Goal: Task Accomplishment & Management: Manage account settings

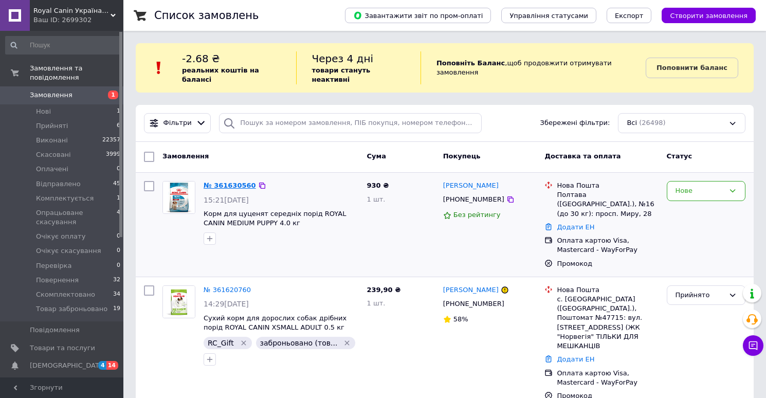
click at [225, 181] on link "№ 361630560" at bounding box center [230, 185] width 52 height 8
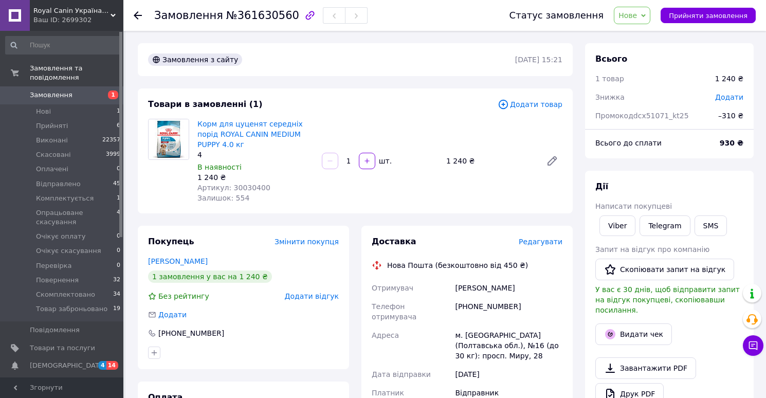
click at [259, 19] on span "№361630560" at bounding box center [262, 15] width 73 height 12
copy span "361630560"
click at [252, 190] on span "Артикул: 30030400" at bounding box center [233, 187] width 73 height 8
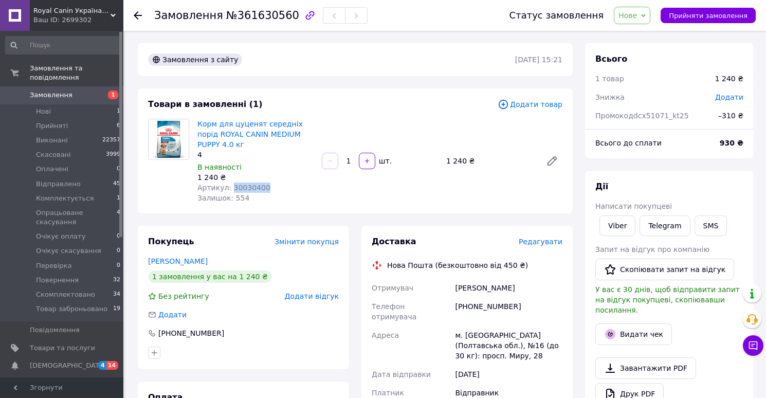
copy span "30030400"
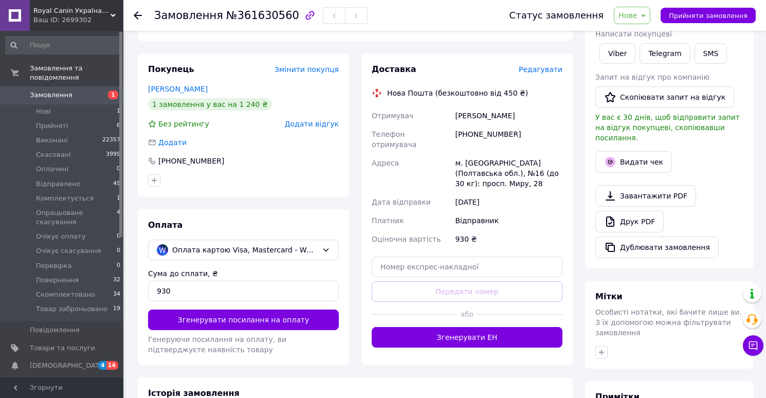
scroll to position [293, 0]
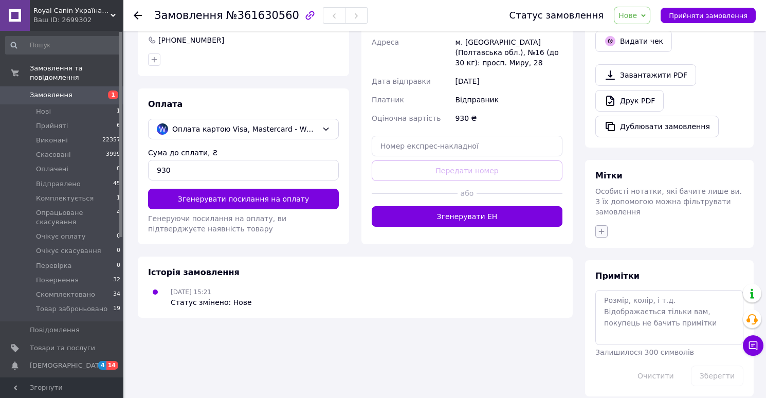
click at [599, 227] on icon "button" at bounding box center [601, 231] width 8 height 8
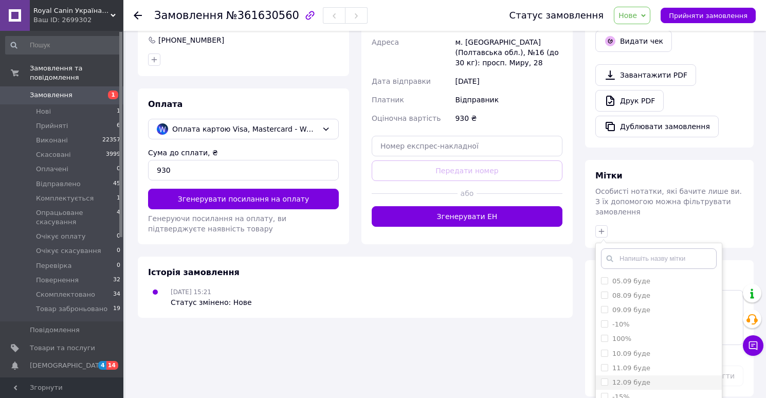
click at [624, 378] on label "12.09 буде" at bounding box center [631, 382] width 38 height 8
checkbox input "true"
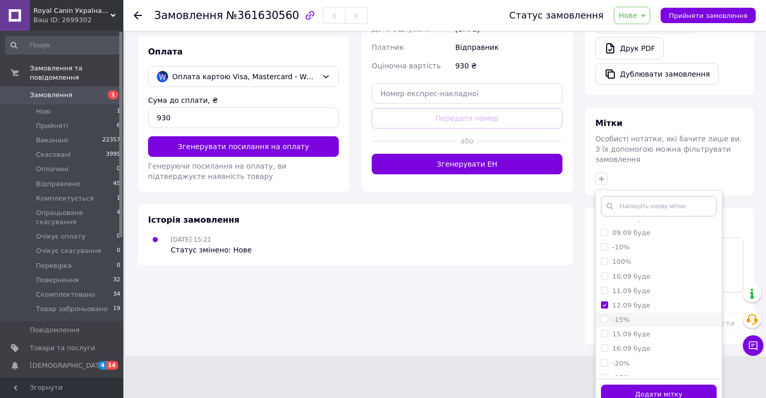
scroll to position [34, 0]
click at [630, 335] on label "16.09 буде" at bounding box center [631, 339] width 38 height 8
checkbox input "true"
click at [618, 292] on label "12.09 буде" at bounding box center [631, 296] width 38 height 8
checkbox input "false"
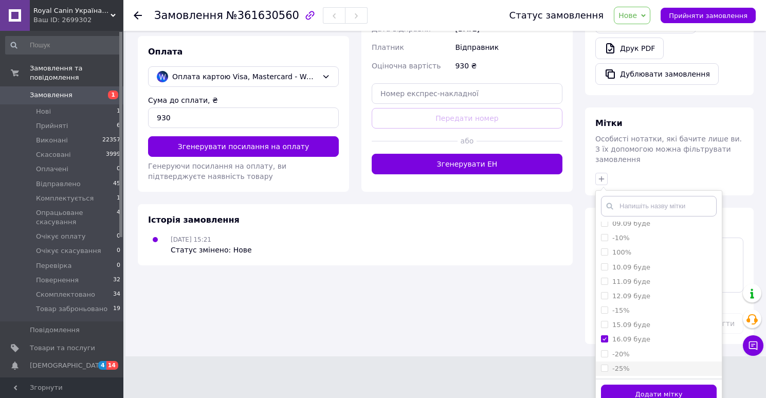
click at [622, 364] on label "-25%" at bounding box center [620, 368] width 17 height 8
checkbox input "true"
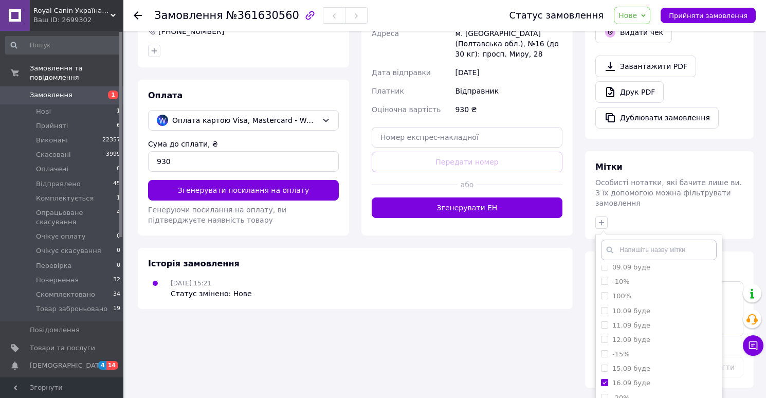
scroll to position [347, 0]
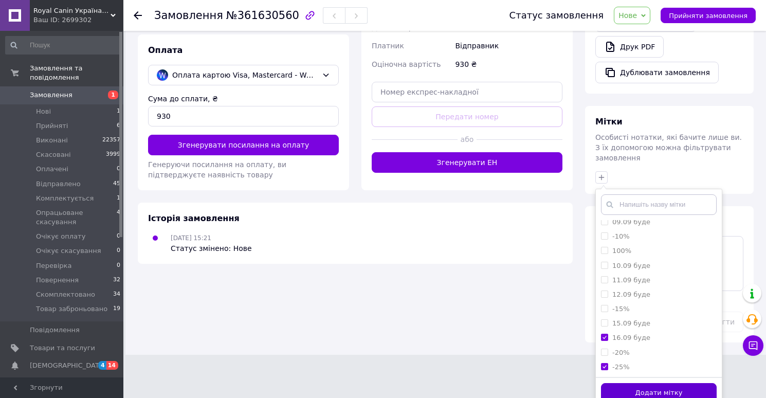
click at [633, 383] on button "Додати мітку" at bounding box center [659, 393] width 116 height 20
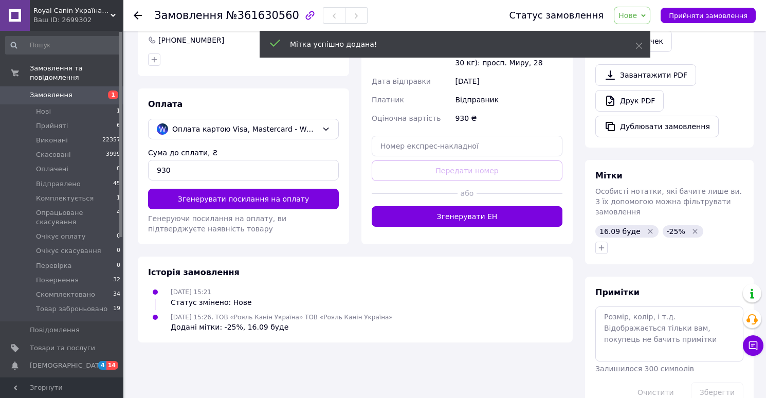
scroll to position [309, 0]
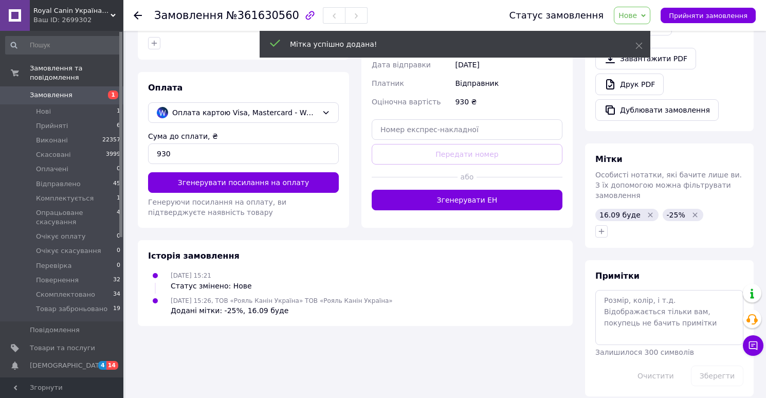
click at [637, 19] on span "Нове" at bounding box center [627, 15] width 19 height 8
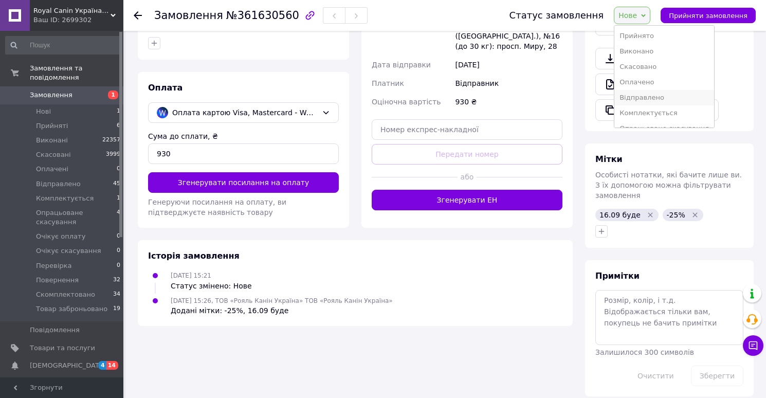
scroll to position [104, 0]
click at [645, 114] on li "Товар заброньовано" at bounding box center [664, 116] width 100 height 15
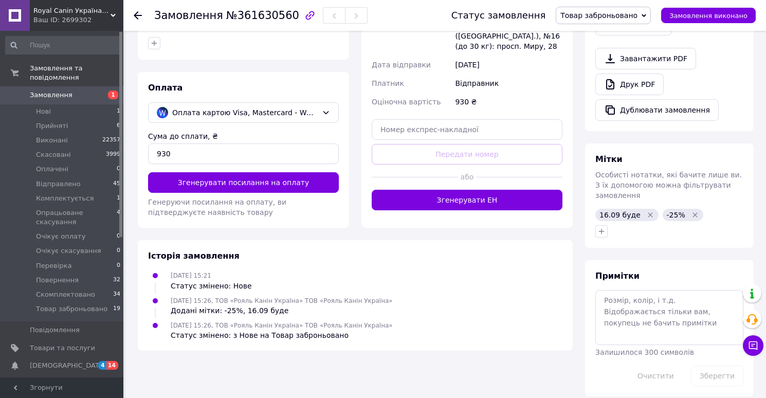
click at [56, 98] on span "Замовлення" at bounding box center [51, 94] width 43 height 9
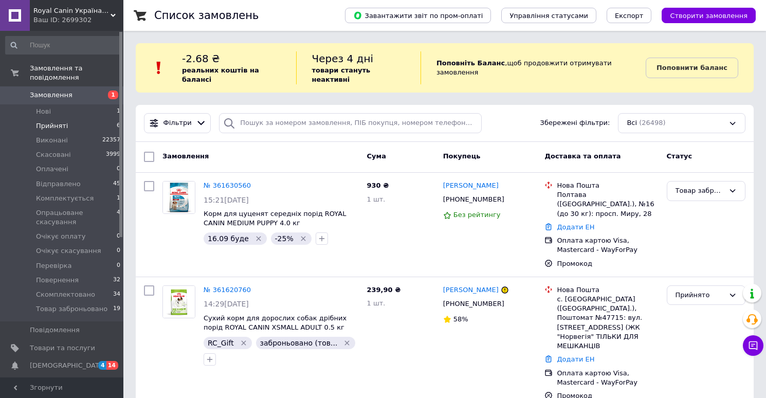
click at [56, 125] on span "Прийняті" at bounding box center [52, 125] width 32 height 9
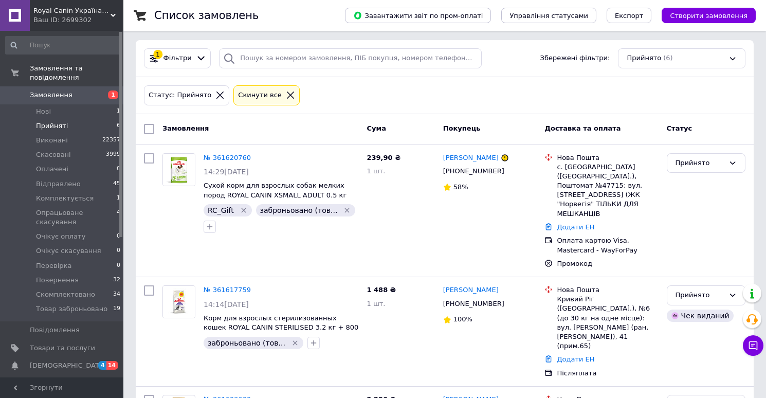
scroll to position [75, 0]
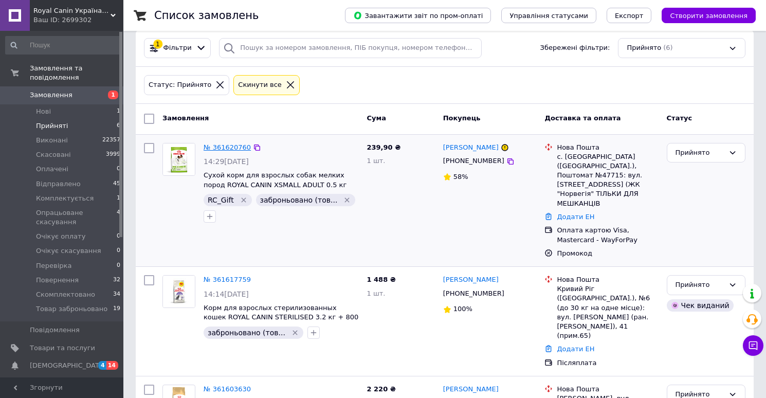
click at [234, 143] on link "№ 361620760" at bounding box center [227, 147] width 47 height 8
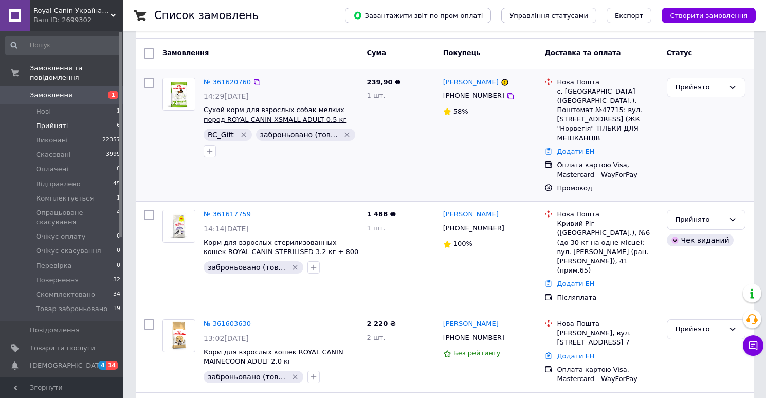
scroll to position [145, 0]
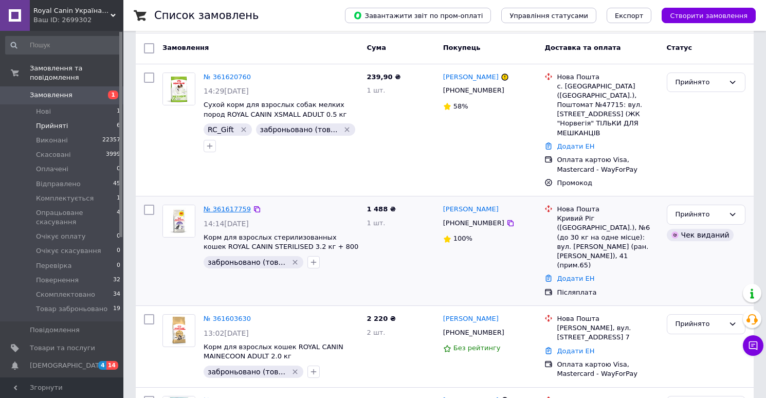
click at [229, 205] on link "№ 361617759" at bounding box center [227, 209] width 47 height 8
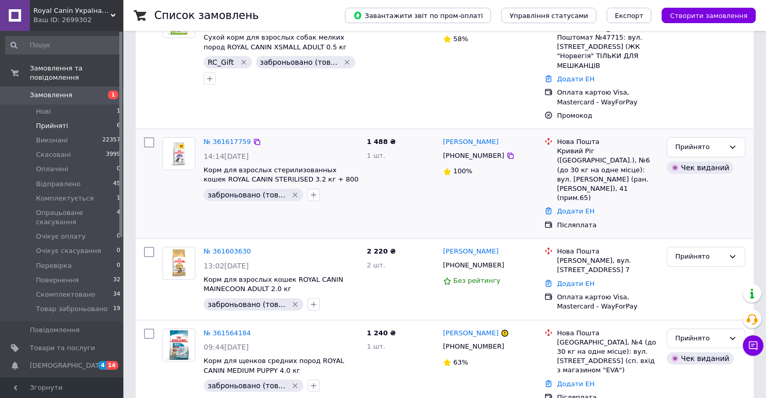
scroll to position [222, 0]
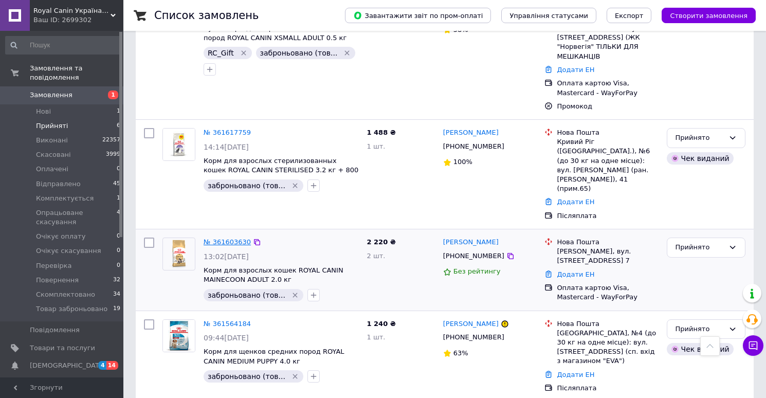
click at [233, 238] on link "№ 361603630" at bounding box center [227, 242] width 47 height 8
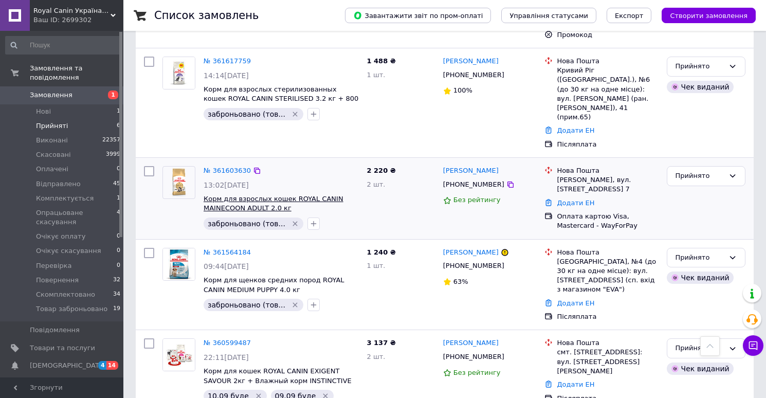
scroll to position [300, 0]
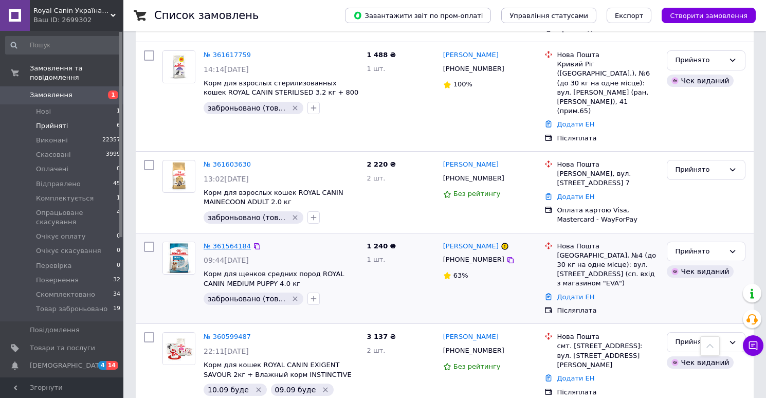
click at [233, 242] on link "№ 361564184" at bounding box center [227, 246] width 47 height 8
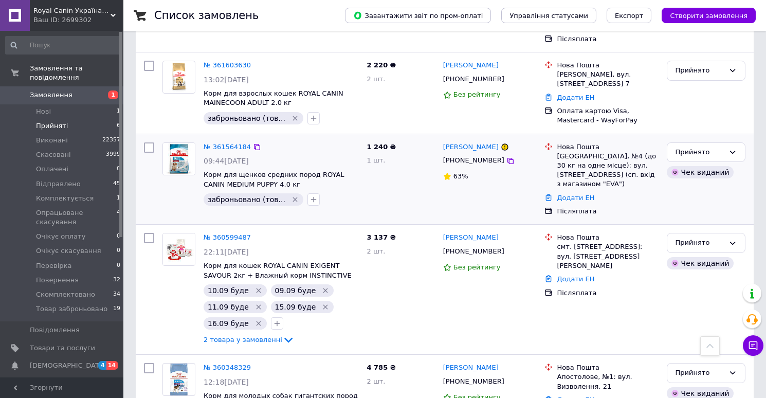
scroll to position [495, 0]
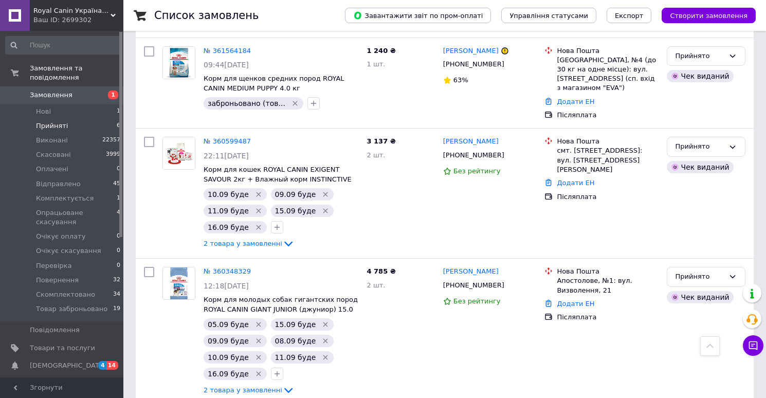
click at [67, 95] on span "Замовлення" at bounding box center [51, 94] width 43 height 9
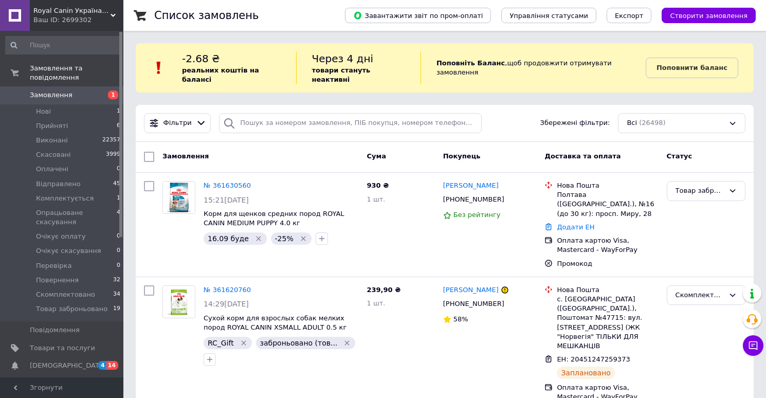
click at [64, 94] on span "Замовлення" at bounding box center [51, 94] width 43 height 9
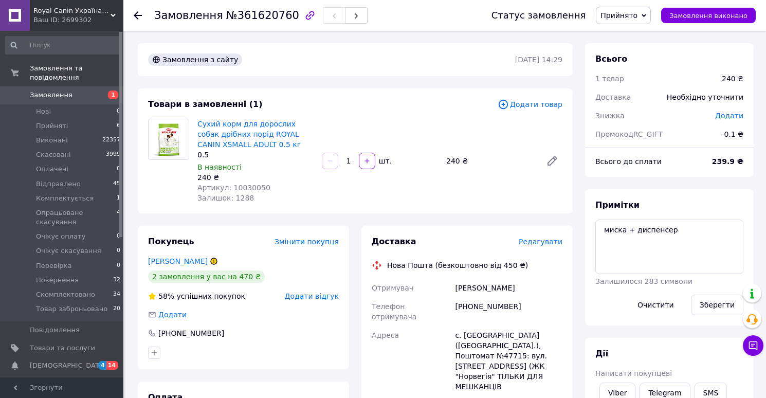
click at [540, 243] on span "Редагувати" at bounding box center [541, 241] width 44 height 8
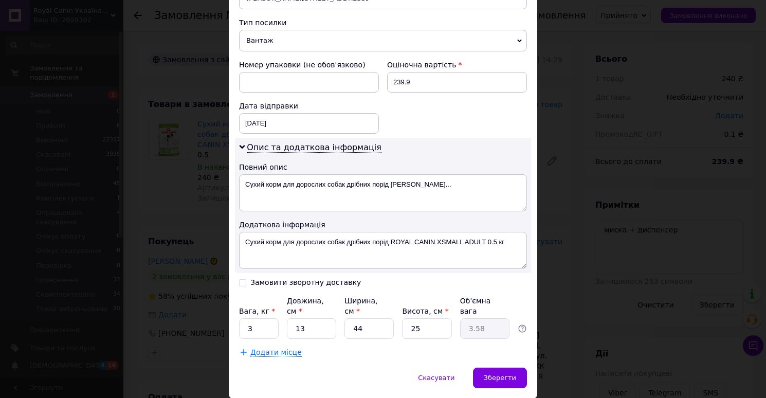
scroll to position [440, 0]
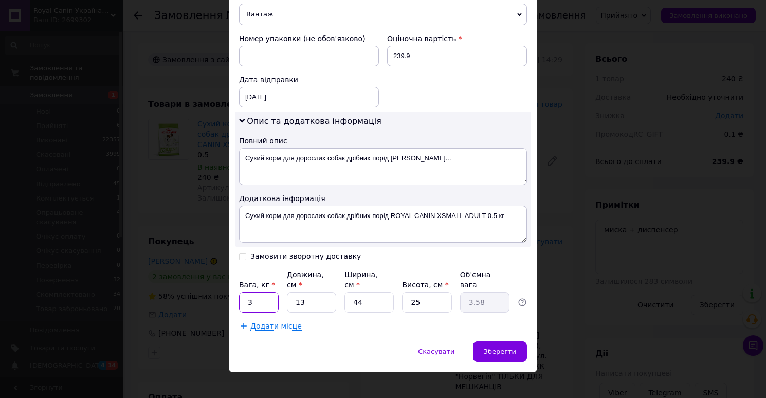
click at [261, 292] on input "3" at bounding box center [259, 302] width 40 height 21
type input "0.5"
click at [307, 292] on input "13" at bounding box center [311, 302] width 49 height 21
type input "1"
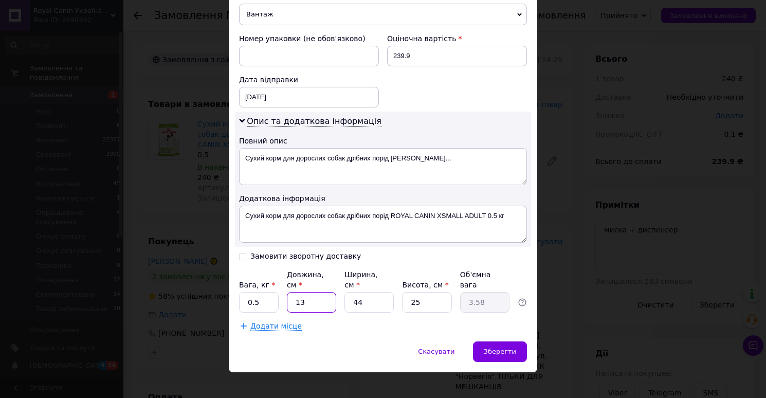
type input "0.28"
type input "14"
type input "3.85"
type input "14"
click at [382, 292] on input "44" at bounding box center [368, 302] width 49 height 21
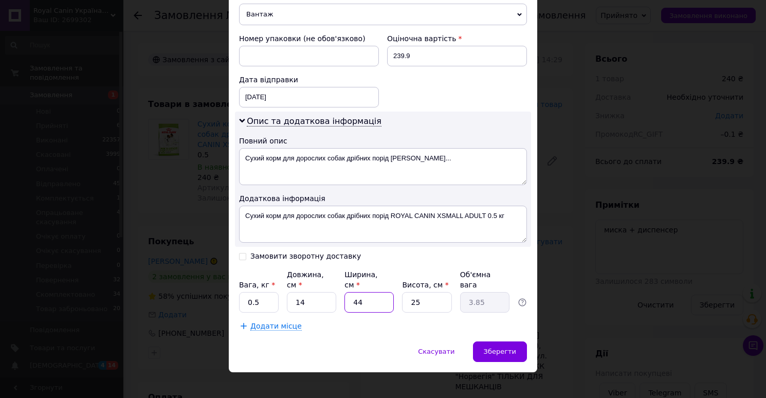
click at [382, 292] on input "44" at bounding box center [368, 302] width 49 height 21
type input "1"
type input "0.1"
type input "14"
type input "1.23"
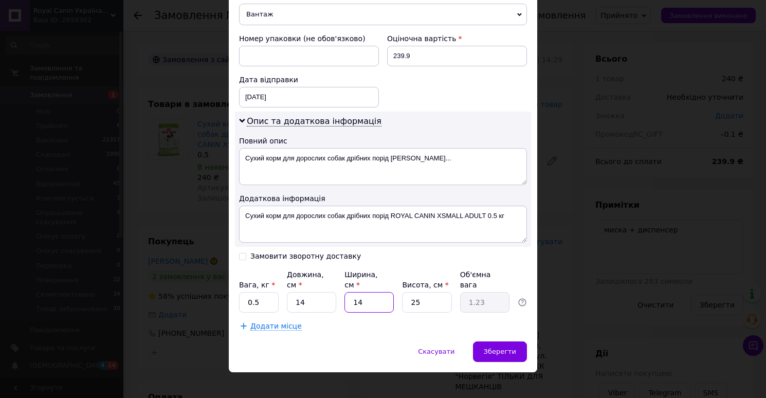
type input "14"
click at [430, 292] on input "25" at bounding box center [426, 302] width 49 height 21
type input "1"
type input "0.1"
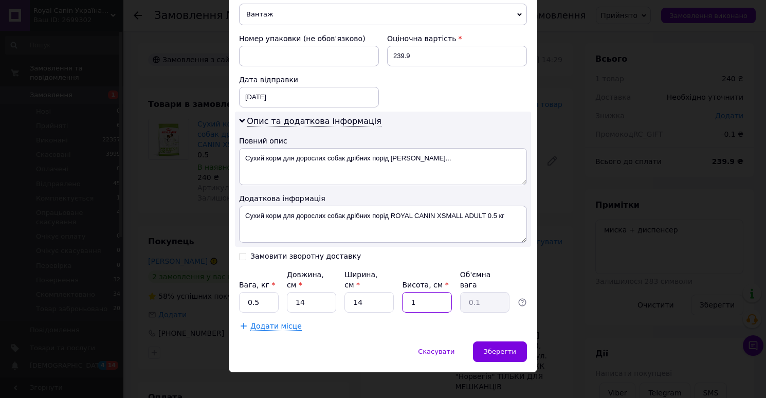
type input "10"
type input "0.49"
type input "10"
click at [493, 347] on span "Зберегти" at bounding box center [500, 351] width 32 height 8
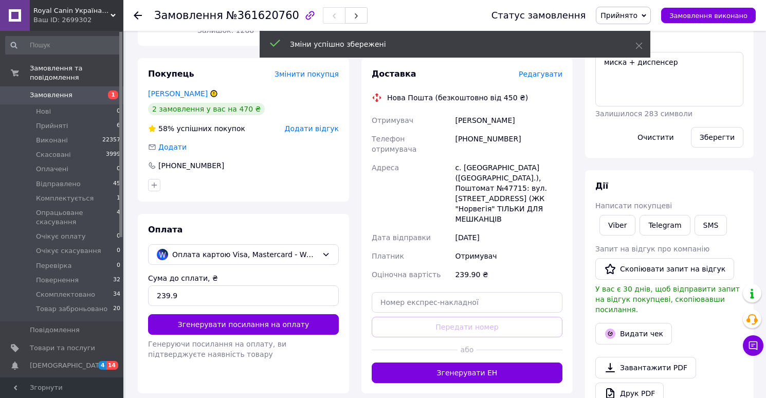
scroll to position [171, 0]
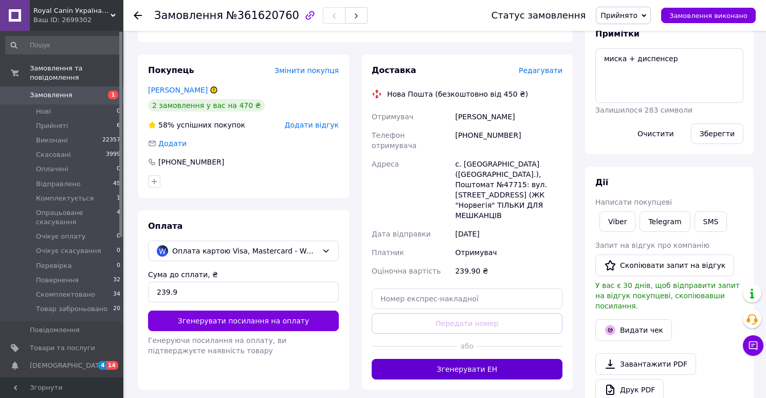
click at [473, 359] on button "Згенерувати ЕН" at bounding box center [467, 369] width 191 height 21
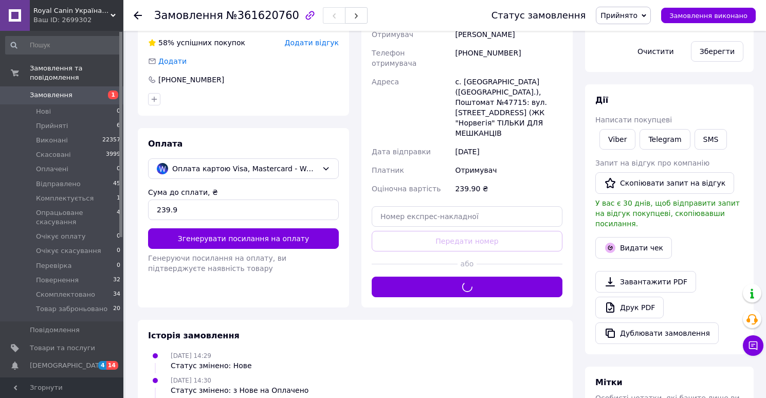
scroll to position [281, 0]
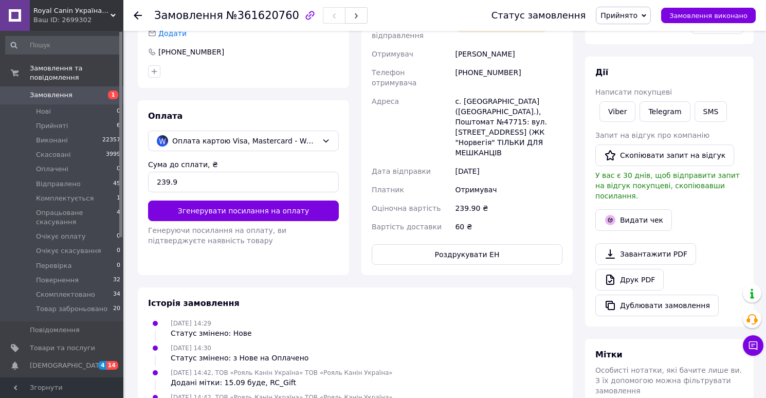
click at [620, 270] on link "Друк PDF" at bounding box center [629, 280] width 68 height 22
click at [624, 13] on span "Прийнято" at bounding box center [618, 15] width 37 height 8
click at [630, 100] on li "Скомплектовано" at bounding box center [646, 101] width 100 height 15
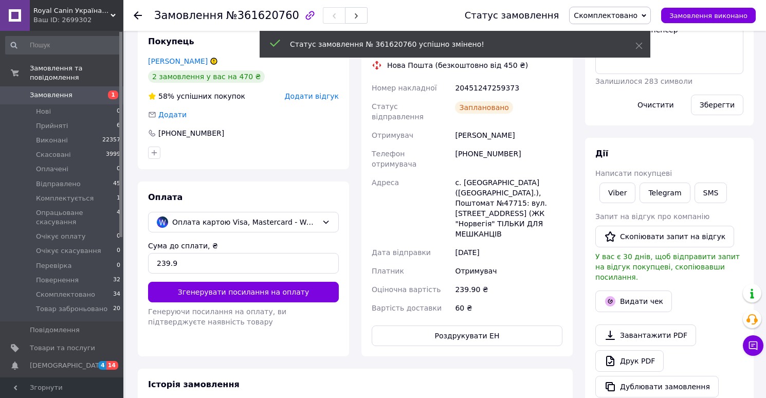
scroll to position [0, 0]
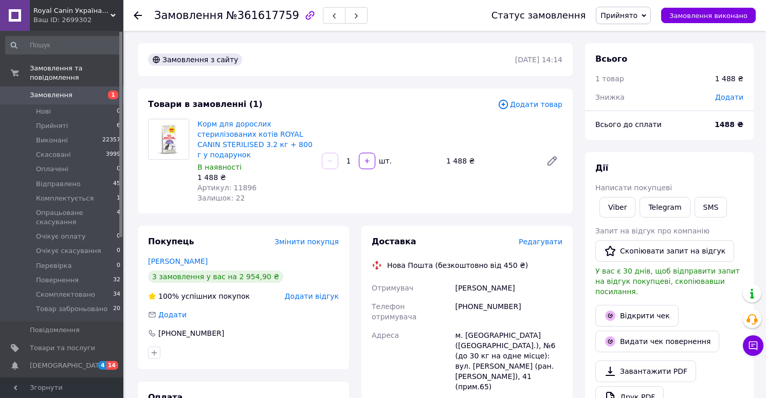
scroll to position [20, 0]
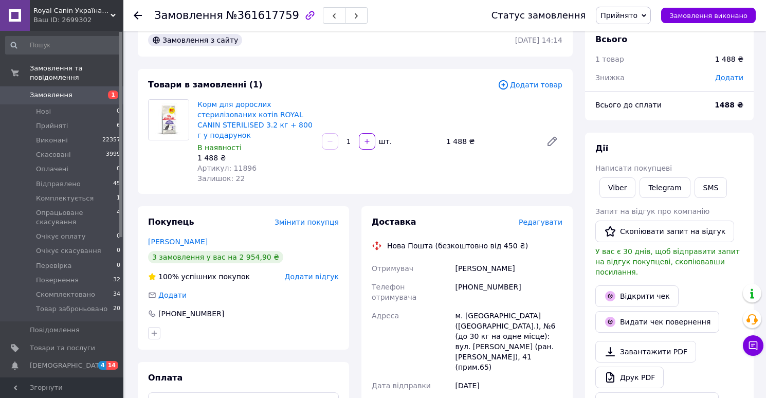
click at [535, 223] on span "Редагувати" at bounding box center [541, 222] width 44 height 8
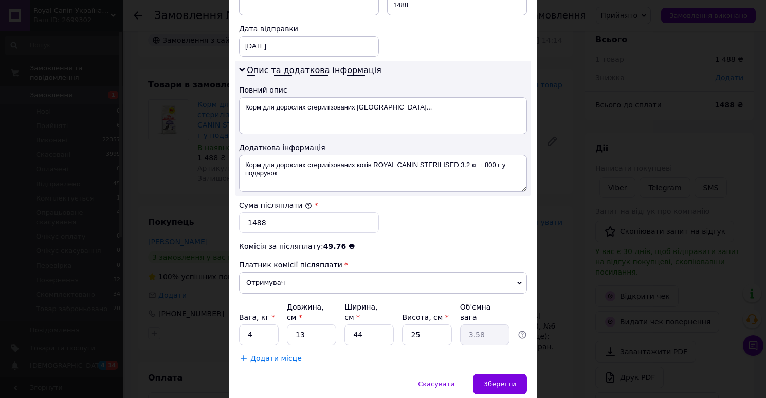
scroll to position [523, 0]
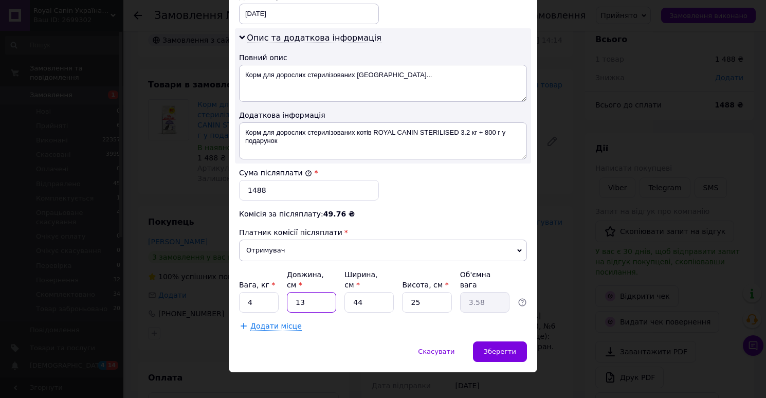
click at [315, 292] on input "13" at bounding box center [311, 302] width 49 height 21
type input "3"
type input "0.83"
type input "34"
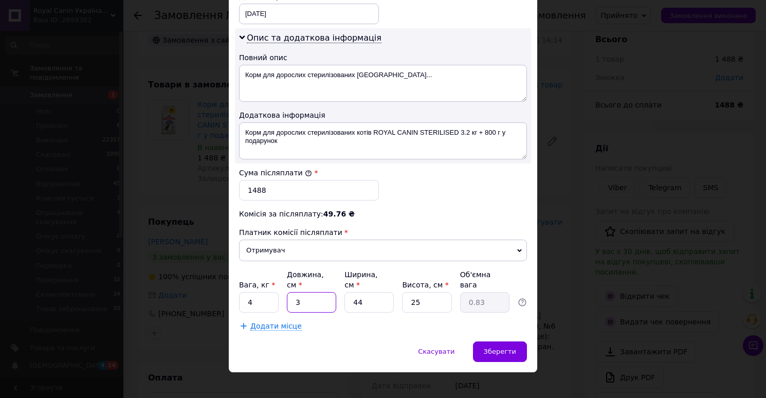
type input "9.35"
type input "34"
click at [367, 292] on input "44" at bounding box center [368, 302] width 49 height 21
type input "2"
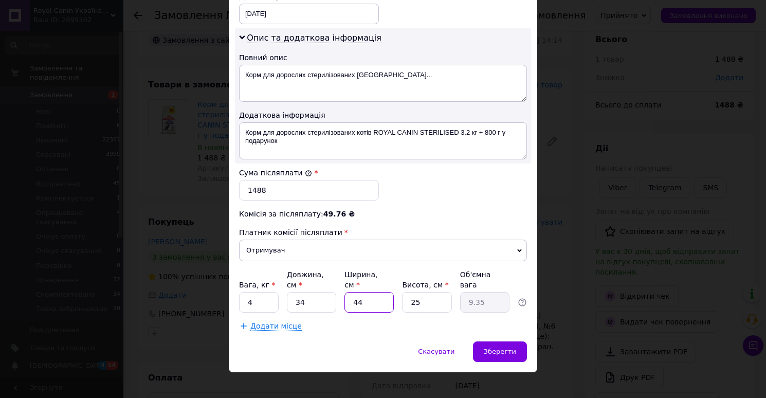
type input "0.43"
type input "24"
type input "5.1"
type input "24"
click at [421, 296] on input "25" at bounding box center [426, 302] width 49 height 21
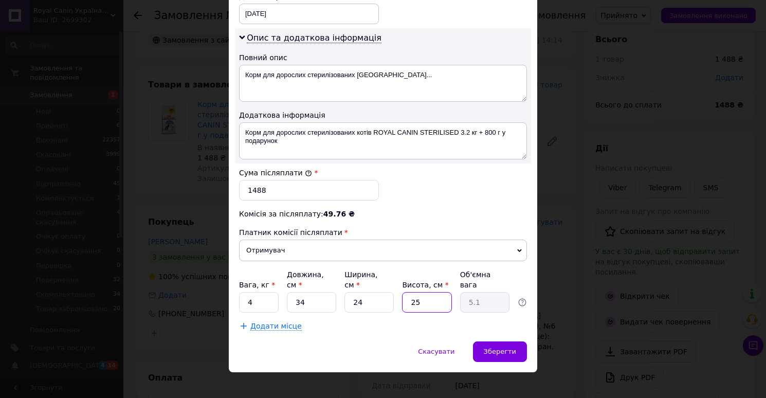
click at [421, 296] on input "25" at bounding box center [426, 302] width 49 height 21
type input "1"
type input "0.2"
type input "14"
type input "2.86"
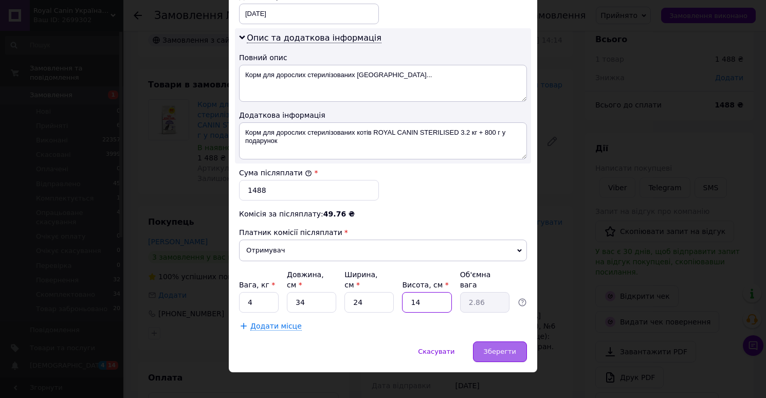
type input "14"
click at [491, 341] on div "Зберегти" at bounding box center [500, 351] width 54 height 21
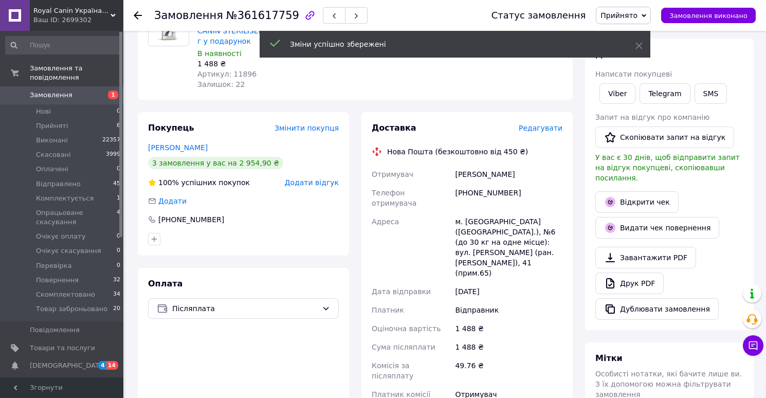
scroll to position [232, 0]
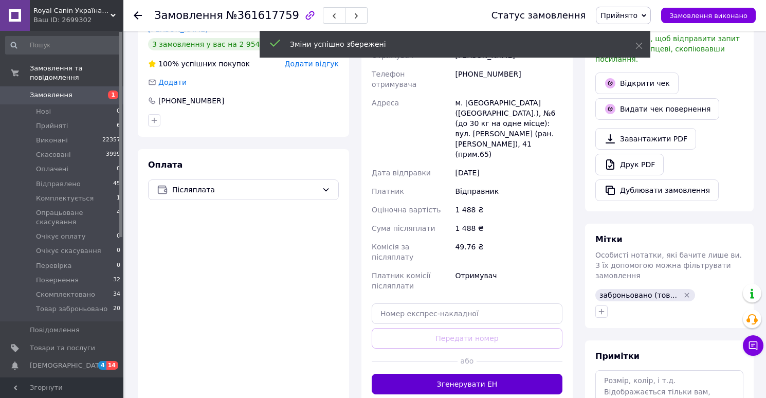
click at [460, 374] on button "Згенерувати ЕН" at bounding box center [467, 384] width 191 height 21
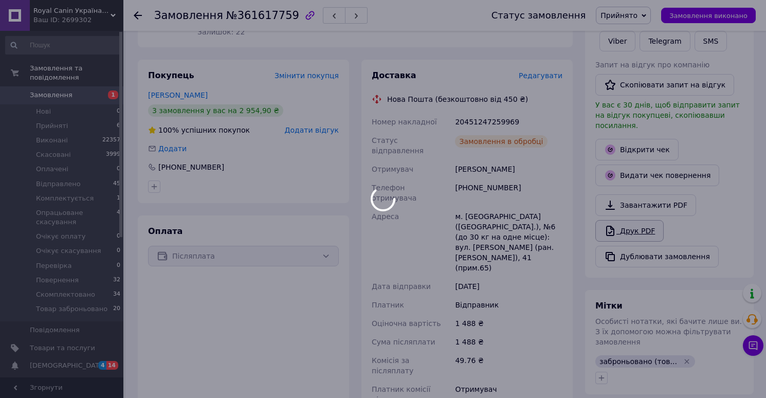
scroll to position [27, 0]
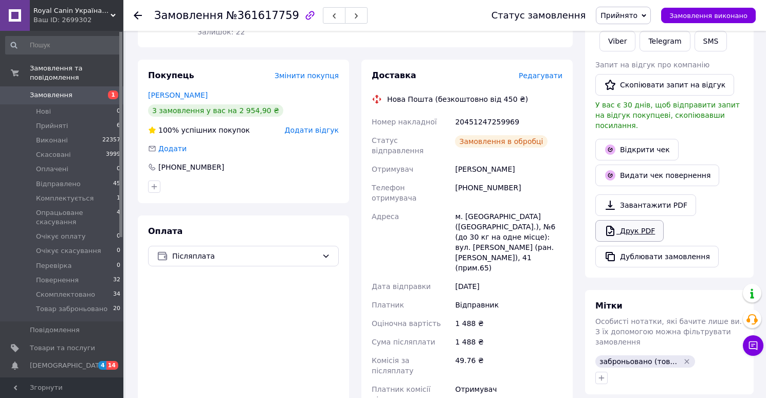
click at [629, 220] on link "Друк PDF" at bounding box center [629, 231] width 68 height 22
click at [624, 22] on span "Прийнято" at bounding box center [623, 15] width 55 height 17
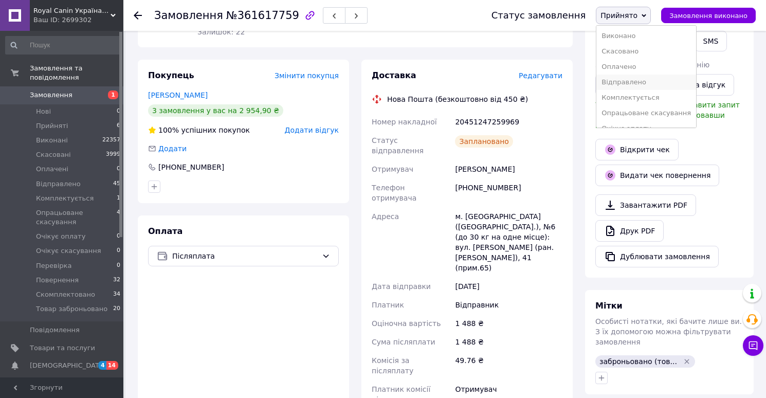
scroll to position [88, 0]
click at [631, 101] on li "Скомплектовано" at bounding box center [646, 101] width 100 height 15
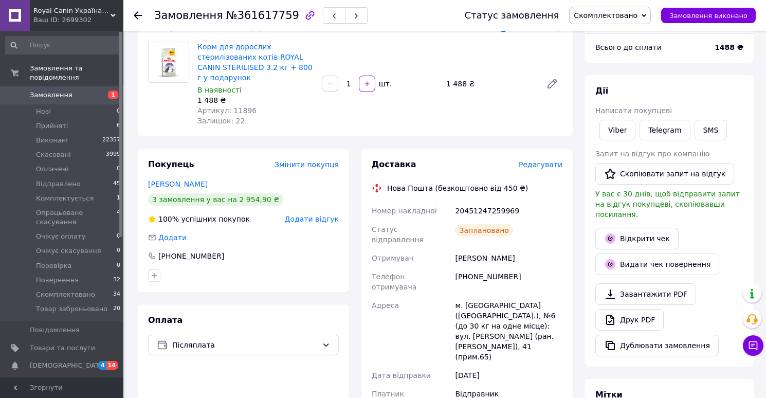
scroll to position [71, 0]
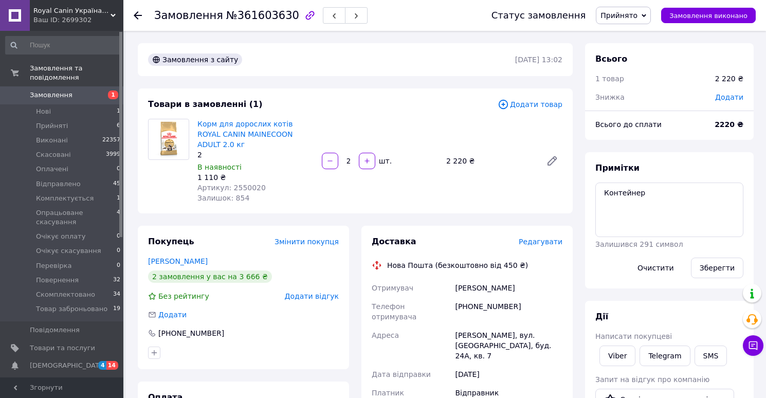
click at [533, 237] on span "Редагувати" at bounding box center [541, 241] width 44 height 8
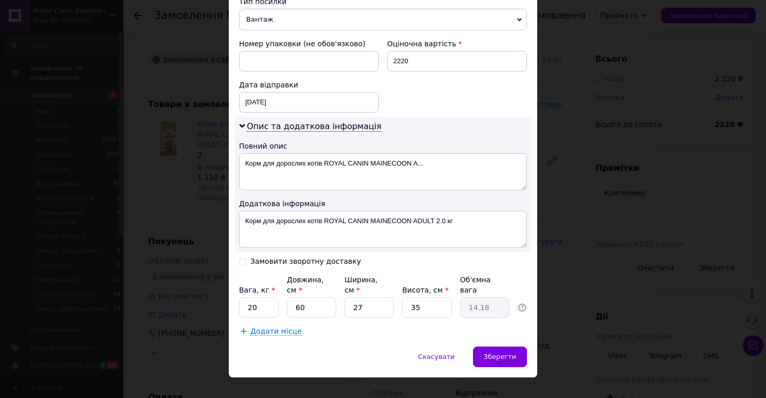
scroll to position [470, 0]
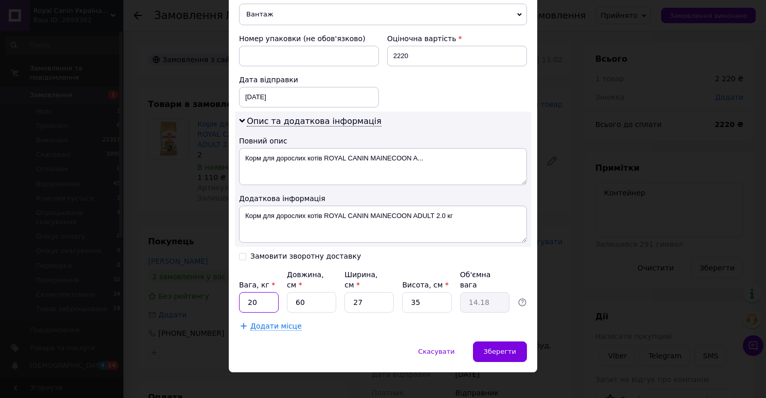
click at [263, 293] on input "20" at bounding box center [259, 302] width 40 height 21
type input "4"
click at [317, 293] on input "60" at bounding box center [311, 302] width 49 height 21
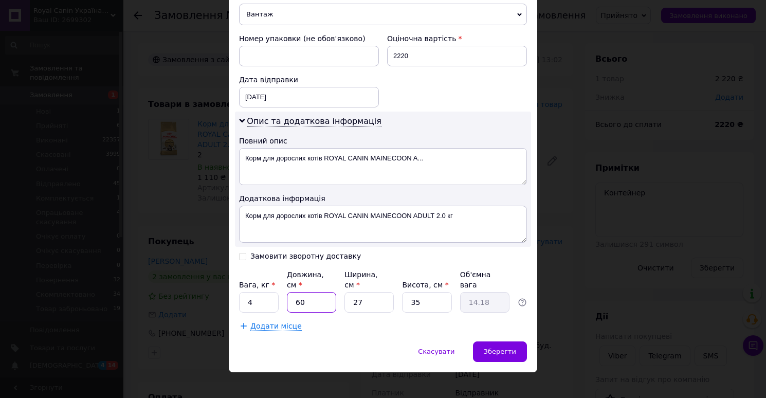
type input "3"
type input "0.71"
type input "34"
type input "8.03"
type input "34"
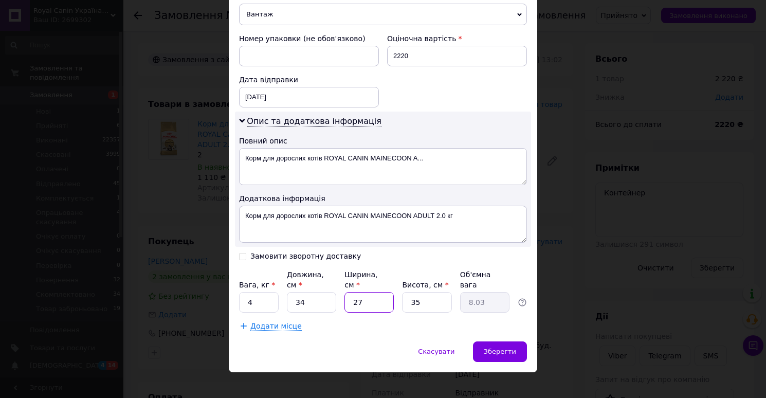
click at [368, 296] on input "27" at bounding box center [368, 302] width 49 height 21
type input "3"
type input "0.89"
type input "34"
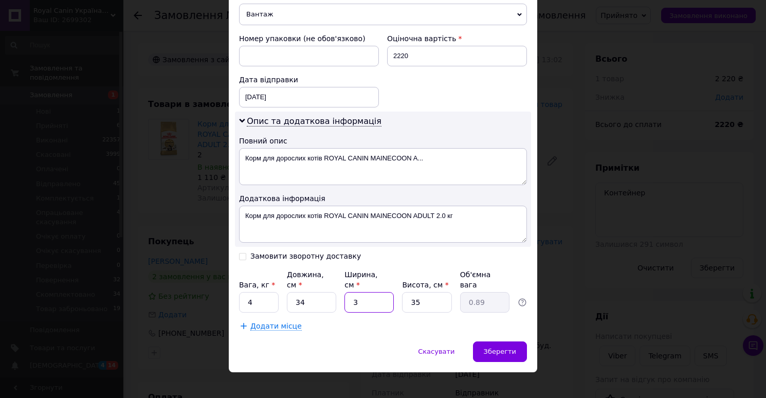
type input "10.12"
type input "34"
click at [427, 293] on input "35" at bounding box center [426, 302] width 49 height 21
type input "2"
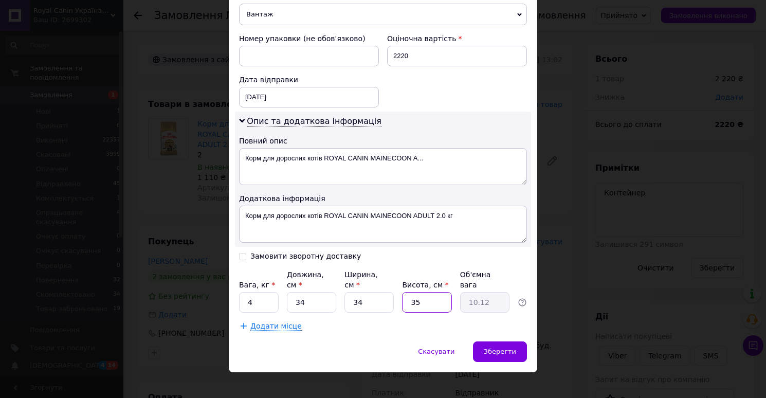
type input "0.58"
type input "20"
type input "5.78"
type input "20"
click at [488, 347] on span "Зберегти" at bounding box center [500, 351] width 32 height 8
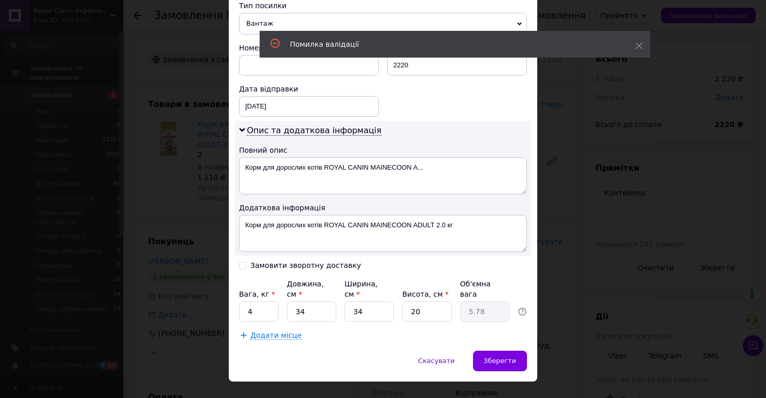
scroll to position [26, 0]
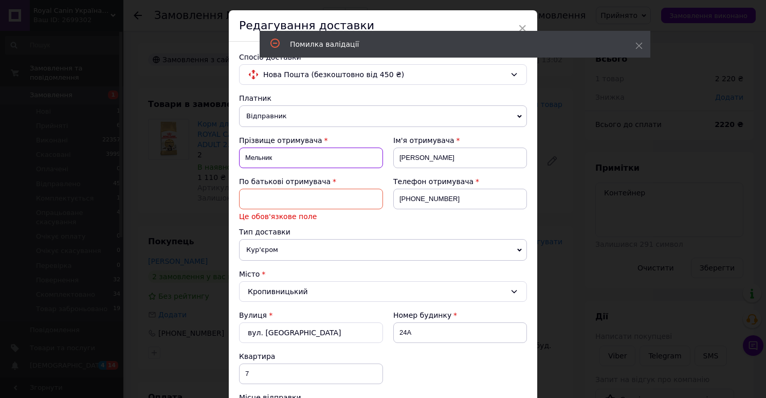
click at [262, 156] on input "Мельник" at bounding box center [311, 157] width 144 height 21
click at [281, 201] on input at bounding box center [311, 199] width 144 height 21
paste input "Мельник"
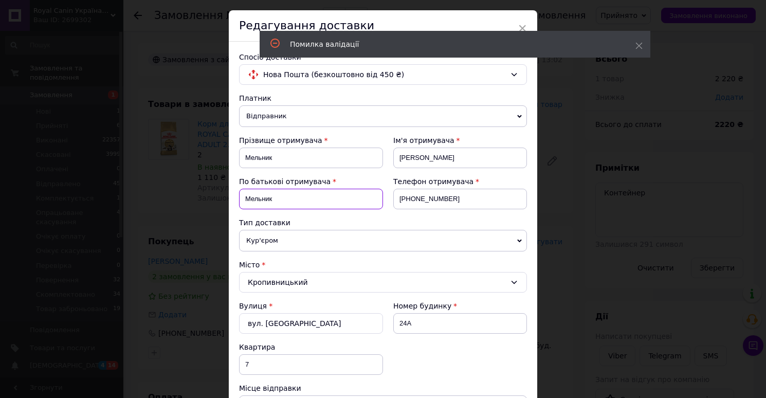
scroll to position [470, 0]
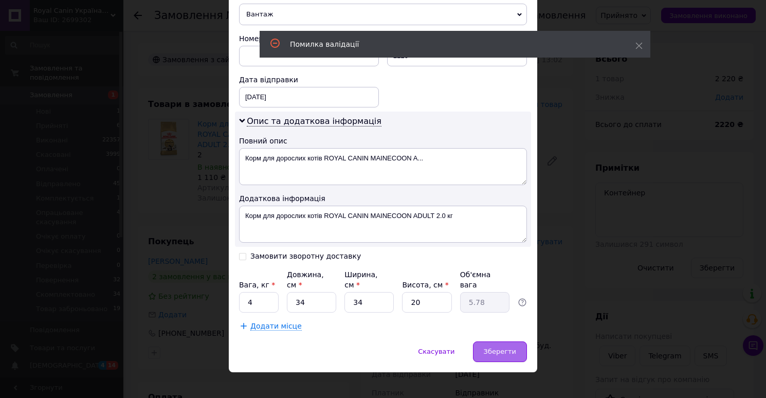
type input "Мельник"
click at [486, 347] on span "Зберегти" at bounding box center [500, 351] width 32 height 8
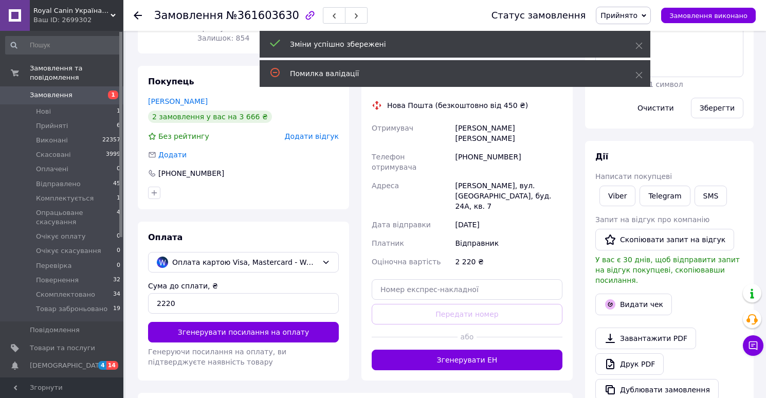
scroll to position [229, 0]
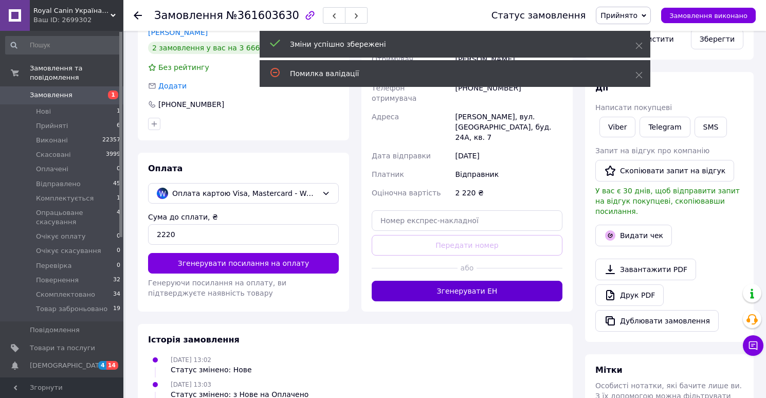
click at [469, 281] on button "Згенерувати ЕН" at bounding box center [467, 291] width 191 height 21
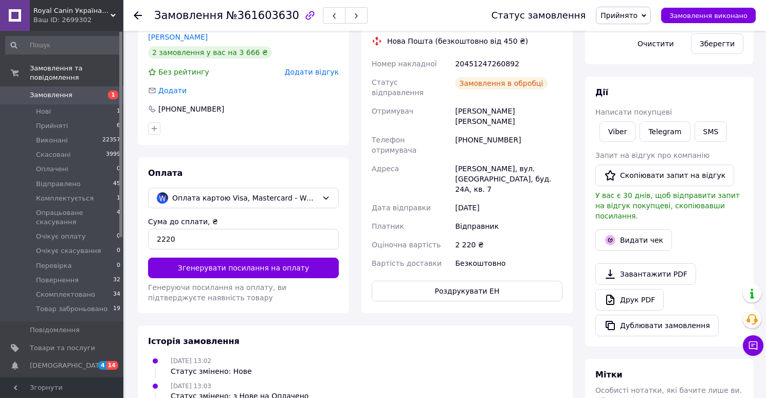
scroll to position [230, 0]
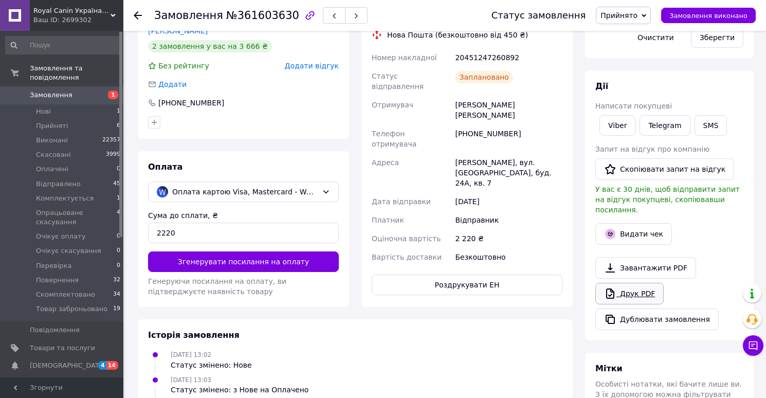
click at [623, 283] on link "Друк PDF" at bounding box center [629, 294] width 68 height 22
click at [624, 16] on span "Прийнято" at bounding box center [618, 15] width 37 height 8
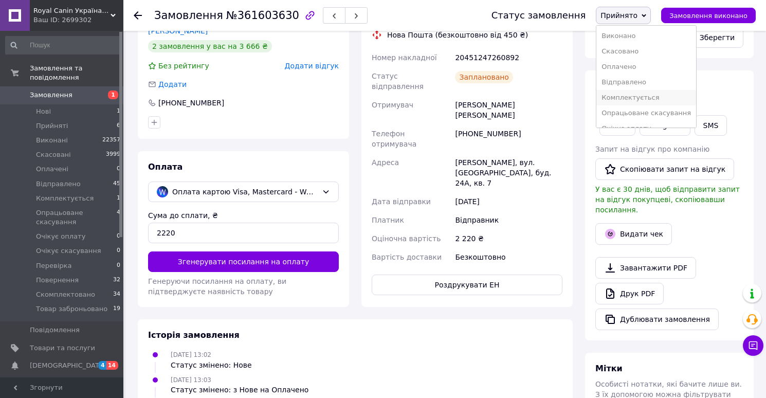
scroll to position [88, 0]
click at [625, 99] on li "Скомплектовано" at bounding box center [646, 101] width 100 height 15
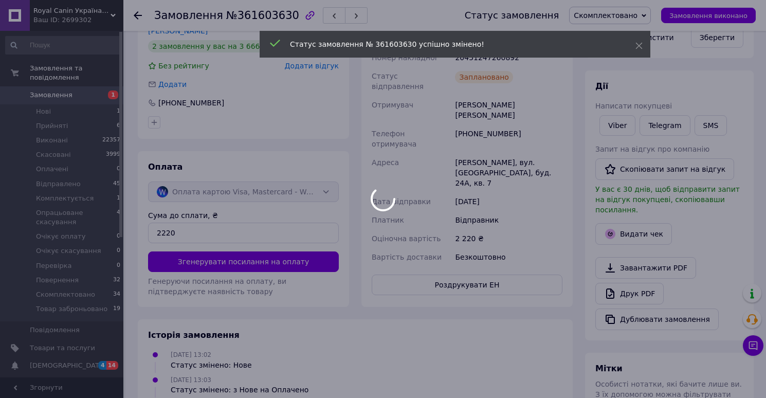
scroll to position [21, 0]
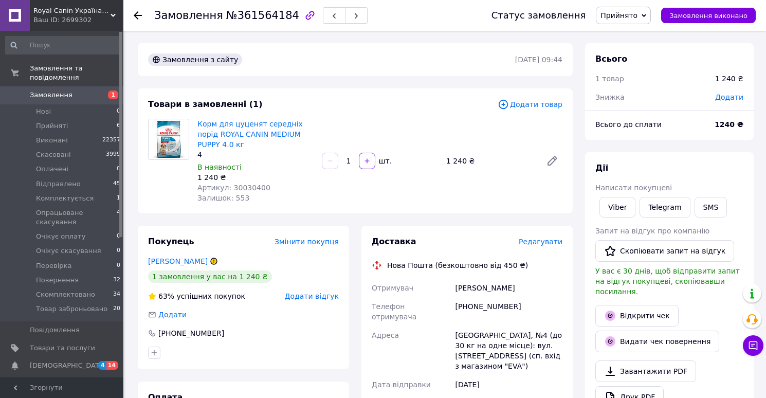
click at [533, 239] on span "Редагувати" at bounding box center [541, 241] width 44 height 8
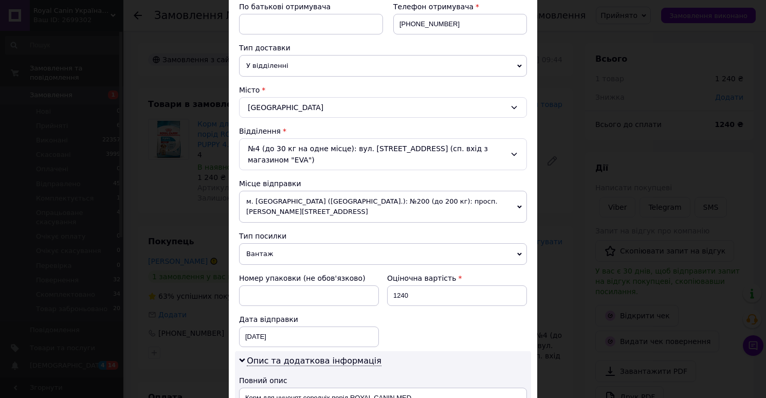
scroll to position [523, 0]
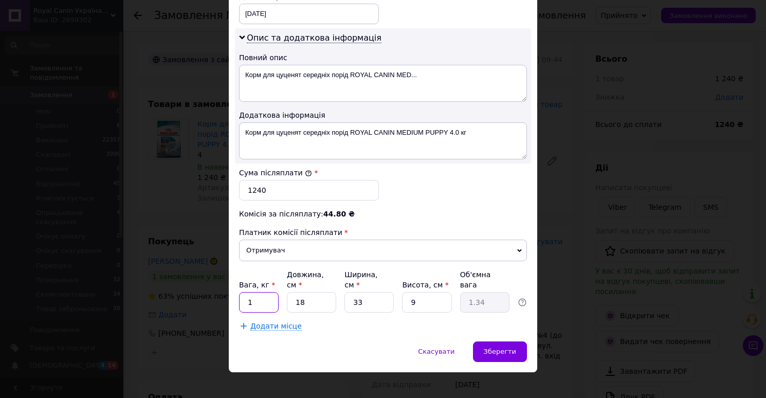
click at [262, 292] on input "1" at bounding box center [259, 302] width 40 height 21
type input "4"
click at [319, 292] on input "18" at bounding box center [311, 302] width 49 height 21
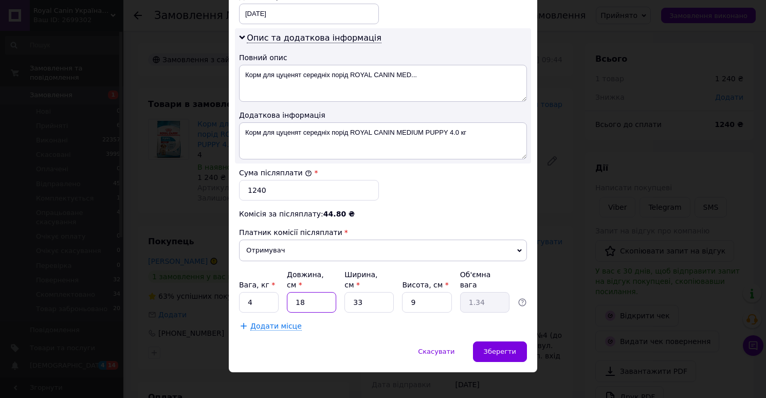
type input "3"
type input "0.22"
type input "34"
type input "2.52"
type input "34"
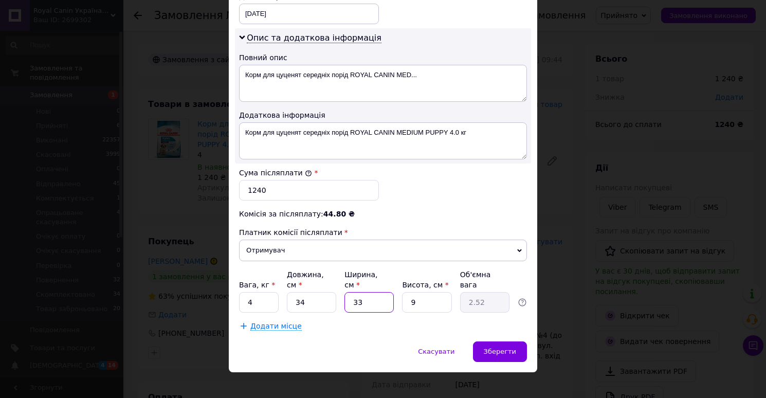
click at [365, 292] on input "33" at bounding box center [368, 302] width 49 height 21
type input "3"
type input "0.23"
type input "34"
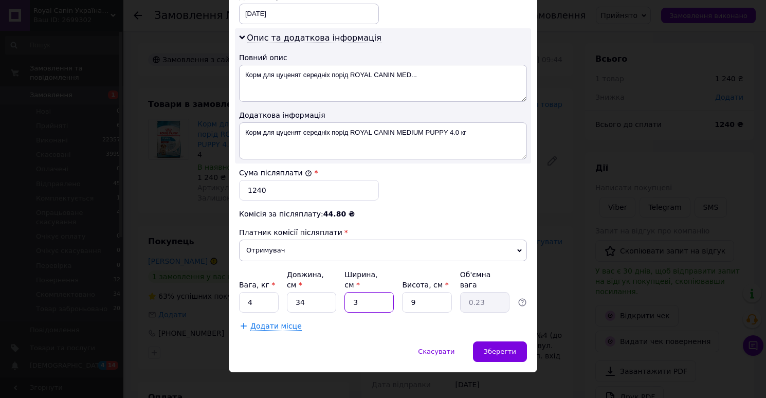
type input "2.6"
type input "34"
click at [417, 292] on input "9" at bounding box center [426, 302] width 49 height 21
type input "2"
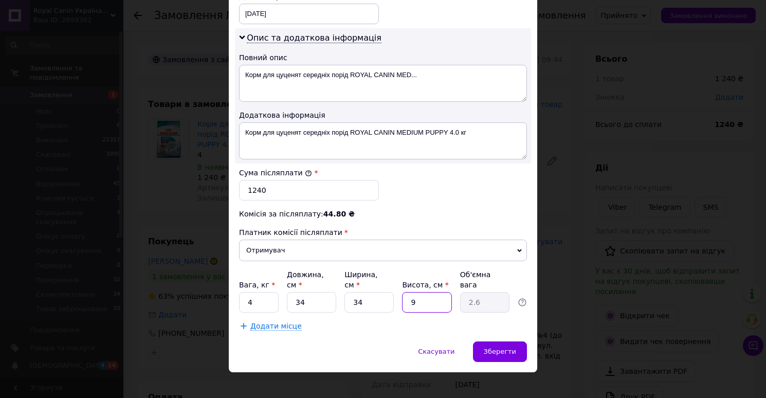
type input "0.58"
type input "20"
type input "5.78"
type input "20"
click at [487, 341] on div "Зберегти" at bounding box center [500, 351] width 54 height 21
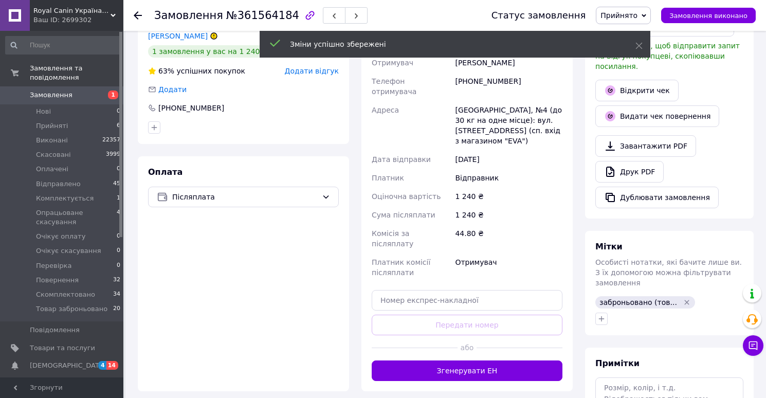
scroll to position [230, 0]
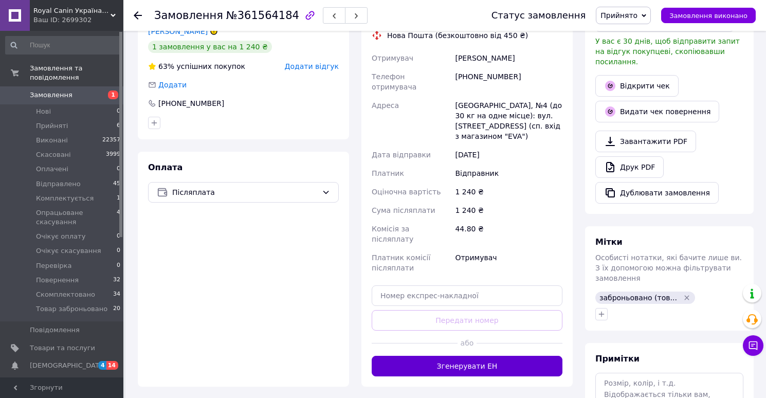
click at [447, 356] on button "Згенерувати ЕН" at bounding box center [467, 366] width 191 height 21
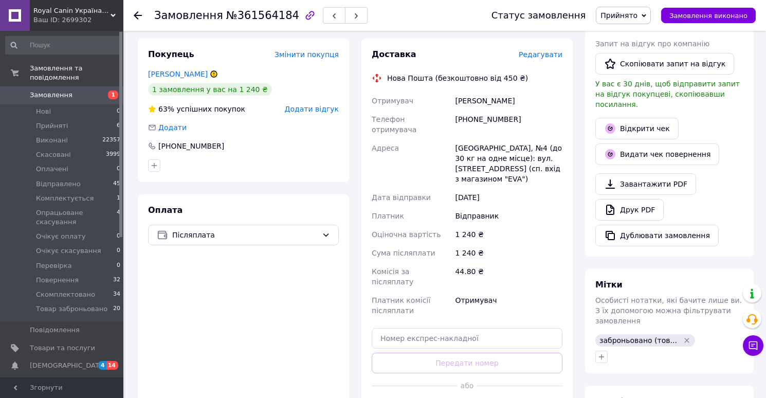
scroll to position [186, 0]
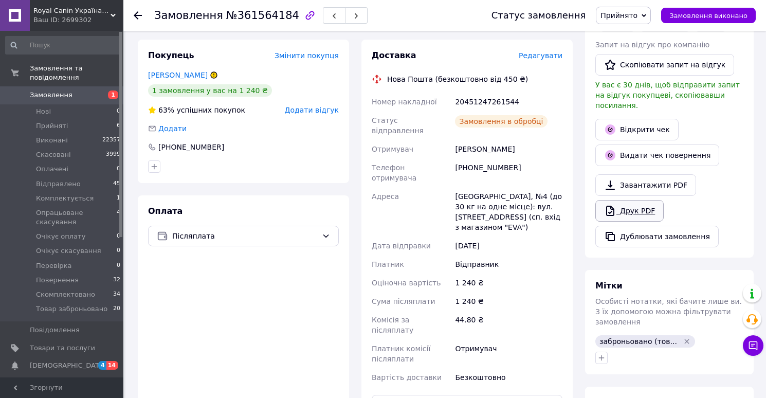
click at [637, 202] on link "Друк PDF" at bounding box center [629, 211] width 68 height 22
click at [625, 15] on span "Прийнято" at bounding box center [618, 15] width 37 height 8
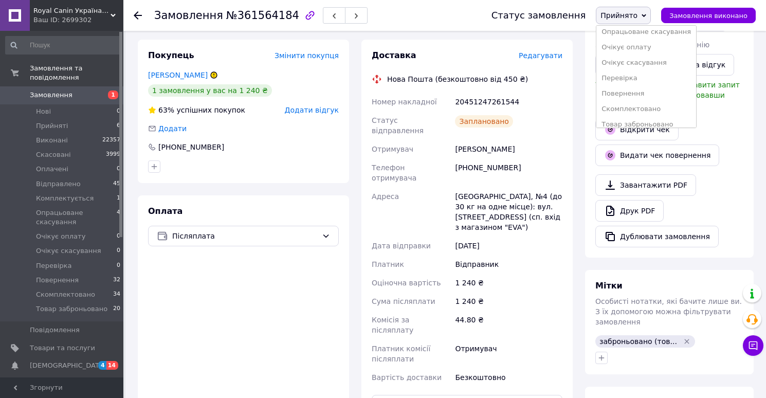
scroll to position [88, 0]
click at [620, 101] on li "Скомплектовано" at bounding box center [646, 101] width 100 height 15
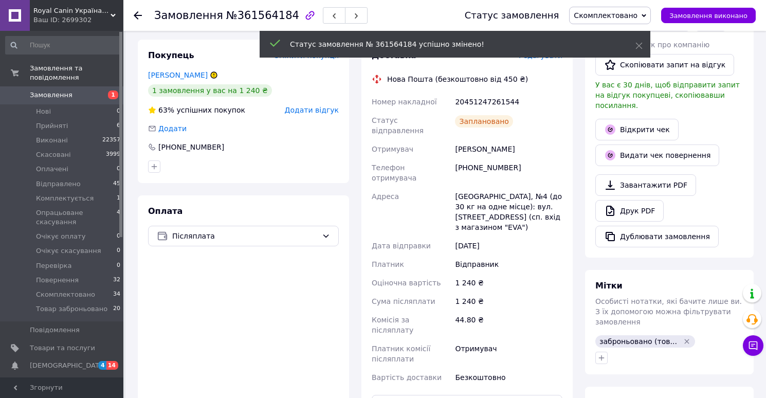
scroll to position [21, 0]
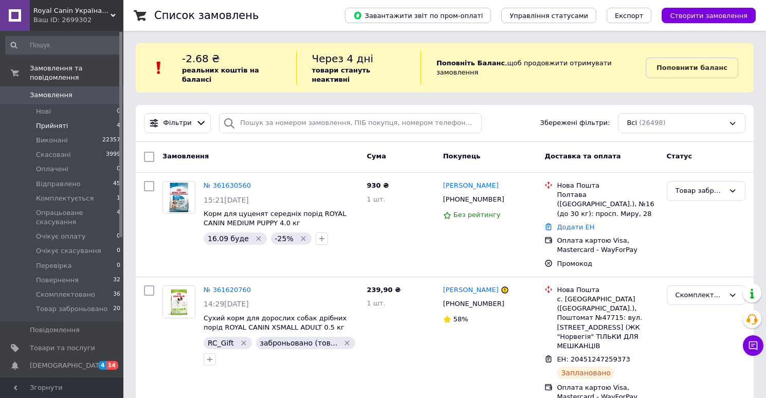
click at [59, 125] on span "Прийняті" at bounding box center [52, 125] width 32 height 9
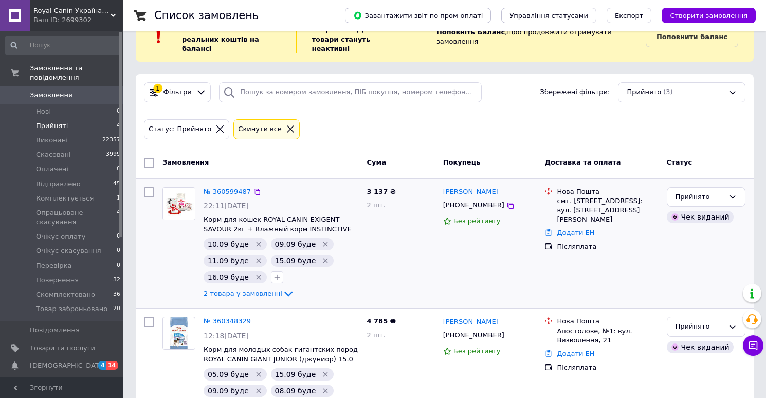
scroll to position [90, 0]
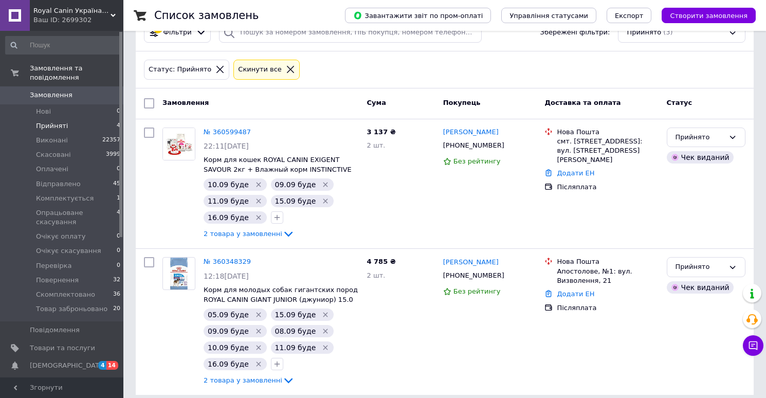
click at [79, 97] on span "Замовлення" at bounding box center [62, 94] width 65 height 9
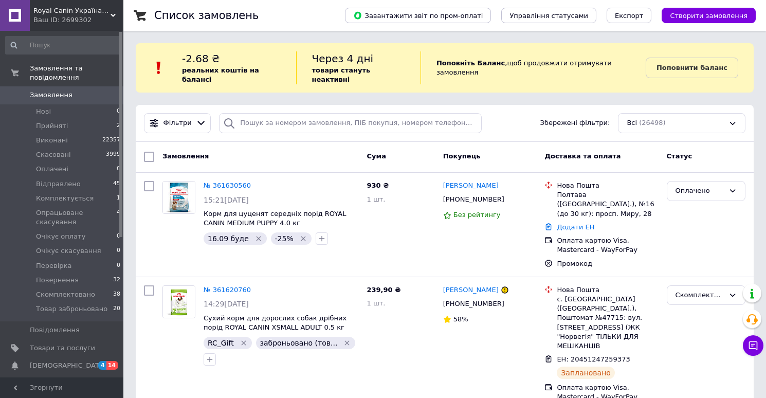
click at [67, 94] on span "Замовлення" at bounding box center [51, 94] width 43 height 9
click at [65, 186] on span "Відправлено" at bounding box center [58, 183] width 45 height 9
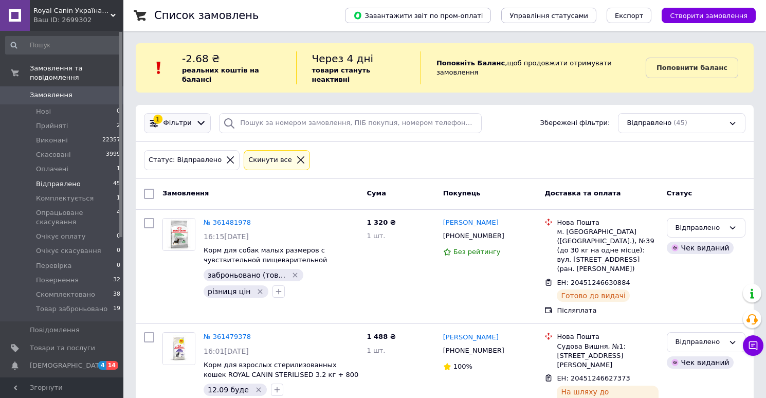
click at [177, 118] on span "Фільтри" at bounding box center [177, 123] width 28 height 10
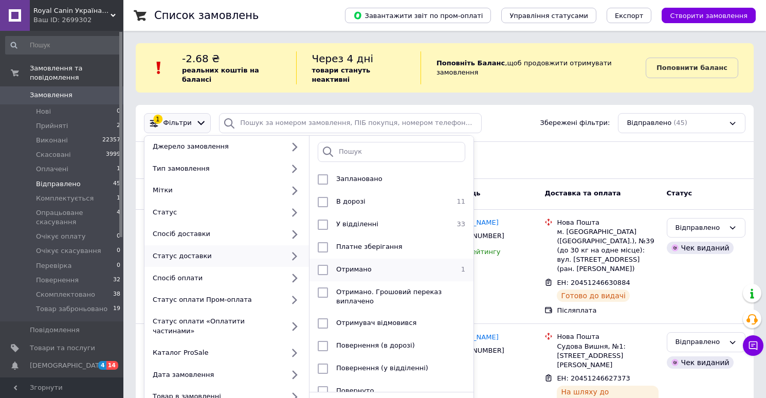
click at [357, 265] on span "Отримано" at bounding box center [353, 269] width 35 height 8
checkbox input "true"
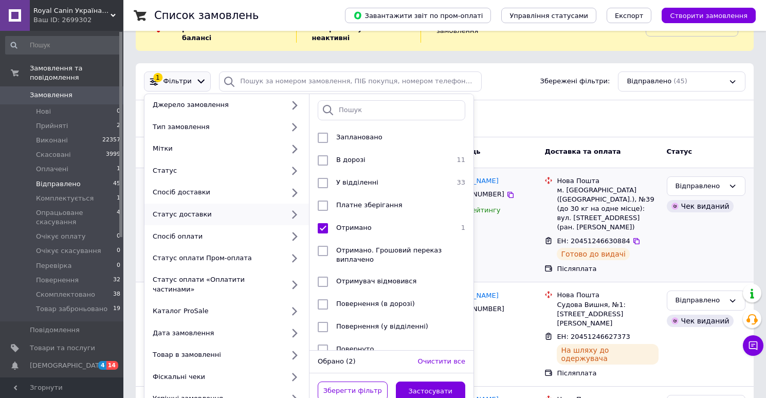
scroll to position [43, 0]
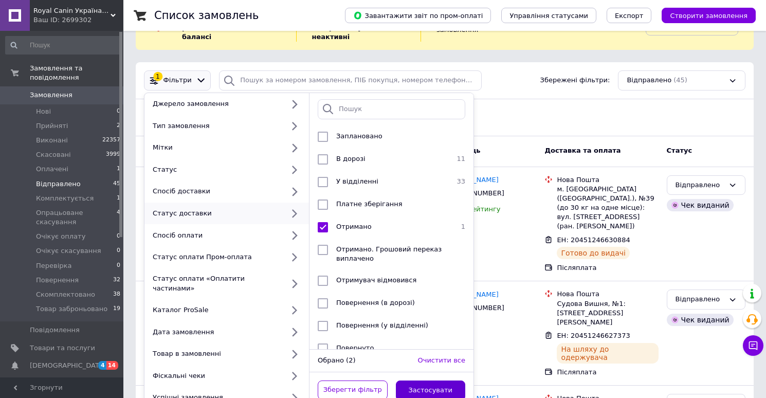
click at [429, 380] on button "Застосувати" at bounding box center [431, 390] width 70 height 20
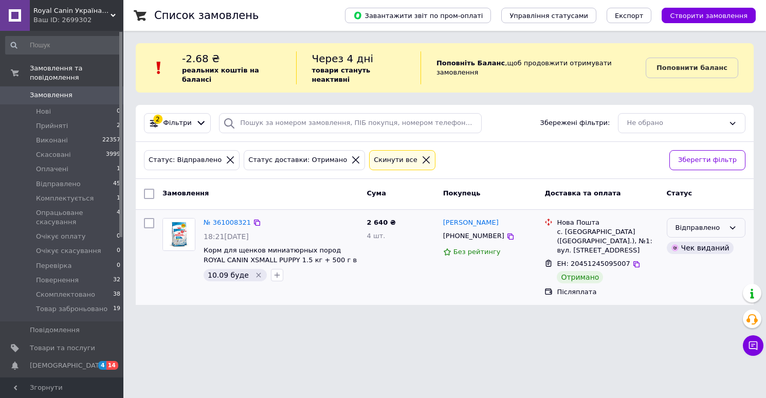
click at [697, 223] on div "Відправлено" at bounding box center [699, 228] width 49 height 11
click at [697, 259] on li "Виконано" at bounding box center [706, 268] width 78 height 19
click at [61, 94] on span "Замовлення" at bounding box center [51, 94] width 43 height 9
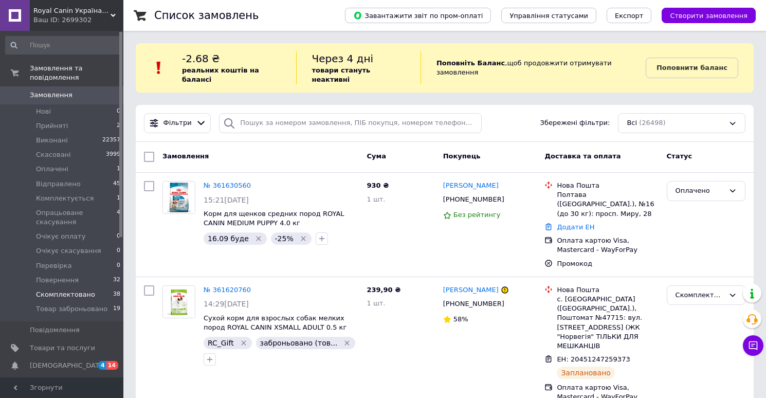
click at [68, 298] on span "Скомплектовано" at bounding box center [65, 294] width 59 height 9
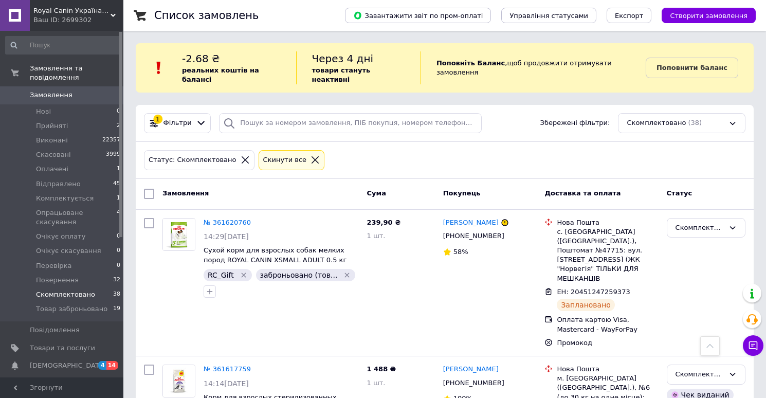
scroll to position [2686, 0]
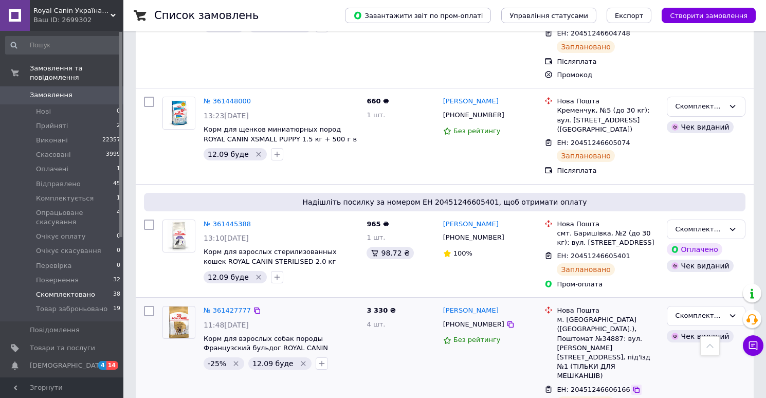
click at [633, 386] on icon at bounding box center [636, 389] width 6 height 6
click at [243, 306] on link "№ 361427777" at bounding box center [227, 310] width 47 height 8
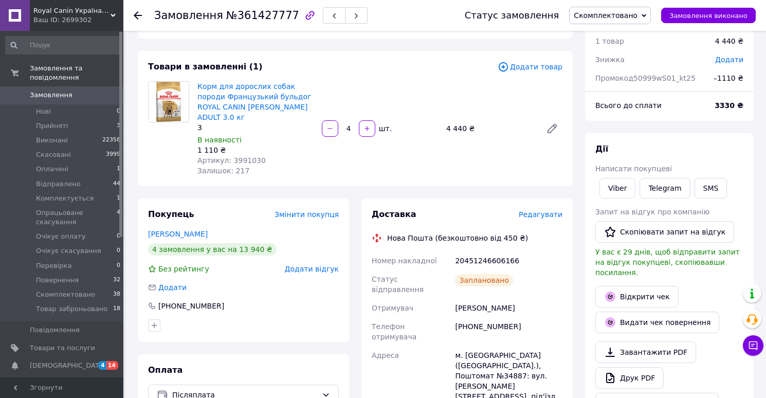
scroll to position [38, 0]
click at [543, 216] on span "Редагувати" at bounding box center [541, 214] width 44 height 8
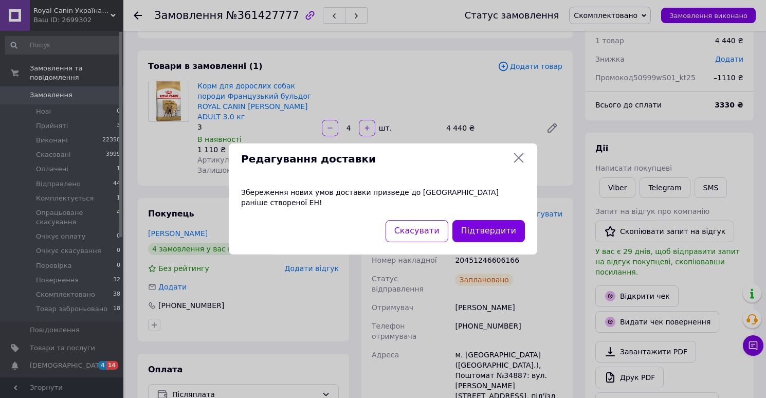
click at [520, 161] on icon at bounding box center [519, 158] width 10 height 10
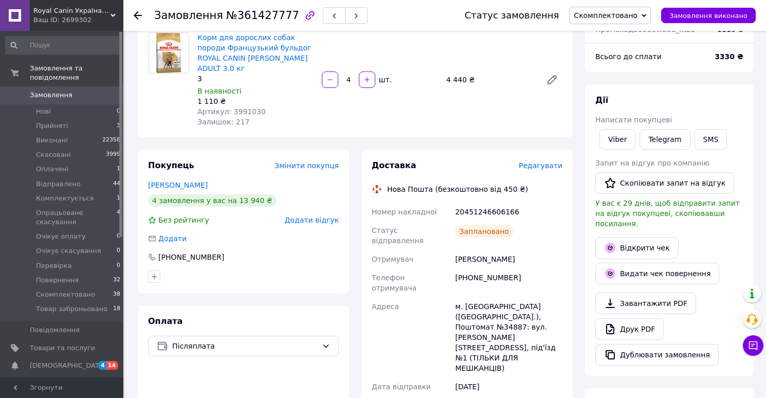
scroll to position [91, 0]
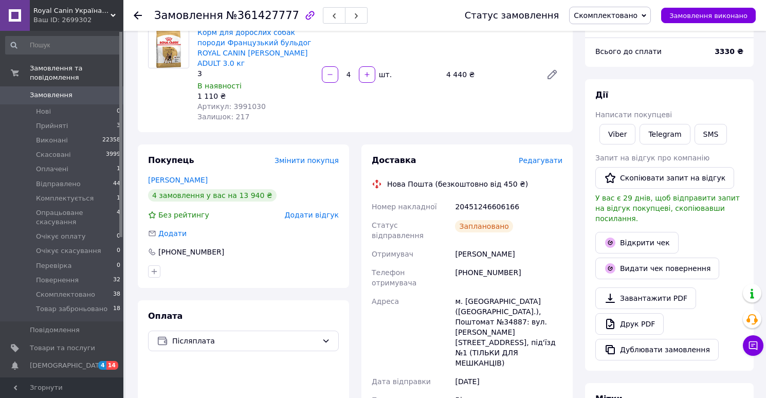
click at [499, 206] on div "20451246606166" at bounding box center [509, 206] width 112 height 19
copy div "20451246606166"
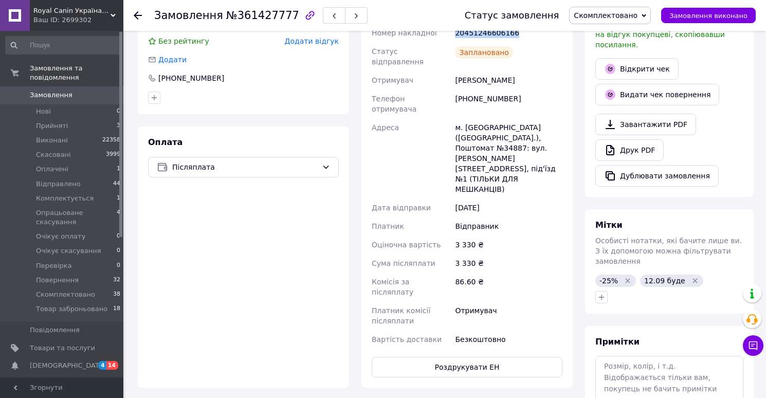
scroll to position [324, 0]
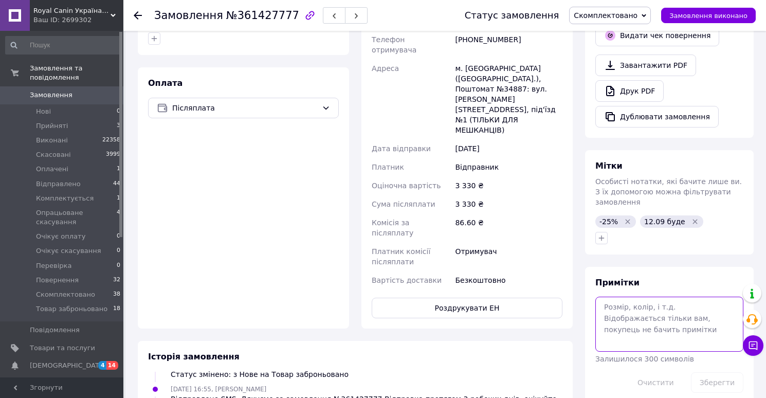
click at [633, 300] on textarea at bounding box center [669, 324] width 148 height 54
paste textarea "20451247289781"
type textarea "Контейнер - 20451247289781"
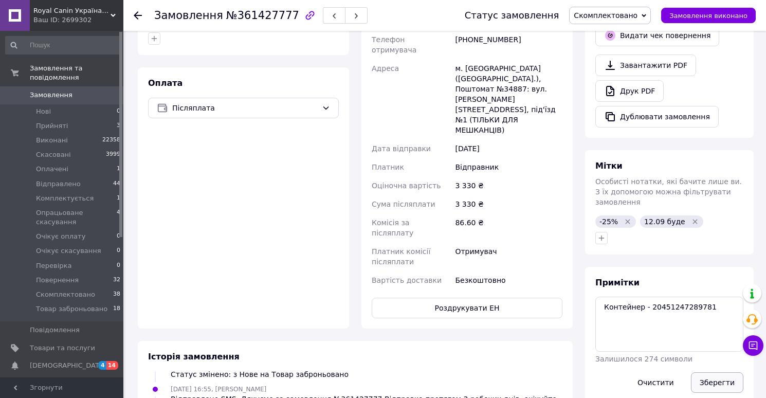
click at [714, 376] on button "Зберегти" at bounding box center [717, 382] width 52 height 21
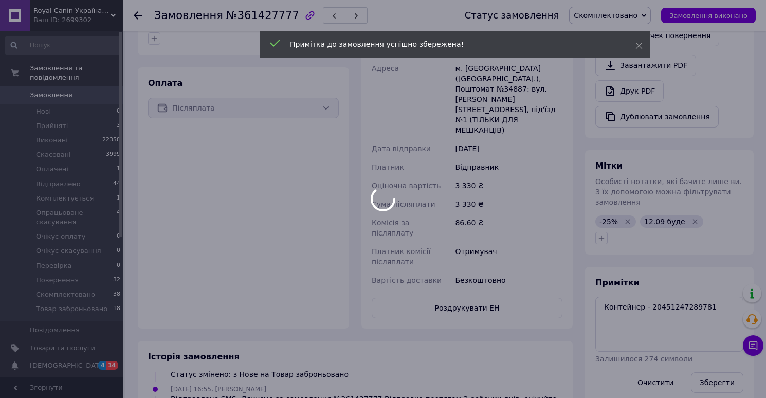
scroll to position [86, 0]
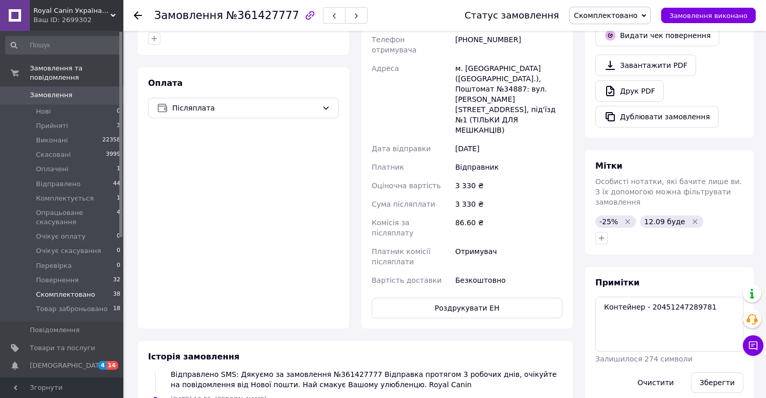
click at [52, 295] on span "Скомплектовано" at bounding box center [65, 294] width 59 height 9
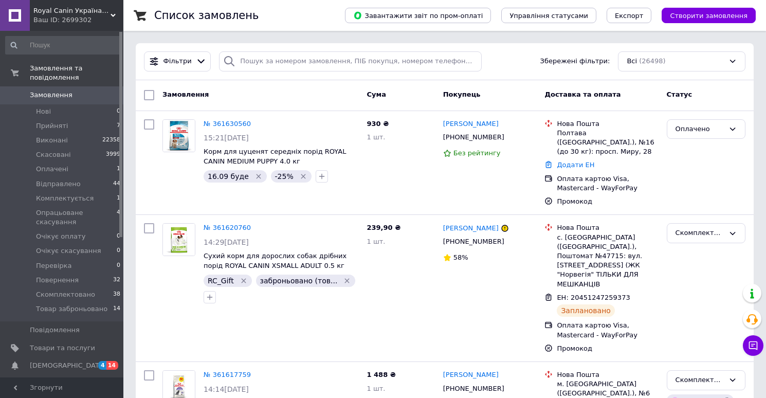
scroll to position [6416, 0]
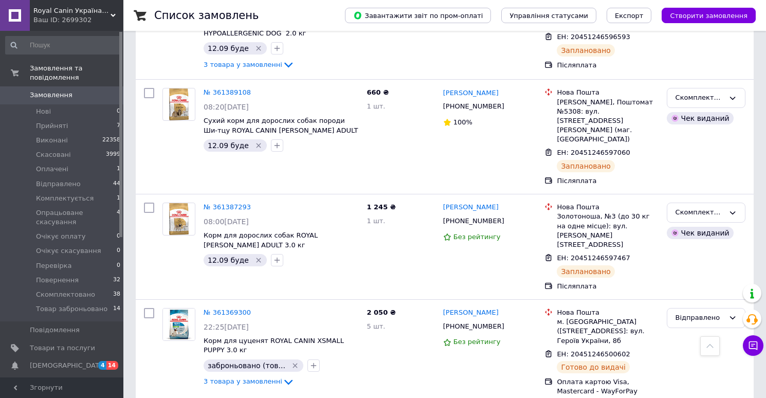
click at [57, 96] on span "Замовлення" at bounding box center [51, 94] width 43 height 9
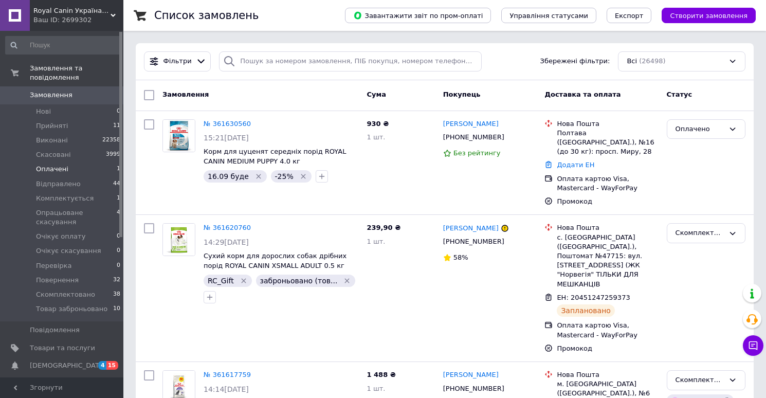
click at [61, 170] on span "Оплачені" at bounding box center [52, 168] width 32 height 9
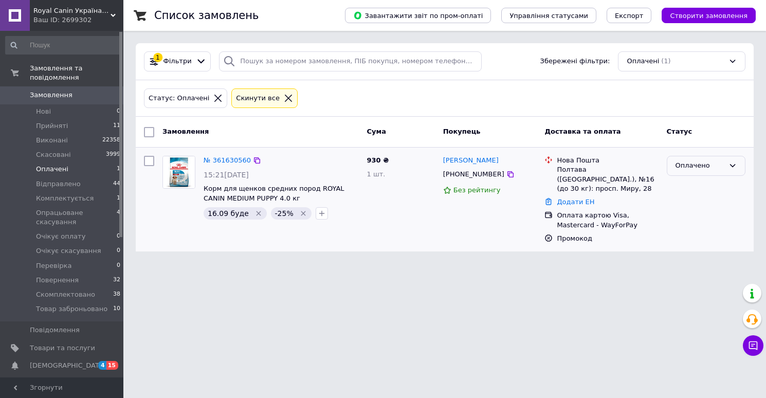
click at [707, 167] on div "Оплачено" at bounding box center [699, 165] width 49 height 11
click at [693, 246] on li "Товар заброньовано" at bounding box center [706, 247] width 78 height 29
click at [64, 127] on span "Прийняті" at bounding box center [52, 125] width 32 height 9
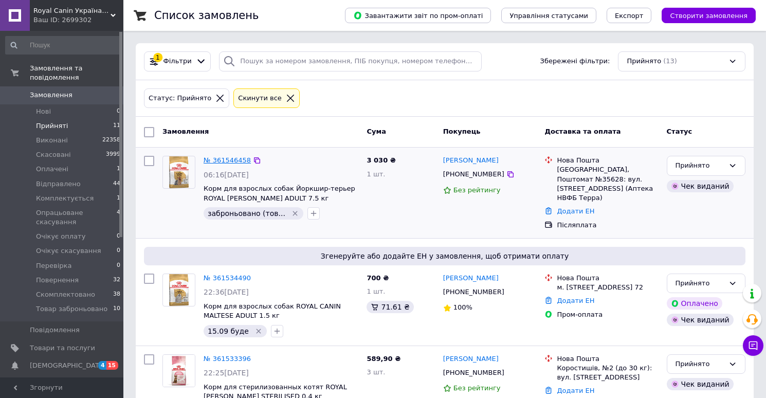
click at [237, 161] on link "№ 361546458" at bounding box center [227, 160] width 47 height 8
click at [59, 95] on span "Замовлення" at bounding box center [51, 94] width 43 height 9
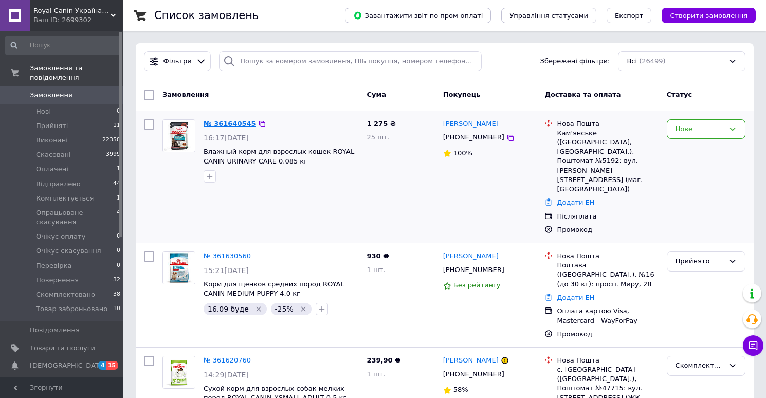
click at [230, 124] on link "№ 361640545" at bounding box center [230, 124] width 52 height 8
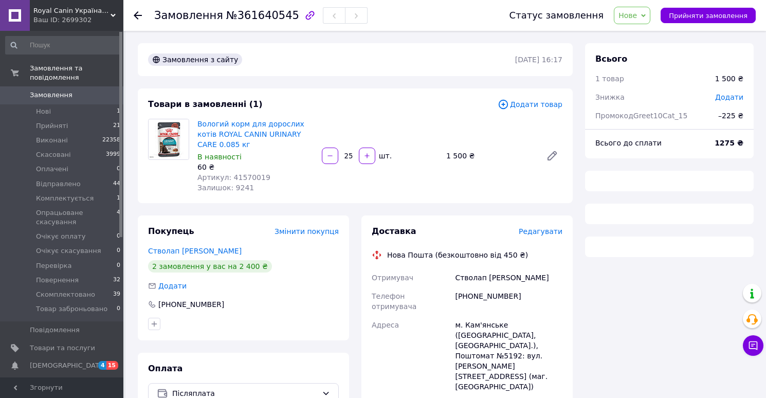
click at [259, 11] on span "№361640545" at bounding box center [262, 15] width 73 height 12
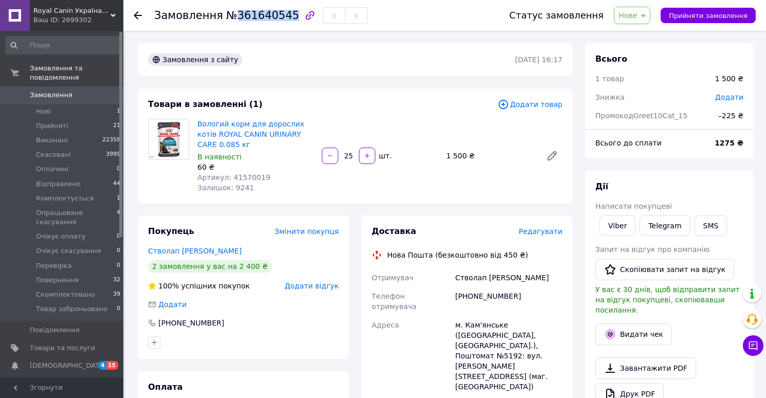
copy span "361640545"
click at [246, 177] on span "Артикул: 41570019" at bounding box center [233, 177] width 73 height 8
copy span "41570019"
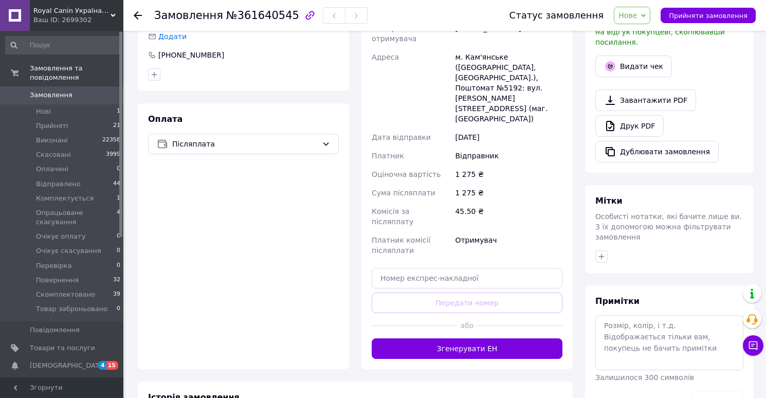
scroll to position [293, 0]
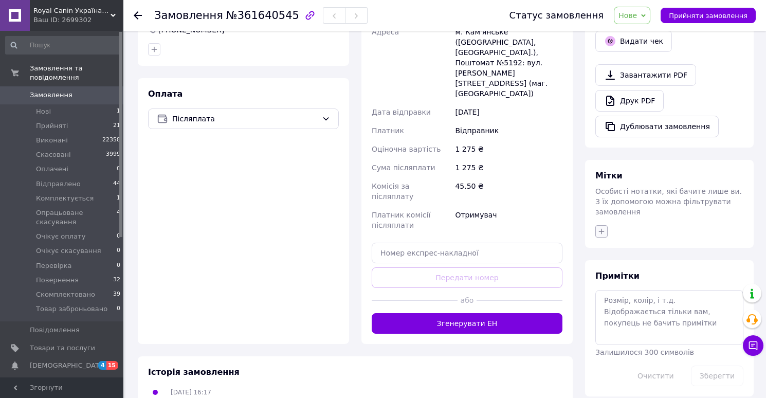
click at [602, 227] on icon "button" at bounding box center [601, 231] width 8 height 8
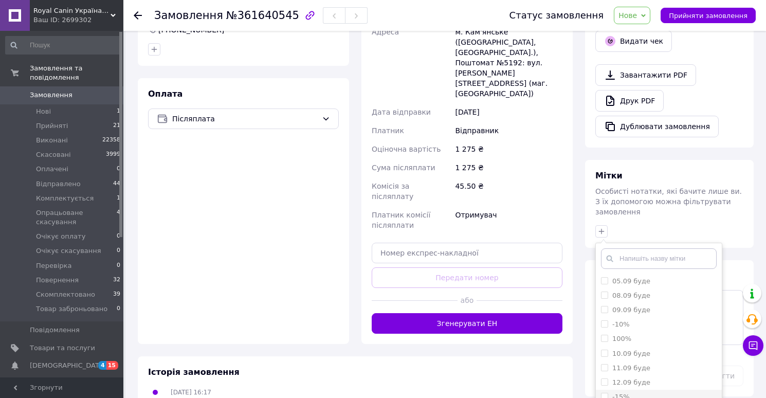
click at [625, 393] on label "-15%" at bounding box center [620, 397] width 17 height 8
checkbox input "true"
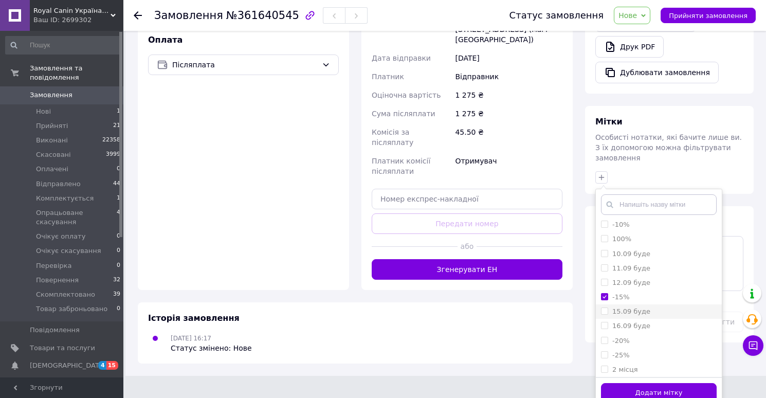
scroll to position [56, 0]
click at [634, 311] on label "16.09 буде" at bounding box center [631, 315] width 38 height 8
checkbox input "true"
click at [626, 383] on button "Додати мітку" at bounding box center [659, 393] width 116 height 20
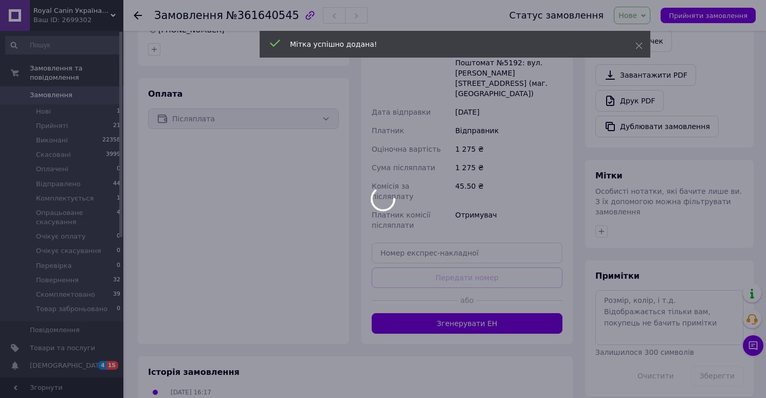
scroll to position [309, 0]
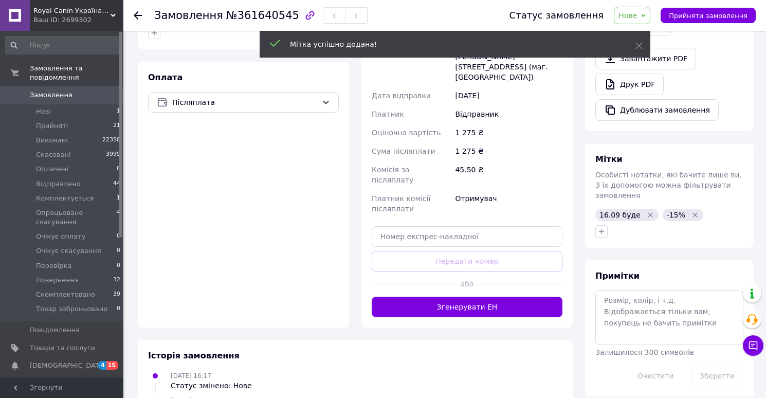
click at [637, 17] on span "Нове" at bounding box center [627, 15] width 19 height 8
click at [641, 117] on li "Товар заброньовано" at bounding box center [664, 116] width 100 height 15
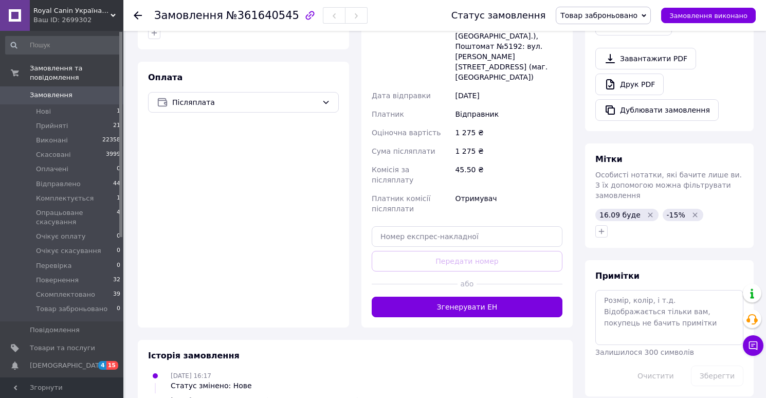
click at [56, 96] on span "Замовлення" at bounding box center [51, 94] width 43 height 9
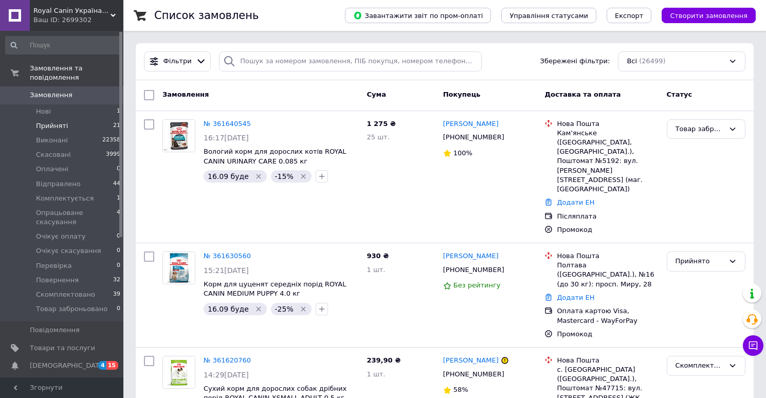
click at [61, 123] on span "Прийняті" at bounding box center [52, 125] width 32 height 9
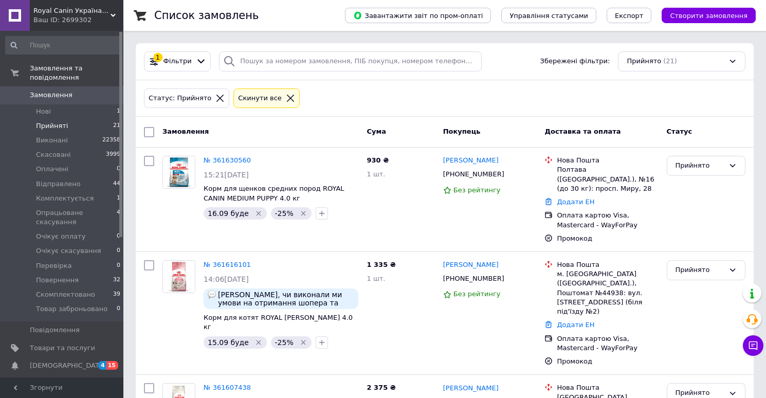
scroll to position [28, 0]
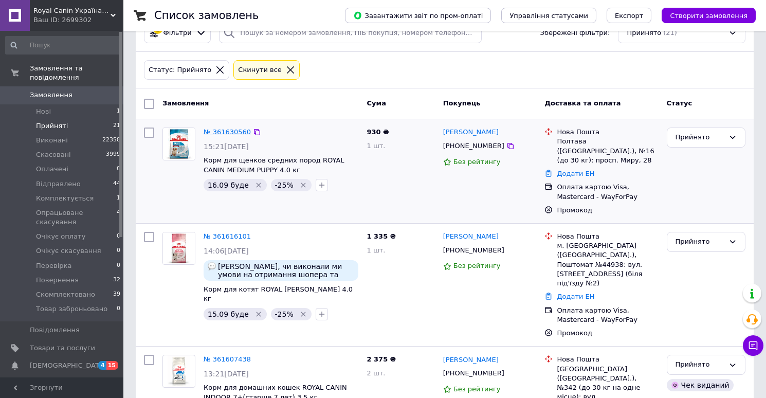
click at [235, 130] on link "№ 361630560" at bounding box center [227, 132] width 47 height 8
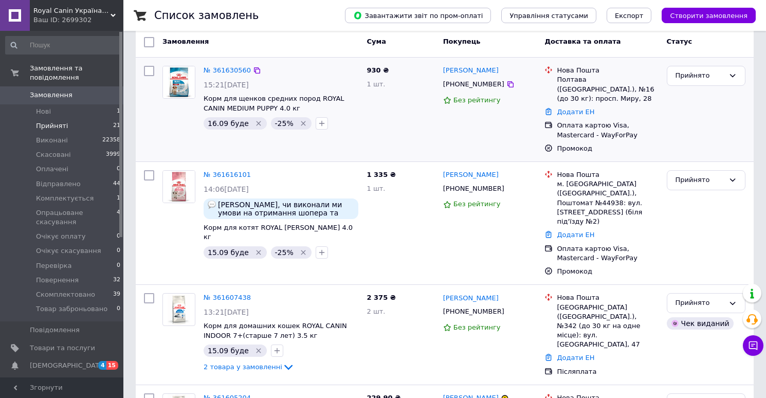
scroll to position [91, 0]
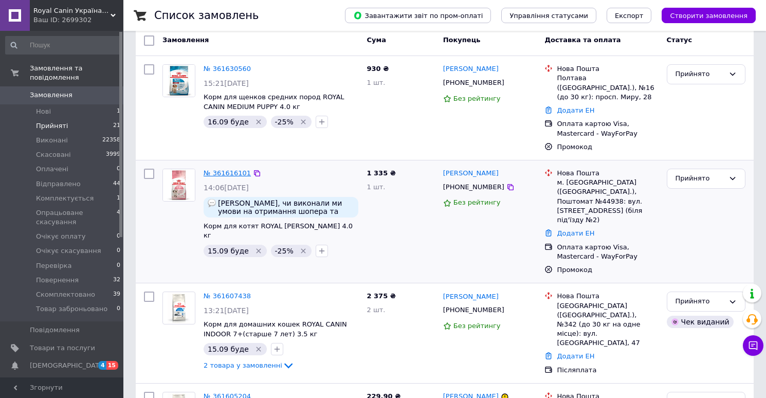
click at [231, 174] on link "№ 361616101" at bounding box center [227, 173] width 47 height 8
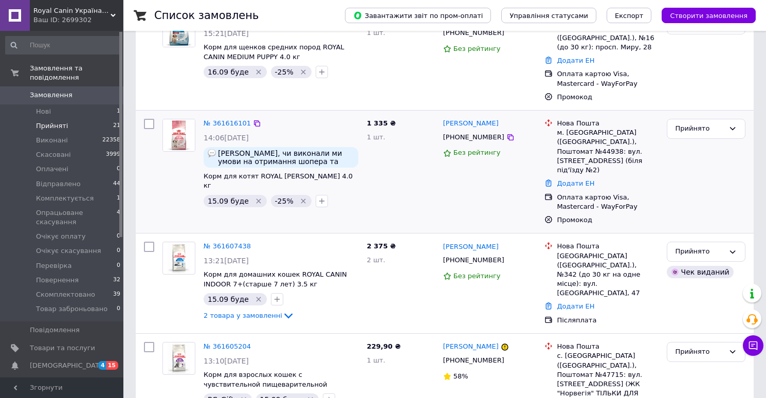
scroll to position [142, 0]
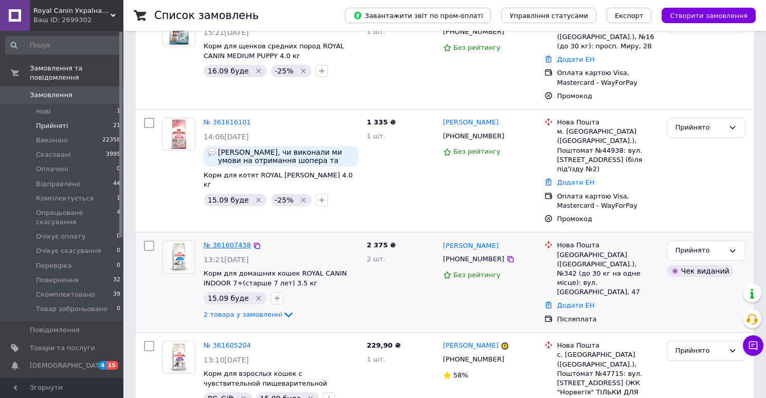
click at [230, 241] on link "№ 361607438" at bounding box center [227, 245] width 47 height 8
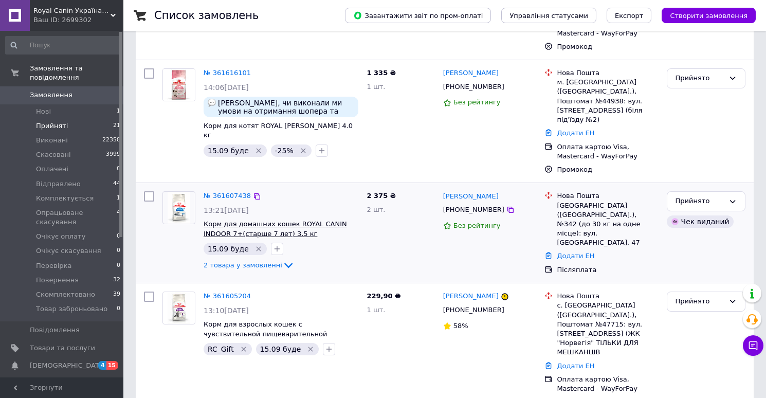
scroll to position [199, 0]
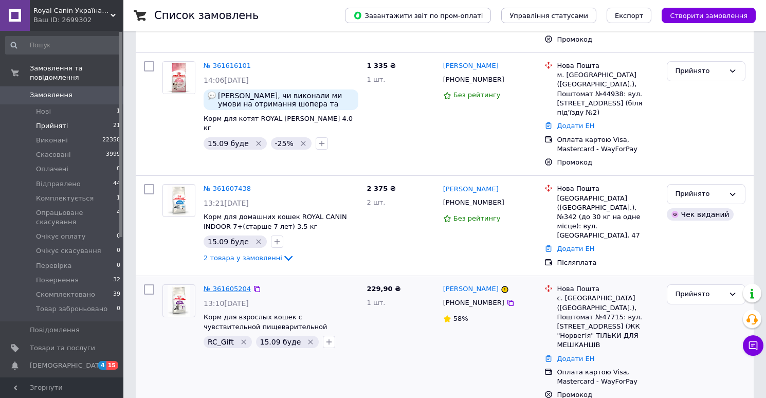
click at [236, 285] on link "№ 361605204" at bounding box center [227, 289] width 47 height 8
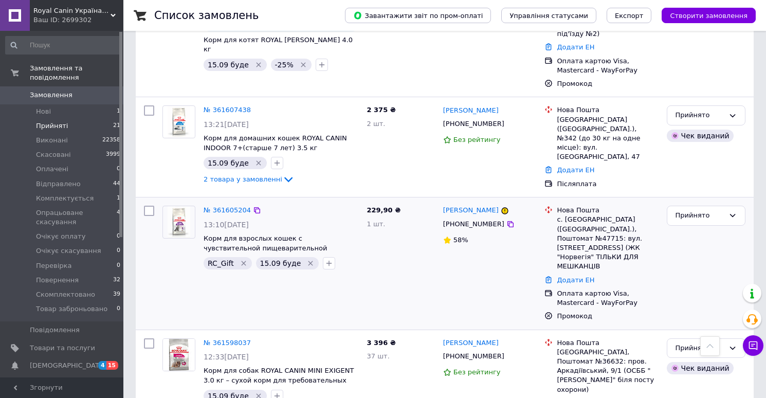
scroll to position [285, 0]
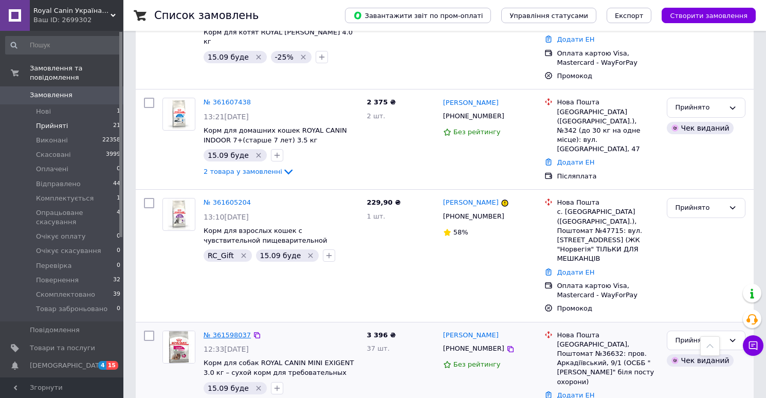
click at [222, 331] on link "№ 361598037" at bounding box center [227, 335] width 47 height 8
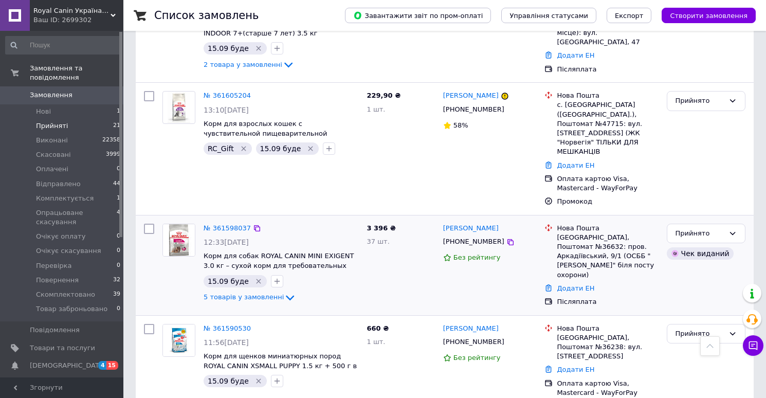
scroll to position [393, 0]
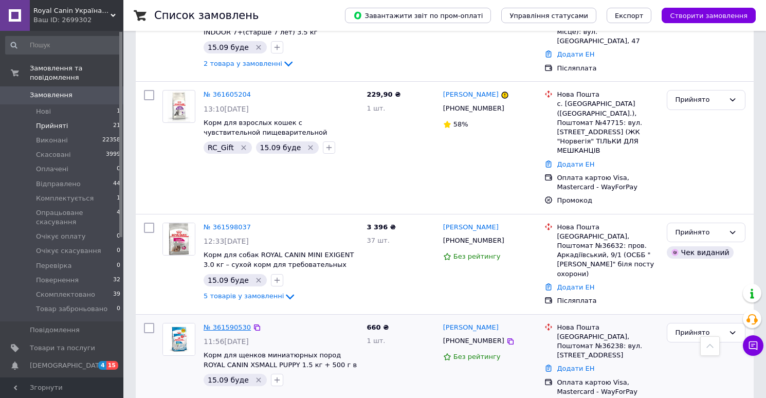
click at [238, 323] on link "№ 361590530" at bounding box center [227, 327] width 47 height 8
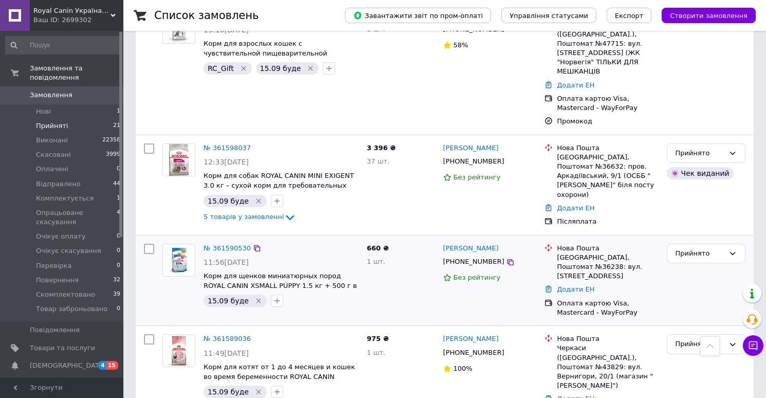
scroll to position [475, 0]
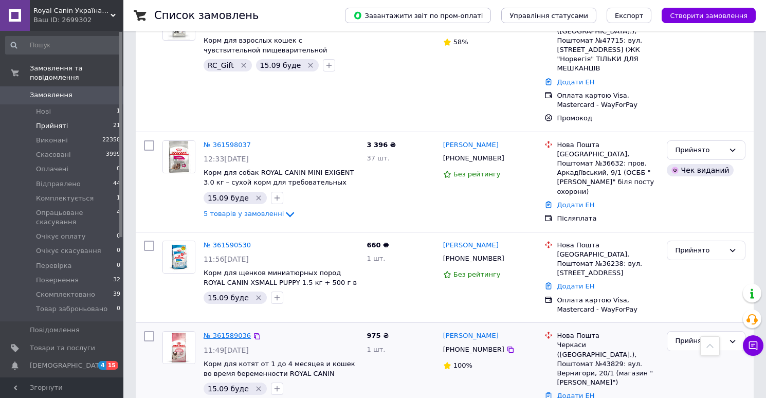
click at [236, 331] on link "№ 361589036" at bounding box center [227, 335] width 47 height 8
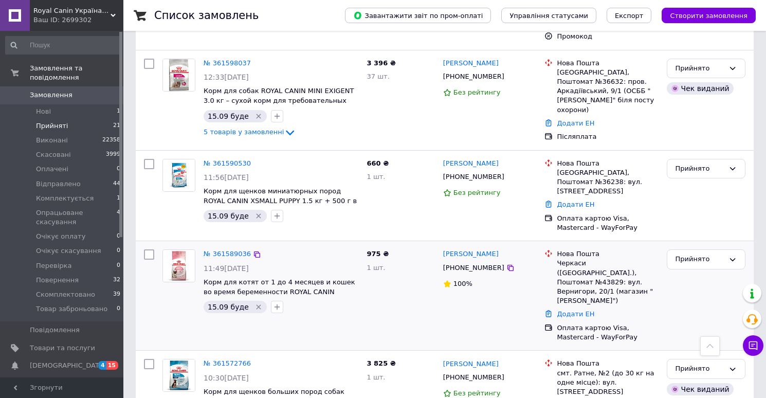
scroll to position [564, 0]
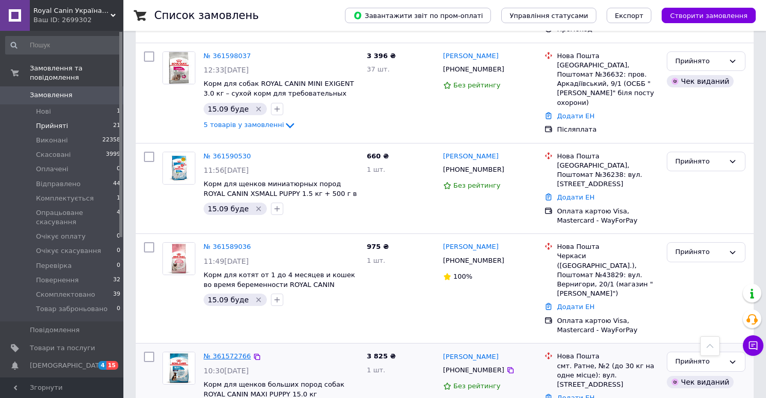
click at [232, 352] on link "№ 361572766" at bounding box center [227, 356] width 47 height 8
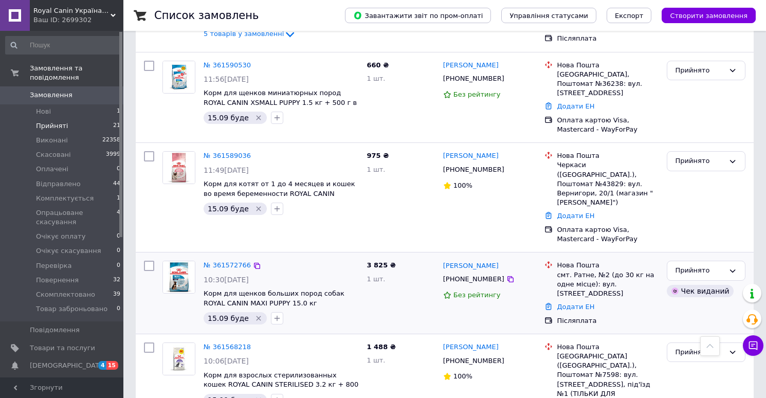
scroll to position [661, 0]
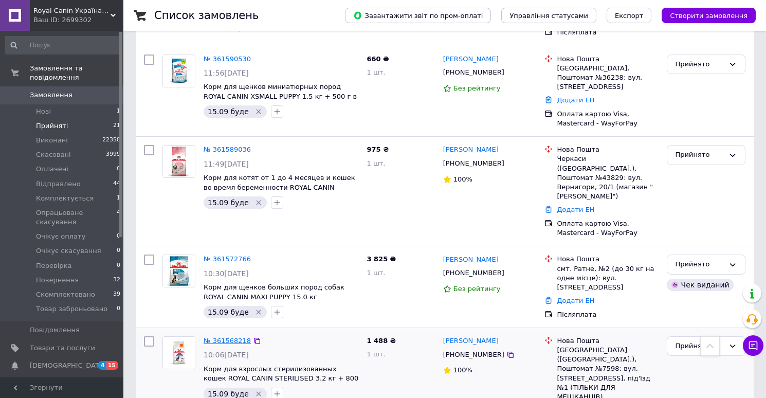
click at [236, 337] on link "№ 361568218" at bounding box center [227, 341] width 47 height 8
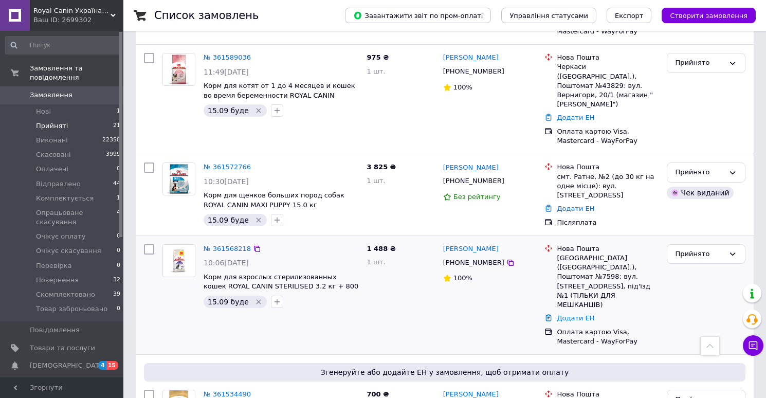
scroll to position [762, 0]
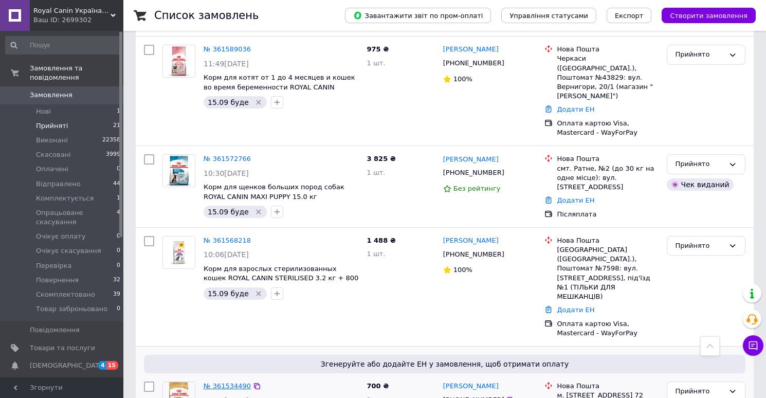
click at [231, 382] on link "№ 361534490" at bounding box center [227, 386] width 47 height 8
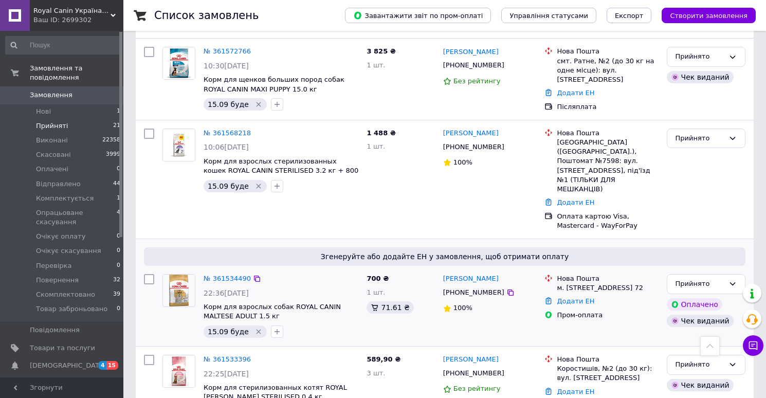
scroll to position [873, 0]
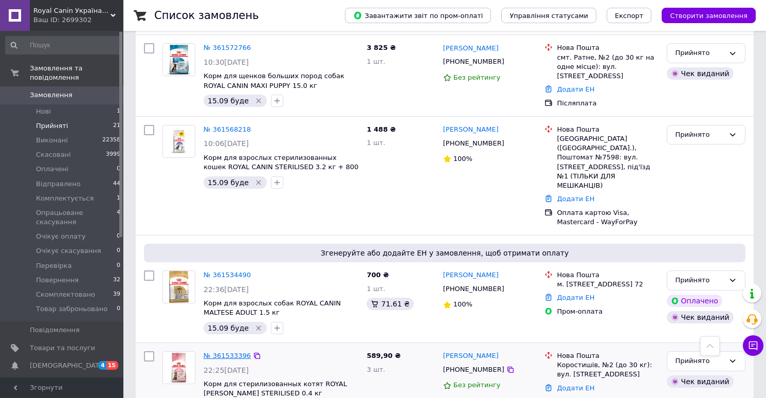
click at [238, 352] on link "№ 361533396" at bounding box center [227, 356] width 47 height 8
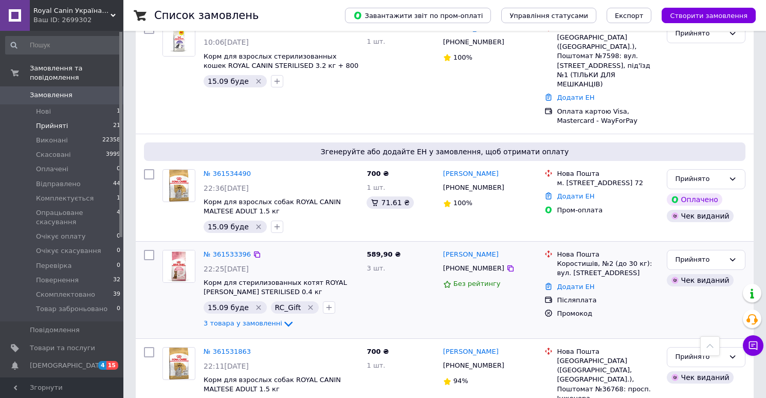
scroll to position [976, 0]
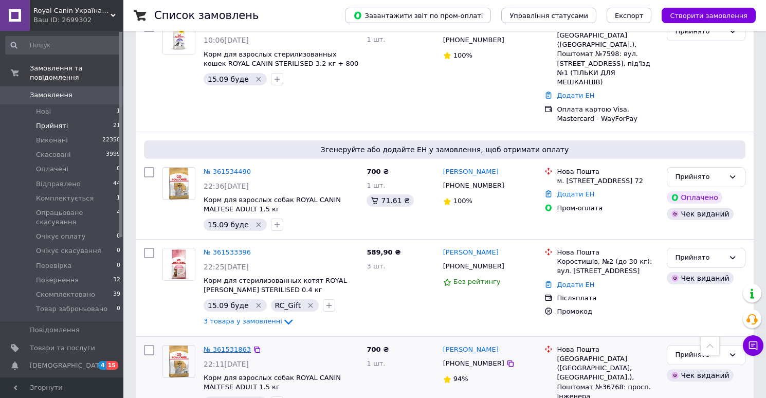
click at [228, 345] on link "№ 361531863" at bounding box center [227, 349] width 47 height 8
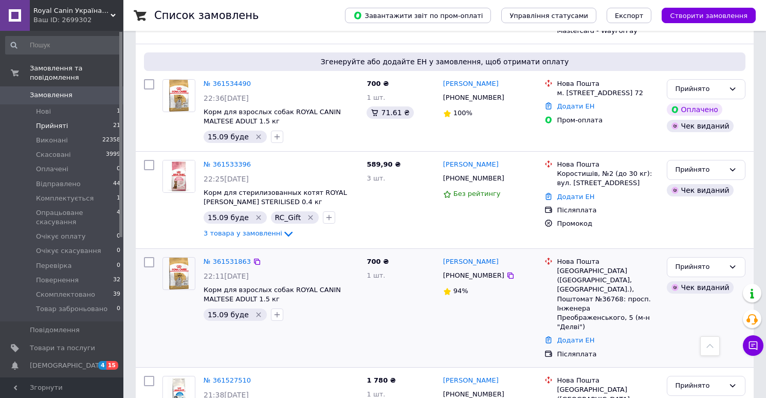
scroll to position [1065, 0]
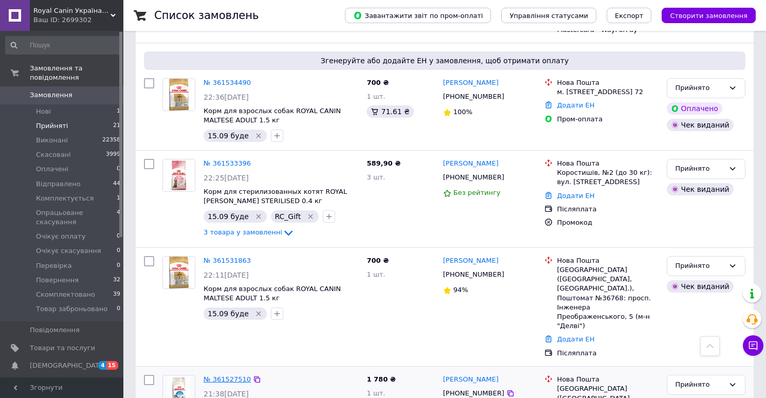
click at [232, 375] on link "№ 361527510" at bounding box center [227, 379] width 47 height 8
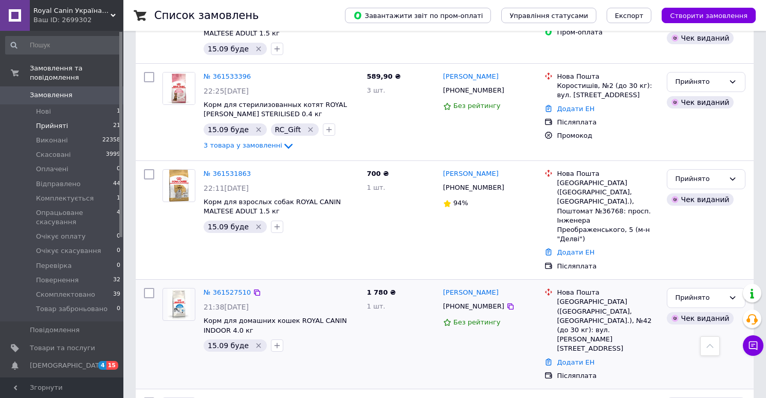
scroll to position [1164, 0]
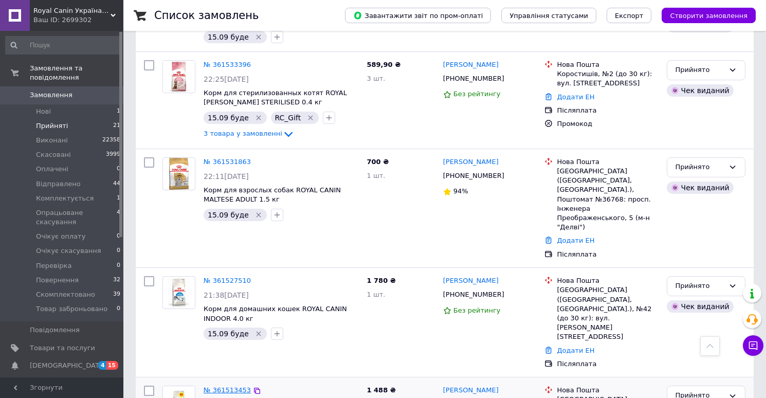
click at [233, 386] on link "№ 361513453" at bounding box center [227, 390] width 47 height 8
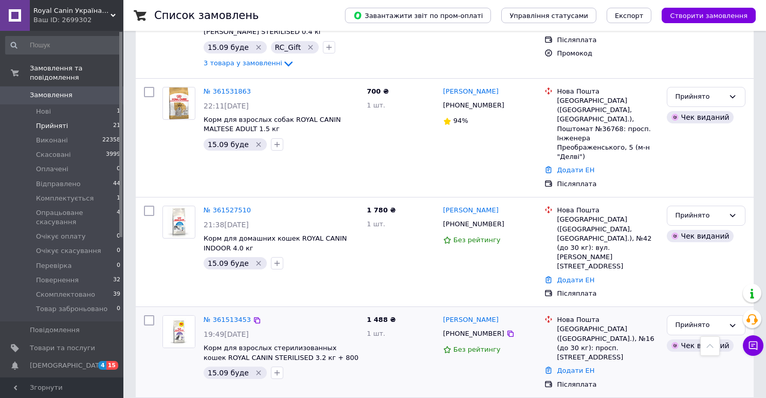
scroll to position [1240, 0]
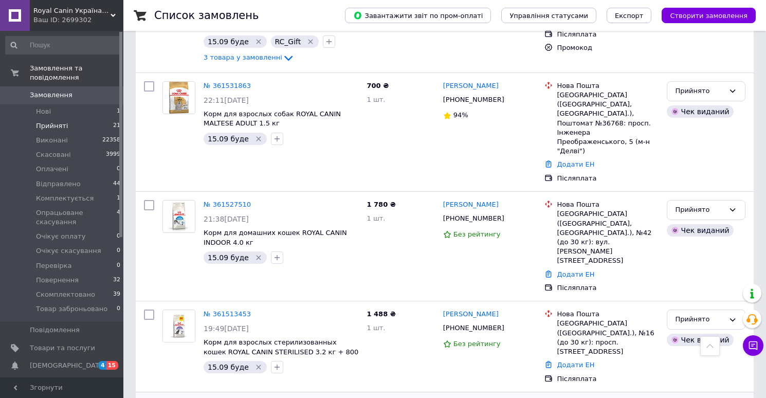
click at [234, 397] on link "№ 361512614" at bounding box center [227, 405] width 47 height 8
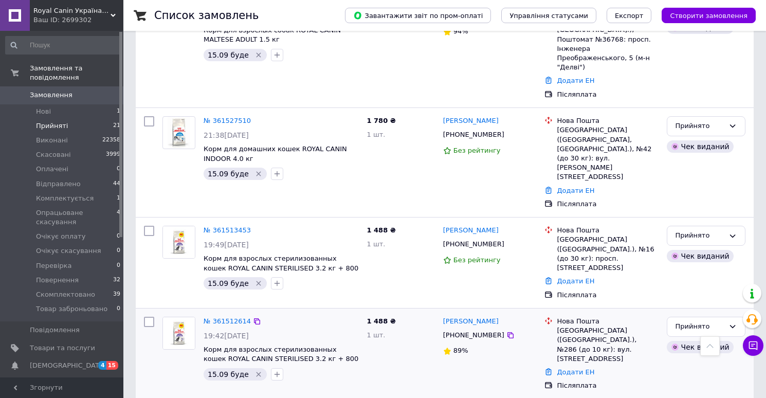
scroll to position [1328, 0]
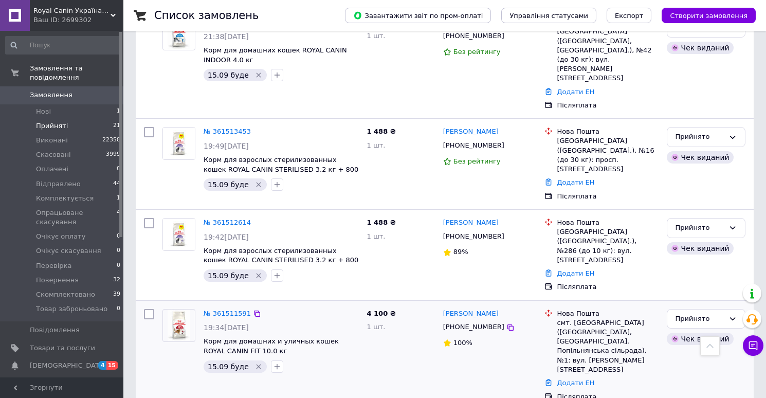
scroll to position [1428, 0]
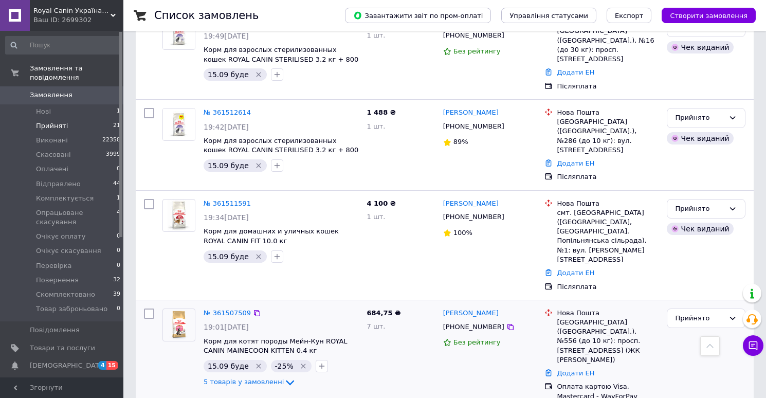
scroll to position [1534, 0]
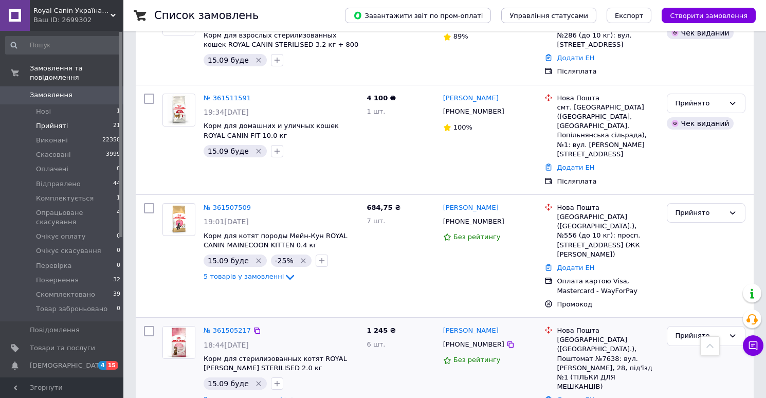
scroll to position [1638, 0]
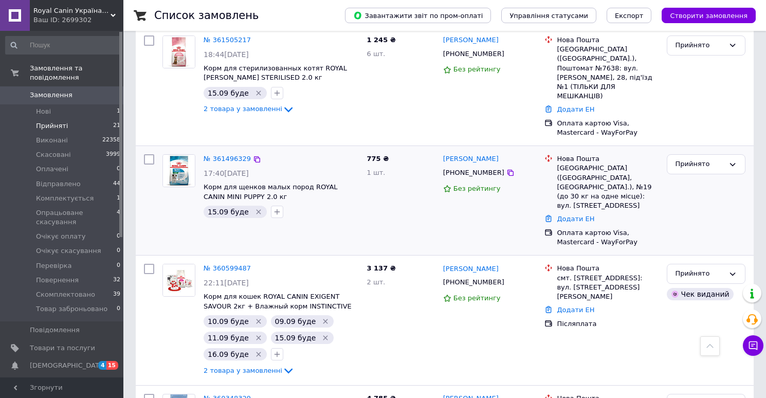
scroll to position [1949, 0]
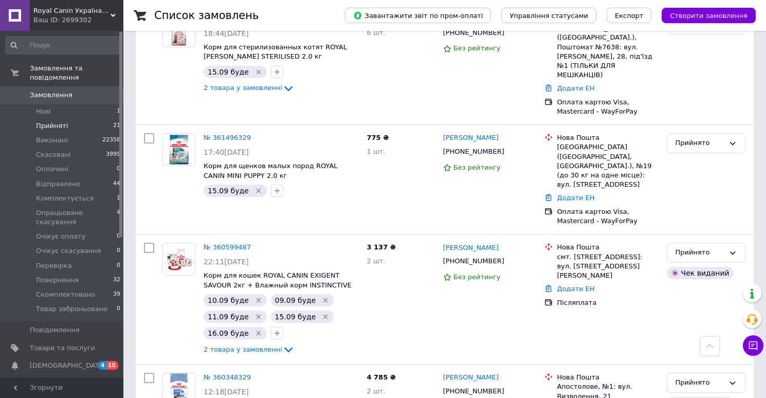
click at [54, 97] on span "Замовлення" at bounding box center [51, 94] width 43 height 9
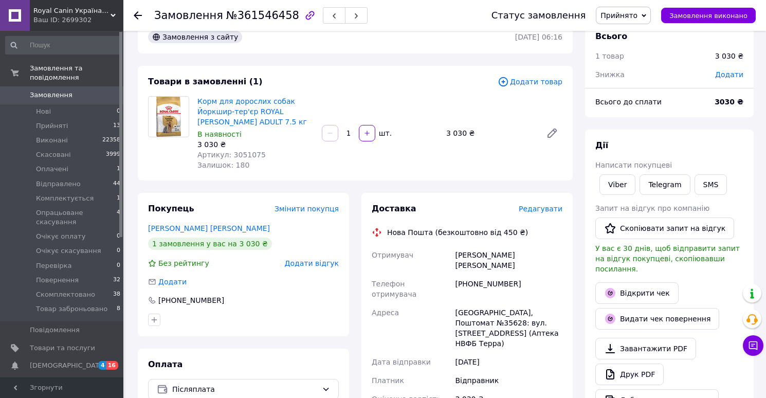
scroll to position [27, 0]
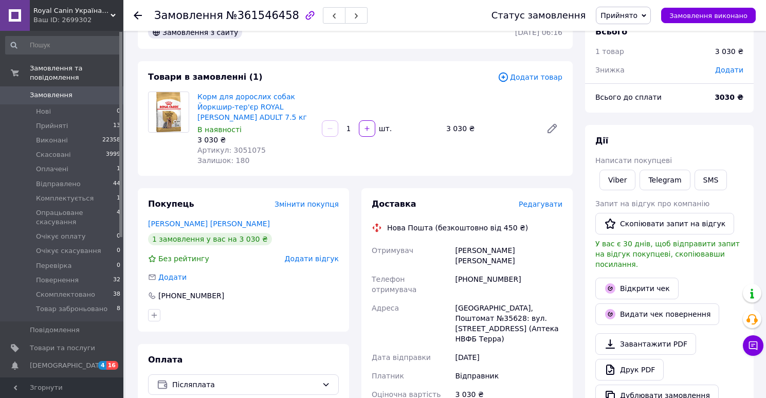
click at [540, 206] on span "Редагувати" at bounding box center [541, 204] width 44 height 8
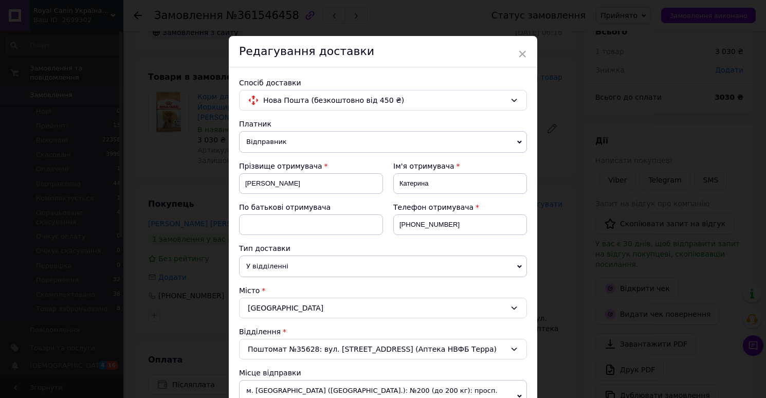
scroll to position [512, 0]
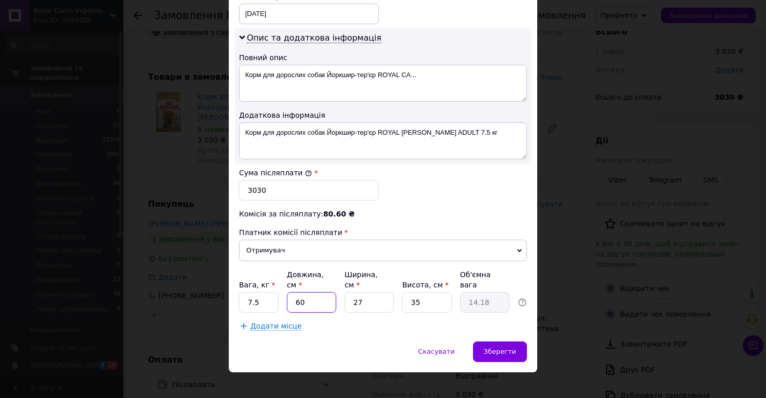
click at [318, 292] on input "60" at bounding box center [311, 302] width 49 height 21
type input "5"
type input "1.18"
type input "50"
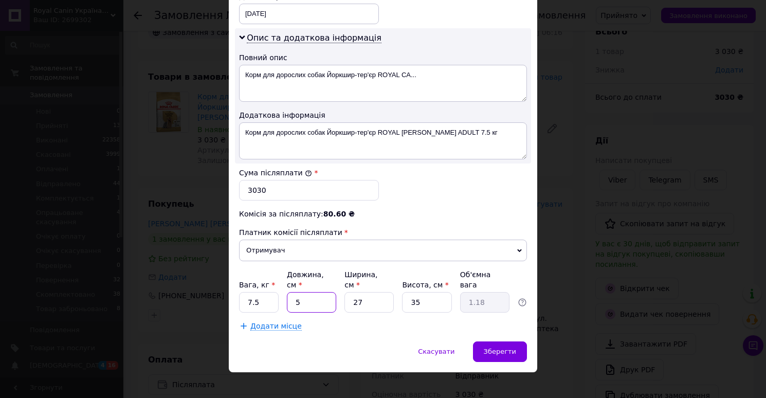
type input "11.81"
type input "50"
click at [367, 292] on input "27" at bounding box center [368, 302] width 49 height 21
type input "2"
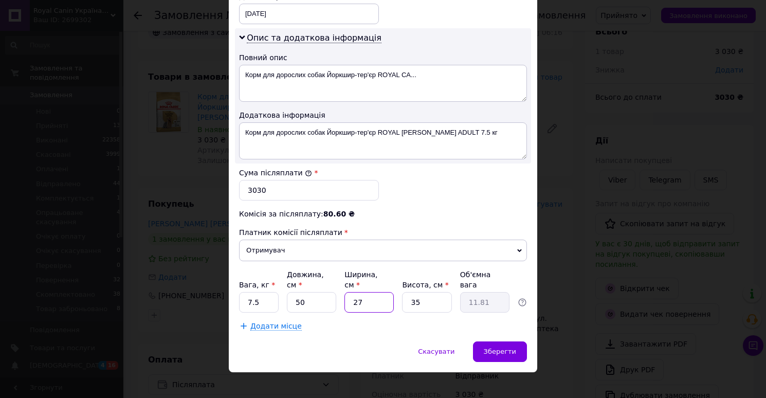
type input "0.88"
type input "25"
type input "10.94"
type input "25"
click at [427, 299] on input "35" at bounding box center [426, 302] width 49 height 21
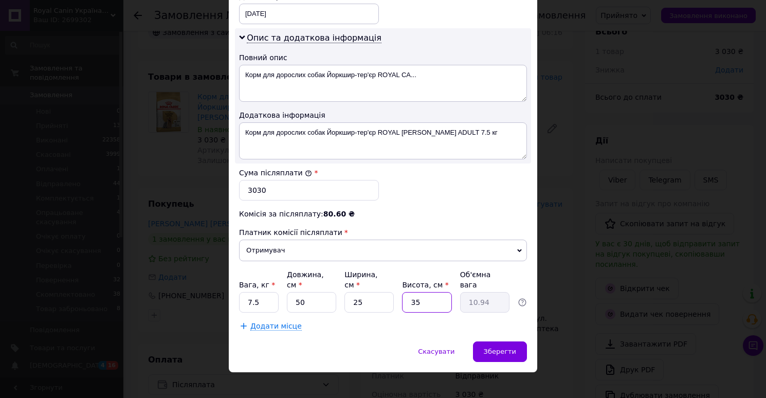
click at [427, 299] on input "35" at bounding box center [426, 302] width 49 height 21
type input "3"
type input "0.94"
type input "30"
type input "9.38"
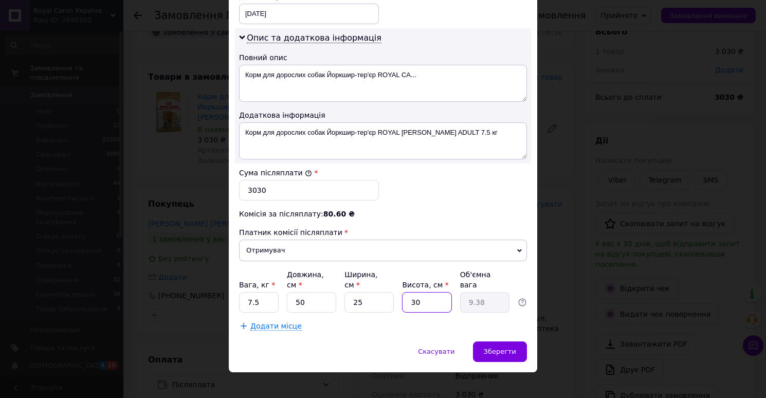
type input "30"
click at [273, 322] on span "Додати місце" at bounding box center [275, 326] width 51 height 9
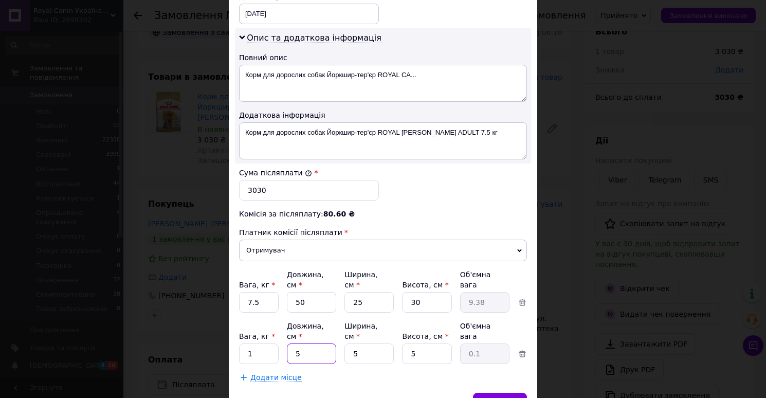
click at [313, 346] on input "5" at bounding box center [311, 353] width 49 height 21
type input "34"
type input "0.21"
type input "34"
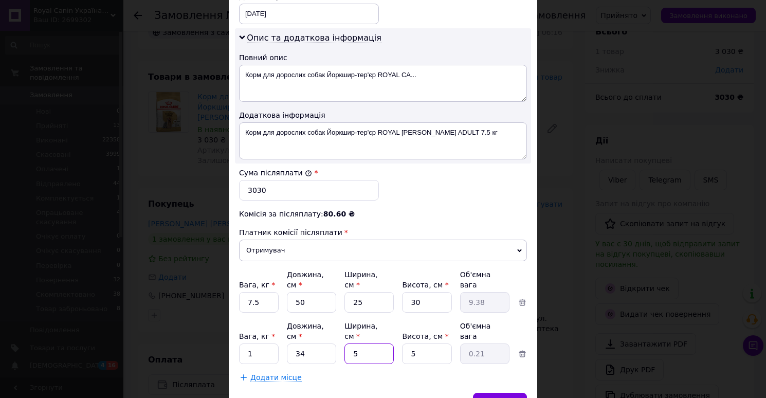
click at [370, 343] on input "5" at bounding box center [368, 353] width 49 height 21
type input "3"
type input "0.13"
type input "34"
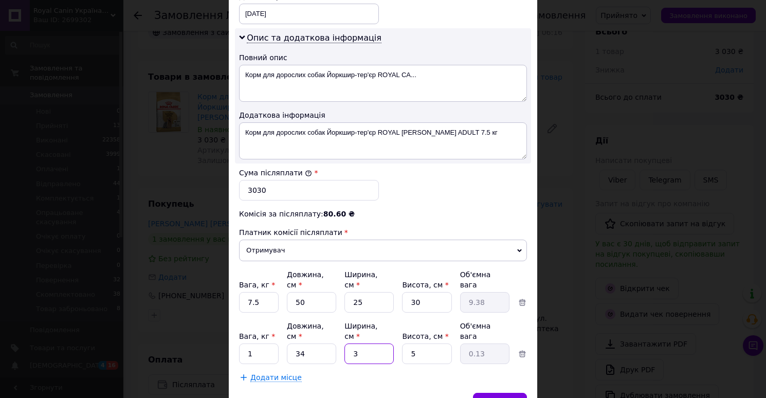
type input "1.45"
type input "34"
click at [420, 343] on input "5" at bounding box center [426, 353] width 49 height 21
type input "2"
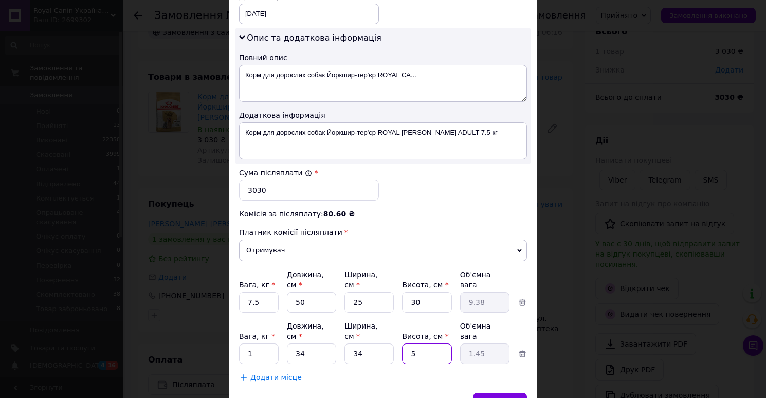
type input "0.58"
type input "20"
type input "5.78"
type input "20"
click at [497, 397] on span "Зберегти" at bounding box center [500, 403] width 32 height 8
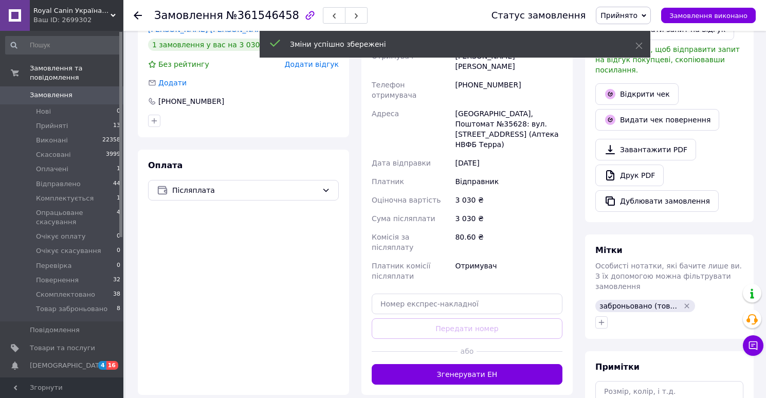
scroll to position [278, 0]
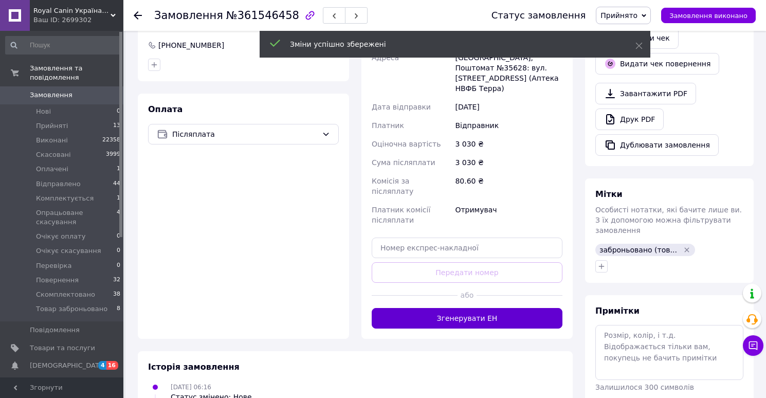
click at [462, 308] on button "Згенерувати ЕН" at bounding box center [467, 318] width 191 height 21
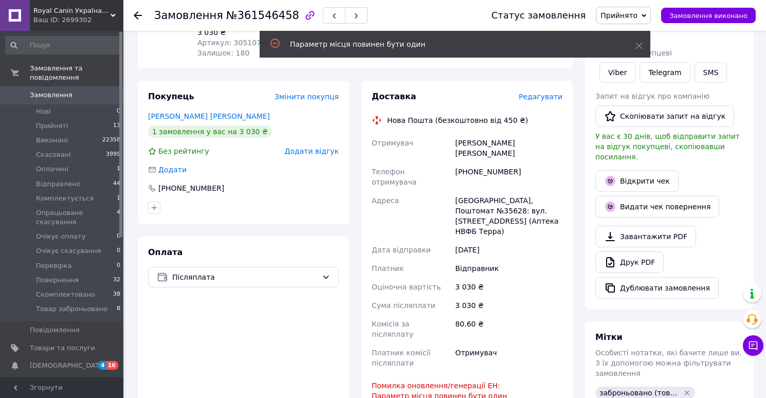
scroll to position [19, 0]
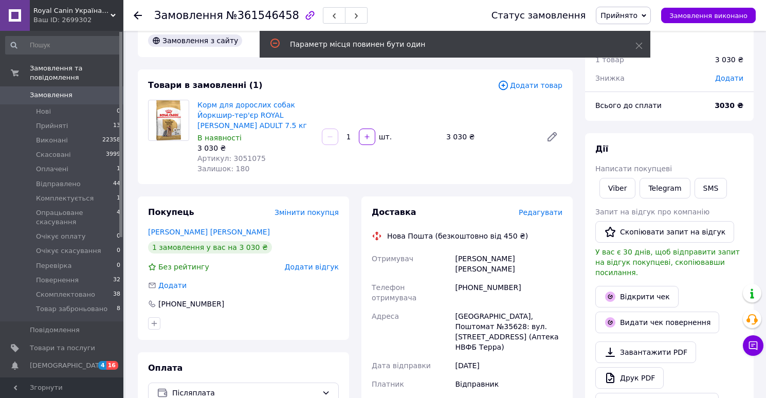
click at [539, 214] on span "Редагувати" at bounding box center [541, 212] width 44 height 8
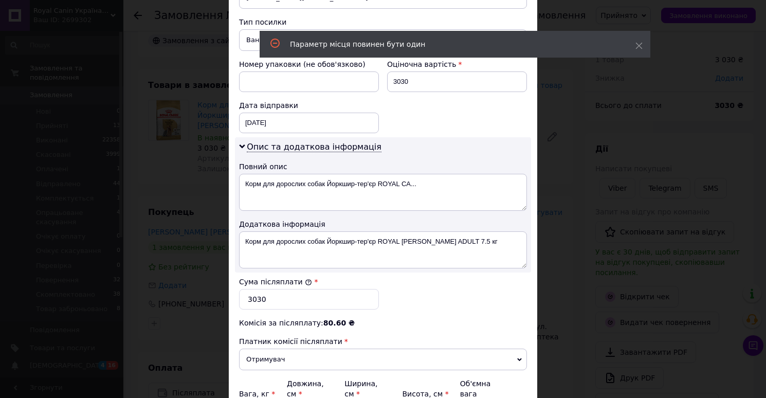
scroll to position [563, 0]
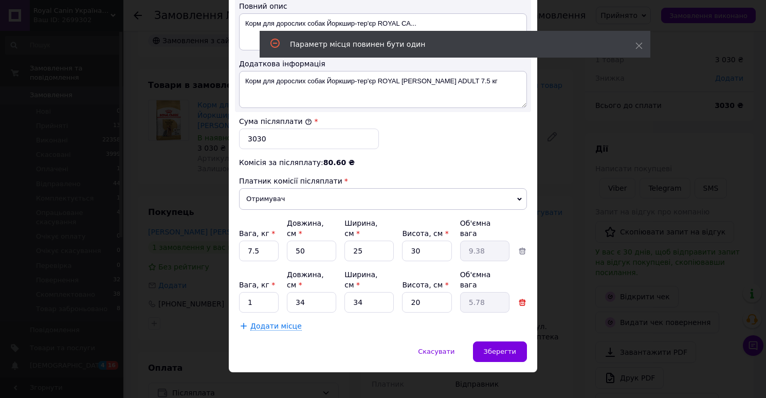
click at [519, 298] on icon at bounding box center [522, 302] width 9 height 9
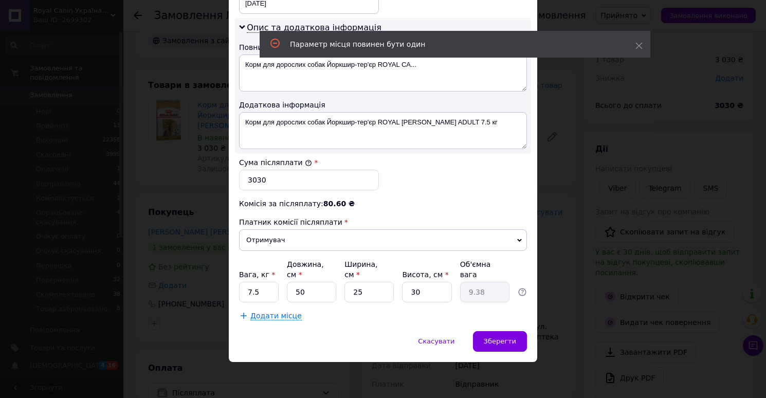
scroll to position [512, 0]
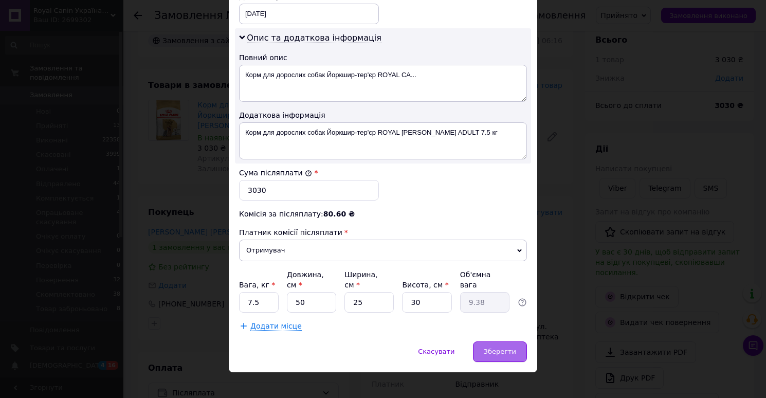
click at [498, 347] on span "Зберегти" at bounding box center [500, 351] width 32 height 8
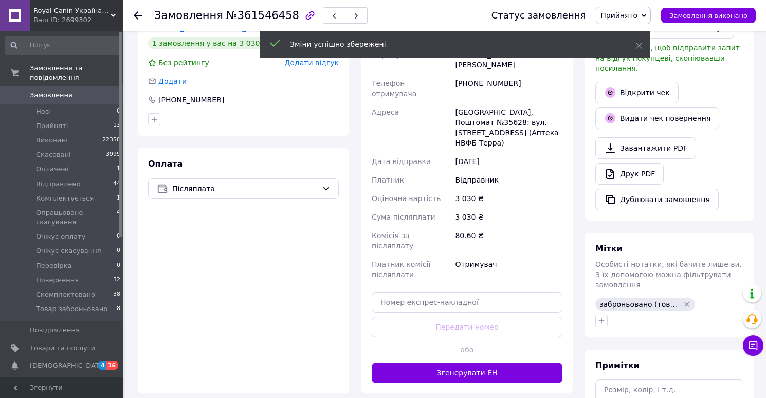
scroll to position [227, 0]
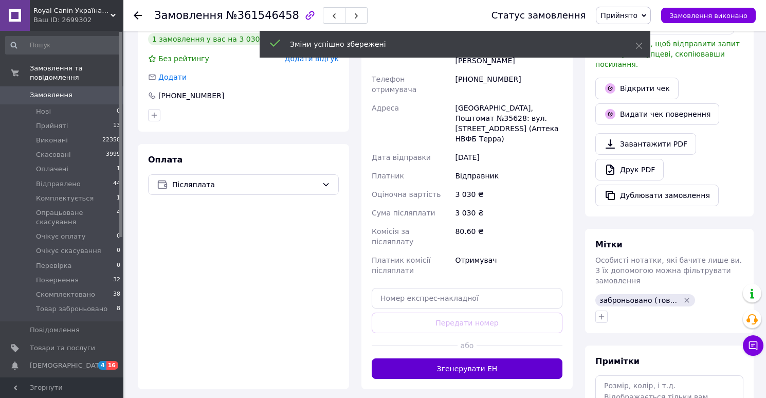
click at [452, 358] on button "Згенерувати ЕН" at bounding box center [467, 368] width 191 height 21
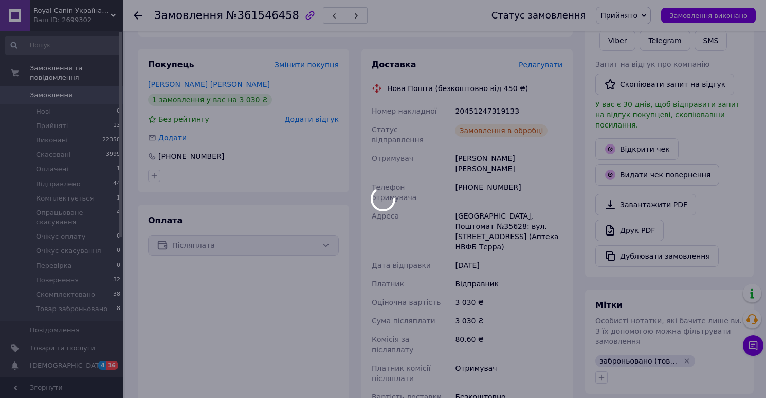
scroll to position [21, 0]
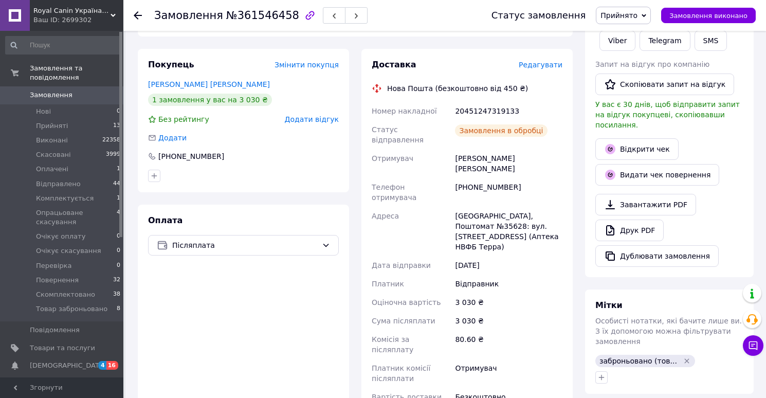
click at [620, 219] on link "Друк PDF" at bounding box center [629, 230] width 68 height 22
click at [624, 16] on span "Прийнято" at bounding box center [618, 15] width 37 height 8
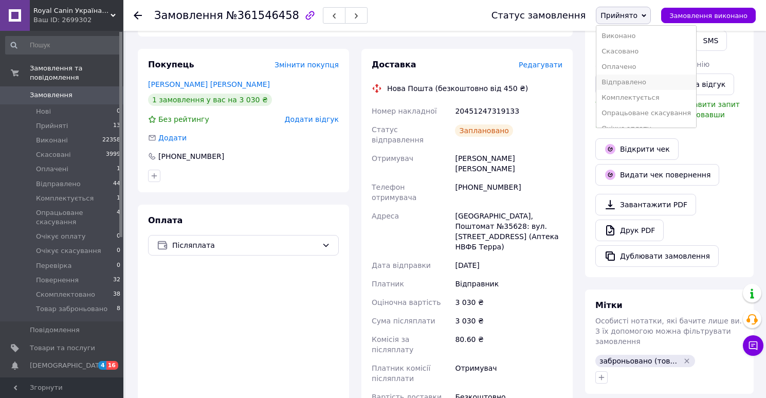
scroll to position [88, 0]
click at [626, 103] on li "Скомплектовано" at bounding box center [646, 101] width 100 height 15
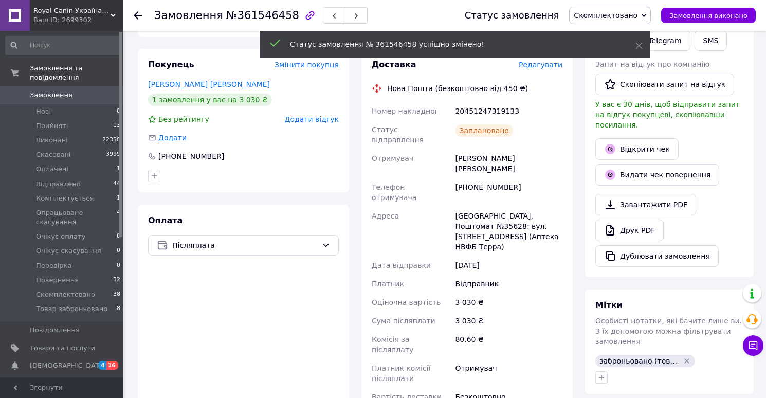
click at [486, 112] on div "20451247319133" at bounding box center [509, 111] width 112 height 19
copy div "20451247319133"
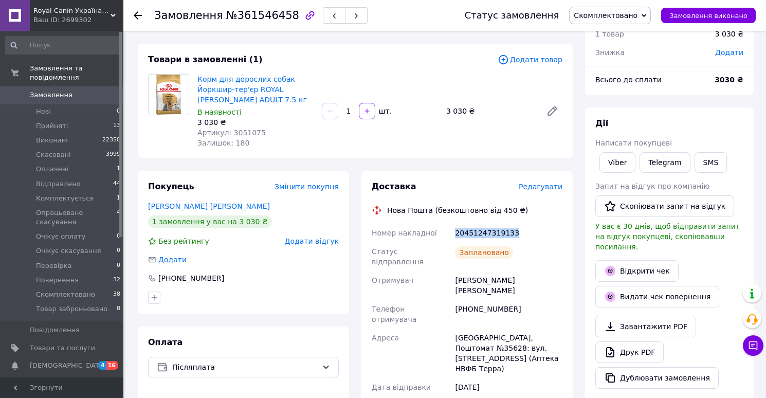
scroll to position [0, 0]
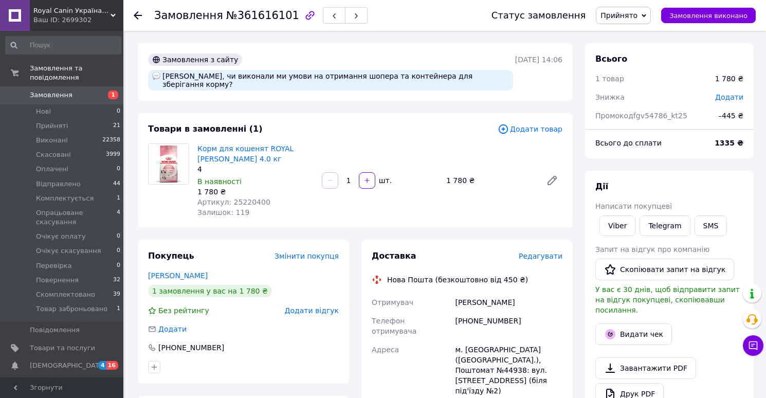
scroll to position [6, 0]
click at [541, 256] on span "Редагувати" at bounding box center [541, 256] width 44 height 8
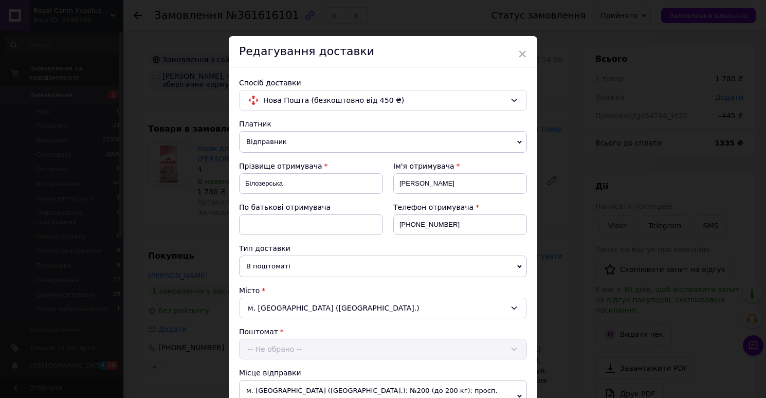
scroll to position [313, 0]
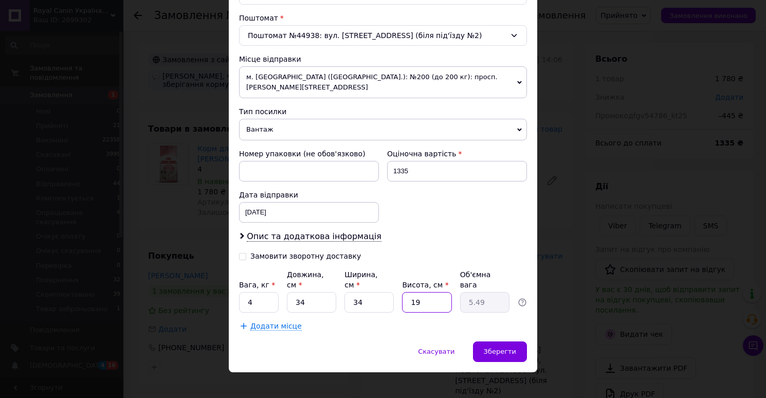
click at [428, 292] on input "19" at bounding box center [426, 302] width 49 height 21
type input "2"
type input "0.58"
type input "20"
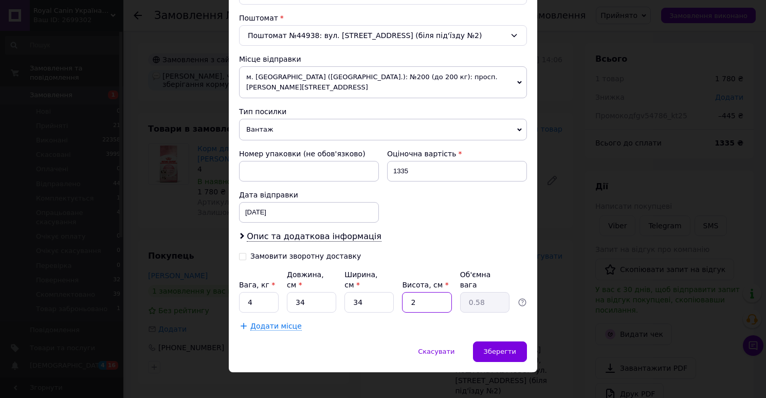
type input "5.78"
type input "20"
click at [494, 347] on span "Зберегти" at bounding box center [500, 351] width 32 height 8
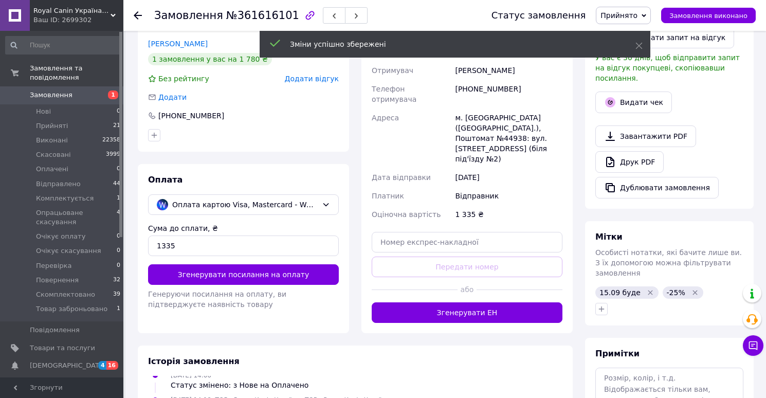
scroll to position [247, 0]
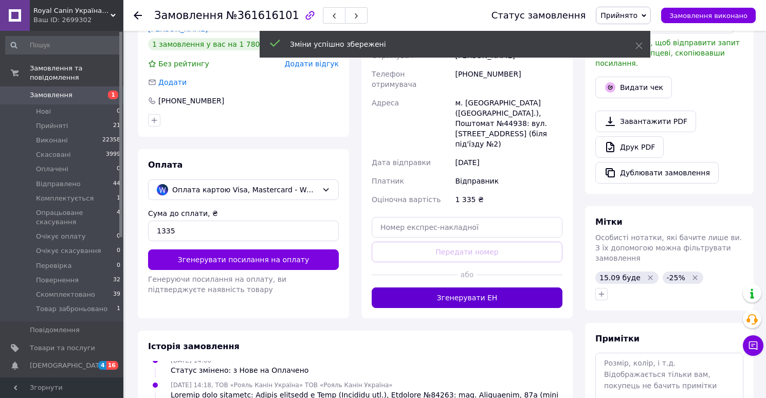
click at [485, 287] on button "Згенерувати ЕН" at bounding box center [467, 297] width 191 height 21
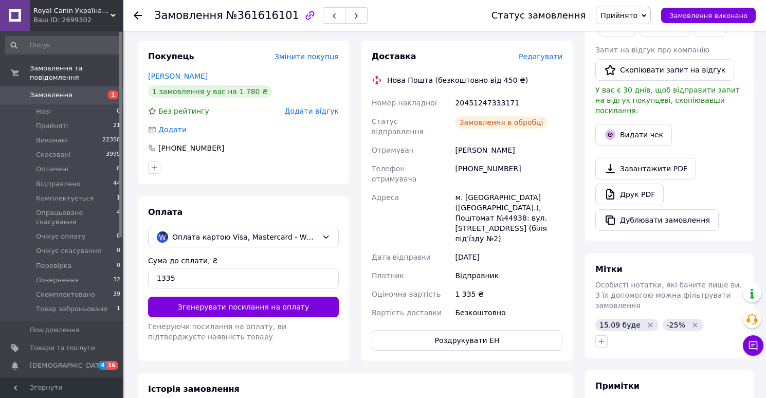
scroll to position [56, 0]
click at [629, 188] on link "Друк PDF" at bounding box center [629, 194] width 68 height 22
click at [621, 17] on span "Прийнято" at bounding box center [618, 15] width 37 height 8
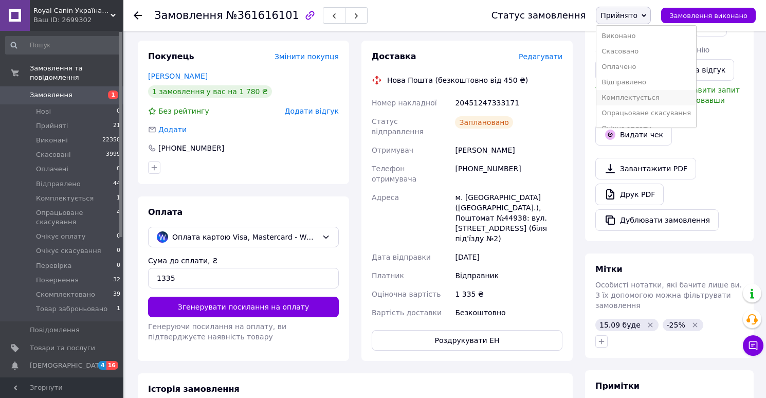
click at [620, 97] on li "Комплектується" at bounding box center [646, 97] width 100 height 15
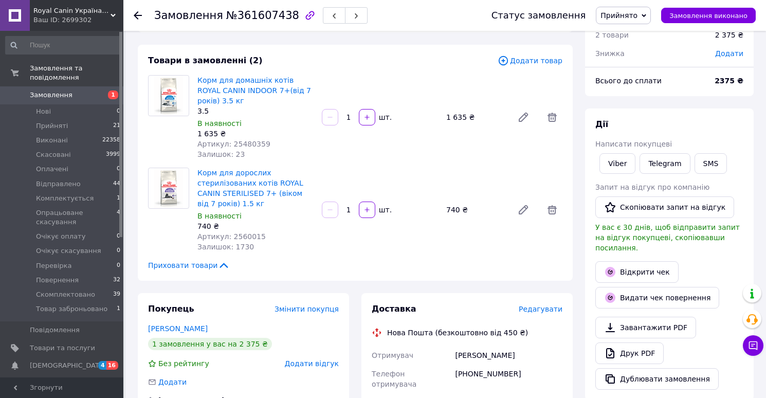
scroll to position [49, 0]
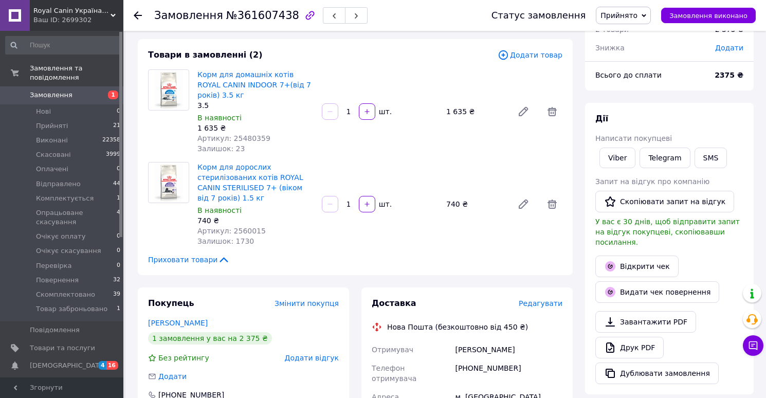
click at [540, 302] on span "Редагувати" at bounding box center [541, 303] width 44 height 8
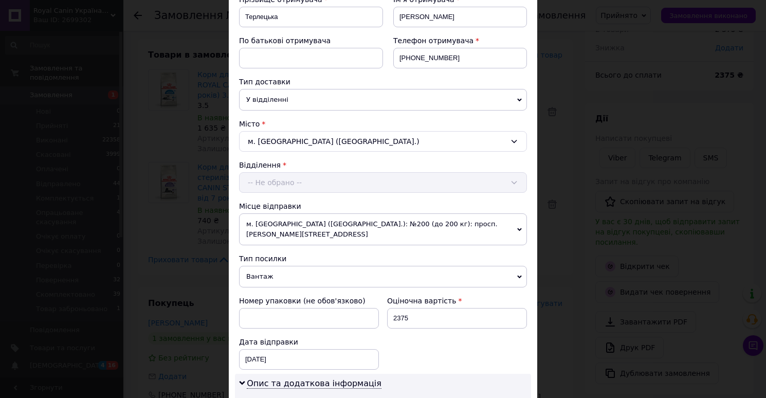
scroll to position [512, 0]
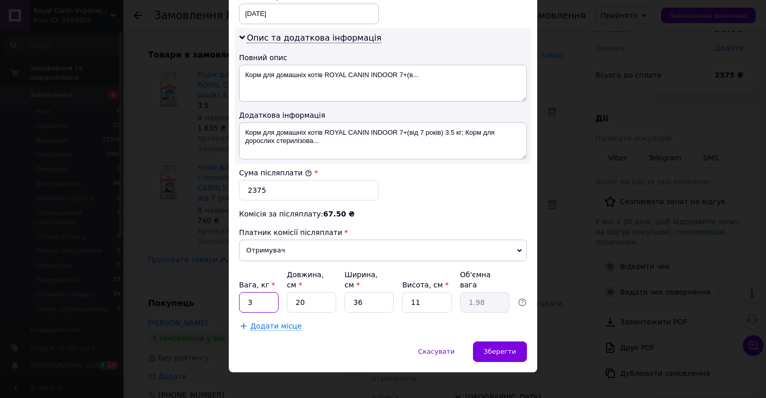
click at [268, 292] on input "3" at bounding box center [259, 302] width 40 height 21
type input "5"
click at [307, 292] on input "20" at bounding box center [311, 302] width 49 height 21
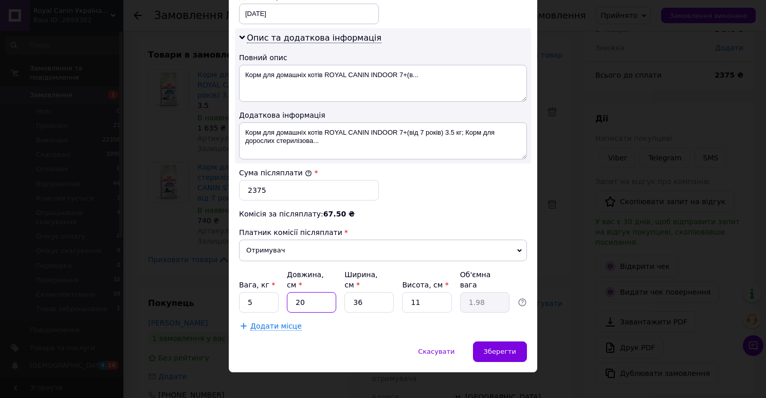
type input "3"
type input "0.3"
type input "34"
type input "3.37"
type input "34"
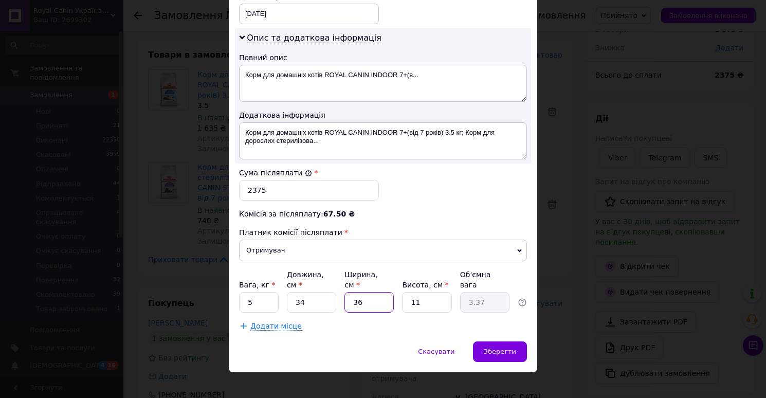
click at [367, 293] on input "36" at bounding box center [368, 302] width 49 height 21
type input "3"
type input "0.28"
type input "34"
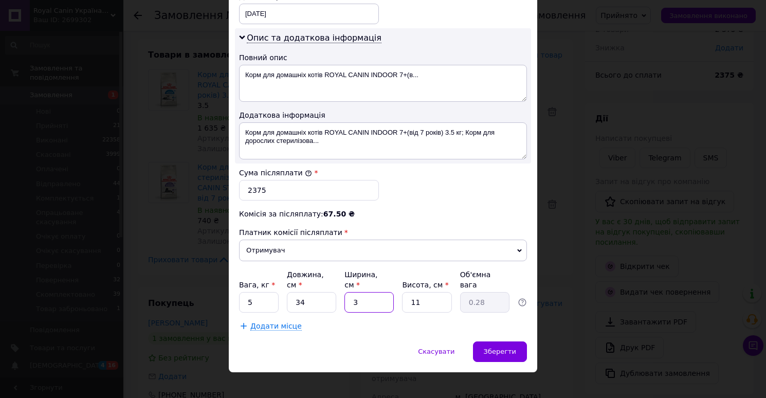
type input "3.18"
type input "34"
click at [419, 292] on input "11" at bounding box center [426, 302] width 49 height 21
type input "2"
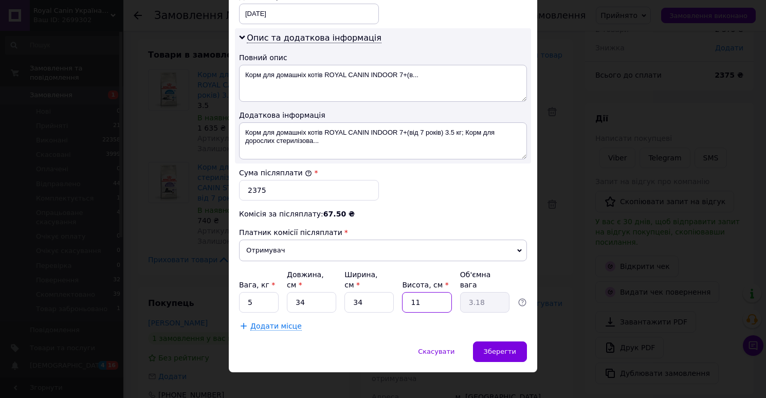
type input "0.58"
type input "20"
type input "5.78"
type input "20"
click at [494, 347] on span "Зберегти" at bounding box center [500, 351] width 32 height 8
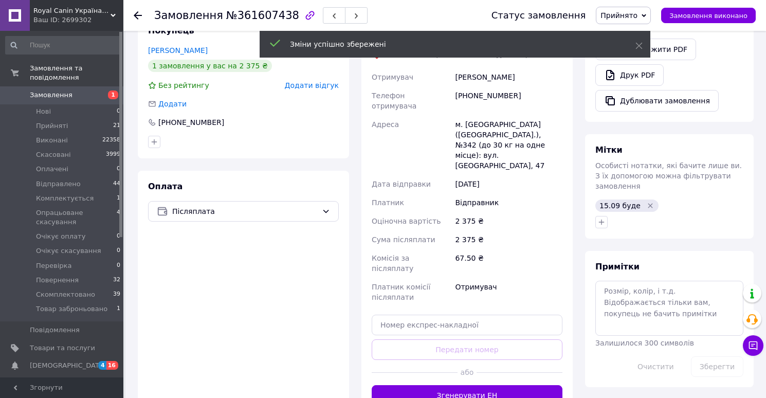
scroll to position [338, 0]
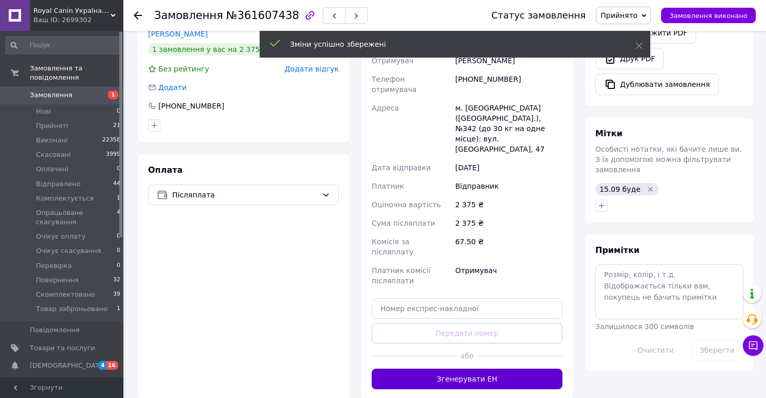
click at [454, 368] on button "Згенерувати ЕН" at bounding box center [467, 378] width 191 height 21
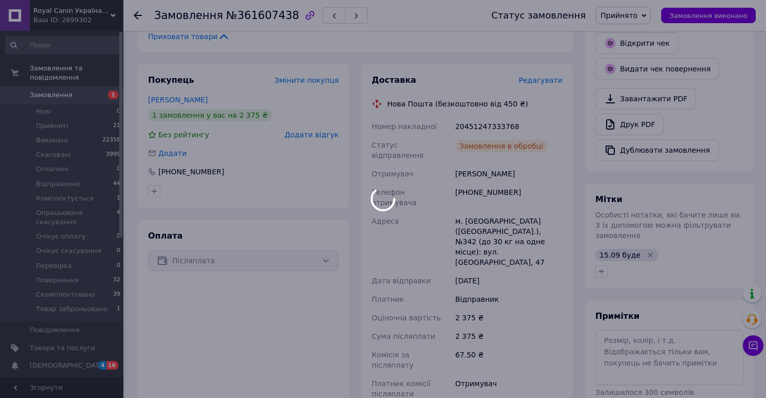
scroll to position [2, 0]
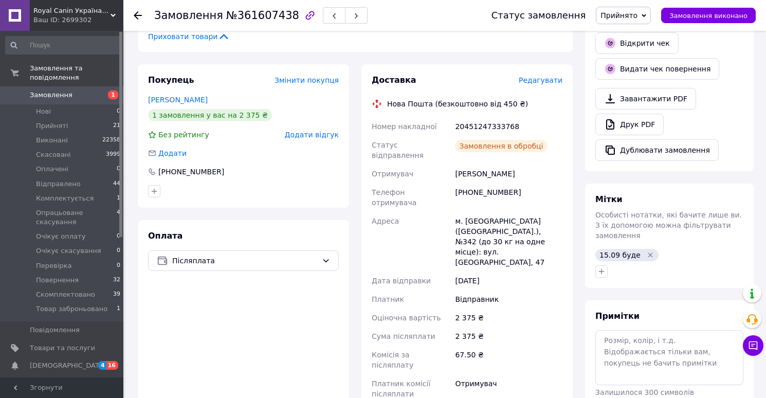
click at [622, 117] on link "Друк PDF" at bounding box center [629, 125] width 68 height 22
click at [621, 15] on span "Прийнято" at bounding box center [618, 15] width 37 height 8
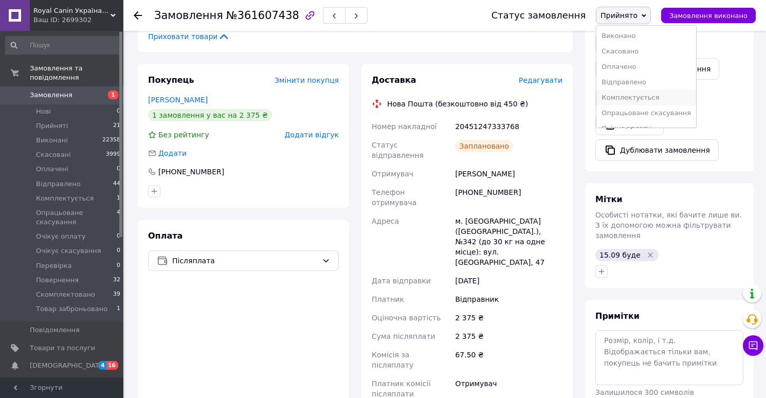
click at [626, 95] on li "Комплектується" at bounding box center [646, 97] width 100 height 15
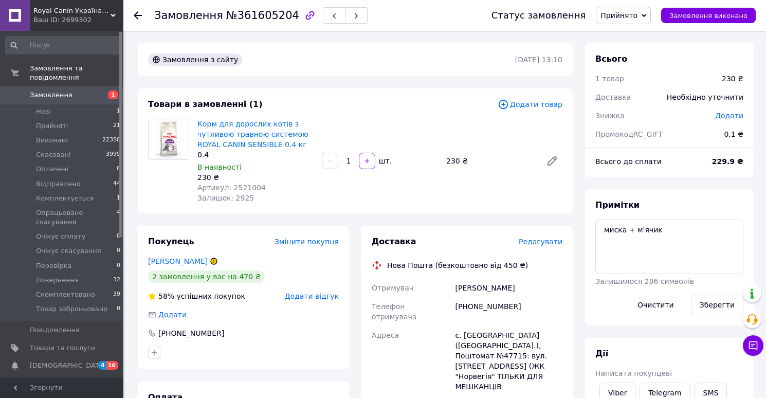
scroll to position [11, 0]
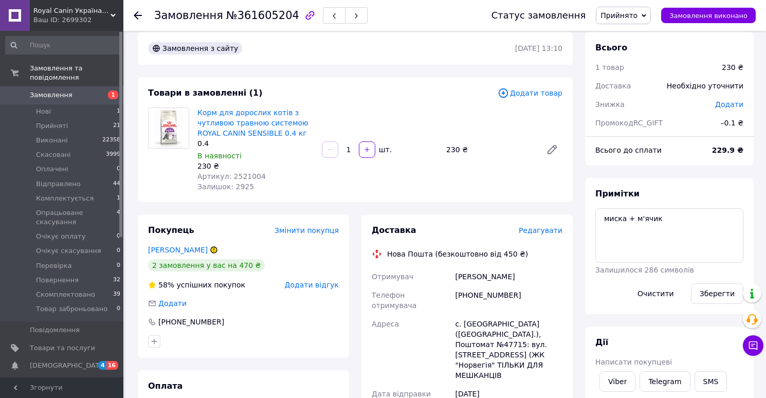
click at [533, 230] on span "Редагувати" at bounding box center [541, 230] width 44 height 8
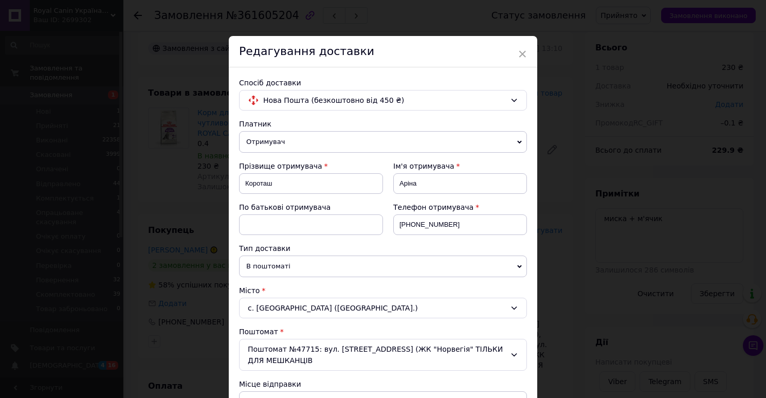
scroll to position [440, 0]
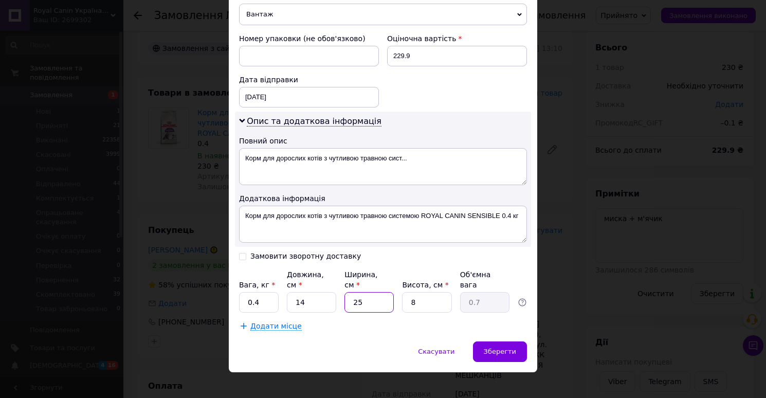
click at [362, 292] on input "25" at bounding box center [368, 302] width 49 height 21
type input "1"
type input "0.1"
type input "14"
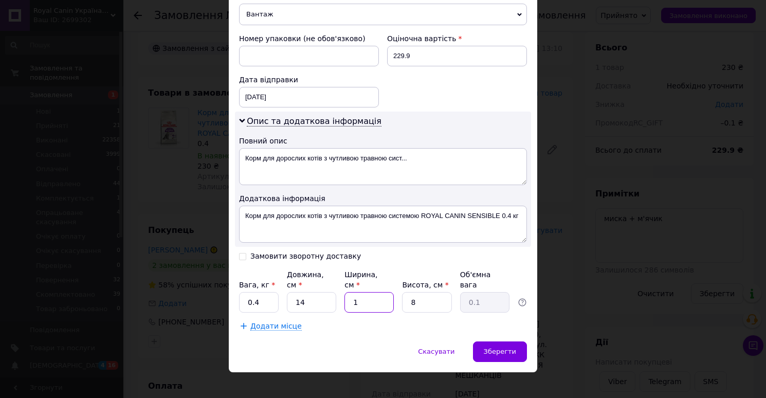
type input "0.39"
type input "14"
click at [434, 292] on input "8" at bounding box center [426, 302] width 49 height 21
type input "1"
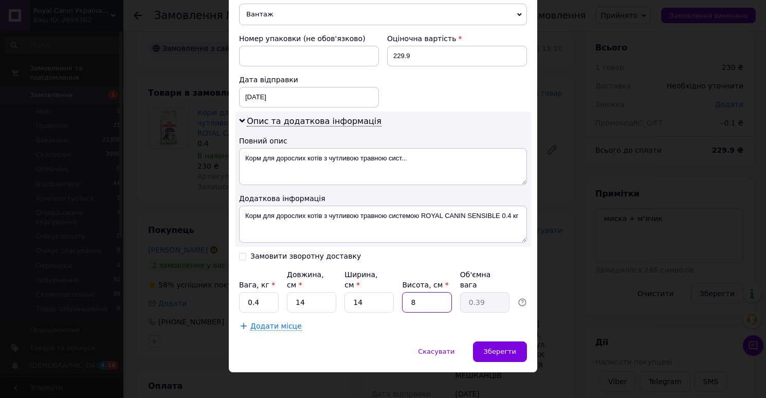
type input "0.1"
type input "10"
type input "0.49"
type input "10"
click at [495, 347] on span "Зберегти" at bounding box center [500, 351] width 32 height 8
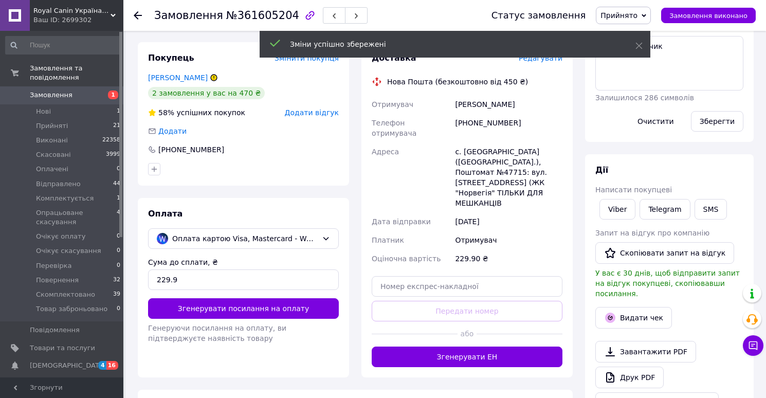
scroll to position [208, 0]
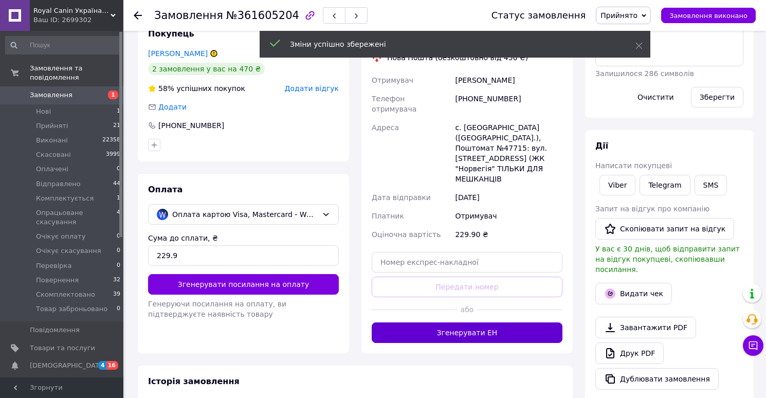
click at [453, 322] on button "Згенерувати ЕН" at bounding box center [467, 332] width 191 height 21
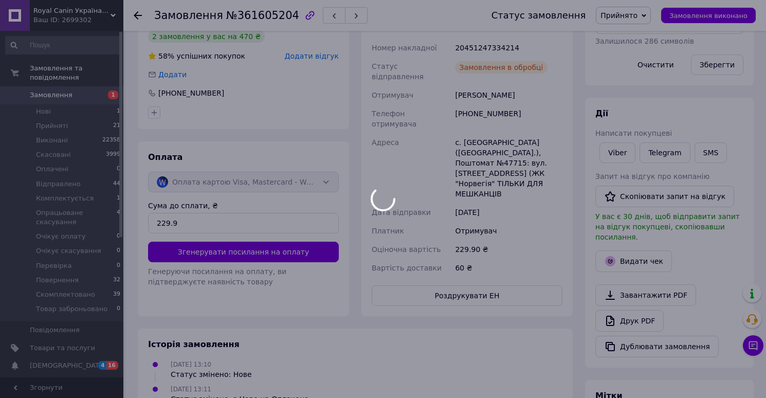
scroll to position [258, 0]
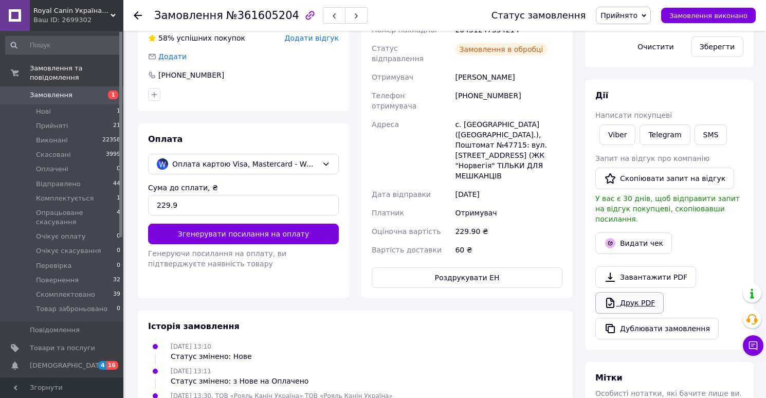
click at [617, 293] on link "Друк PDF" at bounding box center [629, 303] width 68 height 22
click at [631, 16] on span "Прийнято" at bounding box center [618, 15] width 37 height 8
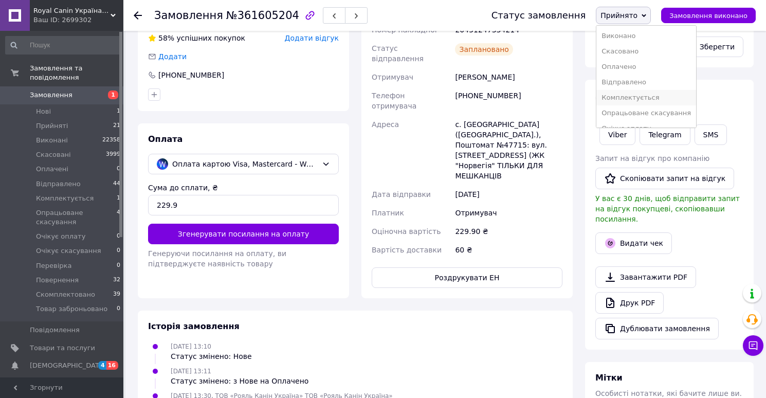
click at [630, 99] on li "Комплектується" at bounding box center [646, 97] width 100 height 15
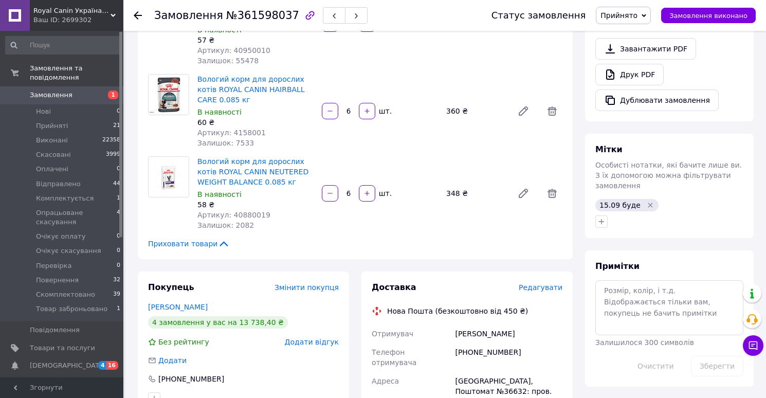
scroll to position [368, 0]
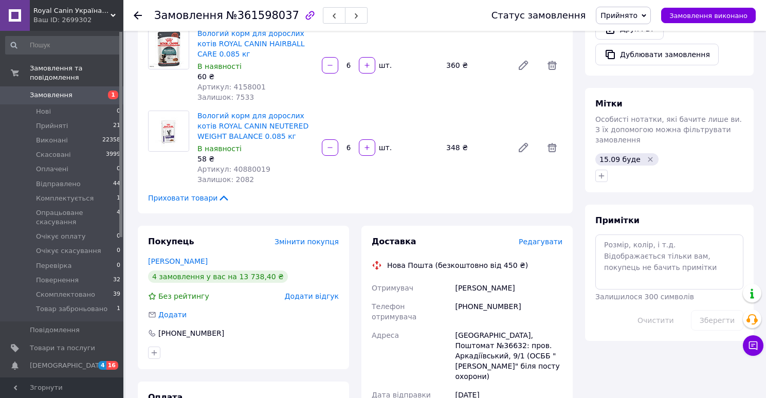
click at [541, 242] on span "Редагувати" at bounding box center [541, 241] width 44 height 8
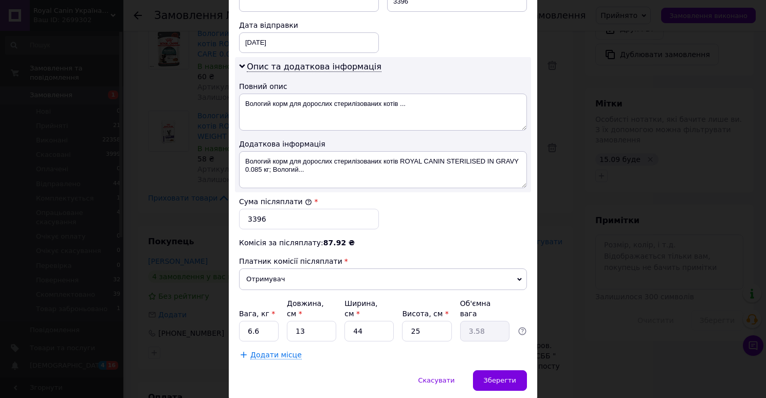
scroll to position [523, 0]
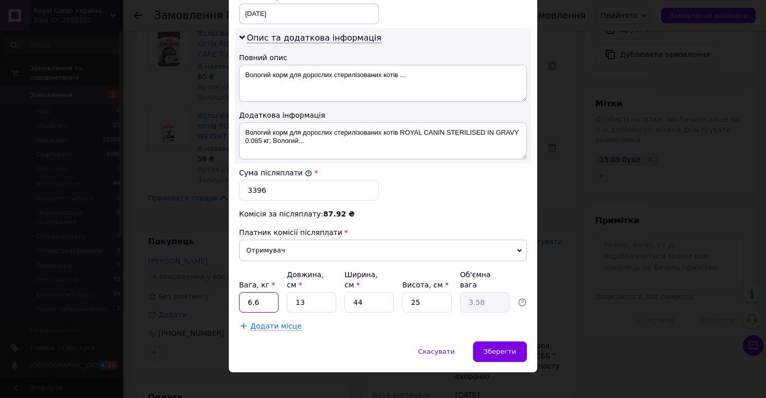
click at [269, 293] on input "6.6" at bounding box center [259, 302] width 40 height 21
type input "6"
click at [311, 292] on input "13" at bounding box center [311, 302] width 49 height 21
type input "3"
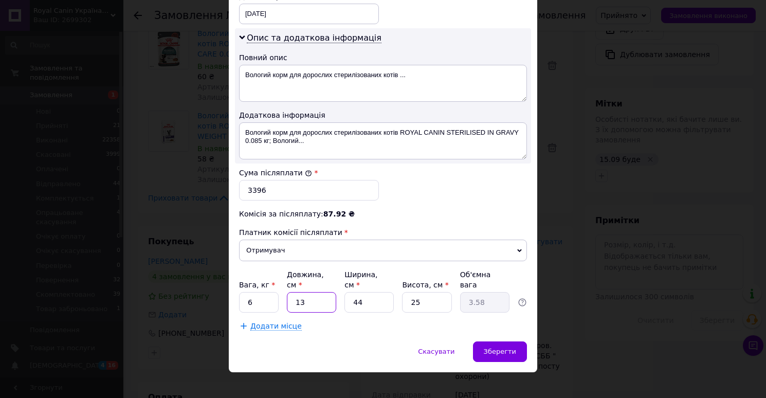
type input "0.83"
type input "34"
type input "9.35"
type input "34"
click at [369, 292] on input "44" at bounding box center [368, 302] width 49 height 21
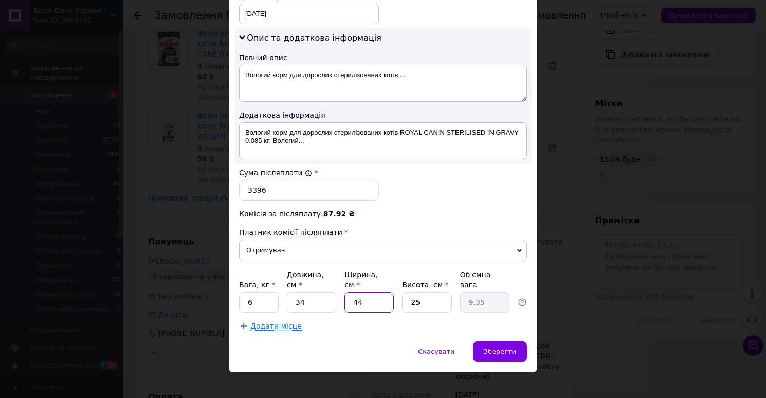
click at [369, 292] on input "44" at bounding box center [368, 302] width 49 height 21
type input "3"
type input "0.64"
type input "34"
type input "7.23"
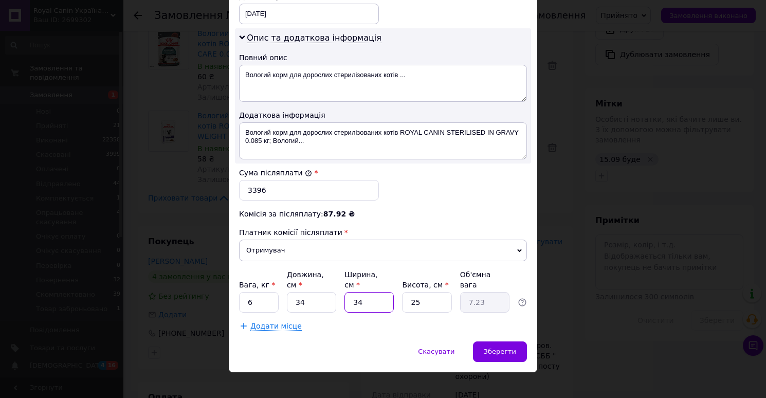
type input "34"
click at [420, 292] on input "25" at bounding box center [426, 302] width 49 height 21
type input "2"
type input "0.58"
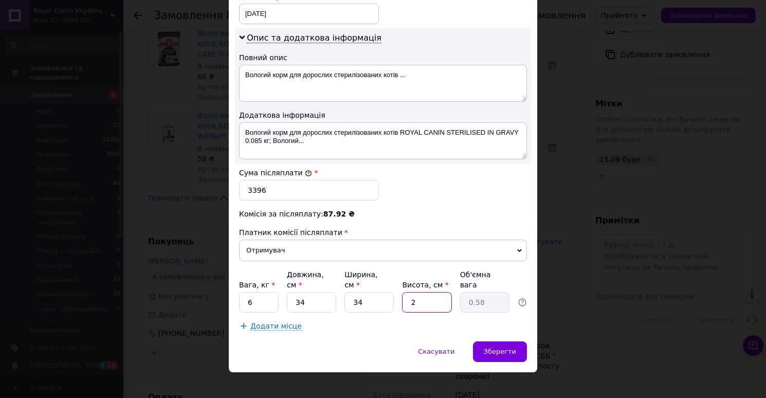
type input "20"
type input "5.78"
type input "20"
click at [491, 347] on span "Зберегти" at bounding box center [500, 351] width 32 height 8
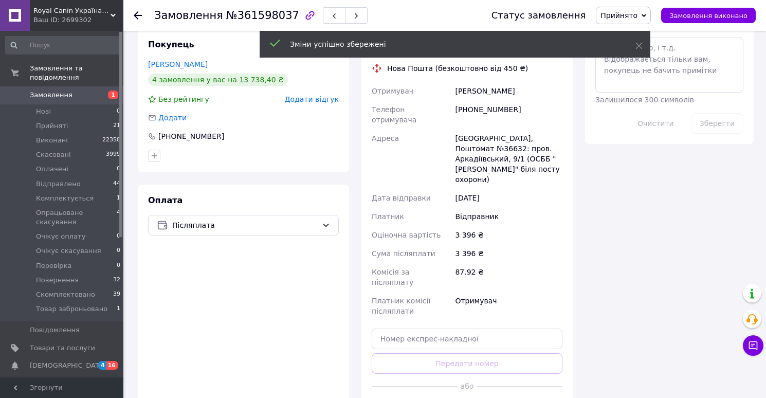
scroll to position [626, 0]
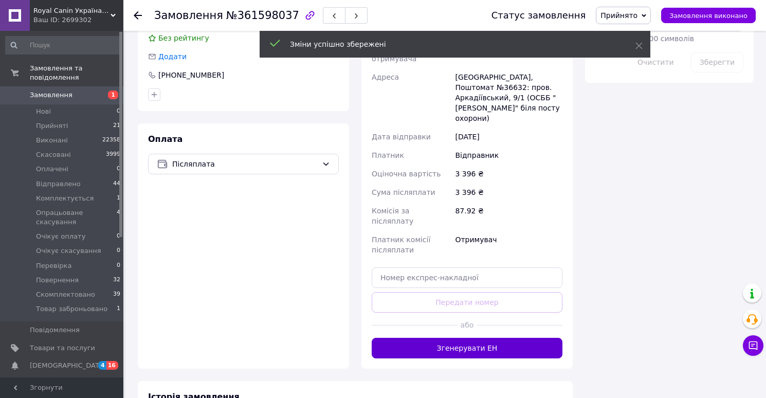
click at [462, 338] on button "Згенерувати ЕН" at bounding box center [467, 348] width 191 height 21
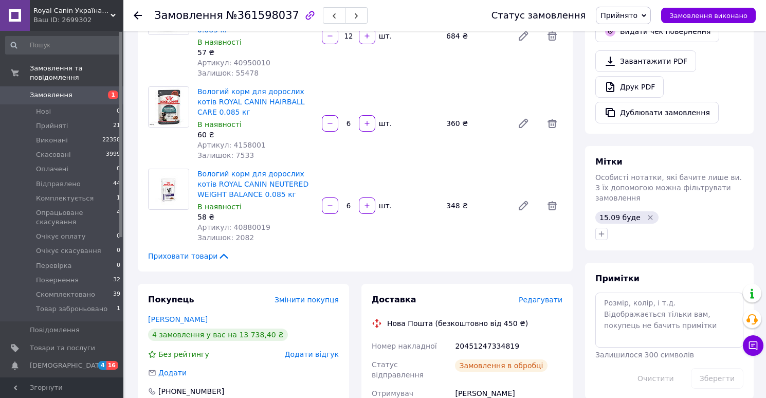
scroll to position [309, 0]
click at [616, 79] on link "Друк PDF" at bounding box center [629, 88] width 68 height 22
click at [619, 15] on span "Прийнято" at bounding box center [618, 15] width 37 height 8
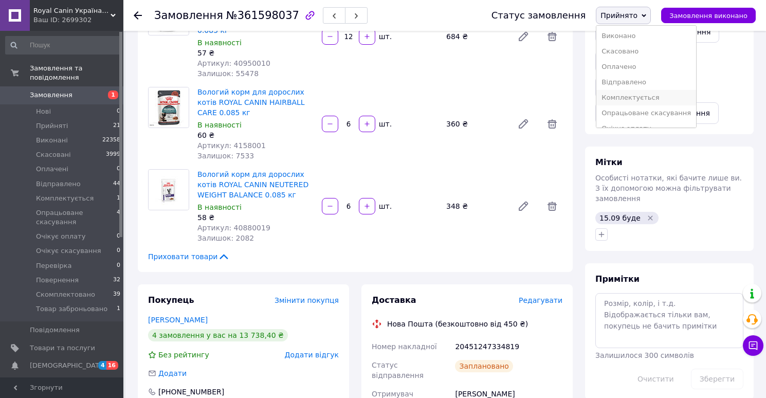
click at [622, 99] on li "Комплектується" at bounding box center [646, 97] width 100 height 15
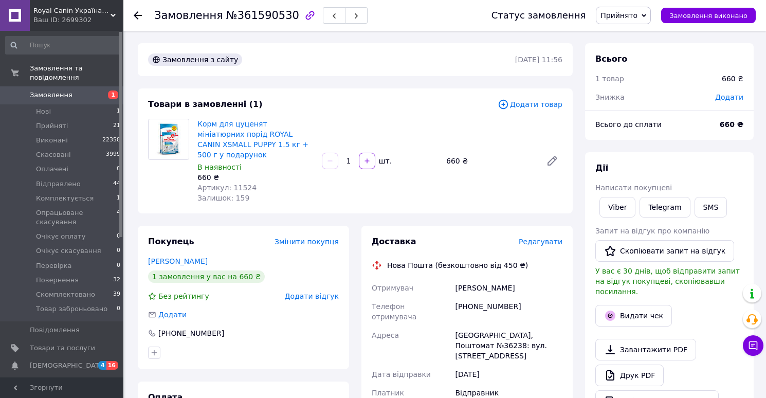
scroll to position [16, 0]
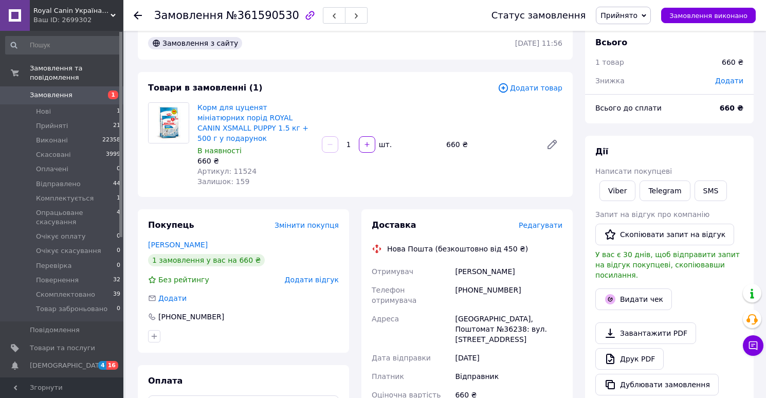
click at [544, 221] on span "Редагувати" at bounding box center [541, 225] width 44 height 8
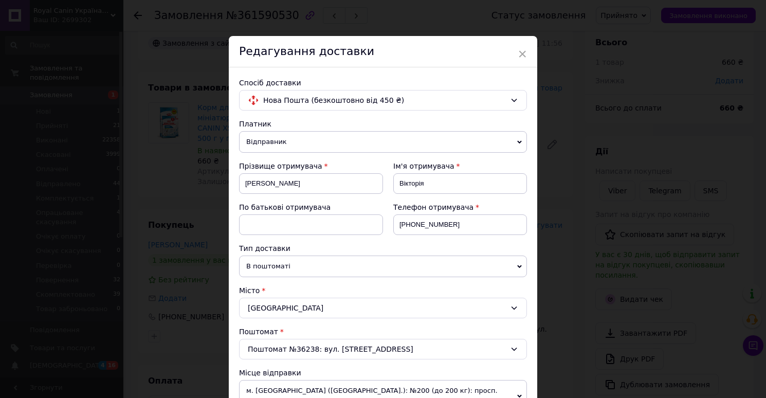
scroll to position [429, 0]
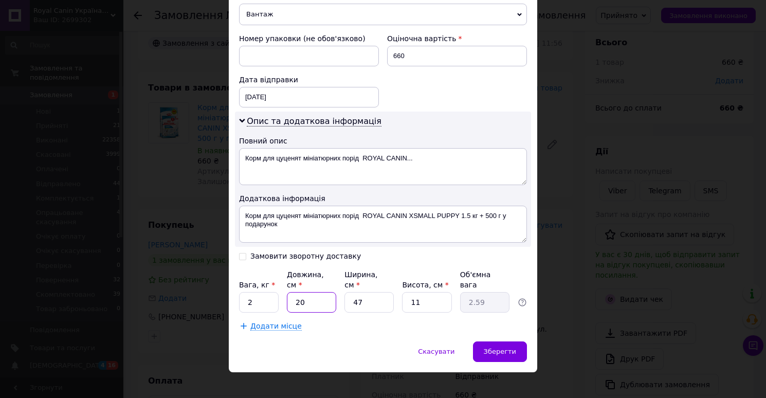
click at [316, 294] on input "20" at bounding box center [311, 302] width 49 height 21
type input "3"
type input "0.39"
type input "32"
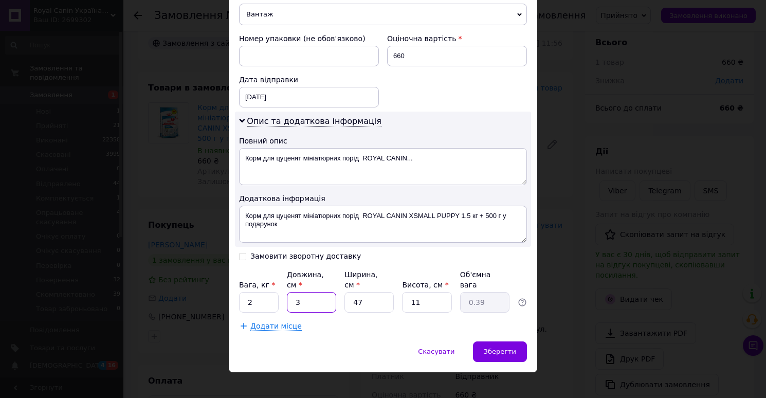
type input "4.14"
type input "32"
click at [375, 292] on input "47" at bounding box center [368, 302] width 49 height 21
type input "2"
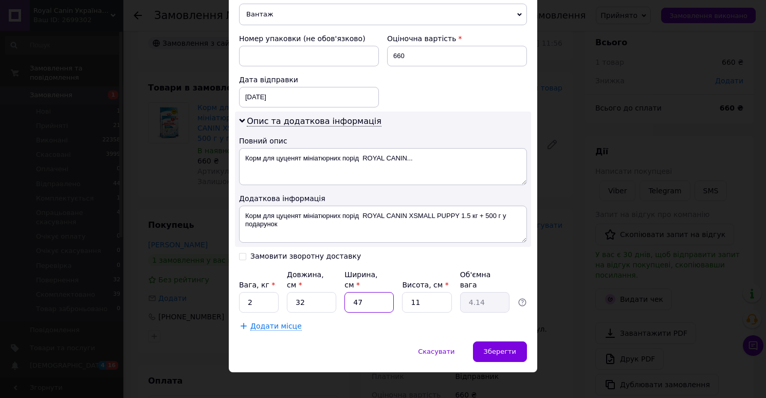
type input "0.18"
type input "22"
type input "1.94"
type input "22"
click at [491, 347] on span "Зберегти" at bounding box center [500, 351] width 32 height 8
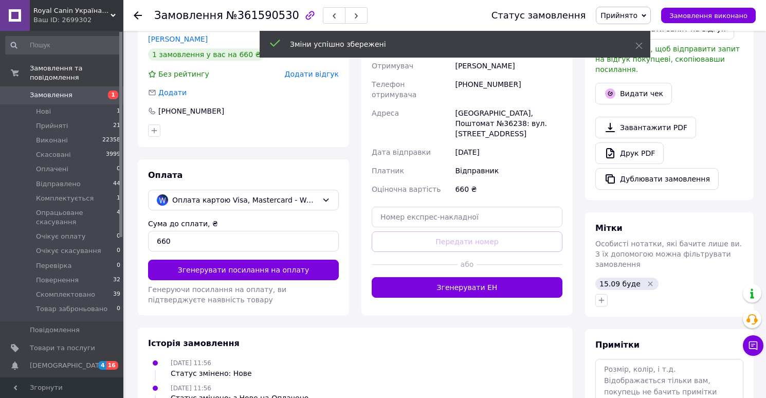
scroll to position [256, 0]
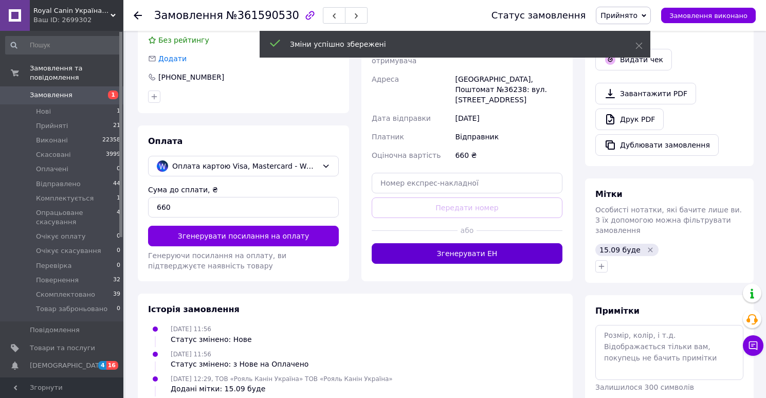
click at [482, 243] on button "Згенерувати ЕН" at bounding box center [467, 253] width 191 height 21
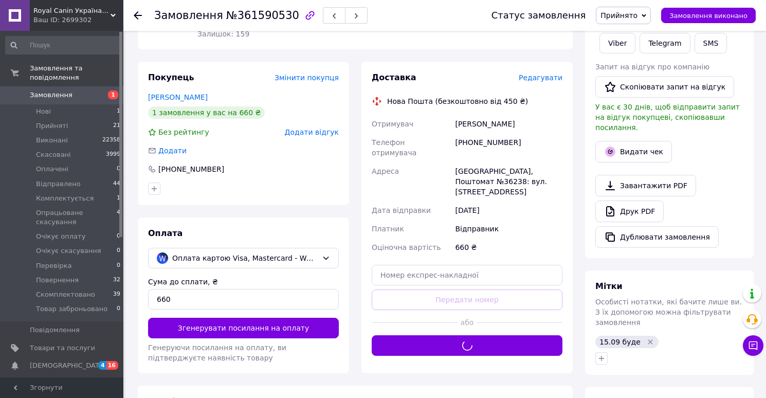
scroll to position [152, 0]
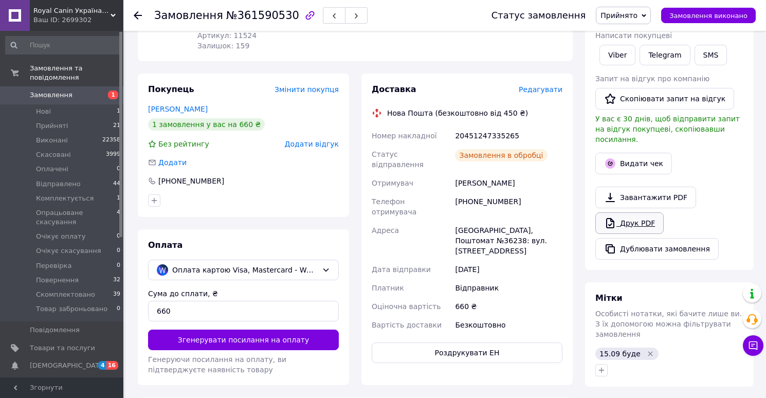
click at [626, 212] on link "Друк PDF" at bounding box center [629, 223] width 68 height 22
click at [626, 13] on span "Прийнято" at bounding box center [618, 15] width 37 height 8
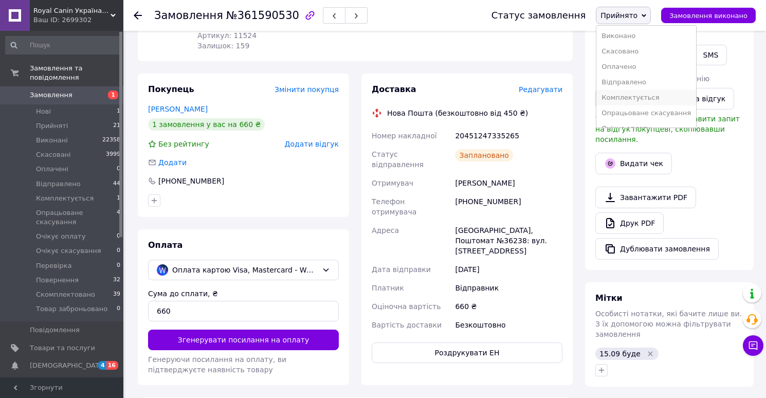
click at [633, 95] on li "Комплектується" at bounding box center [646, 97] width 100 height 15
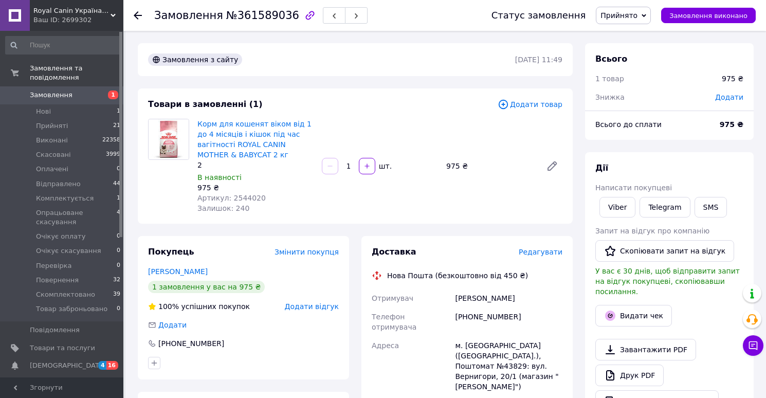
scroll to position [24, 0]
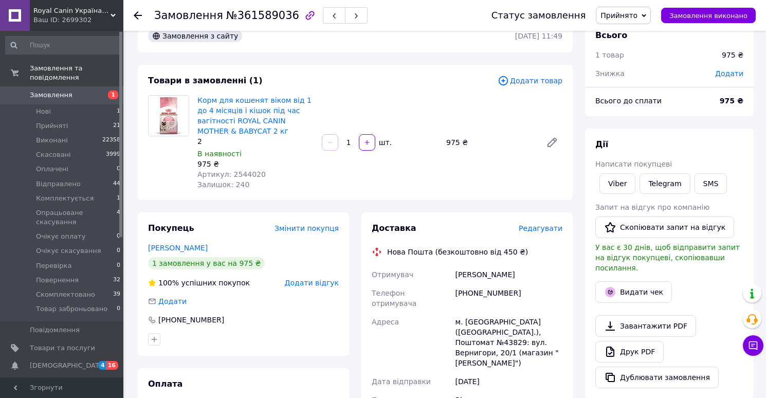
click at [542, 226] on span "Редагувати" at bounding box center [541, 228] width 44 height 8
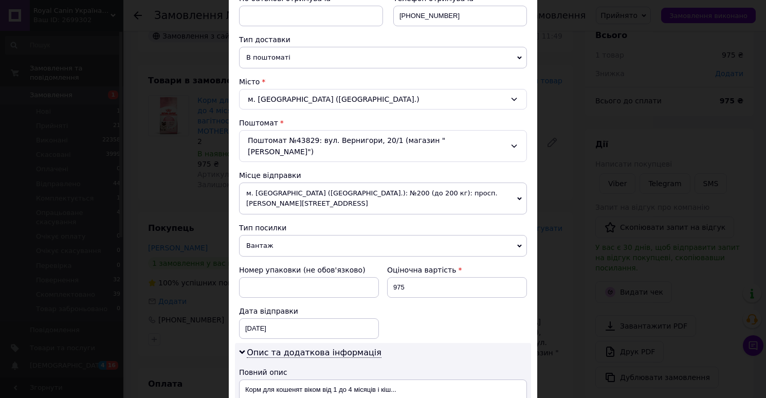
scroll to position [429, 0]
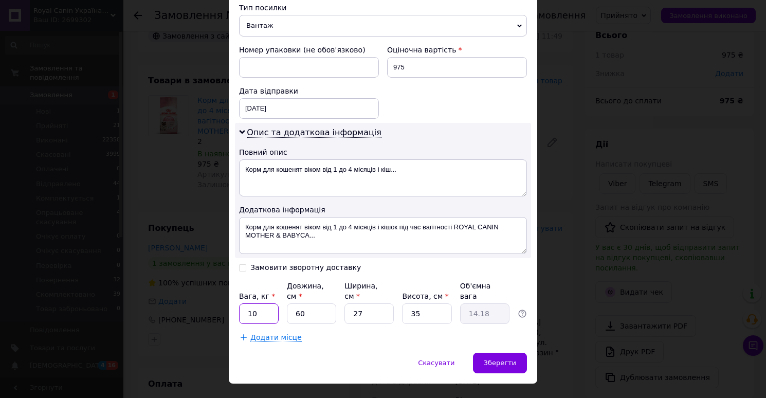
click at [262, 303] on input "10" at bounding box center [259, 313] width 40 height 21
type input "2"
click at [313, 303] on input "60" at bounding box center [311, 313] width 49 height 21
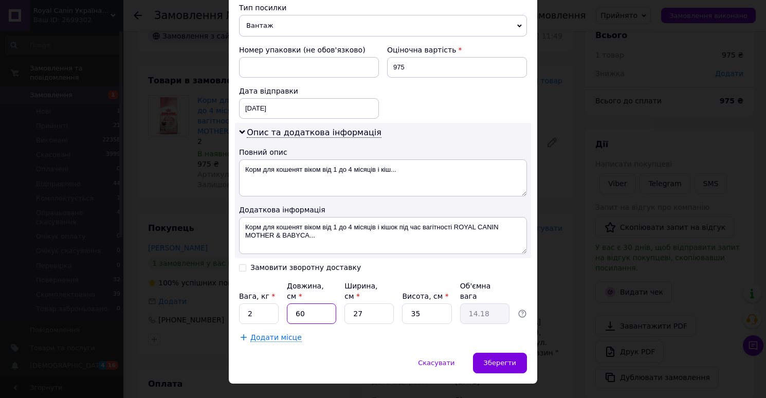
type input "3"
type input "0.71"
type input "32"
type input "7.56"
type input "32"
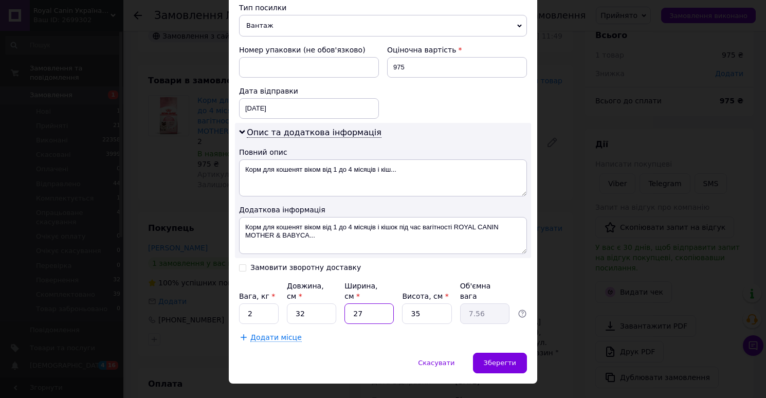
click at [382, 303] on input "27" at bounding box center [368, 313] width 49 height 21
type input "2"
type input "0.56"
type input "22"
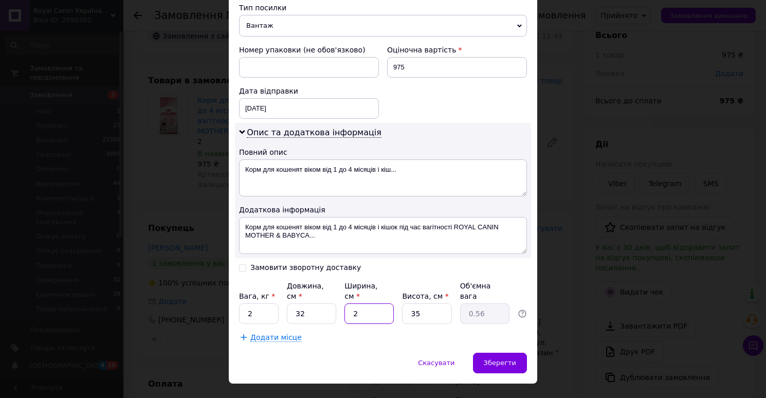
type input "6.16"
type input "22"
click at [423, 303] on input "35" at bounding box center [426, 313] width 49 height 21
type input "1"
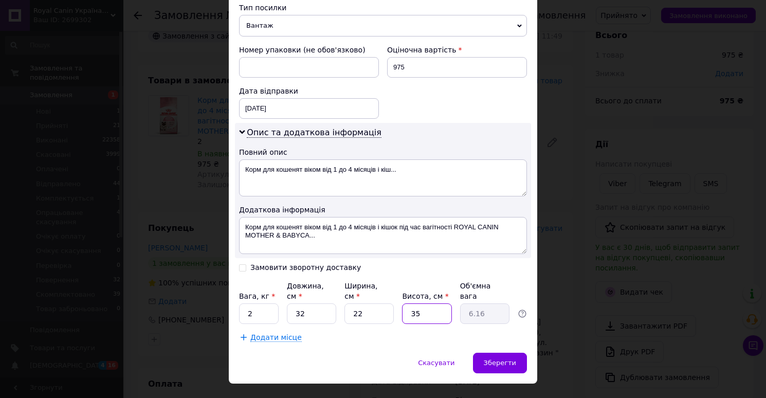
type input "0.18"
type input "11"
type input "1.94"
type input "11"
click at [491, 353] on div "Зберегти" at bounding box center [500, 363] width 54 height 21
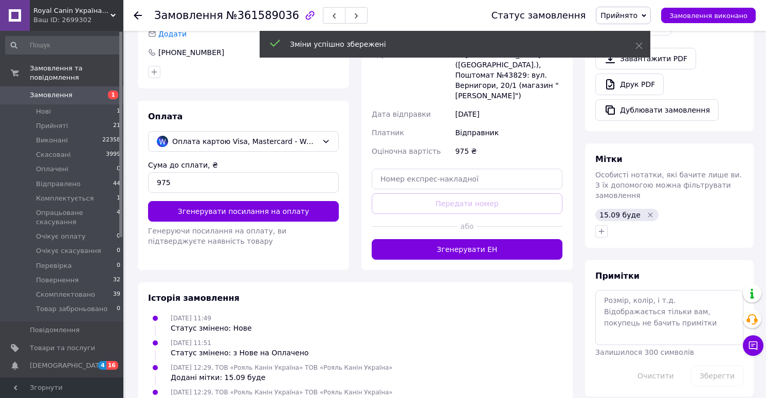
scroll to position [294, 0]
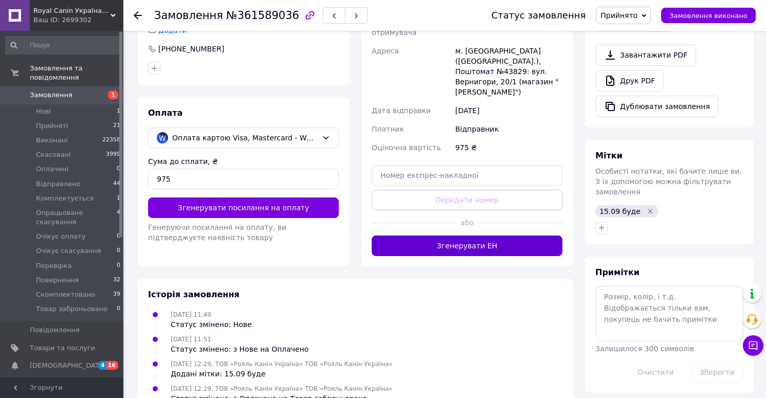
click at [481, 235] on button "Згенерувати ЕН" at bounding box center [467, 245] width 191 height 21
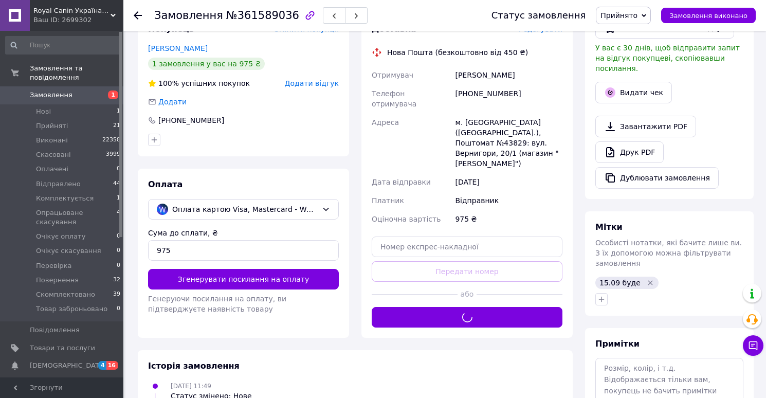
scroll to position [168, 0]
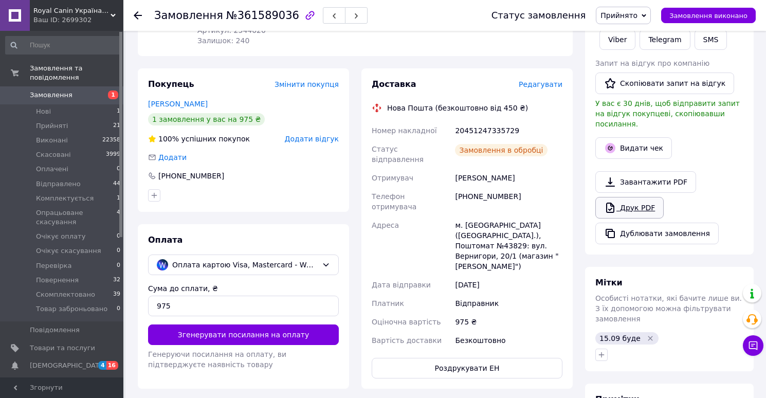
click at [620, 197] on link "Друк PDF" at bounding box center [629, 208] width 68 height 22
click at [618, 16] on span "Прийнято" at bounding box center [618, 15] width 37 height 8
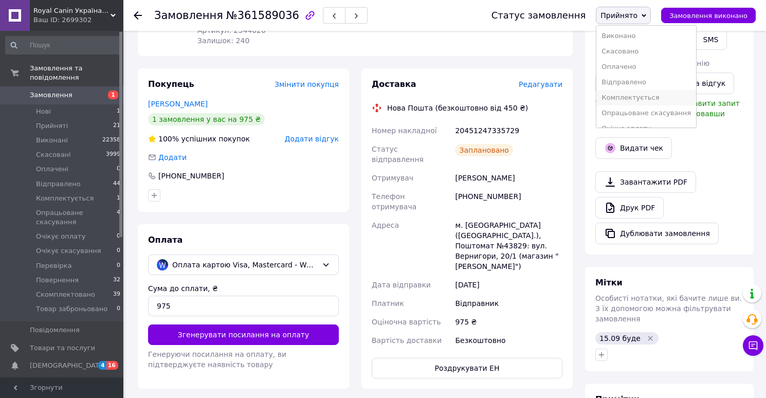
click at [622, 99] on li "Комплектується" at bounding box center [646, 97] width 100 height 15
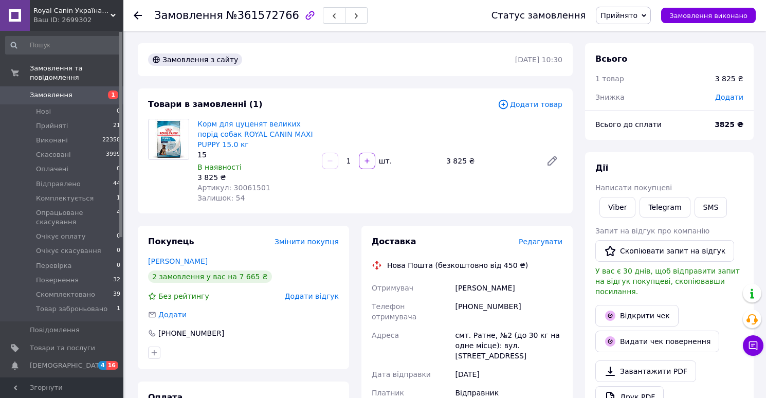
scroll to position [31, 0]
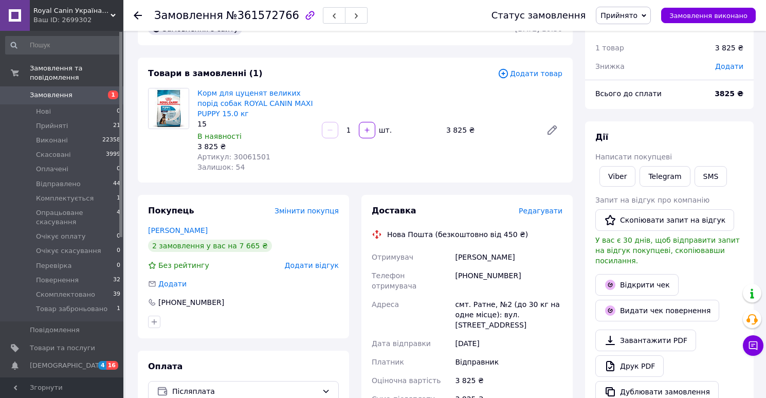
click at [540, 211] on span "Редагувати" at bounding box center [541, 211] width 44 height 8
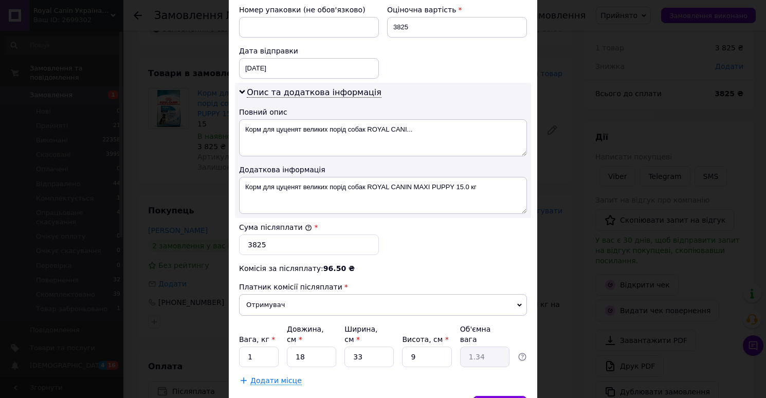
scroll to position [498, 0]
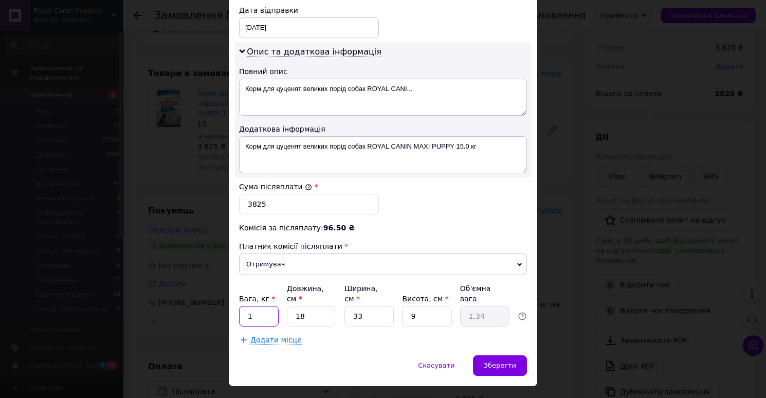
click at [266, 308] on input "1" at bounding box center [259, 316] width 40 height 21
type input "15"
click at [320, 306] on input "18" at bounding box center [311, 316] width 49 height 21
type input "6"
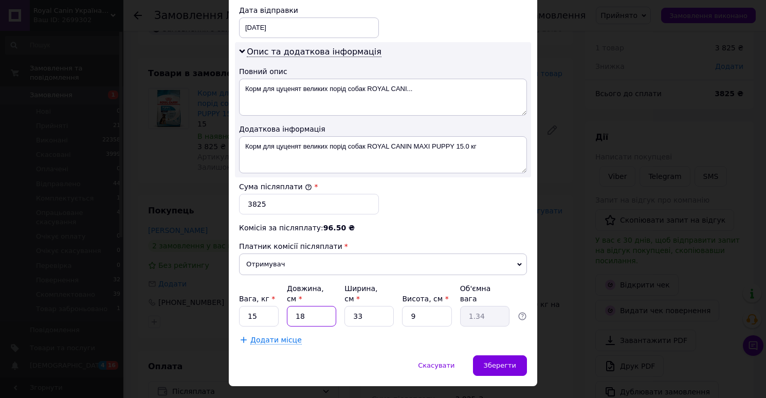
type input "0.45"
type input "60"
type input "4.46"
type input "60"
click at [425, 306] on input "9" at bounding box center [426, 316] width 49 height 21
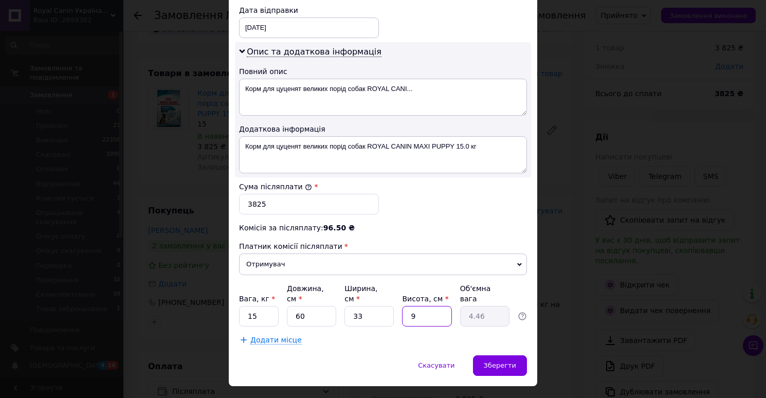
click at [425, 306] on input "9" at bounding box center [426, 316] width 49 height 21
type input "2"
type input "0.99"
type input "27"
type input "13.37"
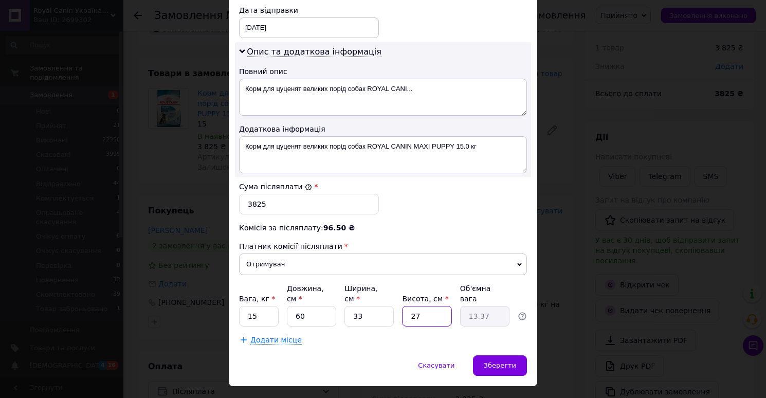
type input "27"
click at [285, 336] on span "Додати місце" at bounding box center [275, 340] width 51 height 9
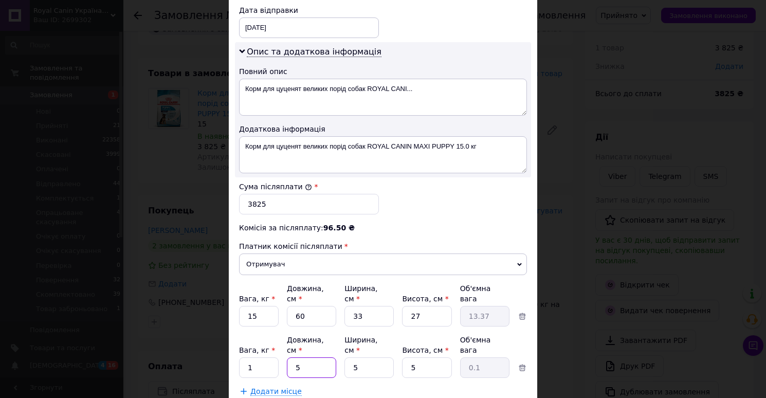
click at [311, 357] on input "5" at bounding box center [311, 367] width 49 height 21
type input "34"
type input "0.21"
type input "34"
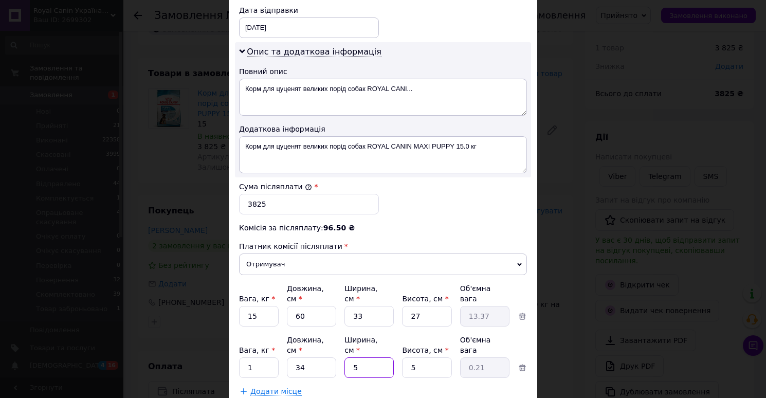
click at [365, 358] on input "5" at bounding box center [368, 367] width 49 height 21
type input "3"
type input "0.13"
type input "34"
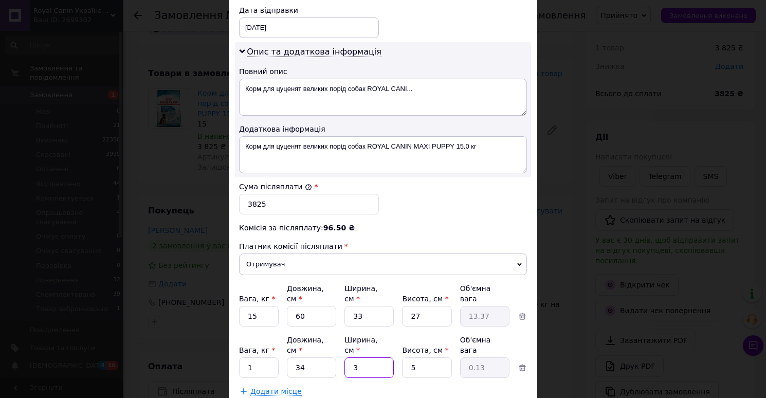
type input "1.45"
type input "34"
click at [431, 357] on input "5" at bounding box center [426, 367] width 49 height 21
type input "2"
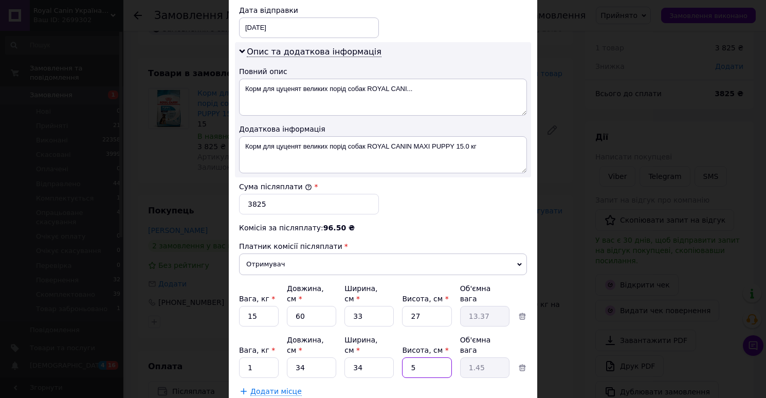
type input "0.58"
type input "20"
type input "5.78"
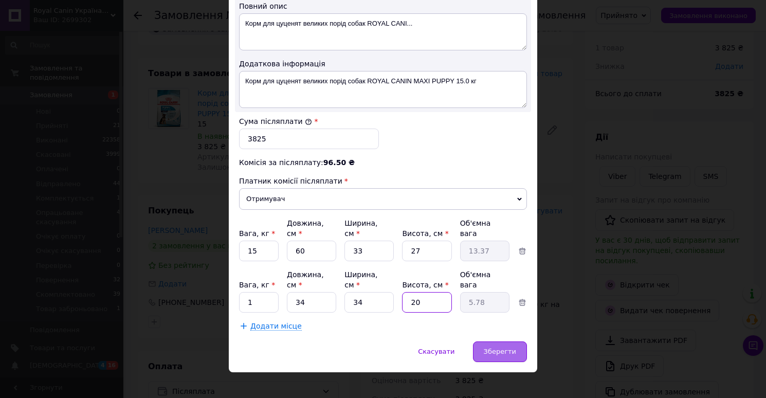
type input "20"
click at [497, 341] on div "Зберегти" at bounding box center [500, 351] width 54 height 21
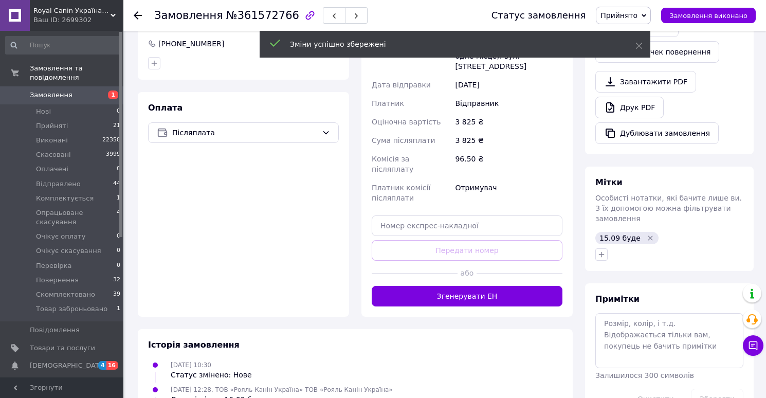
scroll to position [294, 0]
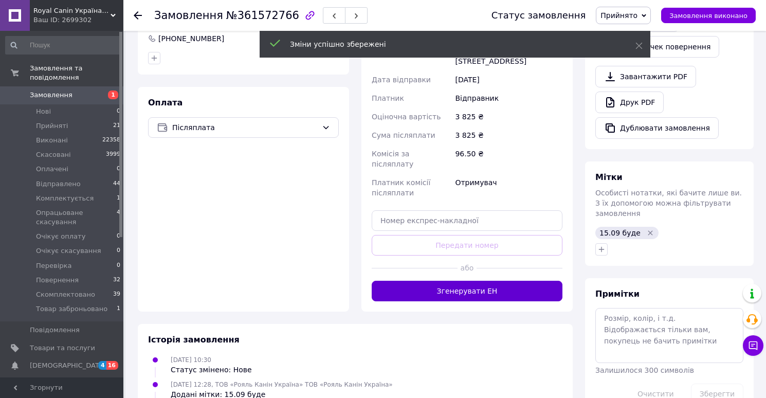
click at [462, 281] on button "Згенерувати ЕН" at bounding box center [467, 291] width 191 height 21
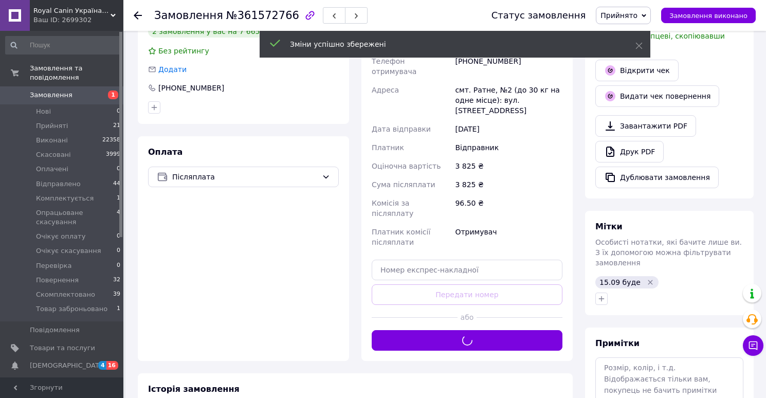
scroll to position [244, 0]
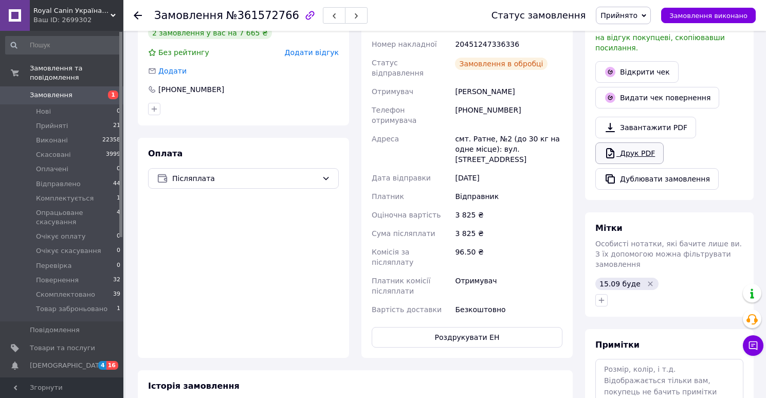
click at [629, 147] on link "Друк PDF" at bounding box center [629, 153] width 68 height 22
click at [625, 15] on span "Прийнято" at bounding box center [618, 15] width 37 height 8
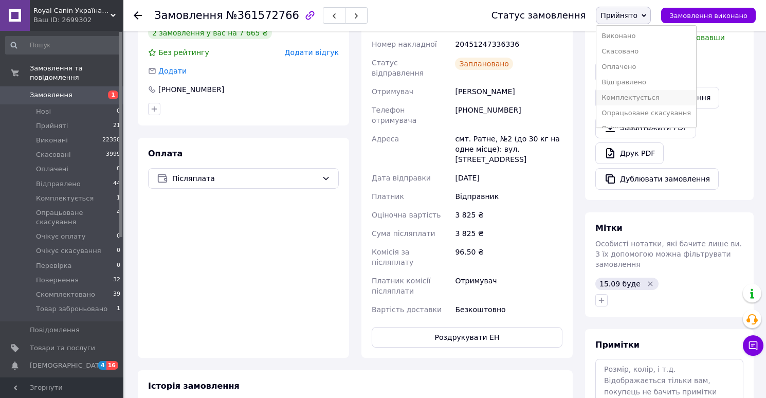
click at [620, 100] on li "Комплектується" at bounding box center [646, 97] width 100 height 15
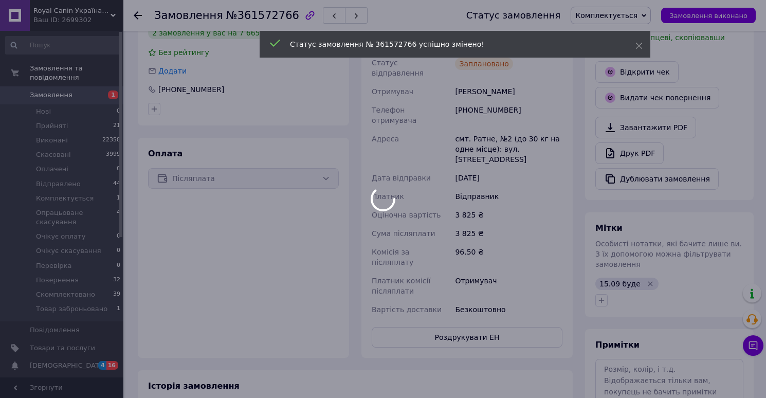
scroll to position [6, 0]
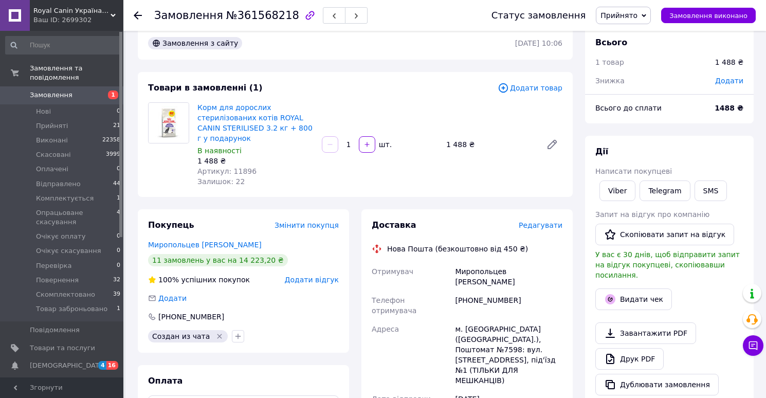
scroll to position [25, 0]
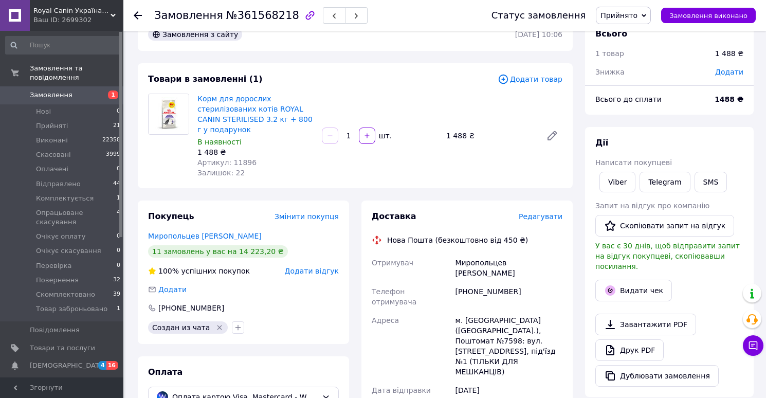
click at [544, 213] on span "Редагувати" at bounding box center [541, 216] width 44 height 8
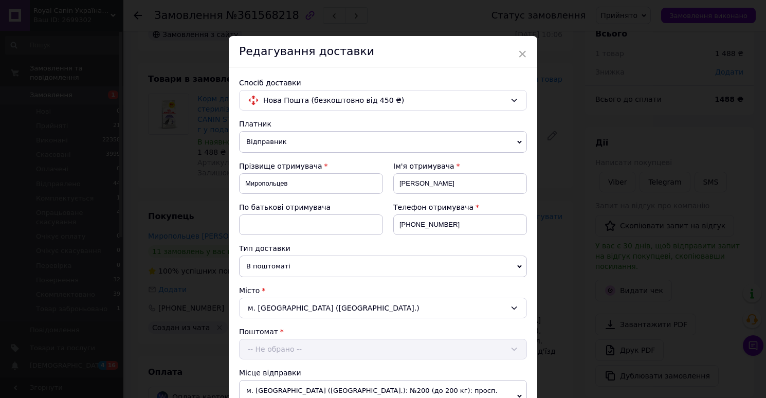
scroll to position [440, 0]
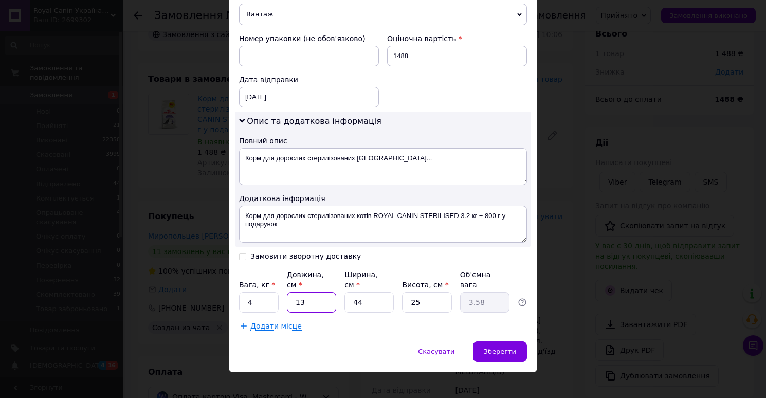
click at [306, 292] on input "13" at bounding box center [311, 302] width 49 height 21
type input "3"
type input "0.83"
type input "34"
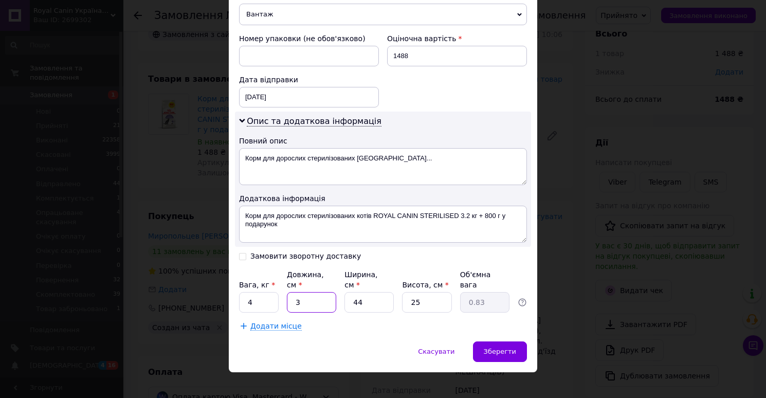
type input "9.35"
type input "34"
click at [365, 294] on input "44" at bounding box center [368, 302] width 49 height 21
type input "2"
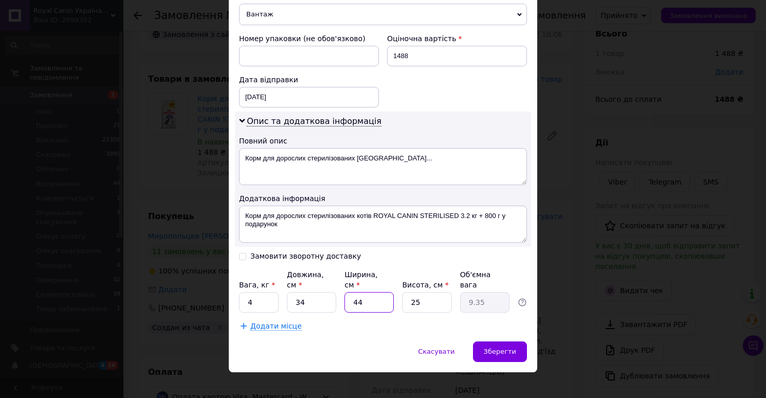
type input "0.43"
type input "24"
type input "5.1"
type input "24"
click at [423, 292] on input "25" at bounding box center [426, 302] width 49 height 21
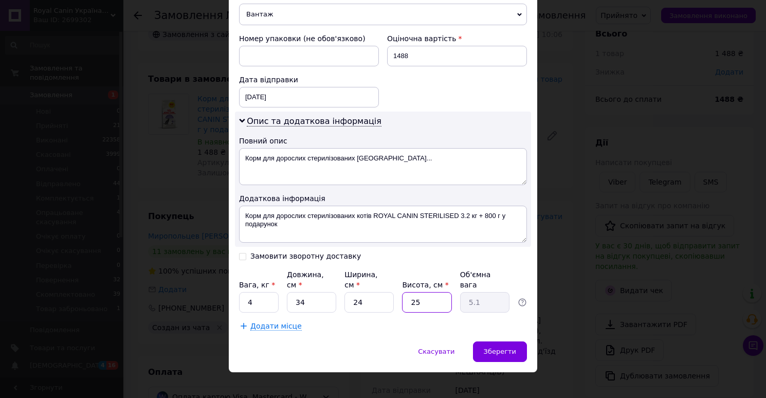
click at [423, 292] on input "25" at bounding box center [426, 302] width 49 height 21
type input "1"
type input "0.2"
type input "14"
type input "2.86"
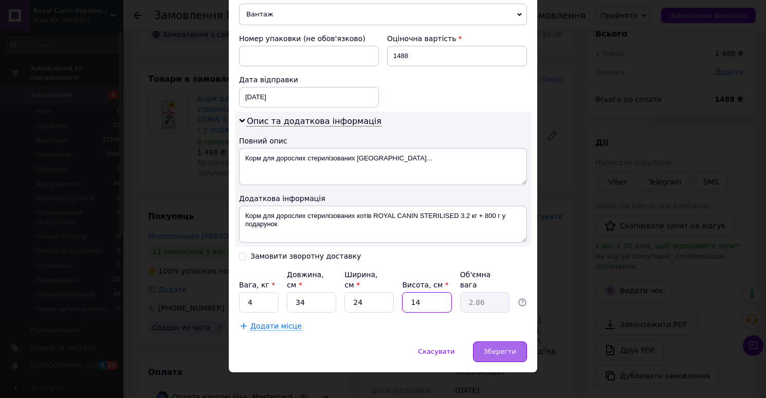
type input "14"
click at [486, 347] on span "Зберегти" at bounding box center [500, 351] width 32 height 8
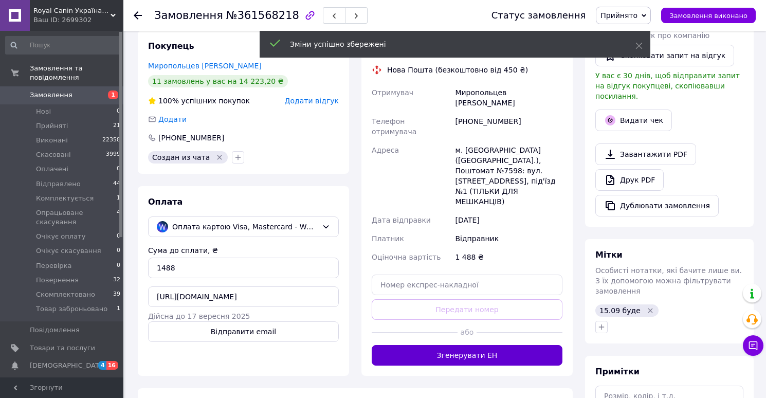
click at [469, 345] on button "Згенерувати ЕН" at bounding box center [467, 355] width 191 height 21
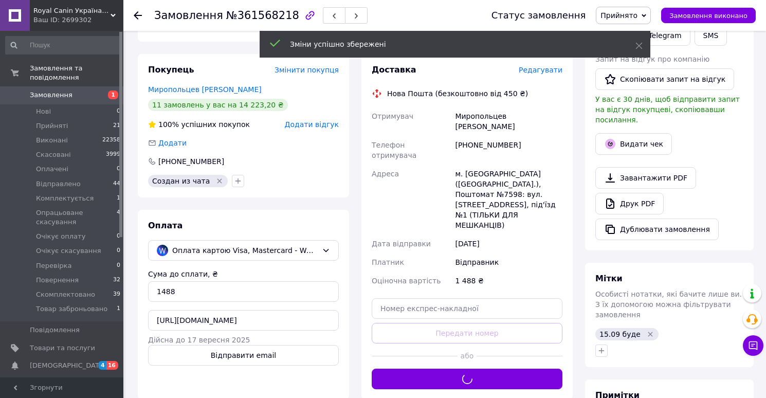
scroll to position [151, 0]
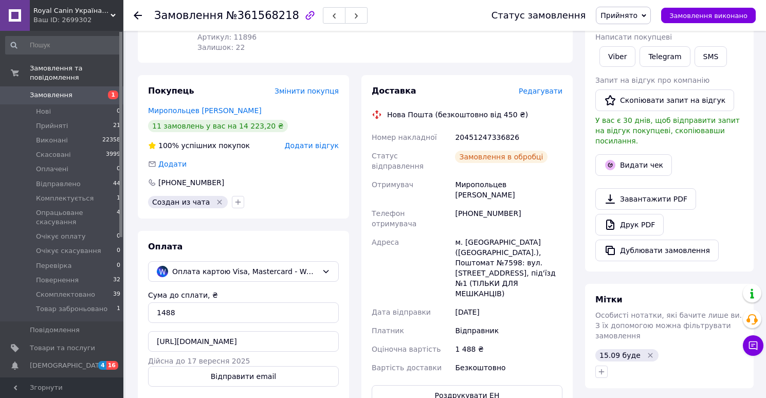
click at [624, 218] on link "Друк PDF" at bounding box center [629, 225] width 68 height 22
click at [629, 13] on span "Прийнято" at bounding box center [618, 15] width 37 height 8
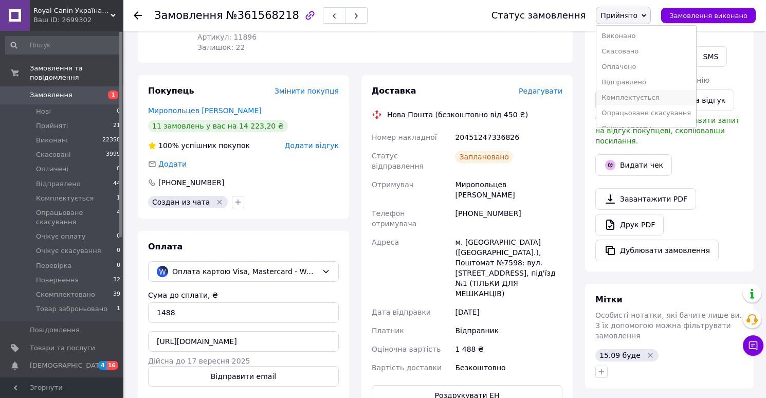
click at [630, 96] on li "Комплектується" at bounding box center [646, 97] width 100 height 15
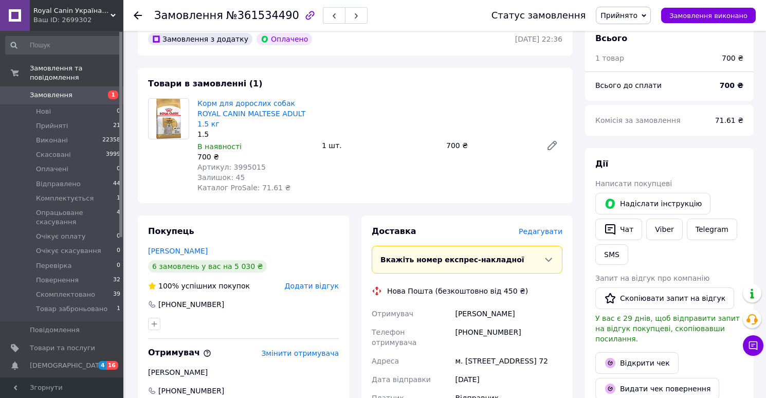
scroll to position [53, 0]
click at [538, 226] on span "Редагувати" at bounding box center [541, 230] width 44 height 8
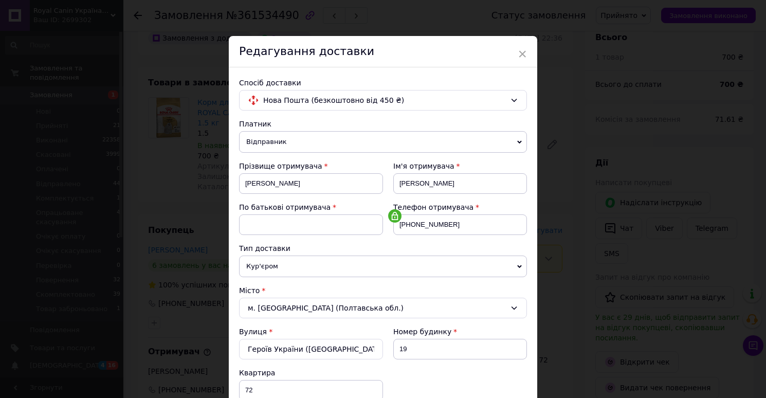
scroll to position [451, 0]
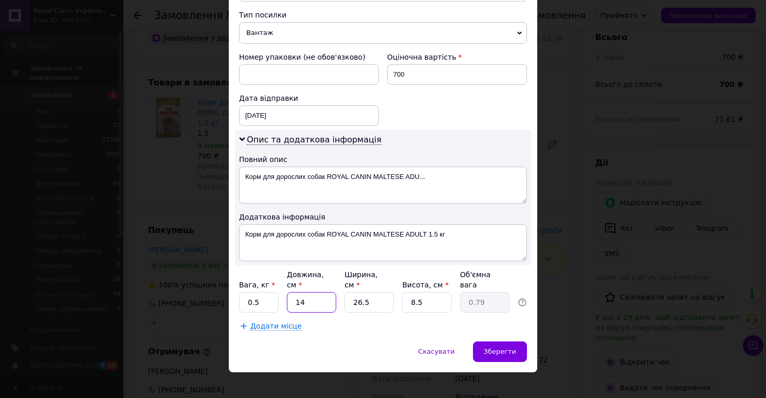
click at [314, 293] on input "14" at bounding box center [311, 302] width 49 height 21
type input "3"
type input "0.17"
type input "30"
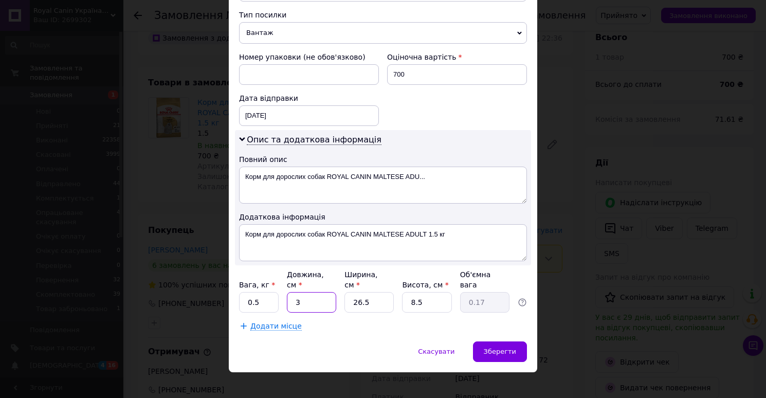
type input "1.69"
type input "30"
click at [382, 292] on input "26.5" at bounding box center [368, 302] width 49 height 21
type input "2"
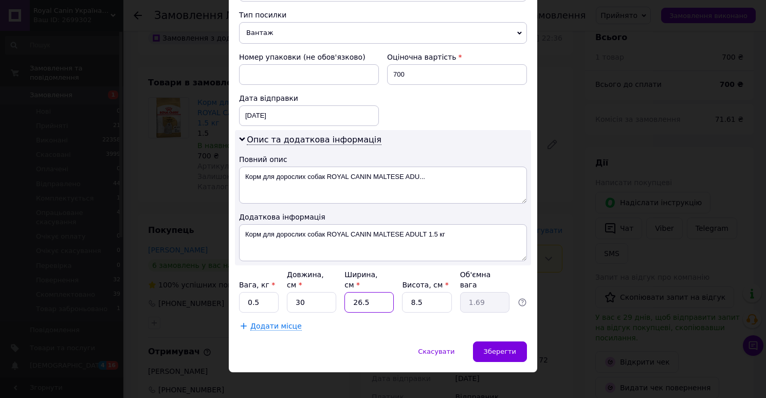
type input "0.13"
type input "20"
type input "1.27"
type input "20"
click at [439, 292] on input "8.5" at bounding box center [426, 302] width 49 height 21
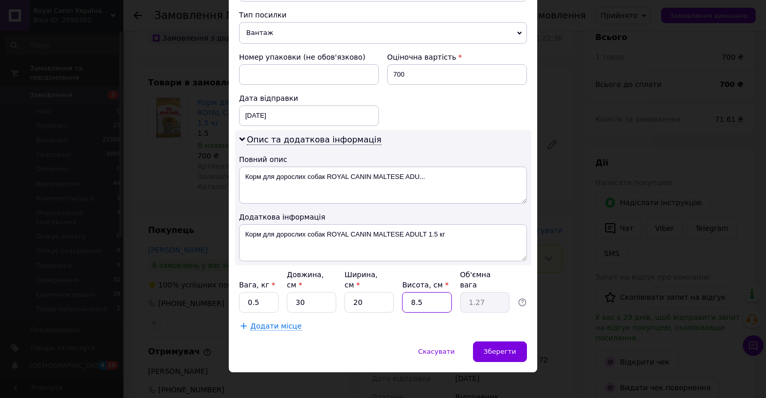
click at [439, 292] on input "8.5" at bounding box center [426, 302] width 49 height 21
type input "1"
type input "0.15"
type input "10"
type input "1.5"
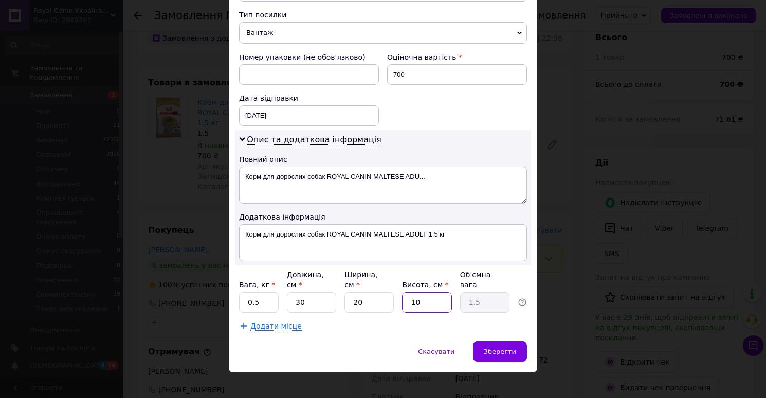
type input "10"
click at [246, 292] on input "0.5" at bounding box center [259, 302] width 40 height 21
type input "1.5"
click at [490, 347] on span "Зберегти" at bounding box center [500, 351] width 32 height 8
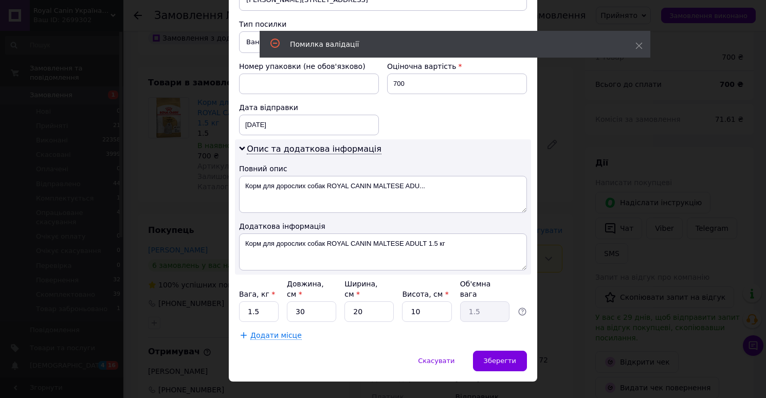
scroll to position [26, 0]
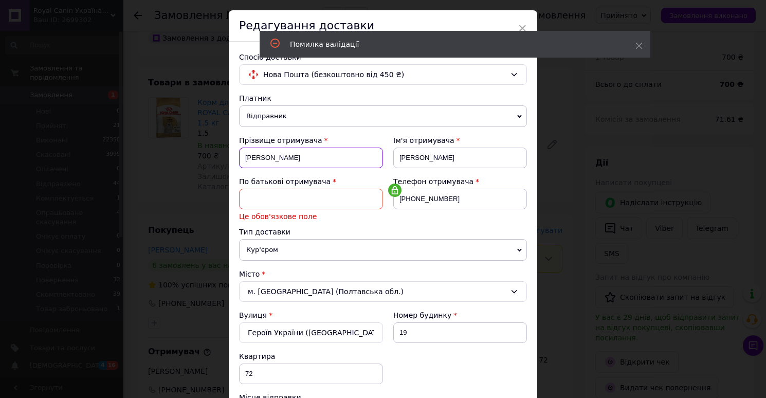
click at [262, 156] on input "Токарєва" at bounding box center [311, 157] width 144 height 21
click at [265, 199] on input at bounding box center [311, 199] width 144 height 21
paste input "Токарєва"
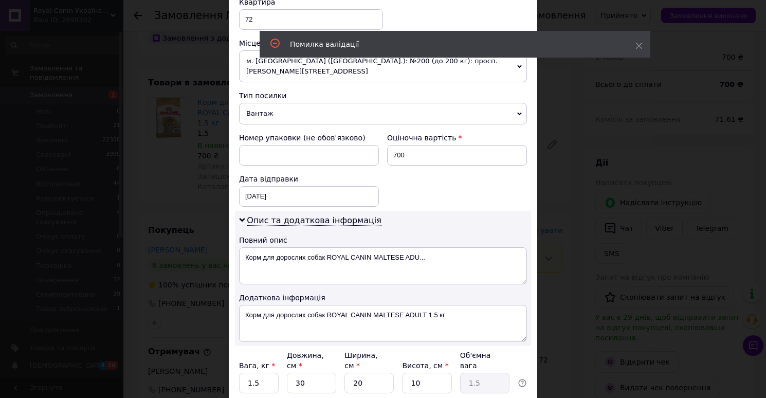
scroll to position [451, 0]
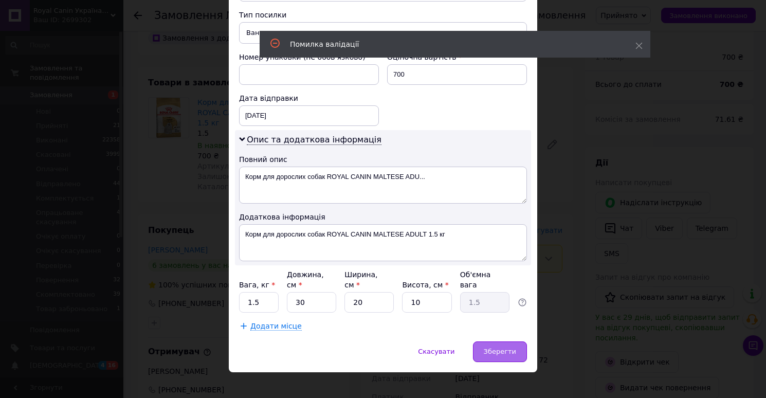
type input "Токарєва"
click at [496, 347] on span "Зберегти" at bounding box center [500, 351] width 32 height 8
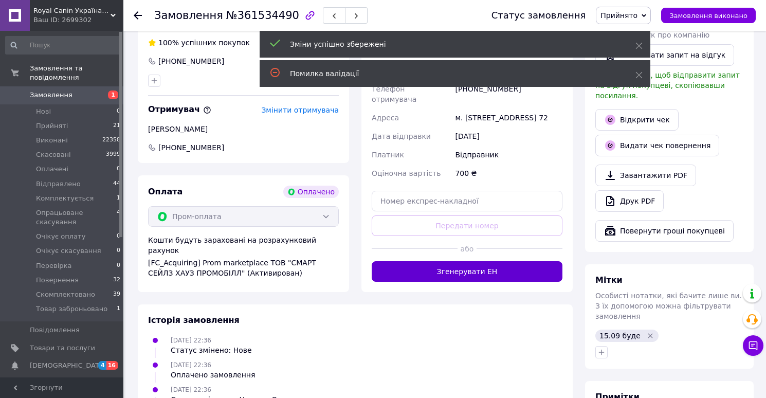
click at [473, 282] on button "Згенерувати ЕН" at bounding box center [467, 271] width 191 height 21
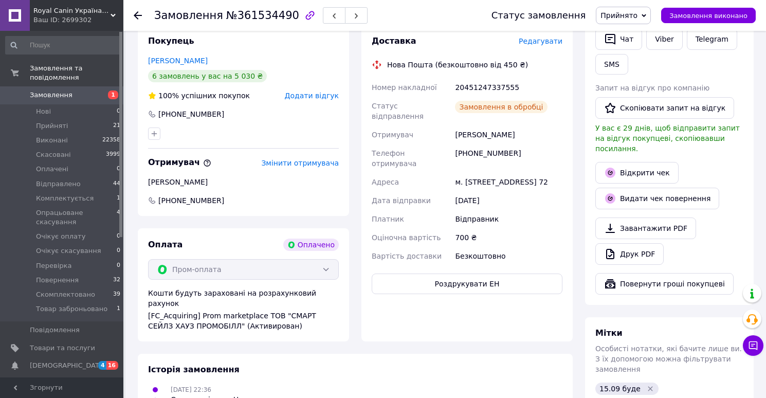
scroll to position [16, 0]
click at [623, 243] on link "Друк PDF" at bounding box center [629, 254] width 68 height 22
click at [622, 14] on span "Прийнято" at bounding box center [618, 15] width 37 height 8
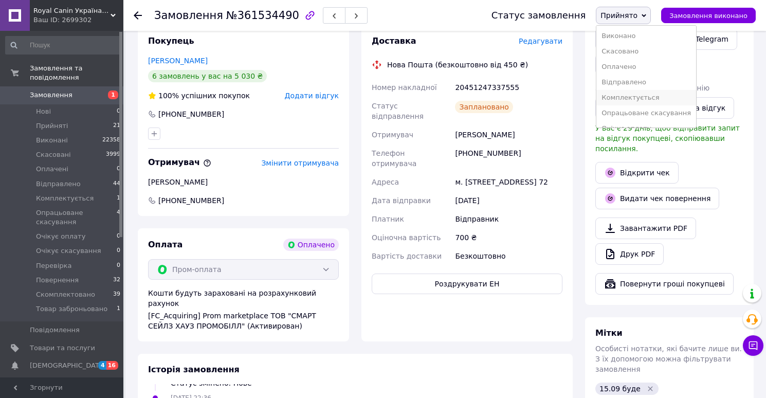
click at [620, 101] on li "Комплектується" at bounding box center [646, 97] width 100 height 15
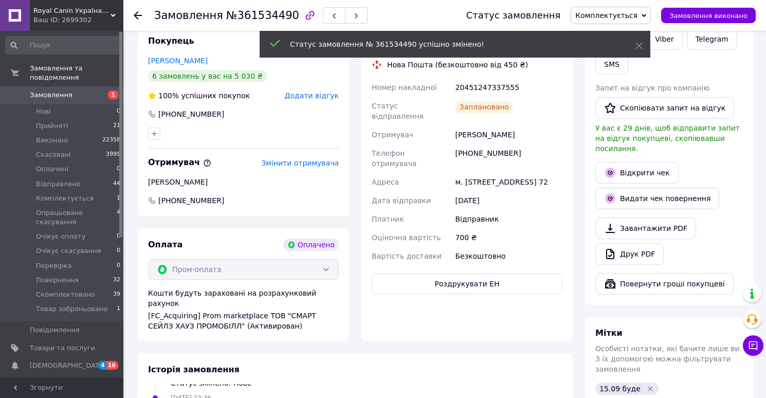
scroll to position [41, 0]
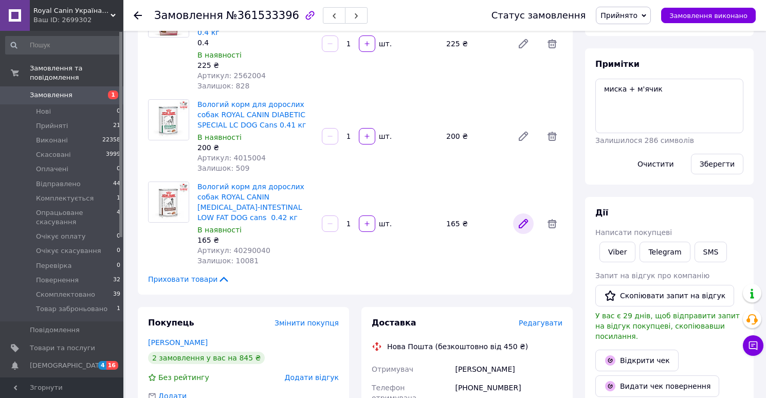
scroll to position [129, 0]
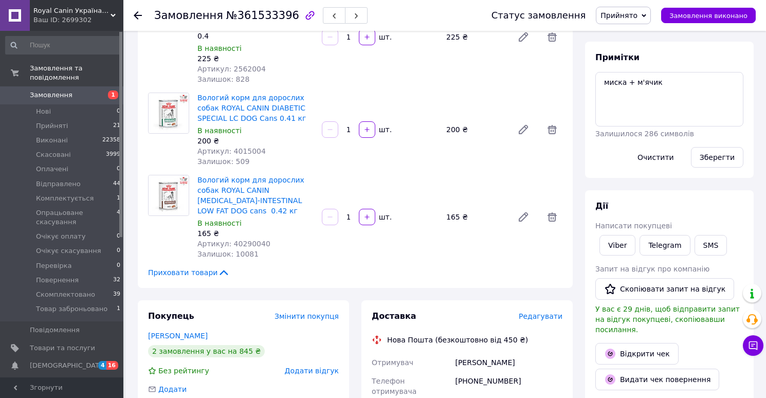
click at [537, 311] on div "Редагувати" at bounding box center [541, 316] width 44 height 10
click at [534, 312] on span "Редагувати" at bounding box center [541, 316] width 44 height 8
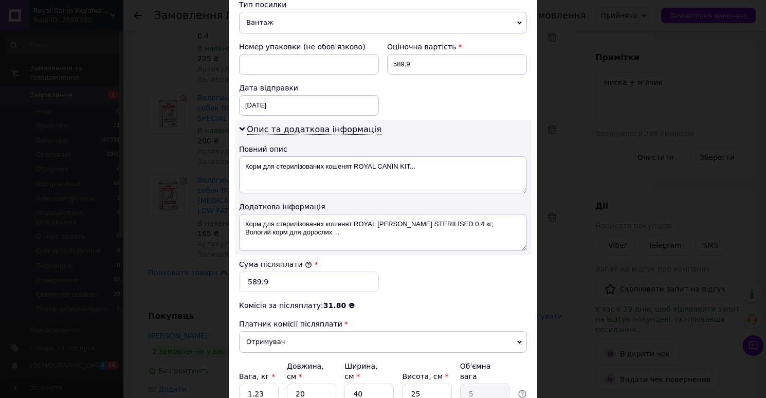
scroll to position [512, 0]
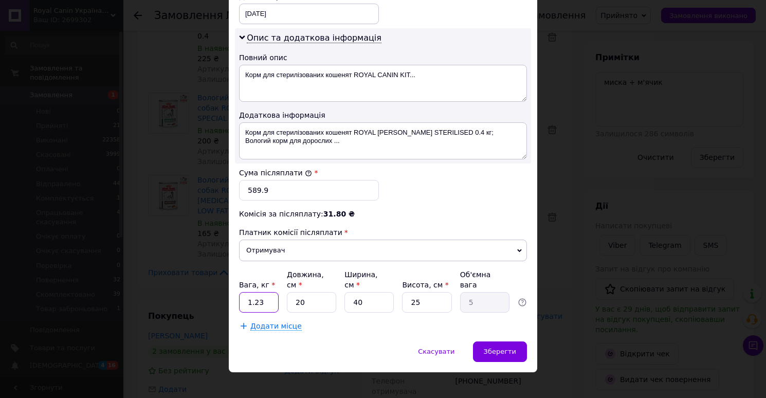
click at [266, 292] on input "1.23" at bounding box center [259, 302] width 40 height 21
type input "1.2"
click at [325, 294] on input "20" at bounding box center [311, 302] width 49 height 21
type input "1"
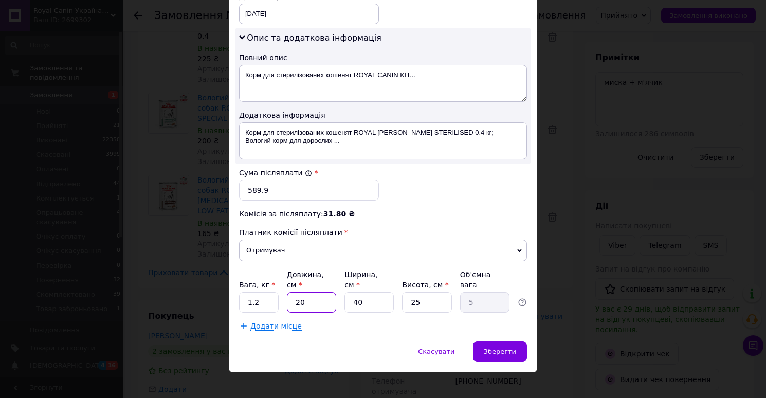
type input "0.25"
type input "14"
type input "3.5"
type input "14"
click at [378, 292] on input "40" at bounding box center [368, 302] width 49 height 21
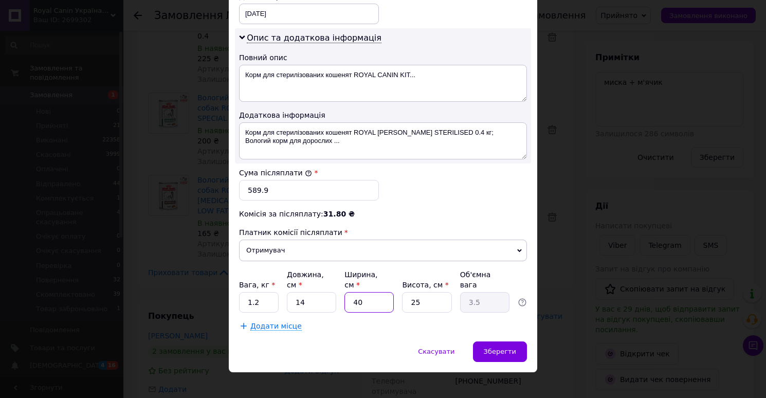
click at [378, 292] on input "40" at bounding box center [368, 302] width 49 height 21
type input "1"
type input "0.1"
type input "14"
type input "1.23"
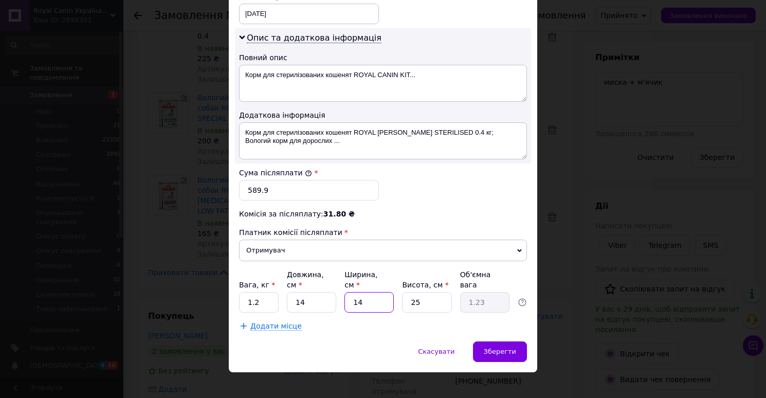
type input "14"
click at [422, 292] on input "25" at bounding box center [426, 302] width 49 height 21
type input "1"
type input "0.1"
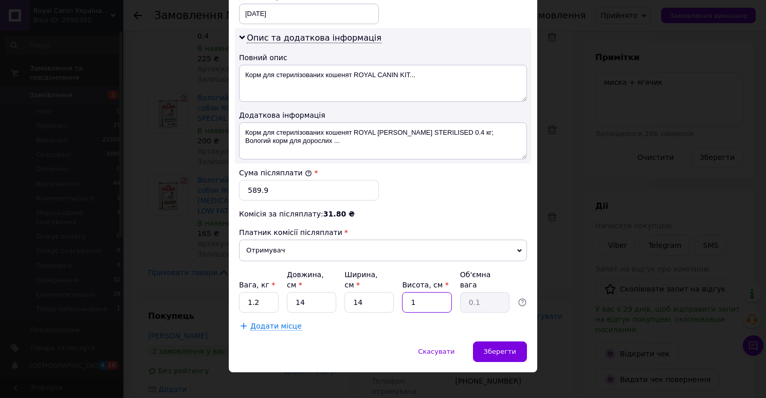
type input "19"
type input "0.93"
type input "19"
click at [494, 347] on span "Зберегти" at bounding box center [500, 351] width 32 height 8
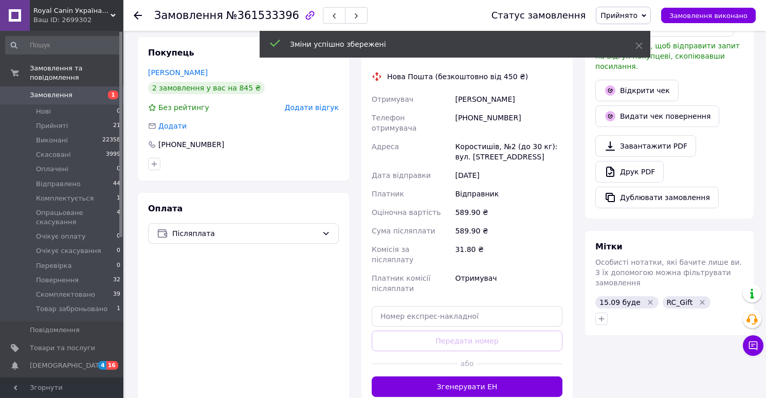
scroll to position [413, 0]
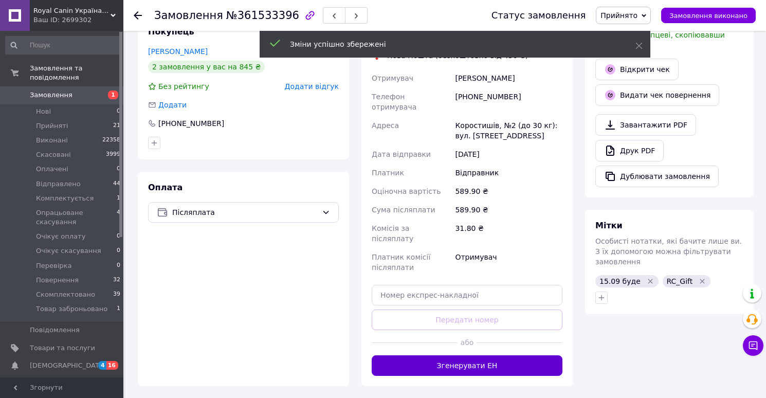
click at [452, 355] on button "Згенерувати ЕН" at bounding box center [467, 365] width 191 height 21
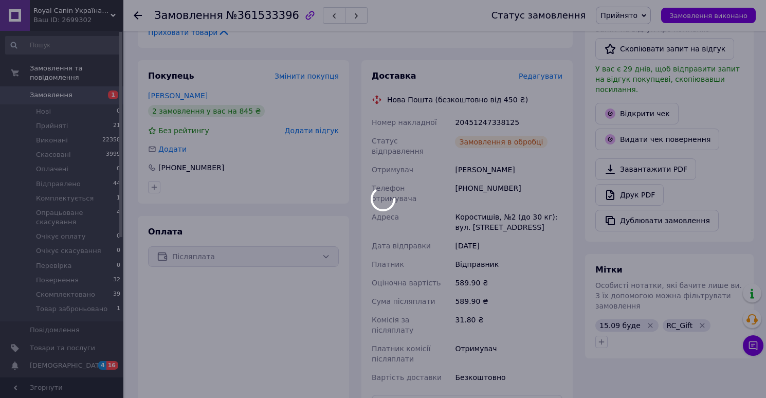
scroll to position [6, 0]
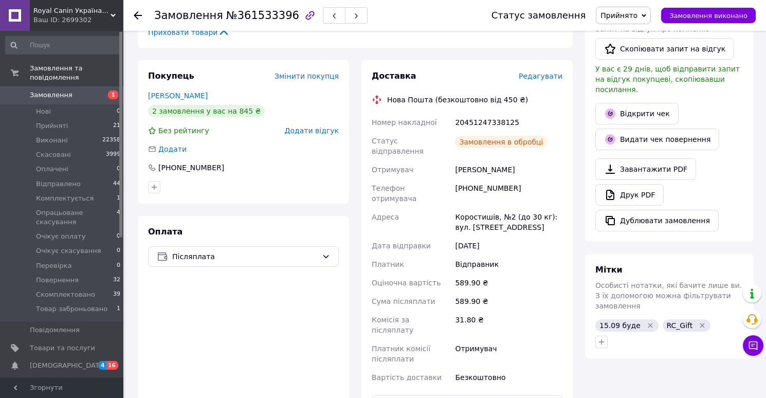
click at [631, 187] on link "Друк PDF" at bounding box center [629, 195] width 68 height 22
click at [622, 14] on span "Прийнято" at bounding box center [618, 15] width 37 height 8
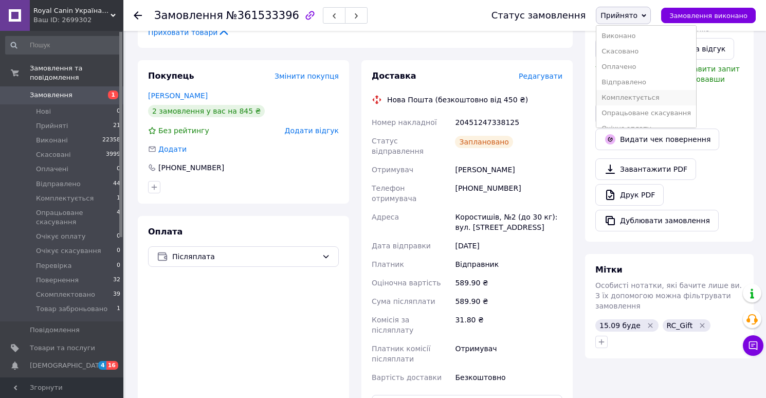
click at [626, 95] on li "Комплектується" at bounding box center [646, 97] width 100 height 15
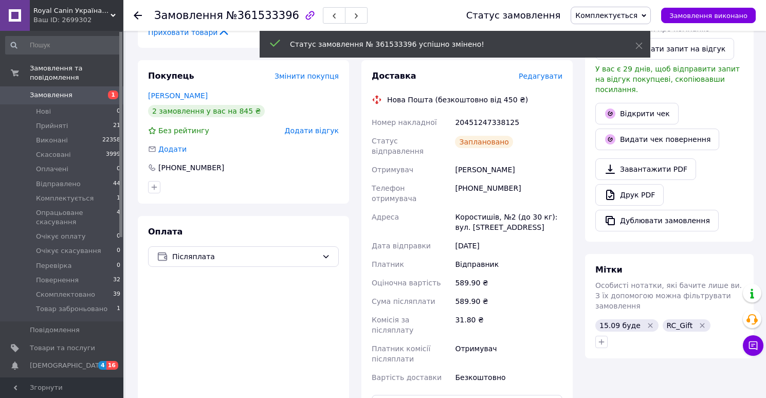
scroll to position [31, 0]
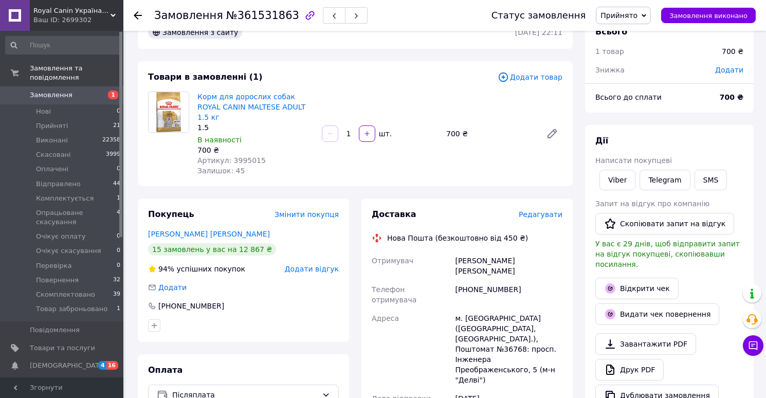
scroll to position [34, 0]
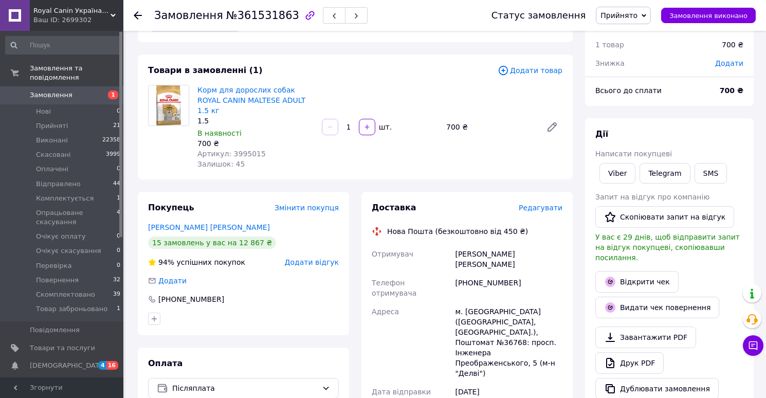
click at [535, 204] on span "Редагувати" at bounding box center [541, 208] width 44 height 8
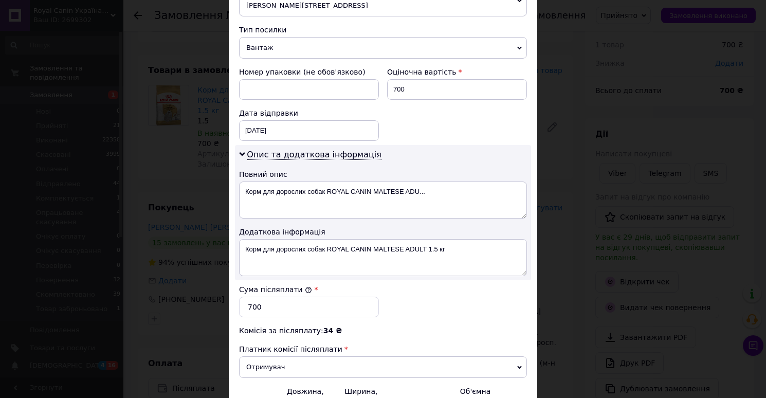
scroll to position [512, 0]
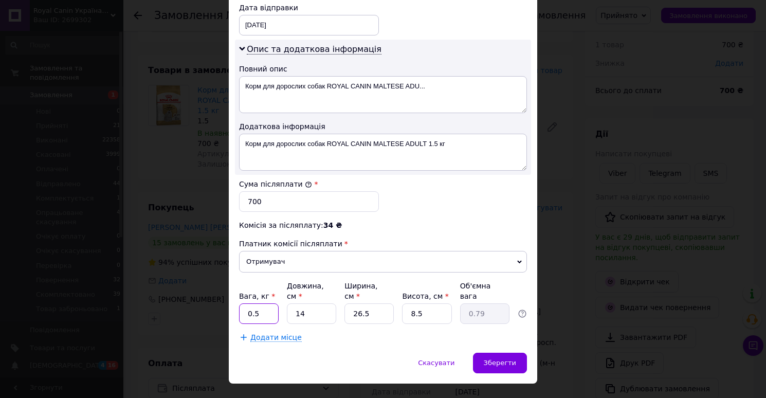
click at [245, 303] on input "0.5" at bounding box center [259, 313] width 40 height 21
type input "1.5"
click at [322, 303] on input "14" at bounding box center [311, 313] width 49 height 21
type input "3"
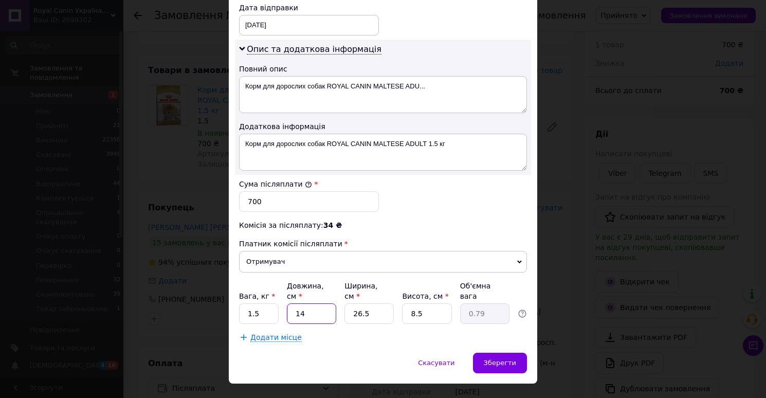
type input "0.17"
type input "30"
type input "1.69"
type input "30"
click at [368, 303] on input "26.5" at bounding box center [368, 313] width 49 height 21
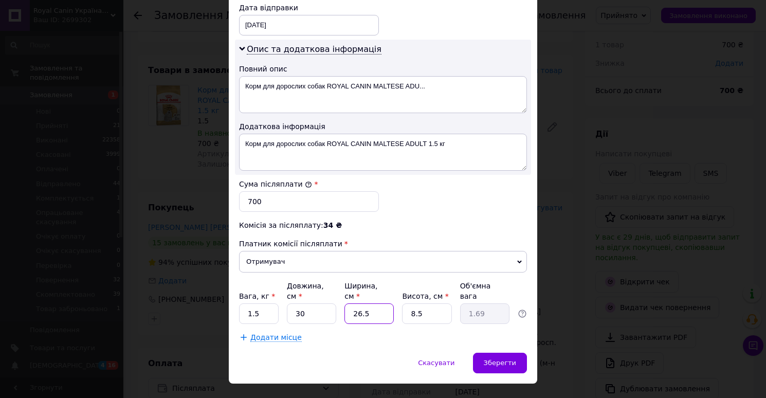
click at [368, 303] on input "26.5" at bounding box center [368, 313] width 49 height 21
type input "2"
type input "0.13"
type input "20"
type input "1.27"
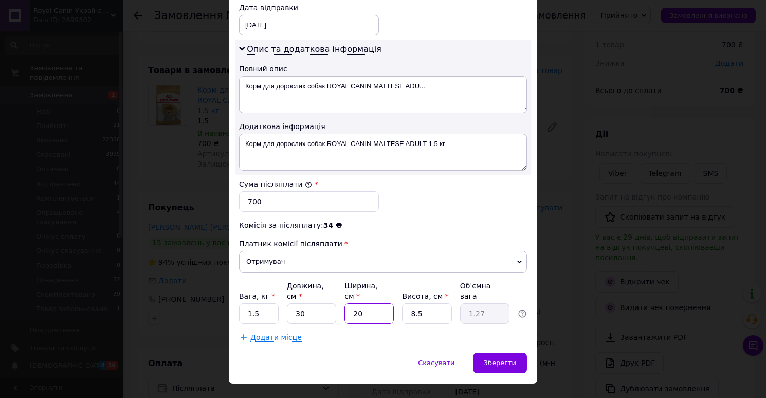
type input "20"
click at [425, 303] on input "8.5" at bounding box center [426, 313] width 49 height 21
type input "1"
type input "0.15"
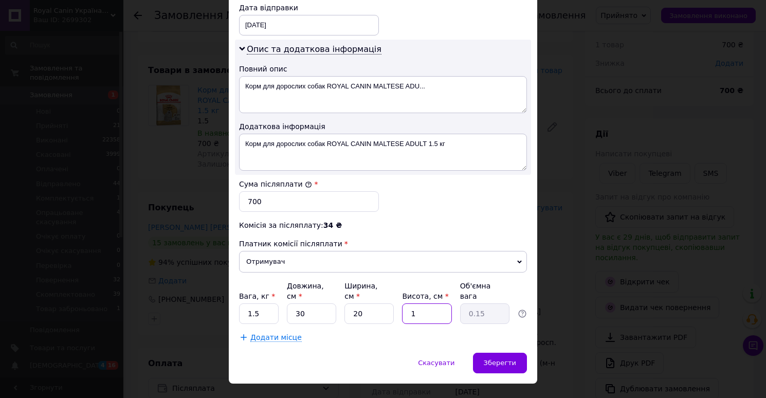
type input "10"
type input "1.5"
type input "10"
click at [497, 353] on div "Зберегти" at bounding box center [500, 363] width 54 height 21
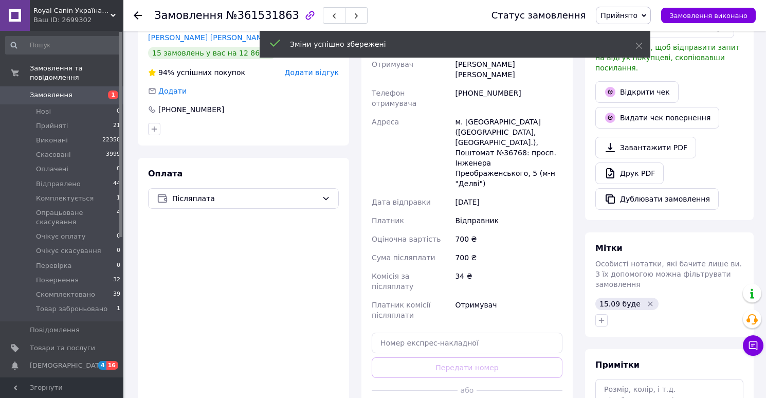
scroll to position [244, 0]
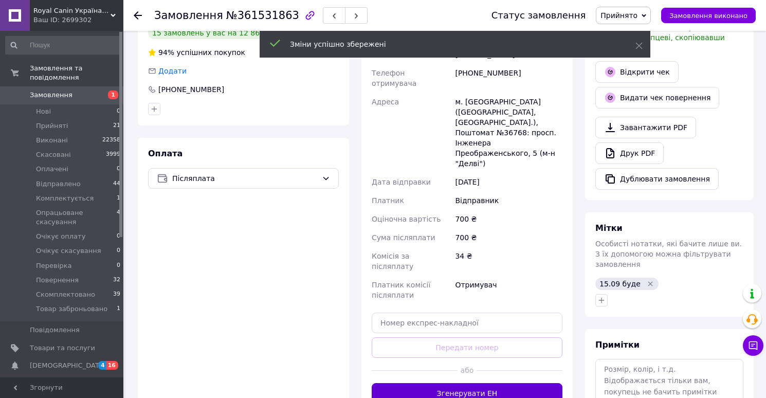
click at [458, 383] on button "Згенерувати ЕН" at bounding box center [467, 393] width 191 height 21
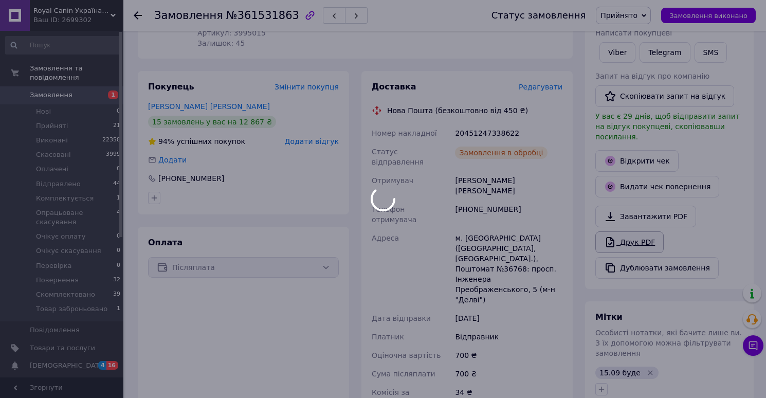
scroll to position [12, 0]
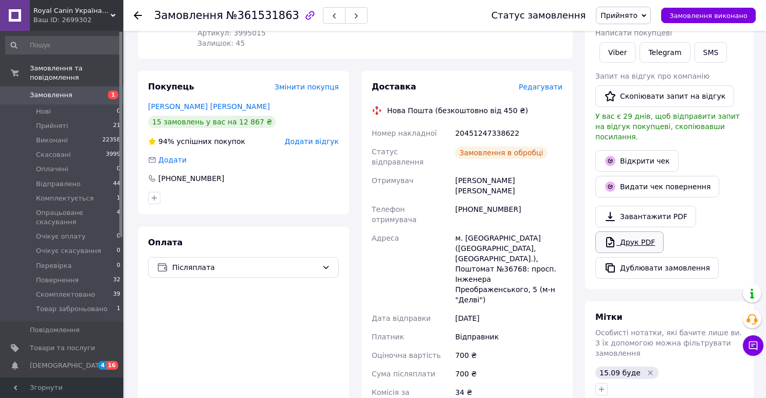
click at [614, 236] on icon at bounding box center [610, 242] width 12 height 12
click at [625, 21] on span "Прийнято" at bounding box center [623, 15] width 55 height 17
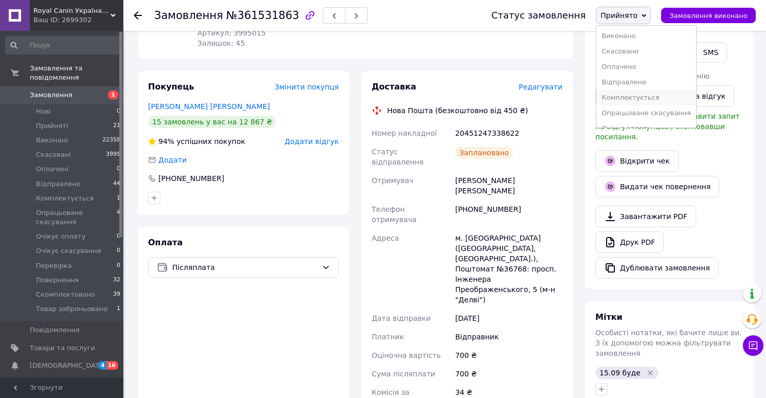
click at [631, 98] on li "Комплектується" at bounding box center [646, 97] width 100 height 15
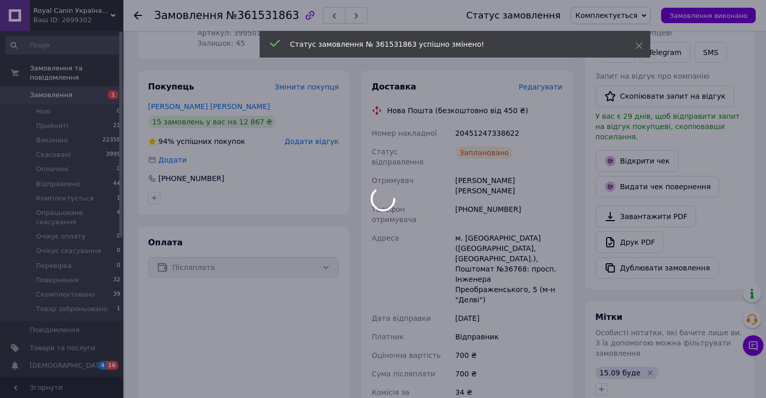
scroll to position [37, 0]
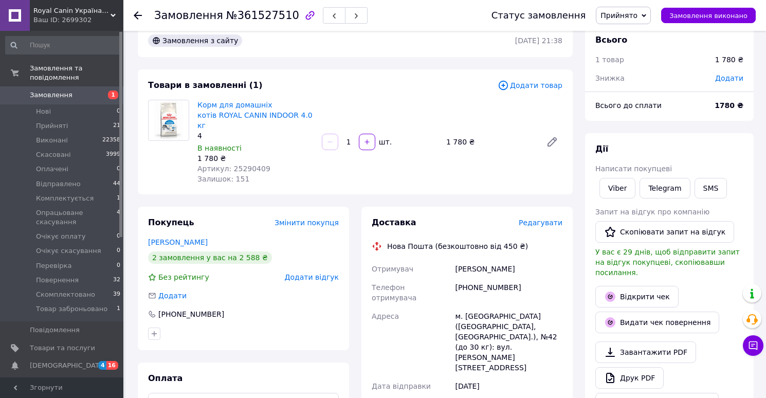
scroll to position [26, 0]
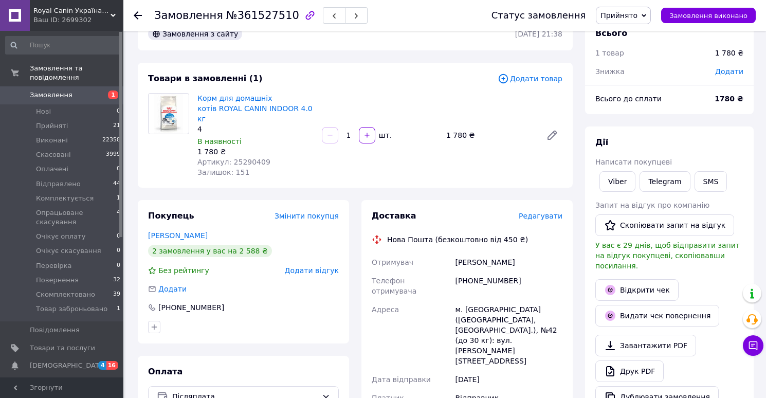
click at [534, 212] on span "Редагувати" at bounding box center [541, 216] width 44 height 8
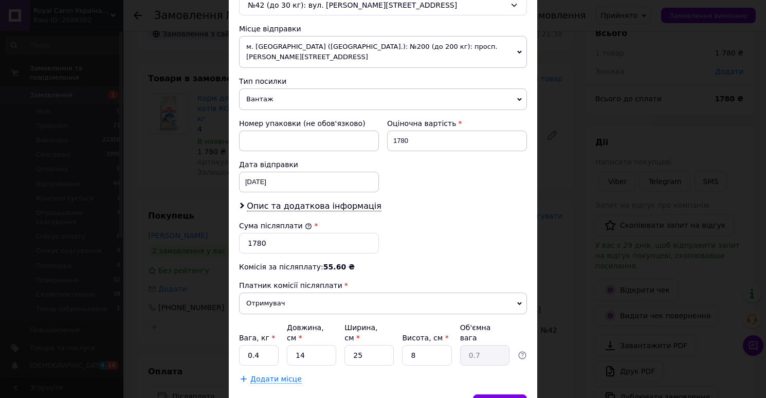
scroll to position [397, 0]
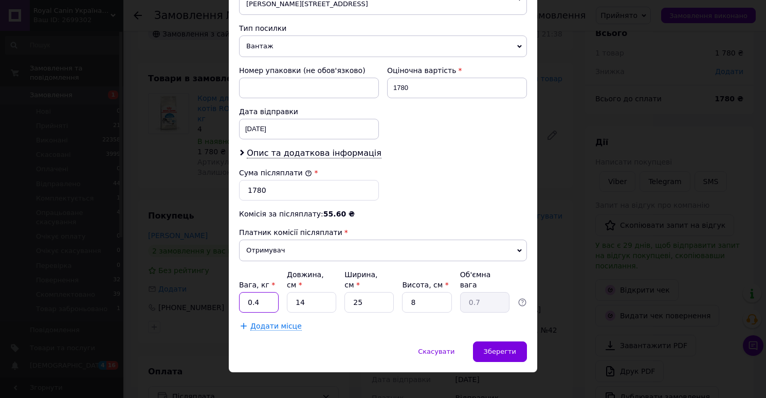
click at [264, 292] on input "0.4" at bounding box center [259, 302] width 40 height 21
type input "4"
click at [308, 292] on input "14" at bounding box center [311, 302] width 49 height 21
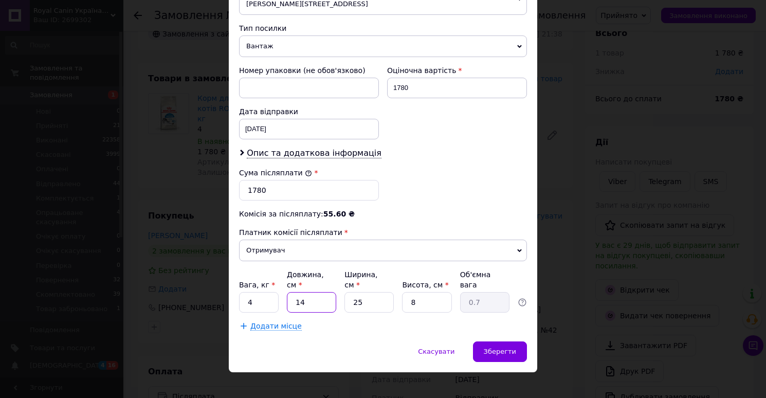
type input "3"
type input "0.15"
type input "34"
type input "1.7"
type input "34"
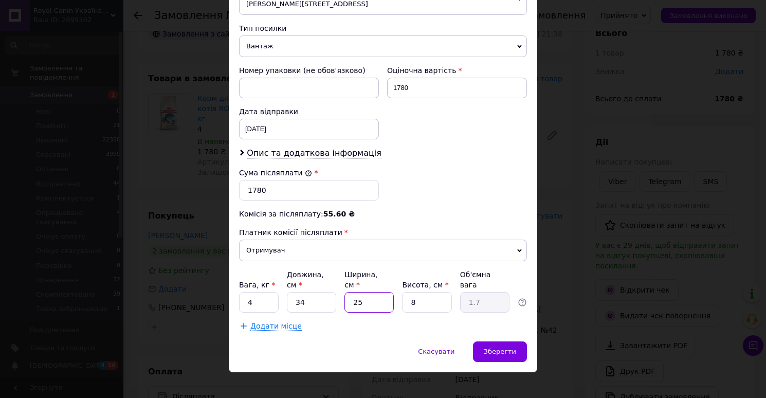
click at [367, 292] on input "25" at bounding box center [368, 302] width 49 height 21
type input "3"
type input "0.2"
type input "34"
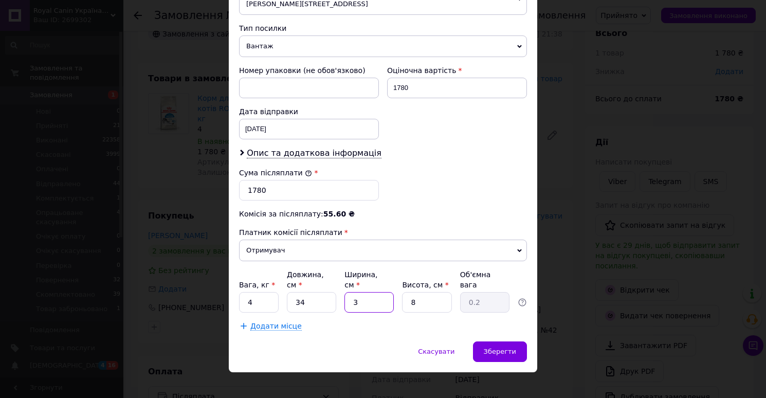
type input "2.31"
type input "34"
click at [423, 293] on input "8" at bounding box center [426, 302] width 49 height 21
type input "2"
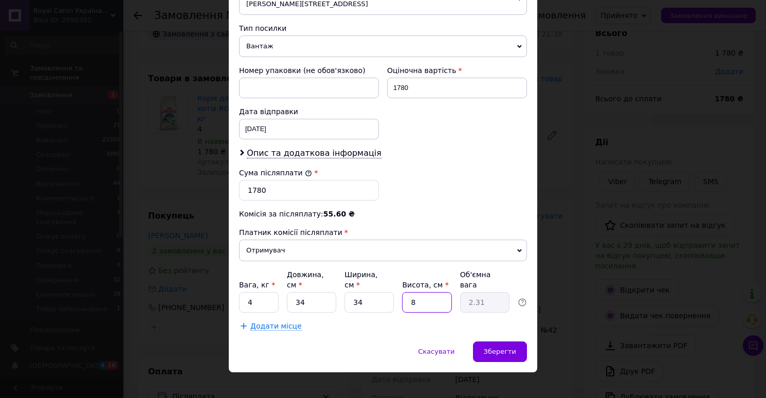
type input "0.58"
type input "20"
type input "5.78"
type input "20"
click at [495, 347] on span "Зберегти" at bounding box center [500, 351] width 32 height 8
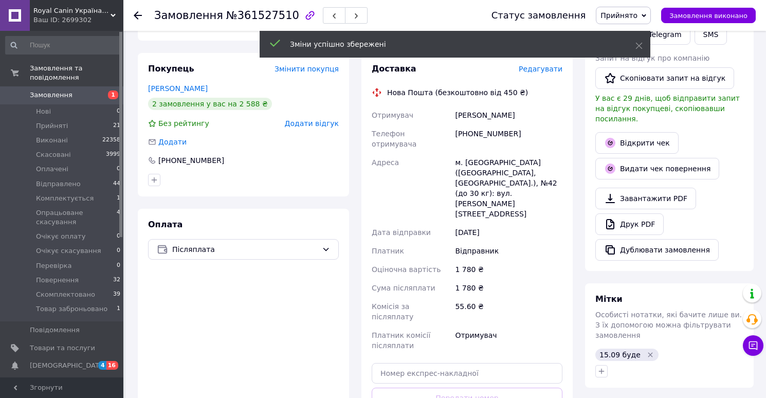
scroll to position [219, 0]
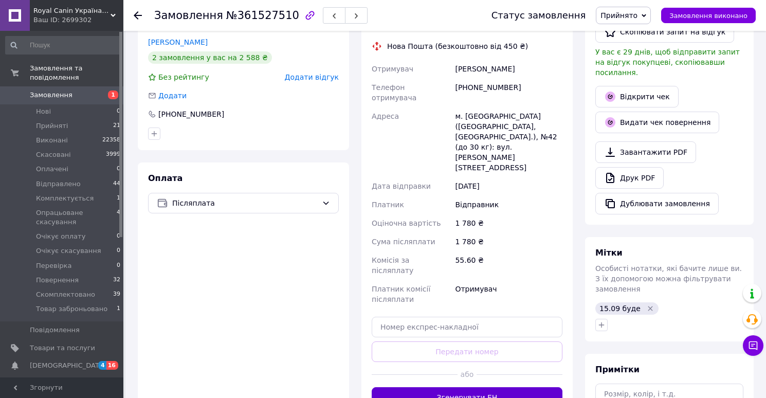
click at [472, 387] on button "Згенерувати ЕН" at bounding box center [467, 397] width 191 height 21
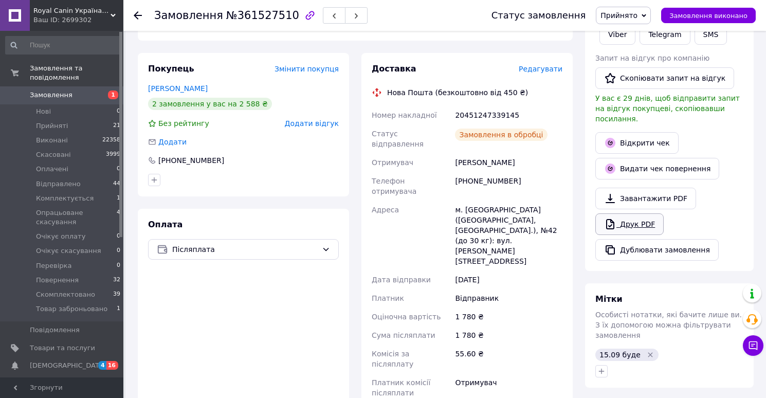
scroll to position [2, 0]
click at [621, 213] on link "Друк PDF" at bounding box center [629, 224] width 68 height 22
click at [627, 10] on span "Прийнято" at bounding box center [623, 15] width 55 height 17
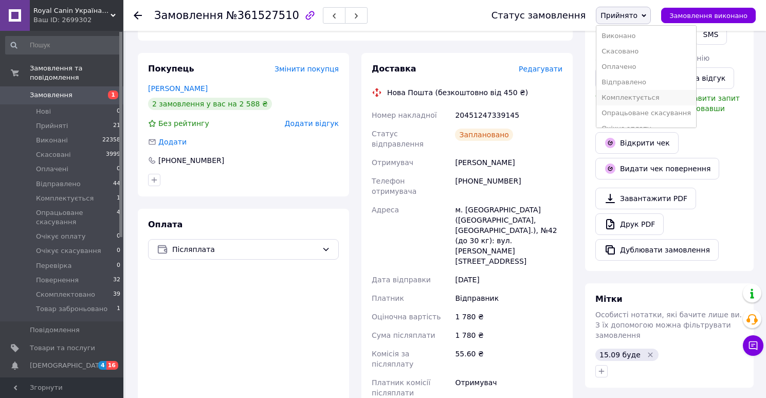
click at [628, 100] on li "Комплектується" at bounding box center [646, 97] width 100 height 15
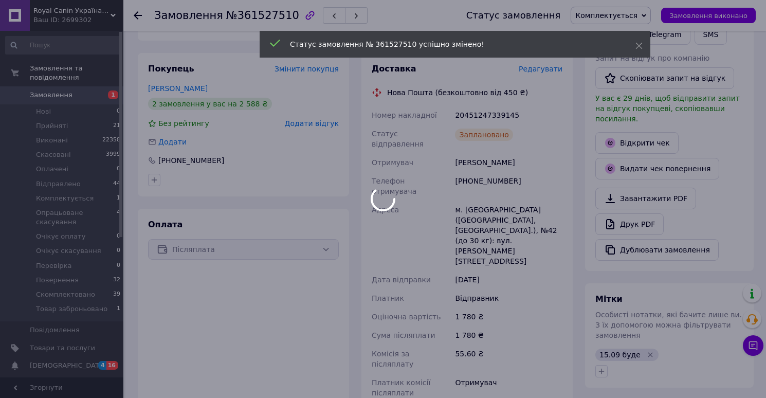
scroll to position [27, 0]
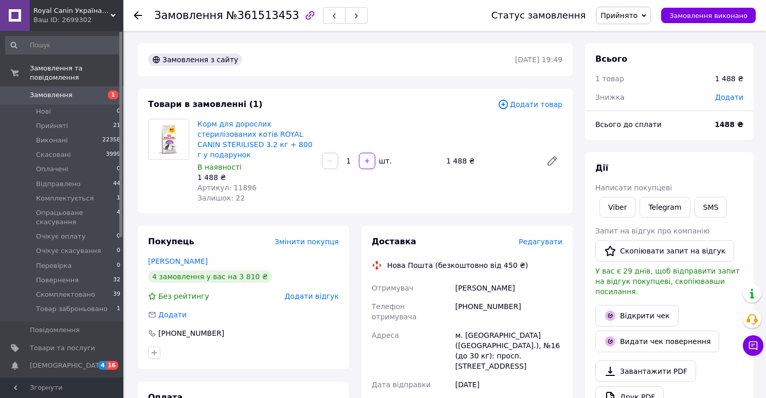
scroll to position [15, 0]
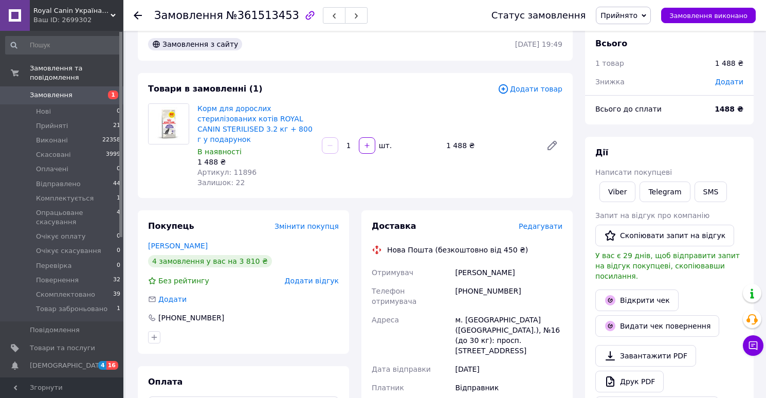
click at [545, 226] on span "Редагувати" at bounding box center [541, 226] width 44 height 8
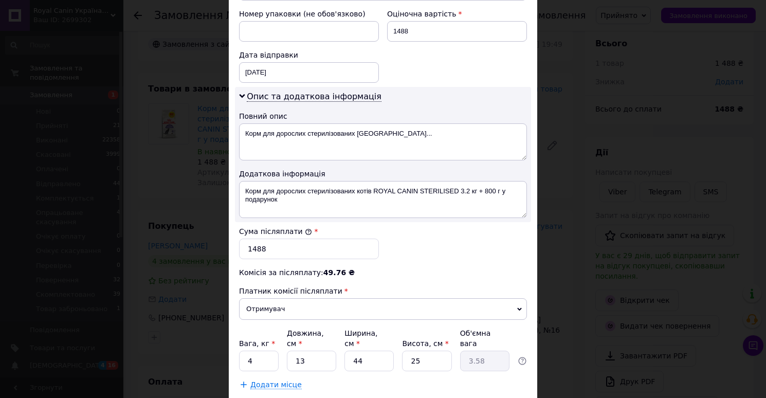
scroll to position [512, 0]
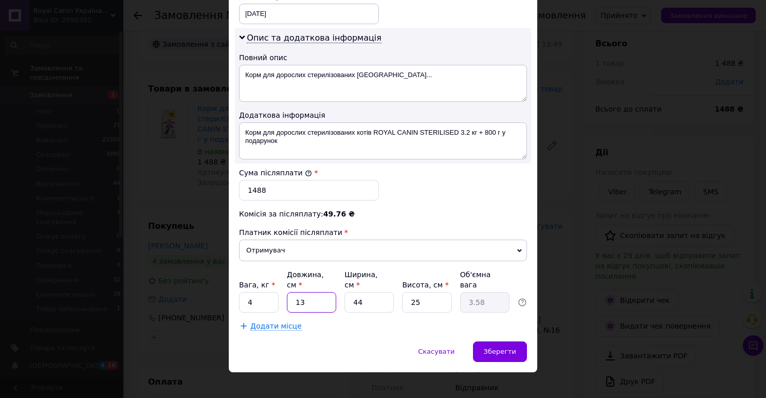
click at [325, 293] on input "13" at bounding box center [311, 302] width 49 height 21
type input "3"
type input "0.83"
type input "34"
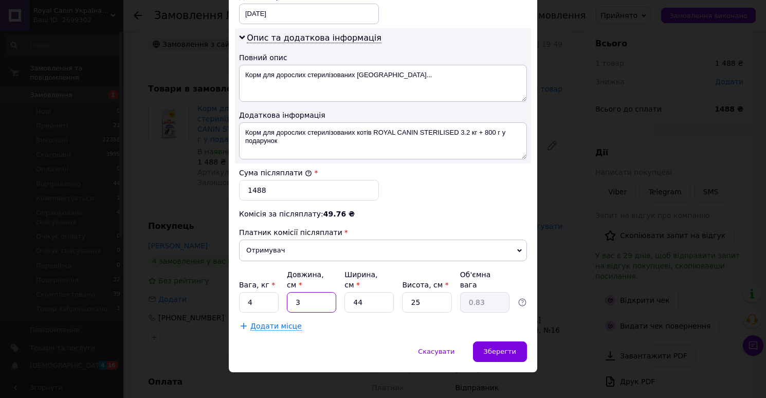
type input "9.35"
type input "34"
click at [378, 292] on input "44" at bounding box center [368, 302] width 49 height 21
type input "2"
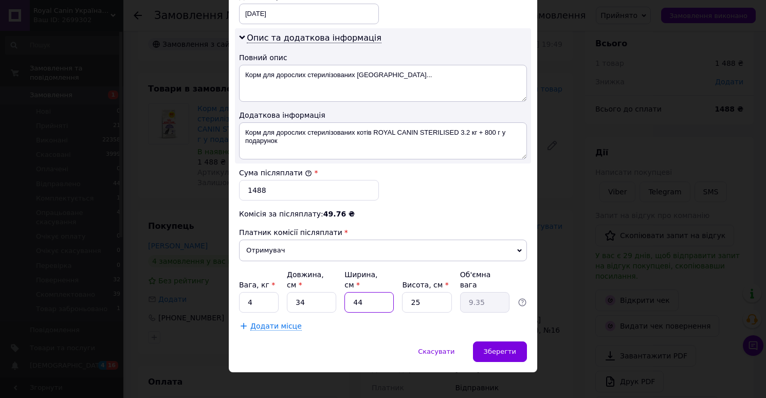
type input "0.43"
type input "24"
type input "5.1"
type input "24"
click at [433, 292] on input "25" at bounding box center [426, 302] width 49 height 21
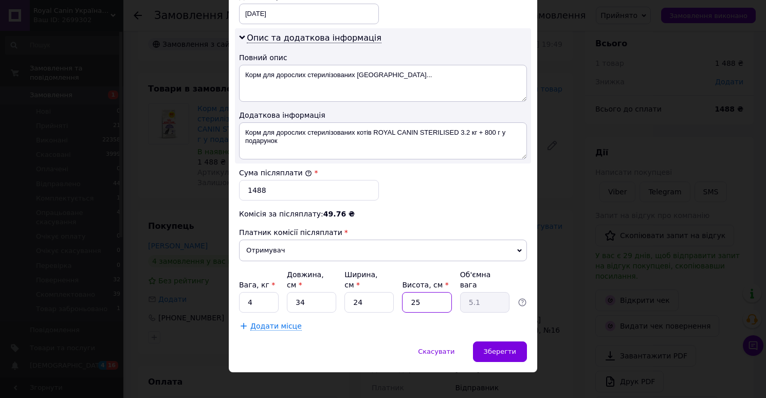
click at [433, 292] on input "25" at bounding box center [426, 302] width 49 height 21
type input "1"
type input "0.2"
type input "14"
type input "2.86"
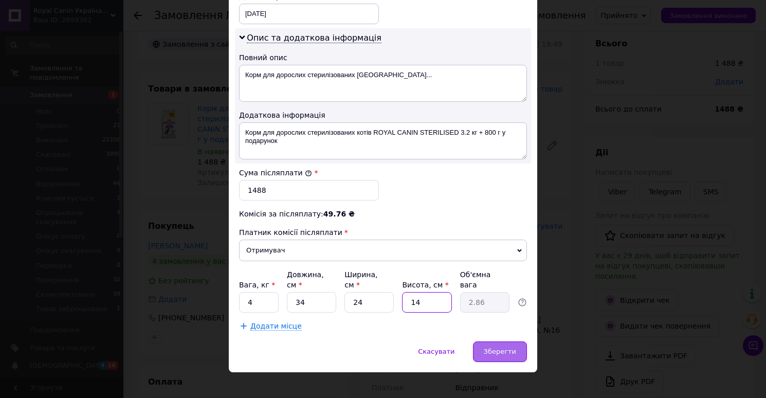
type input "14"
click at [495, 341] on div "Зберегти" at bounding box center [500, 351] width 54 height 21
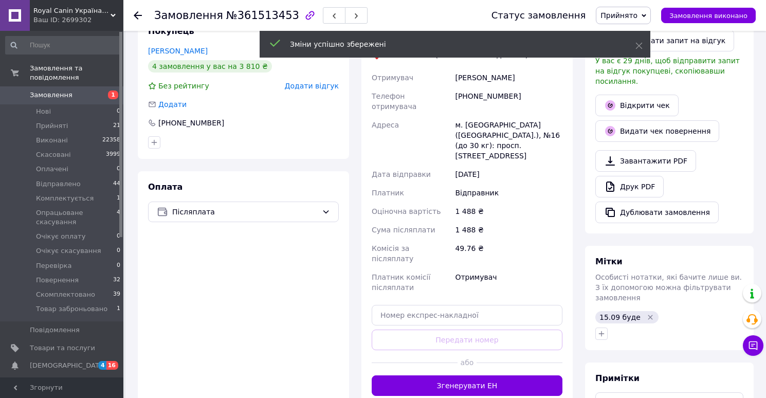
scroll to position [233, 0]
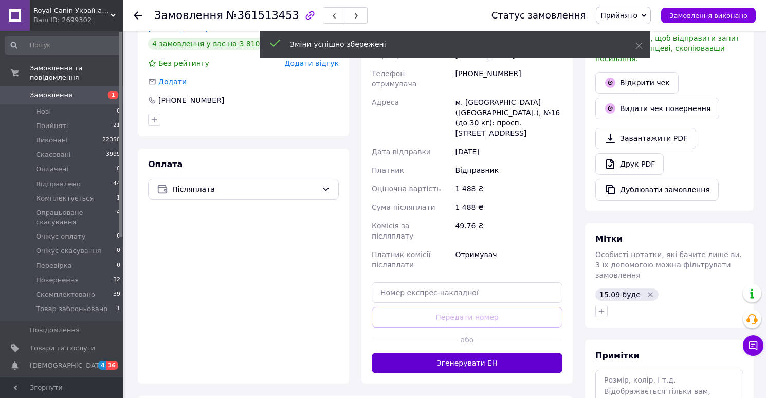
click at [466, 353] on button "Згенерувати ЕН" at bounding box center [467, 363] width 191 height 21
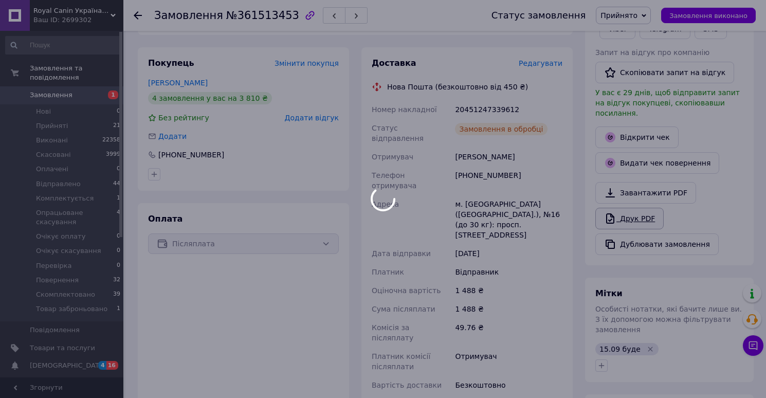
scroll to position [2, 0]
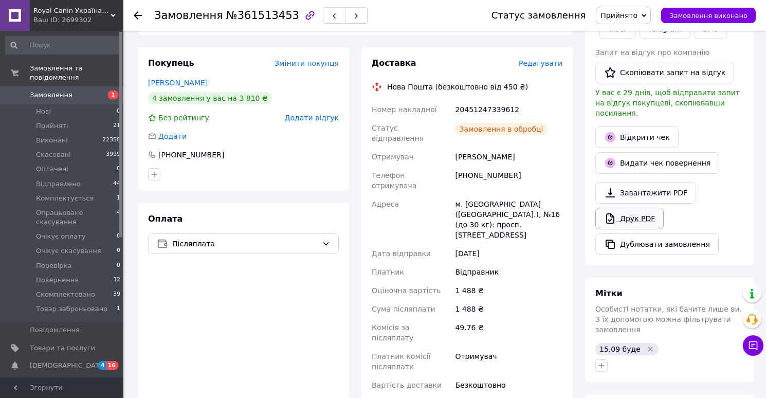
click at [620, 209] on link "Друк PDF" at bounding box center [629, 219] width 68 height 22
click at [623, 18] on span "Прийнято" at bounding box center [618, 15] width 37 height 8
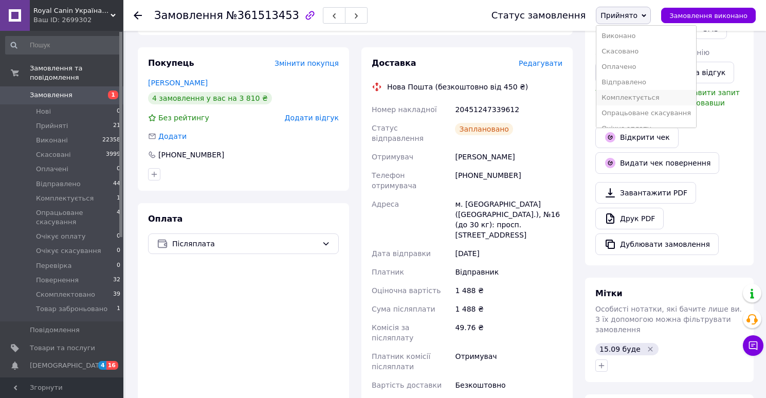
click at [621, 95] on li "Комплектується" at bounding box center [646, 97] width 100 height 15
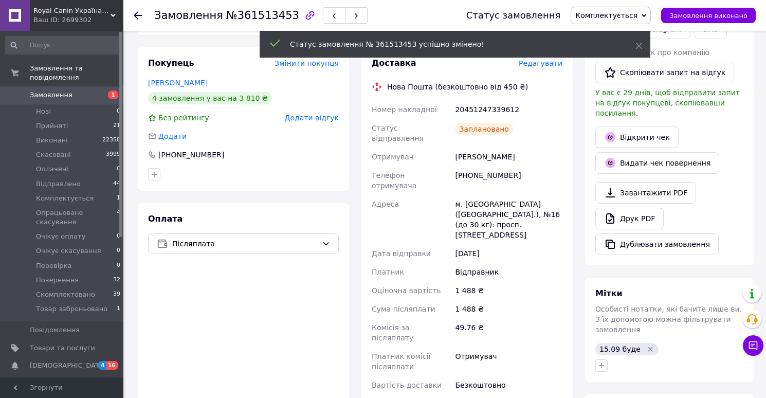
scroll to position [27, 0]
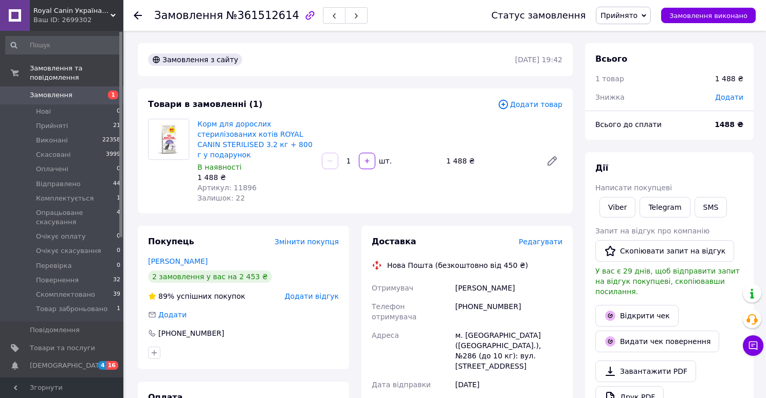
scroll to position [15, 0]
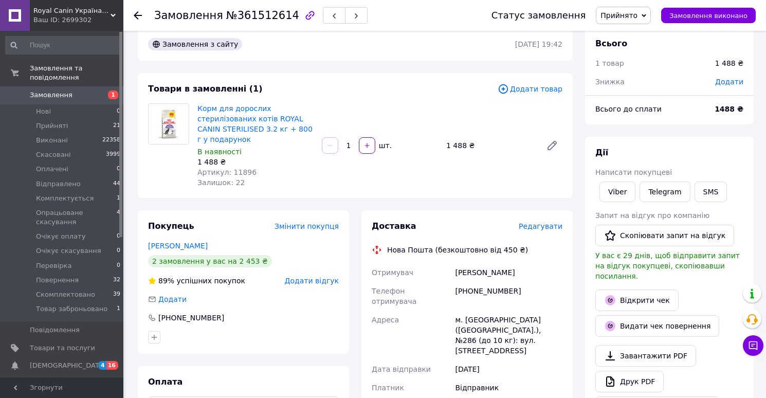
click at [529, 223] on span "Редагувати" at bounding box center [541, 226] width 44 height 8
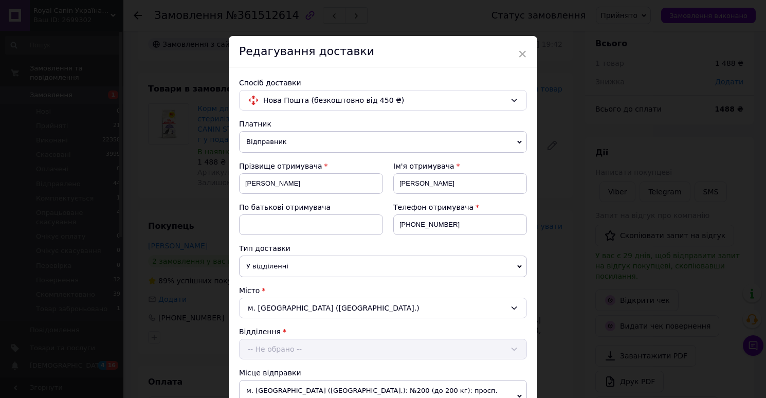
scroll to position [512, 0]
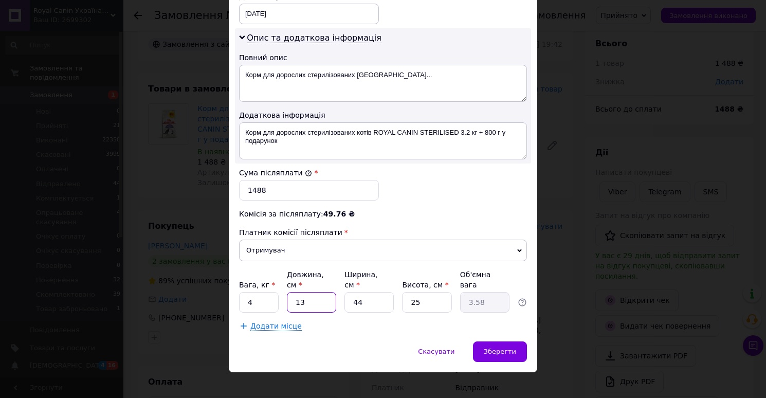
click at [313, 292] on input "13" at bounding box center [311, 302] width 49 height 21
type input "3"
type input "0.83"
type input "34"
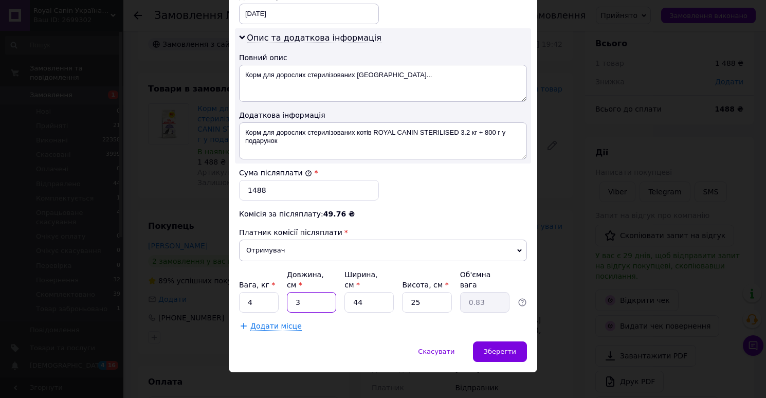
type input "9.35"
type input "34"
click at [376, 297] on input "44" at bounding box center [368, 302] width 49 height 21
type input "2"
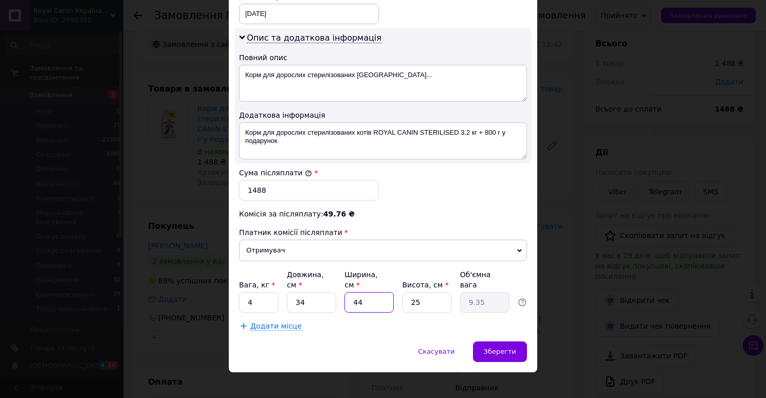
type input "0.43"
type input "24"
type input "5.1"
type input "24"
click at [426, 292] on input "25" at bounding box center [426, 302] width 49 height 21
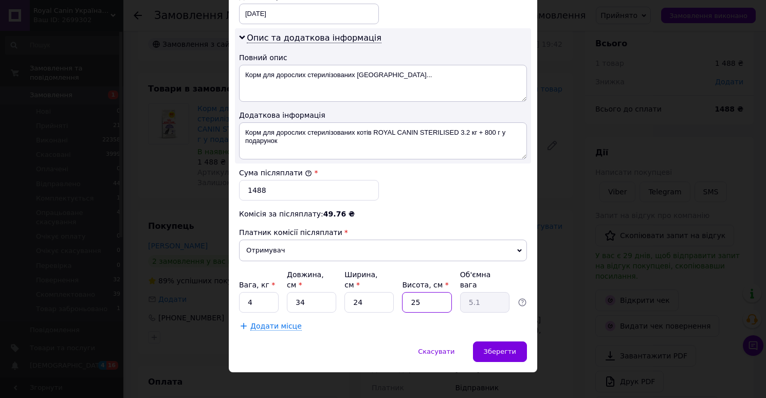
click at [426, 292] on input "25" at bounding box center [426, 302] width 49 height 21
type input "1"
type input "0.2"
type input "14"
type input "2.86"
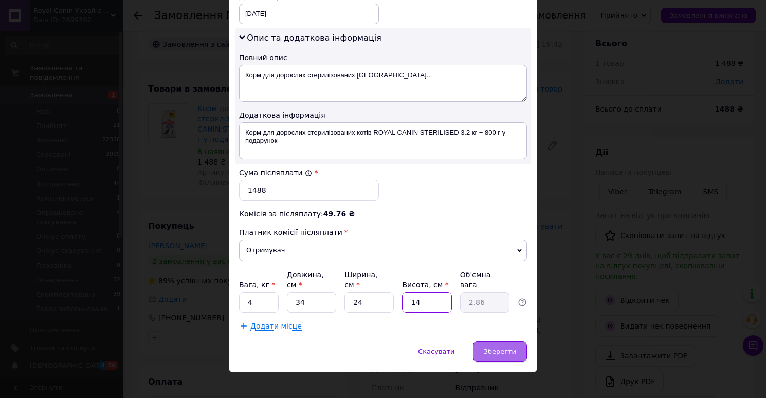
type input "14"
click at [499, 347] on span "Зберегти" at bounding box center [500, 351] width 32 height 8
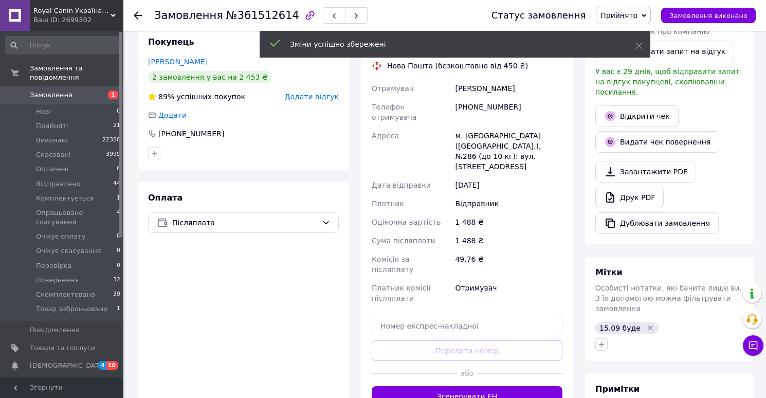
scroll to position [206, 0]
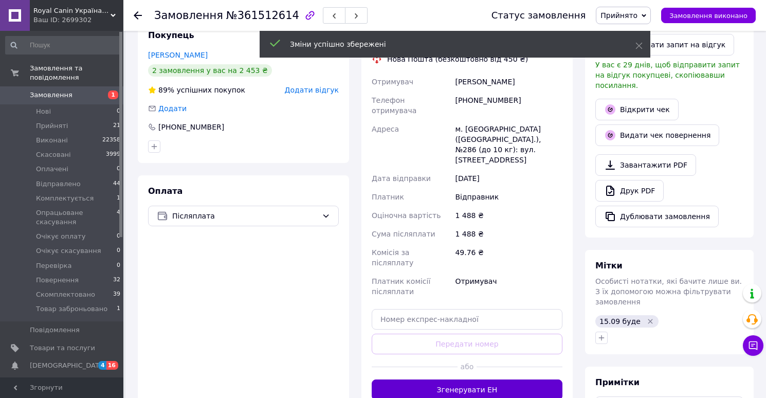
click at [463, 379] on button "Згенерувати ЕН" at bounding box center [467, 389] width 191 height 21
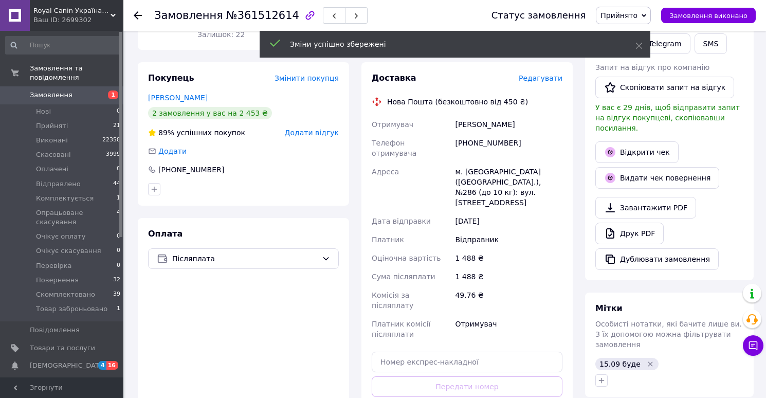
scroll to position [156, 0]
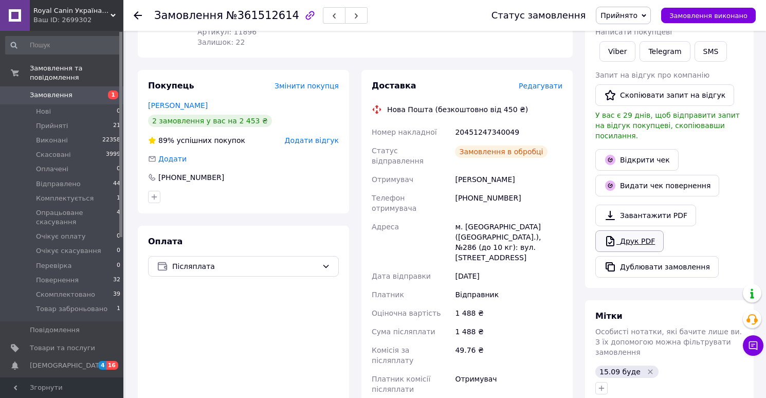
click at [634, 236] on link "Друк PDF" at bounding box center [629, 241] width 68 height 22
click at [627, 20] on span "Прийнято" at bounding box center [623, 15] width 55 height 17
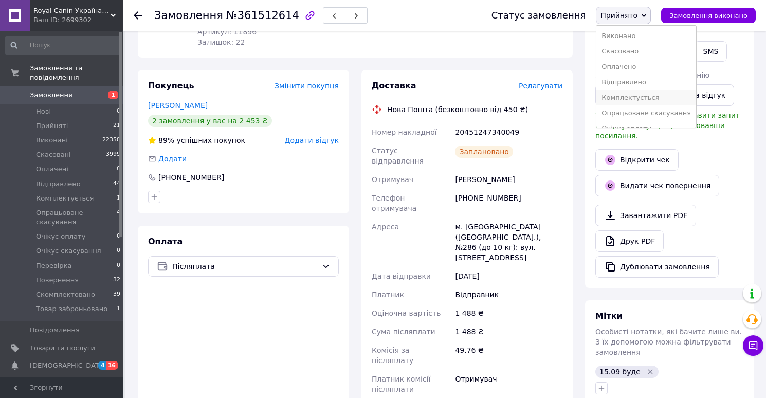
click at [625, 97] on li "Комплектується" at bounding box center [646, 97] width 100 height 15
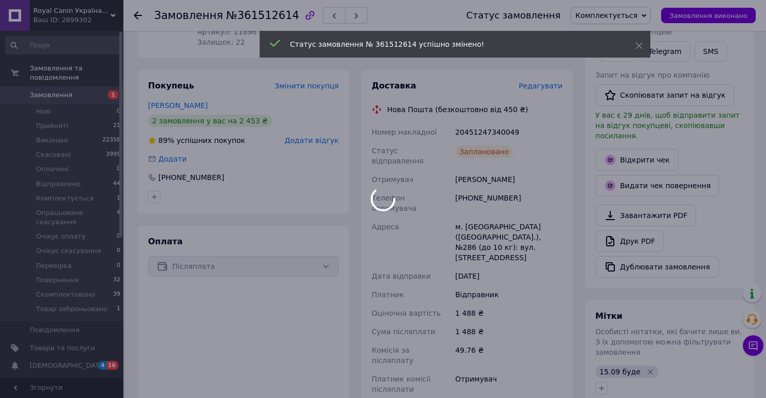
scroll to position [16, 0]
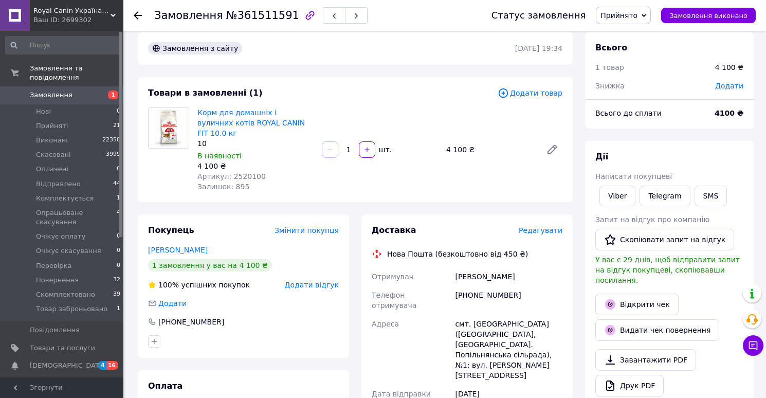
scroll to position [16, 0]
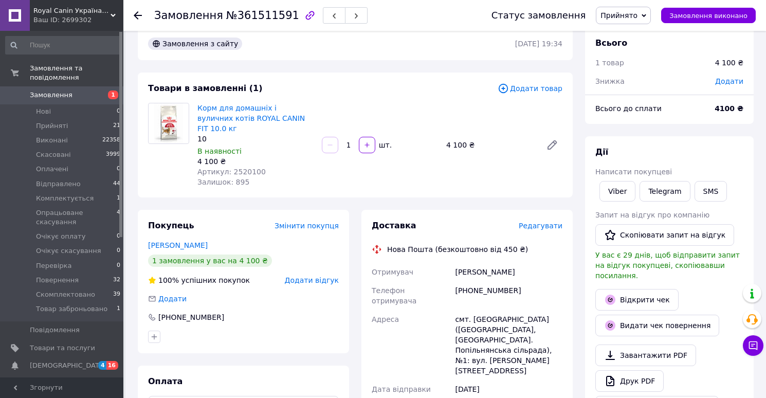
click at [545, 222] on span "Редагувати" at bounding box center [541, 226] width 44 height 8
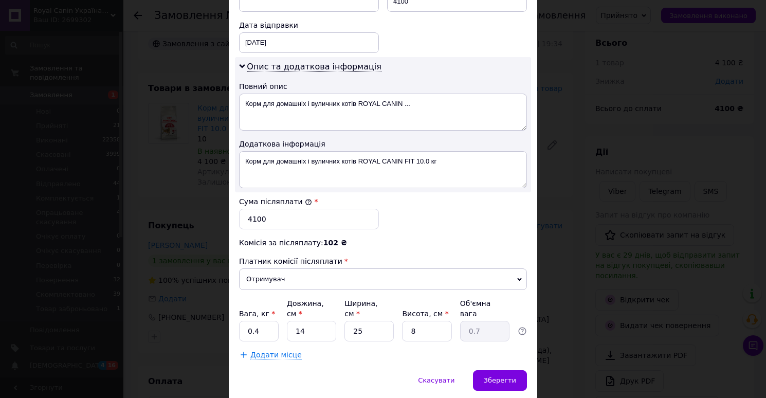
scroll to position [523, 0]
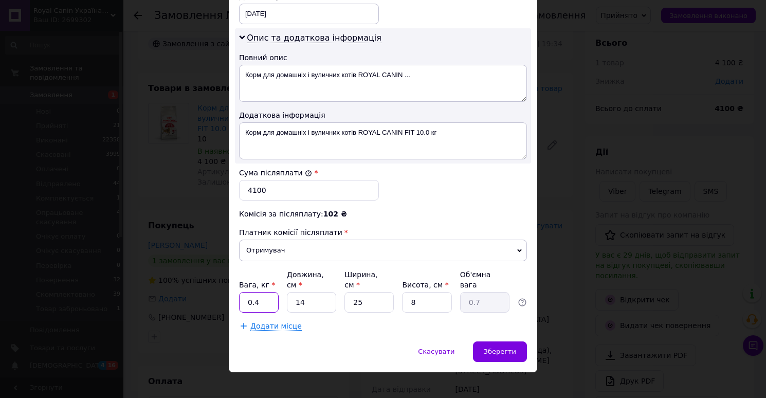
click at [260, 292] on input "0.4" at bounding box center [259, 302] width 40 height 21
type input "10"
click at [308, 292] on input "14" at bounding box center [311, 302] width 49 height 21
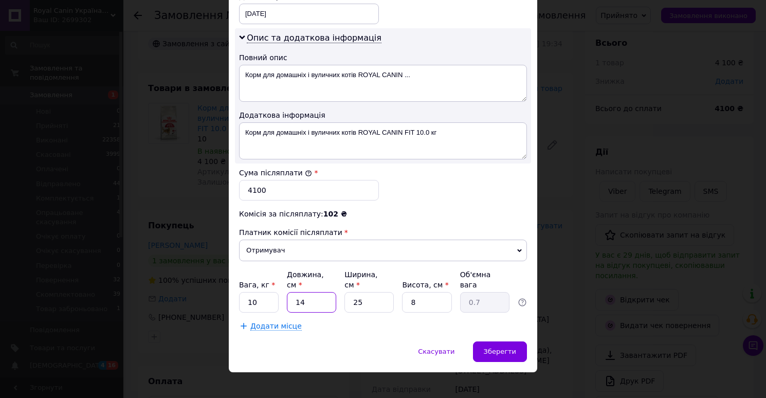
type input "5"
type input "0.25"
type input "50"
type input "2.5"
type input "50"
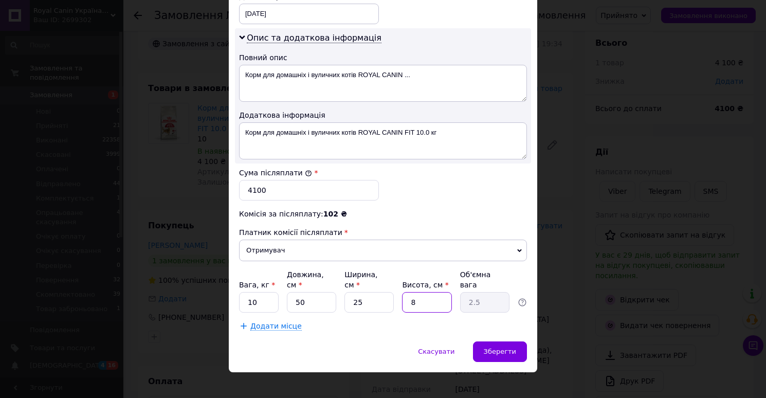
click at [420, 293] on input "8" at bounding box center [426, 302] width 49 height 21
type input "3"
type input "0.94"
type input "30"
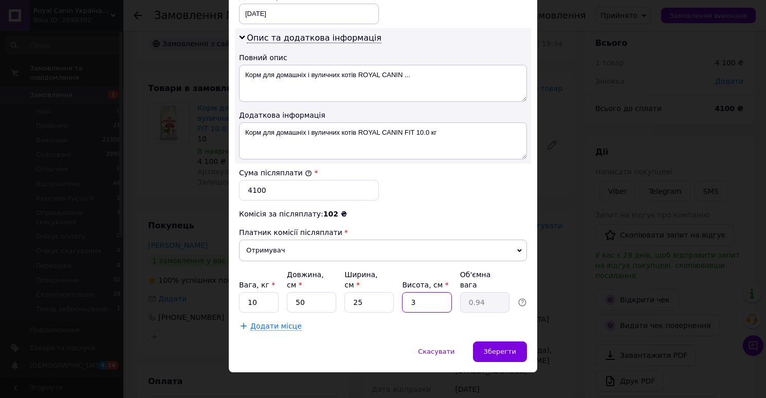
type input "9.38"
type input "30"
click at [263, 322] on span "Додати місце" at bounding box center [275, 326] width 51 height 9
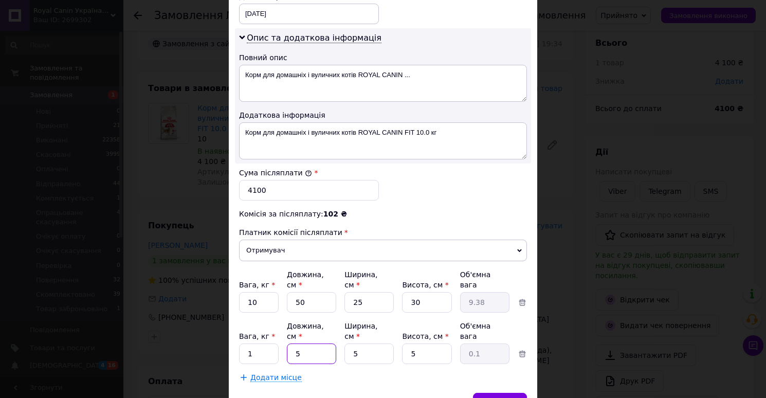
click at [300, 345] on input "5" at bounding box center [311, 353] width 49 height 21
type input "34"
type input "0.21"
type input "34"
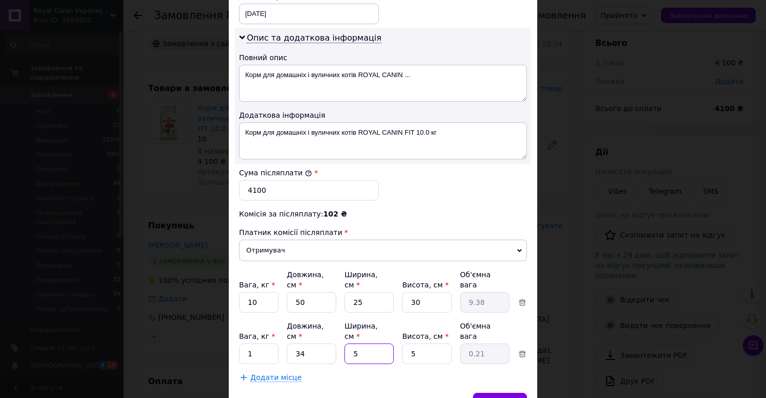
click at [372, 346] on input "5" at bounding box center [368, 353] width 49 height 21
type input "3"
type input "0.13"
type input "34"
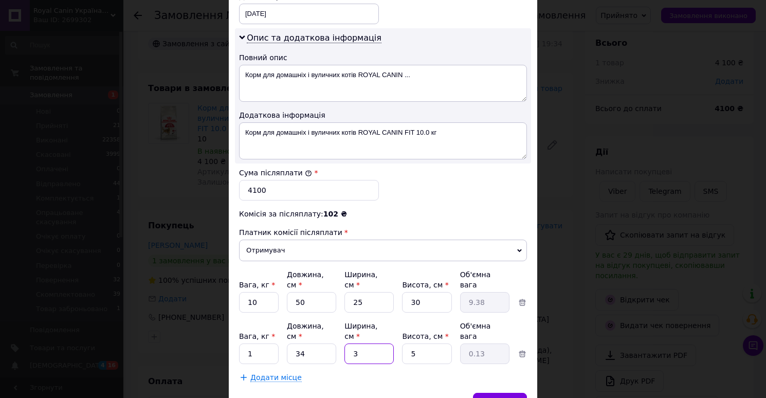
type input "1.45"
type input "34"
click at [421, 343] on input "5" at bounding box center [426, 353] width 49 height 21
type input "2"
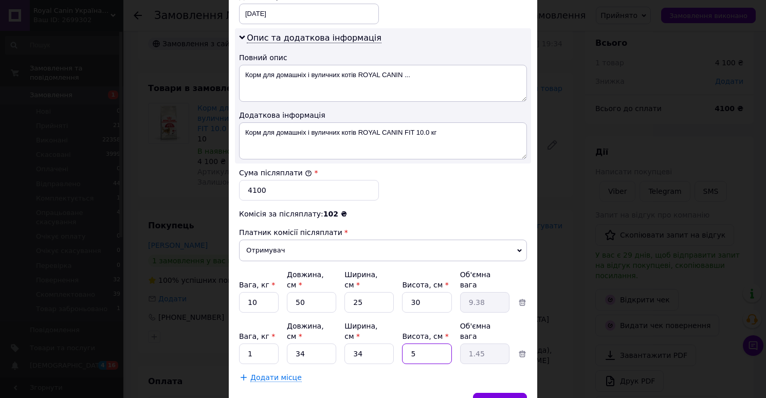
type input "0.58"
type input "20"
type input "5.78"
type input "20"
click at [491, 397] on span "Зберегти" at bounding box center [500, 403] width 32 height 8
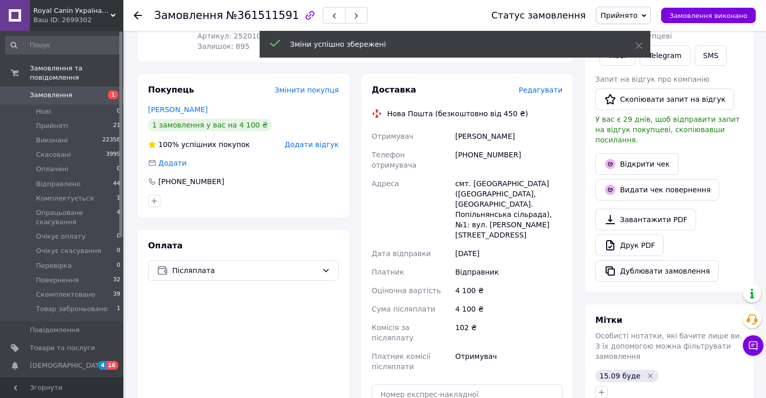
scroll to position [212, 0]
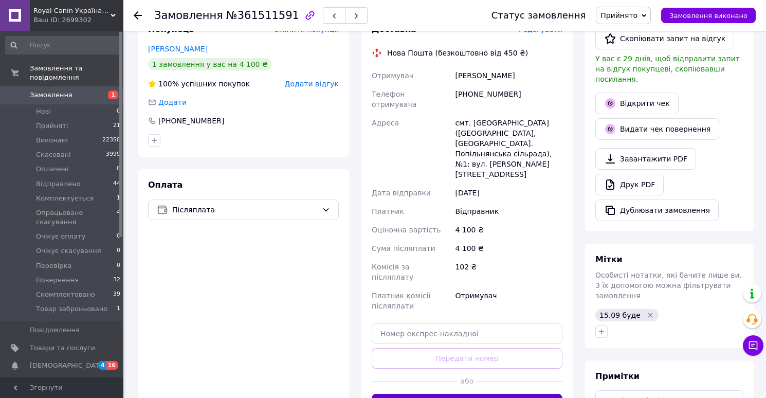
click at [452, 394] on button "Згенерувати ЕН" at bounding box center [467, 404] width 191 height 21
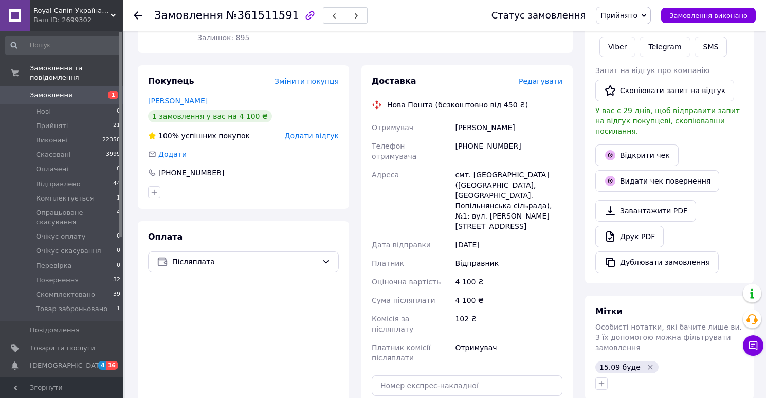
scroll to position [160, 0]
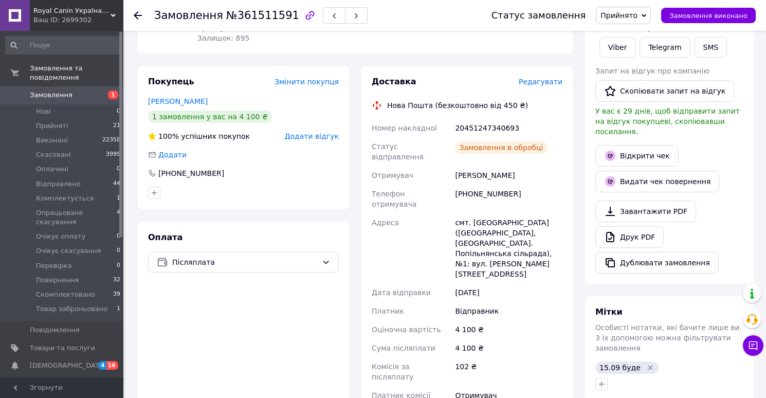
click at [618, 226] on link "Друк PDF" at bounding box center [629, 237] width 68 height 22
click at [622, 19] on span "Прийнято" at bounding box center [618, 15] width 37 height 8
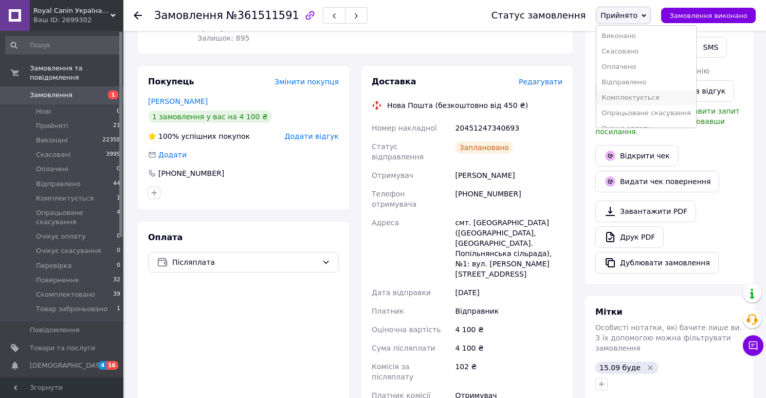
click at [625, 102] on li "Комплектується" at bounding box center [646, 97] width 100 height 15
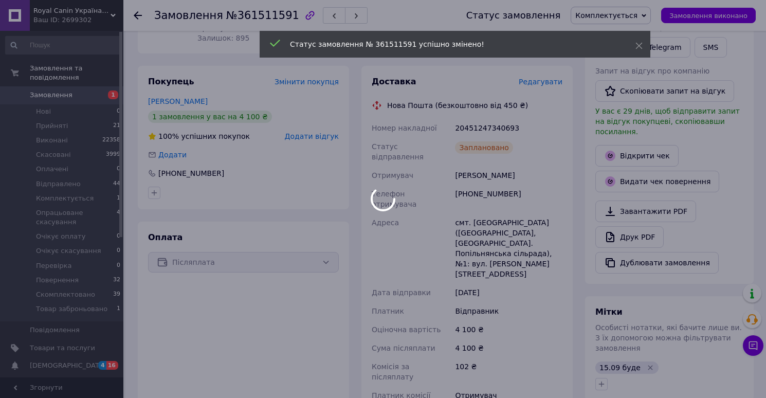
scroll to position [6, 0]
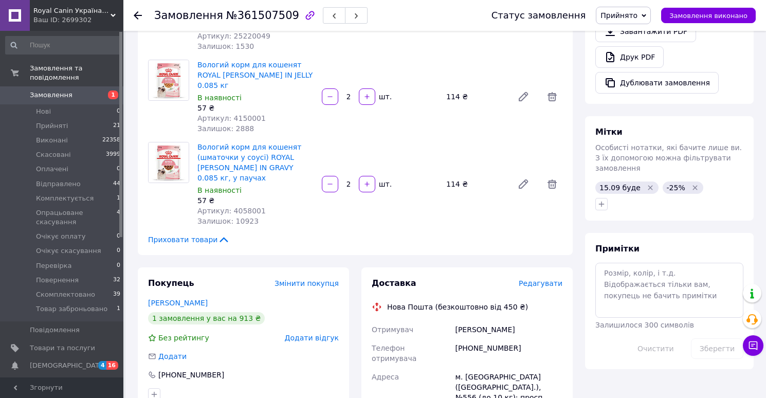
scroll to position [347, 0]
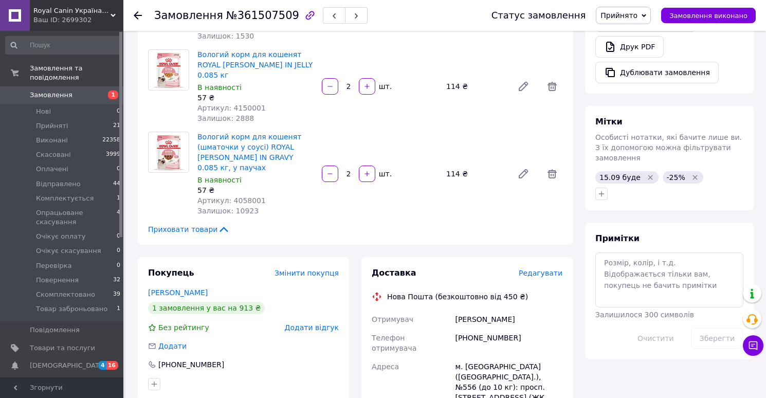
click at [544, 269] on span "Редагувати" at bounding box center [541, 273] width 44 height 8
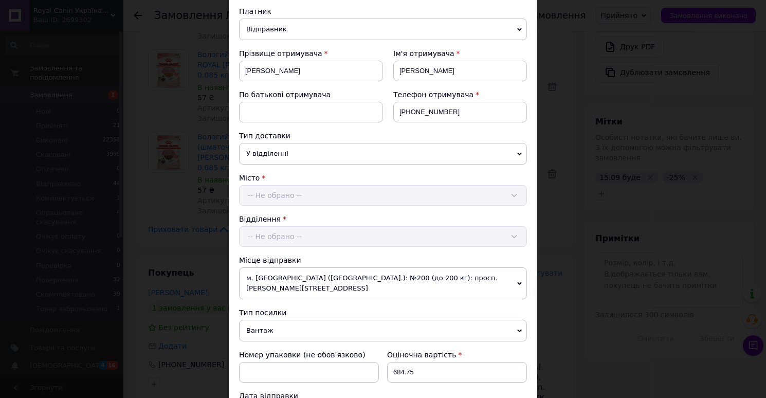
scroll to position [429, 0]
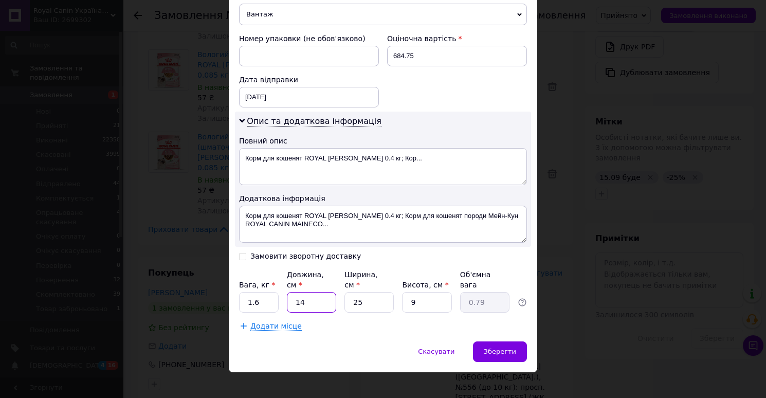
click at [307, 295] on input "14" at bounding box center [311, 302] width 49 height 21
type input "3"
type input "0.17"
type input "30"
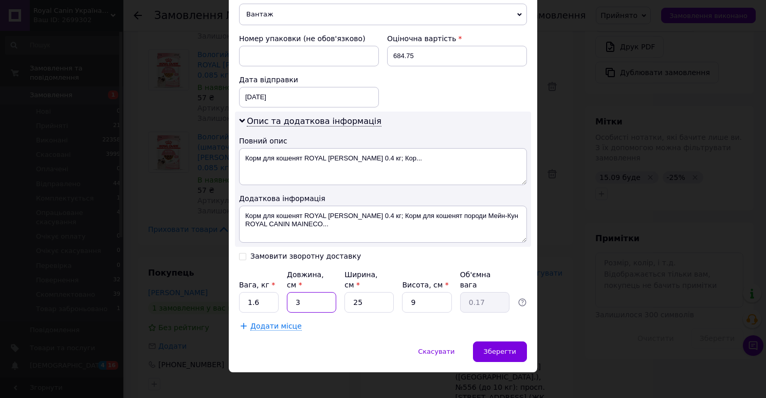
type input "1.69"
type input "30"
click at [378, 292] on input "25" at bounding box center [368, 302] width 49 height 21
type input "2"
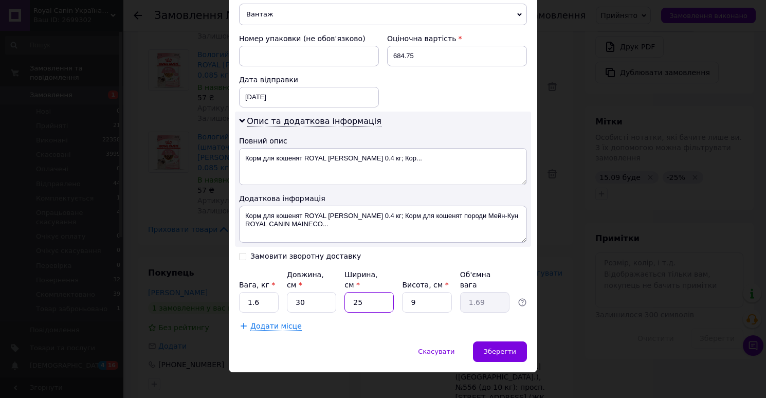
type input "0.14"
type input "20"
type input "1.35"
type input "20"
click at [438, 292] on input "9" at bounding box center [426, 302] width 49 height 21
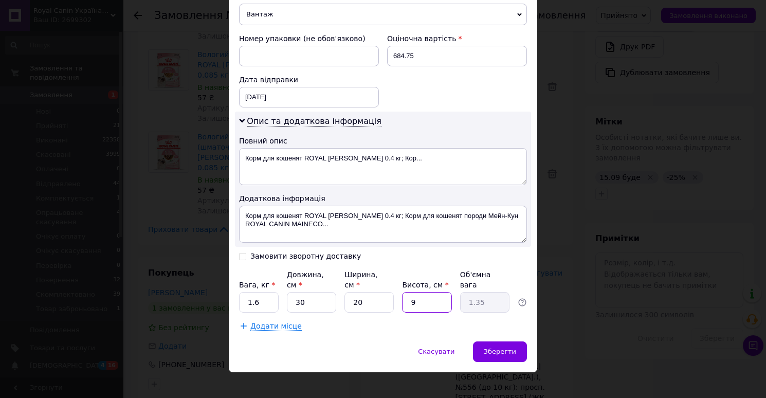
click at [438, 292] on input "9" at bounding box center [426, 302] width 49 height 21
type input "1"
type input "0.15"
type input "10"
type input "1.5"
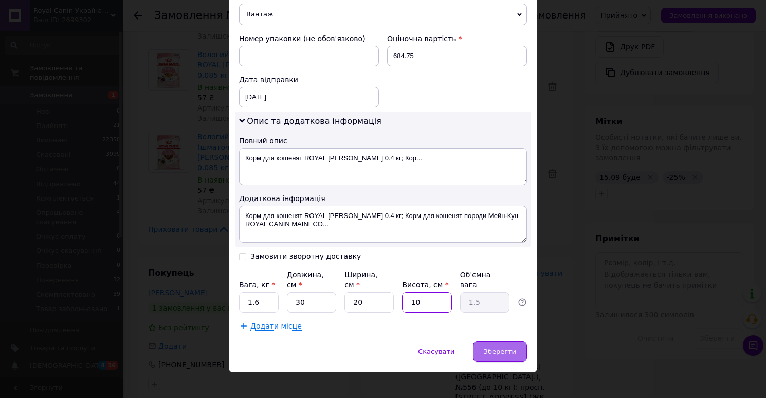
type input "10"
click at [510, 347] on span "Зберегти" at bounding box center [500, 351] width 32 height 8
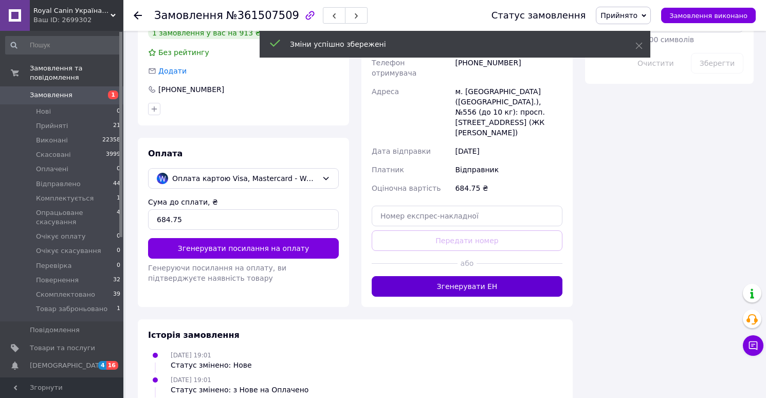
click at [453, 276] on button "Згенерувати ЕН" at bounding box center [467, 286] width 191 height 21
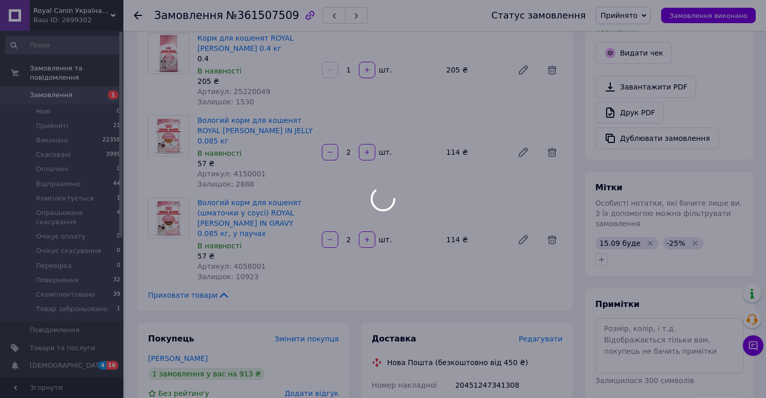
scroll to position [276, 0]
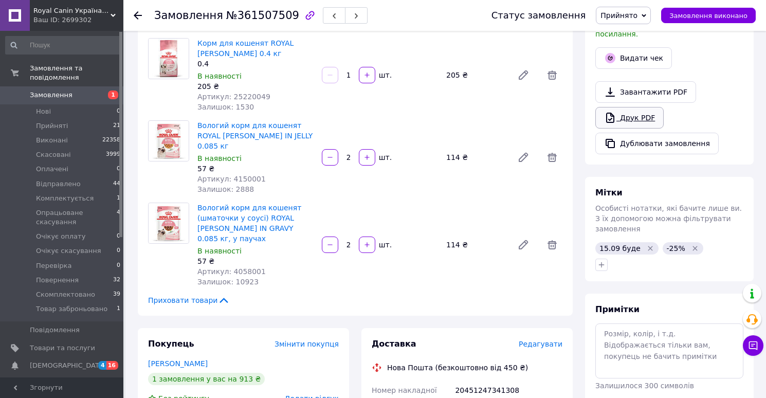
click at [622, 108] on link "Друк PDF" at bounding box center [629, 118] width 68 height 22
click at [627, 20] on span "Прийнято" at bounding box center [623, 15] width 55 height 17
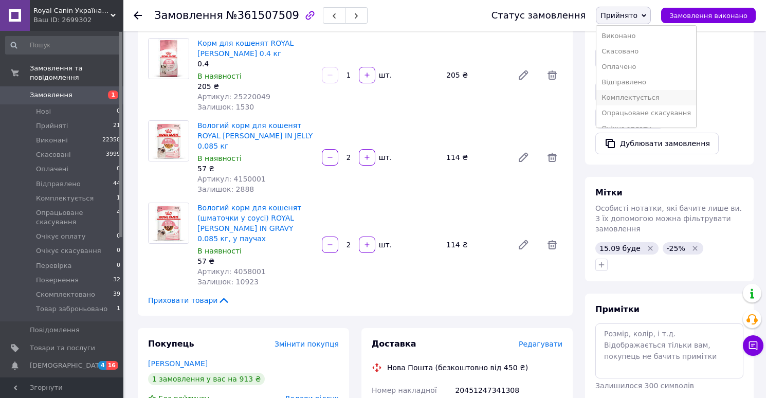
click at [627, 91] on li "Комплектується" at bounding box center [646, 97] width 100 height 15
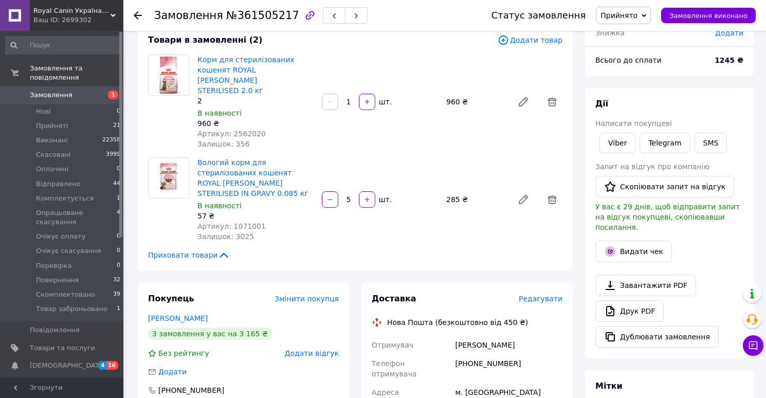
scroll to position [82, 0]
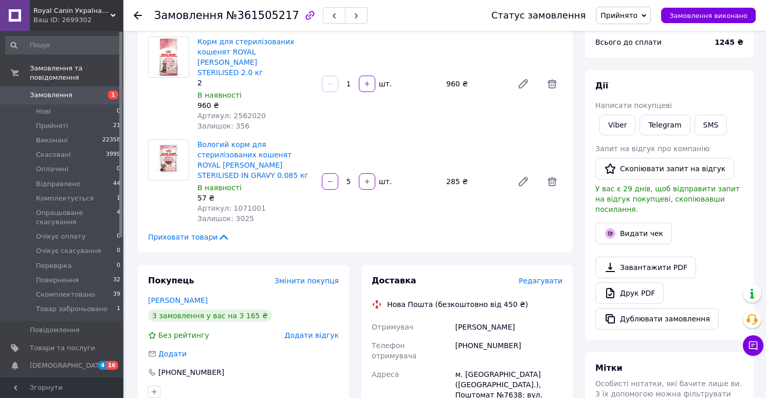
click at [537, 276] on span "Редагувати" at bounding box center [541, 280] width 44 height 8
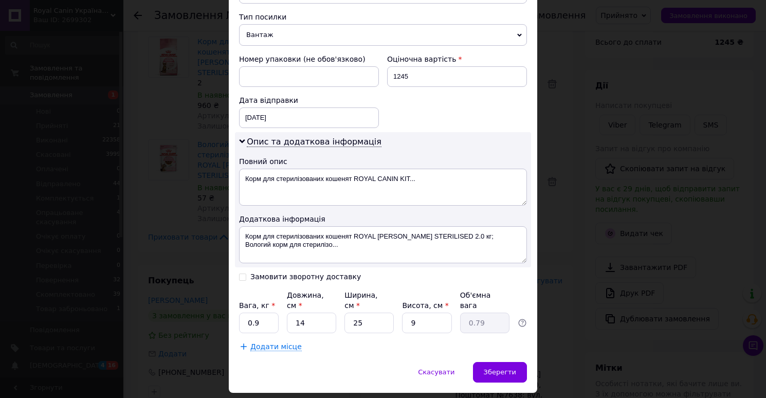
scroll to position [440, 0]
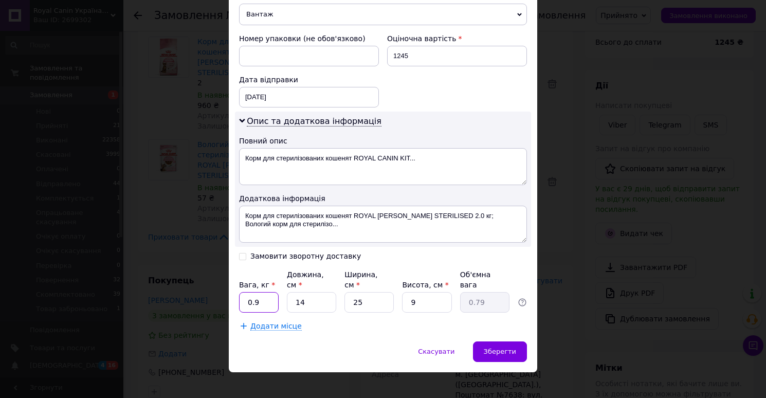
click at [247, 292] on input "0.9" at bounding box center [259, 302] width 40 height 21
type input "2.5"
click at [315, 295] on input "14" at bounding box center [311, 302] width 49 height 21
type input "3"
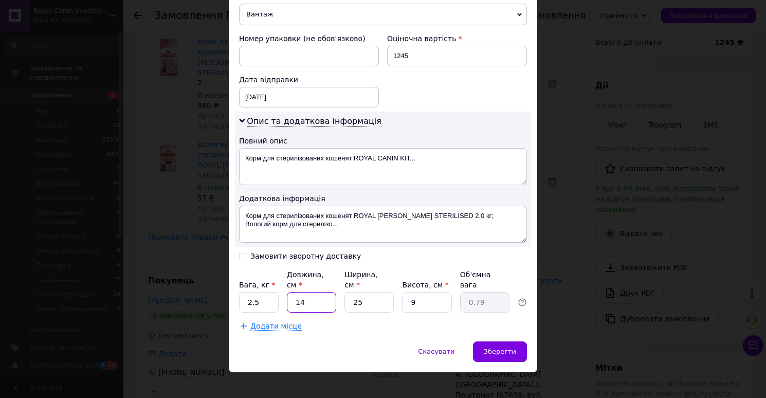
type input "0.17"
type input "32"
type input "1.8"
type input "32"
click at [366, 292] on input "25" at bounding box center [368, 302] width 49 height 21
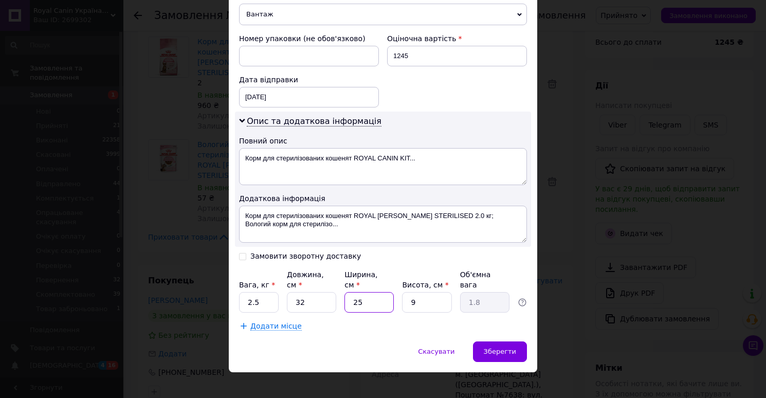
click at [366, 292] on input "25" at bounding box center [368, 302] width 49 height 21
type input "2"
type input "0.14"
type input "22"
type input "1.58"
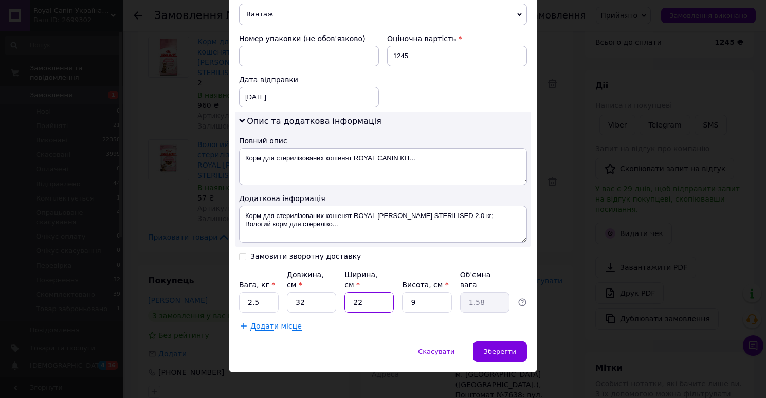
type input "22"
click at [427, 292] on input "9" at bounding box center [426, 302] width 49 height 21
type input "1"
type input "0.18"
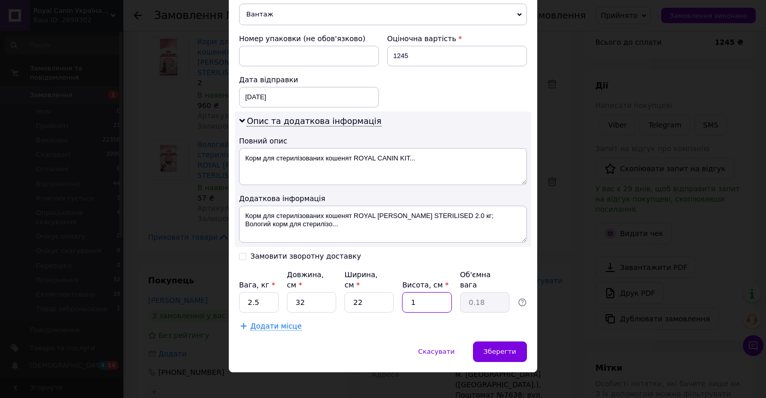
type input "11"
type input "1.94"
type input "11"
click at [488, 341] on div "Зберегти" at bounding box center [500, 351] width 54 height 21
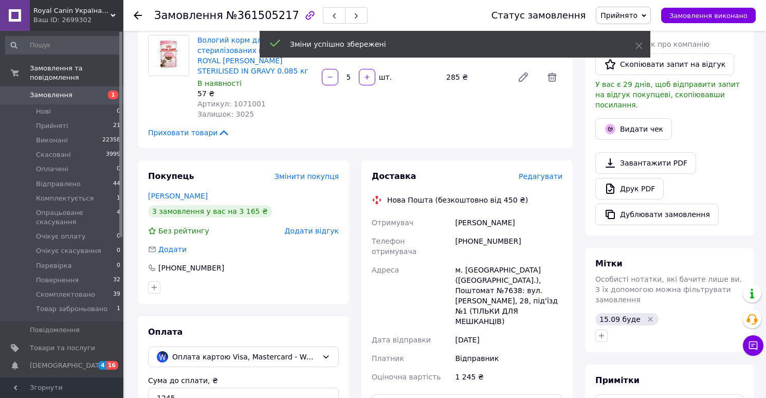
scroll to position [376, 0]
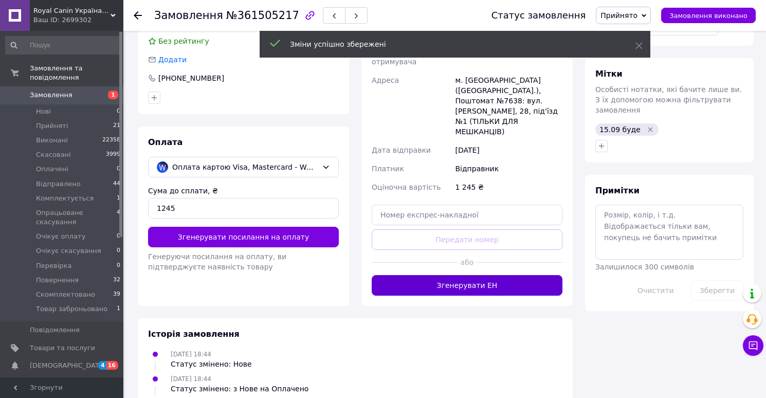
click at [469, 275] on button "Згенерувати ЕН" at bounding box center [467, 285] width 191 height 21
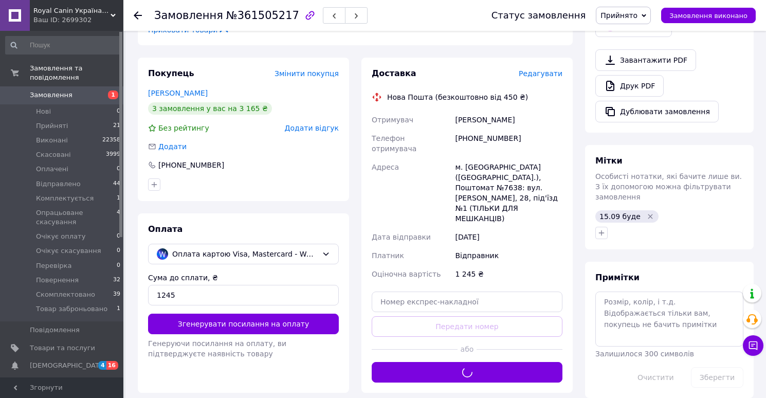
scroll to position [212, 0]
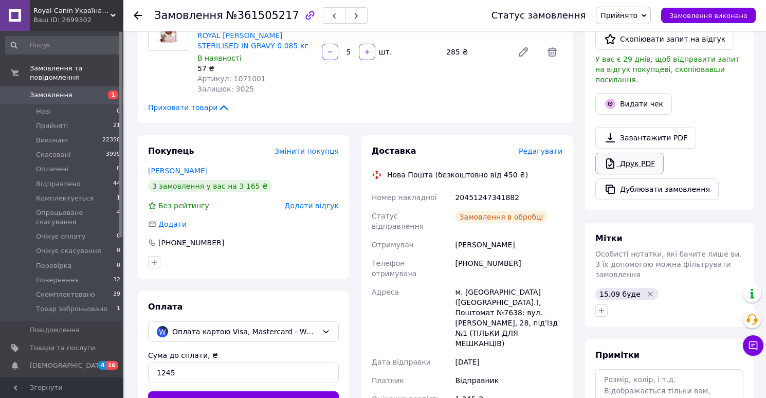
click at [618, 156] on link "Друк PDF" at bounding box center [629, 164] width 68 height 22
click at [618, 13] on span "Прийнято" at bounding box center [618, 15] width 37 height 8
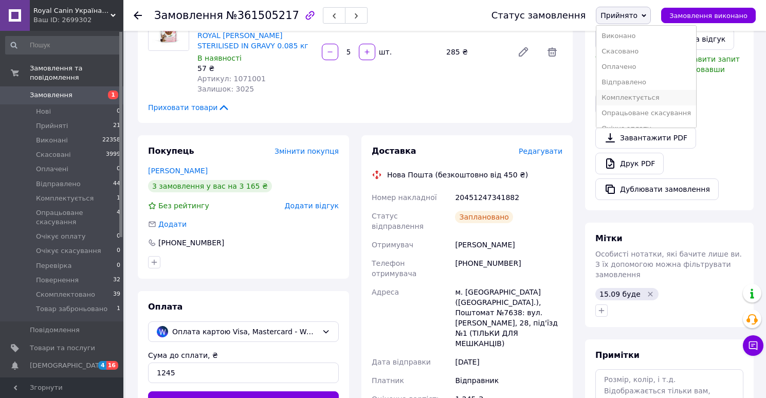
click at [620, 95] on li "Комплектується" at bounding box center [646, 97] width 100 height 15
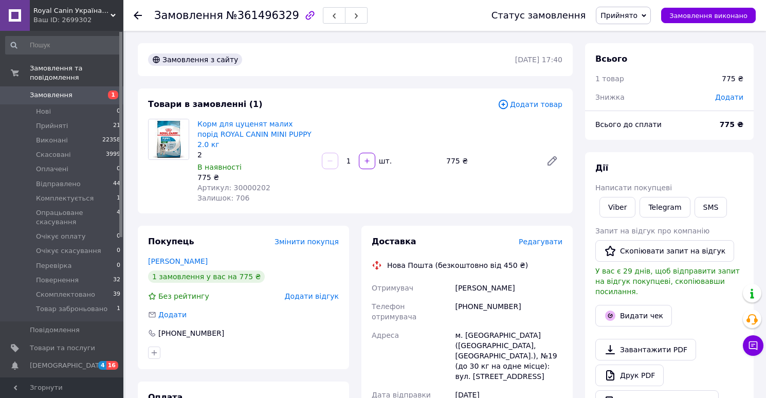
scroll to position [12, 0]
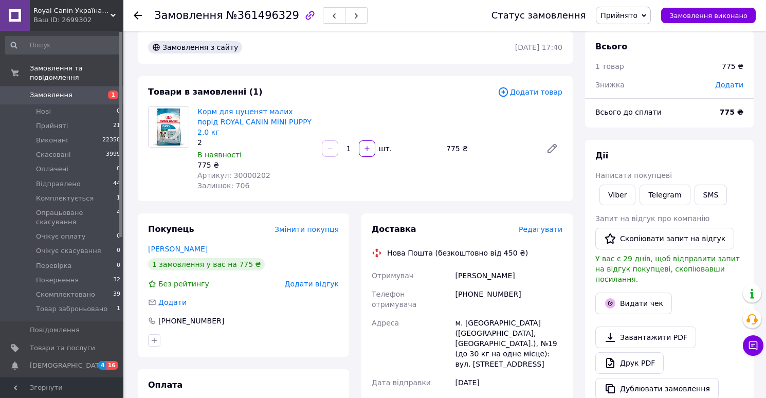
click at [542, 225] on span "Редагувати" at bounding box center [541, 229] width 44 height 8
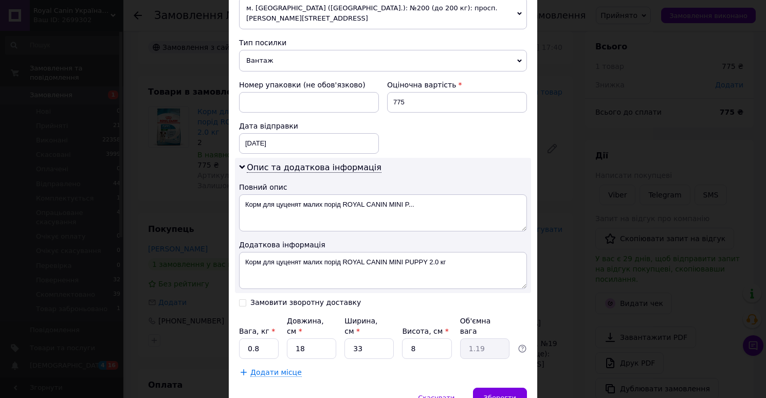
scroll to position [429, 0]
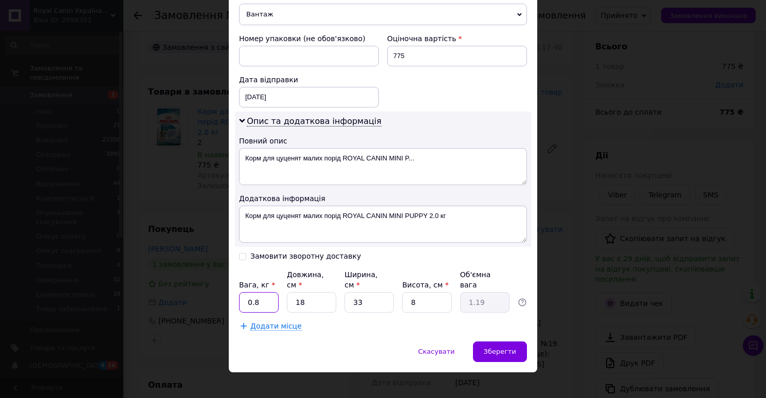
click at [268, 292] on input "0.8" at bounding box center [259, 302] width 40 height 21
type input "2"
click at [316, 292] on input "18" at bounding box center [311, 302] width 49 height 21
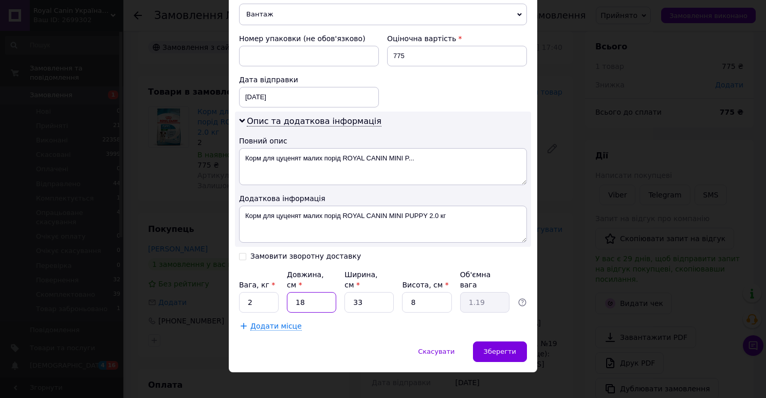
type input "3"
type input "0.2"
type input "32"
type input "2.11"
type input "32"
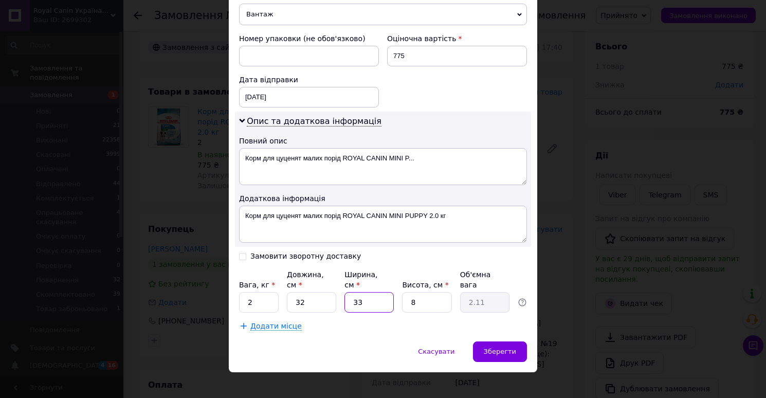
click at [372, 292] on input "33" at bounding box center [368, 302] width 49 height 21
type input "2"
type input "0.13"
type input "22"
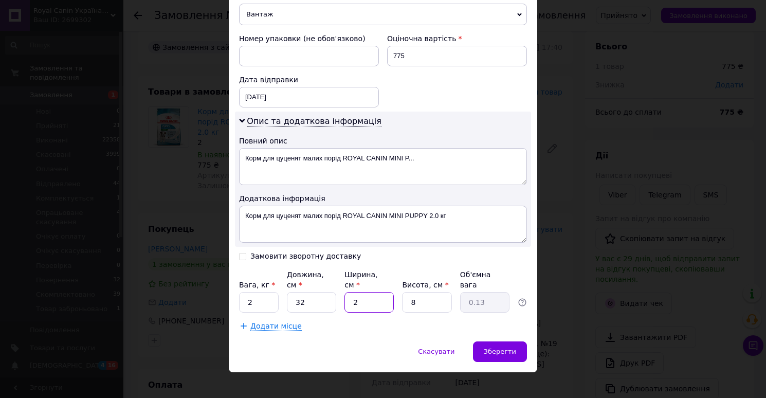
type input "1.41"
type input "22"
click at [422, 292] on input "8" at bounding box center [426, 302] width 49 height 21
type input "1"
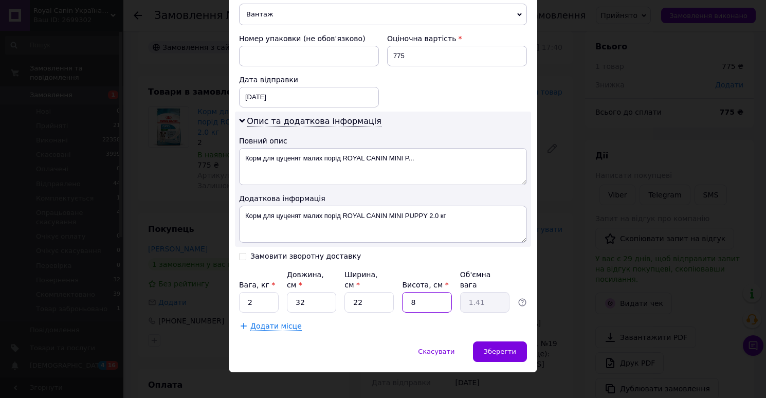
type input "0.18"
type input "11"
type input "1.94"
type input "11"
click at [488, 341] on div "Зберегти" at bounding box center [500, 351] width 54 height 21
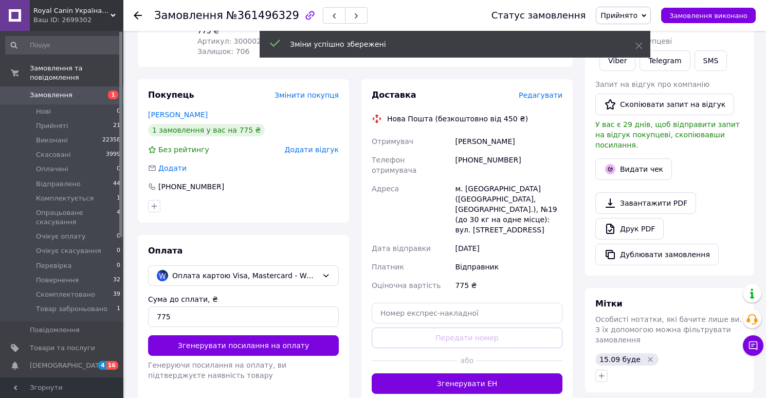
scroll to position [233, 0]
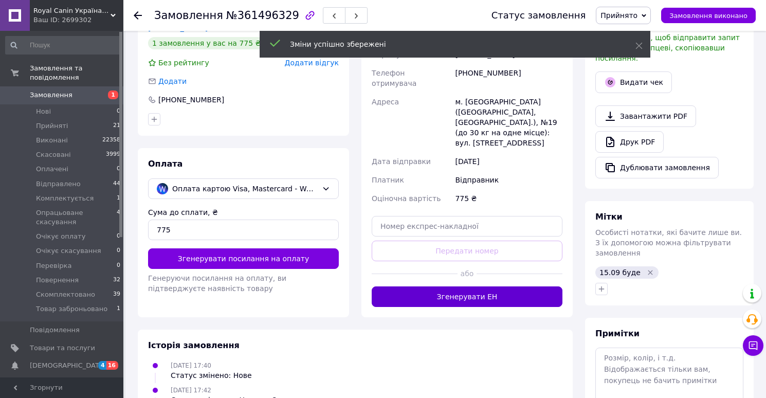
click at [471, 286] on button "Згенерувати ЕН" at bounding box center [467, 296] width 191 height 21
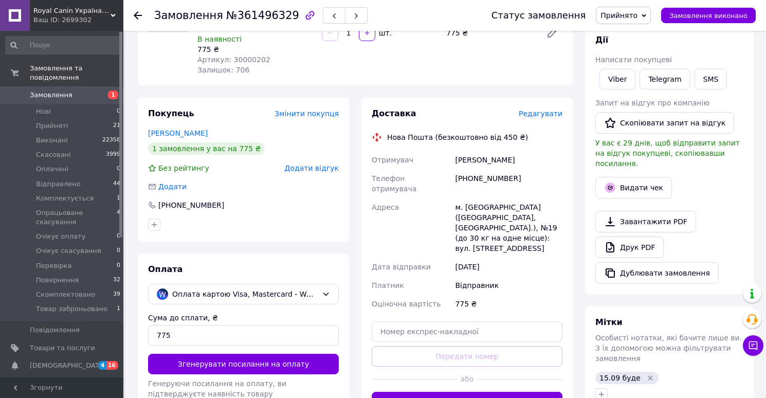
scroll to position [126, 0]
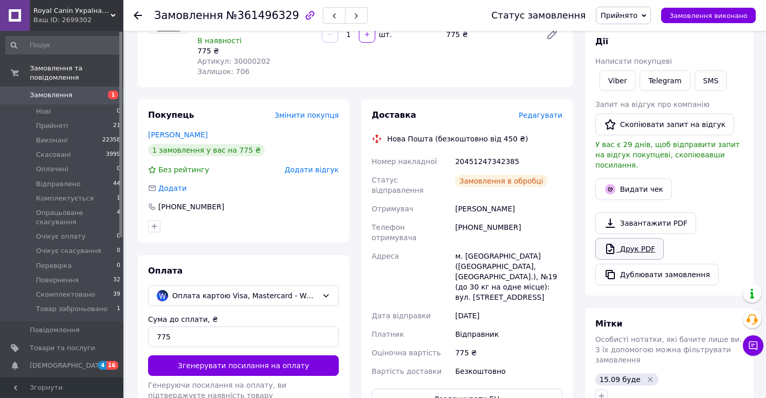
click at [624, 242] on link "Друк PDF" at bounding box center [629, 249] width 68 height 22
click at [633, 16] on span "Прийнято" at bounding box center [618, 15] width 37 height 8
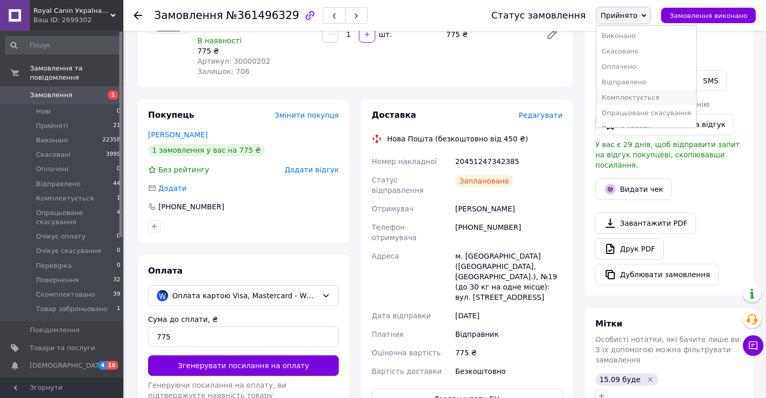
click at [630, 97] on li "Комплектується" at bounding box center [646, 97] width 100 height 15
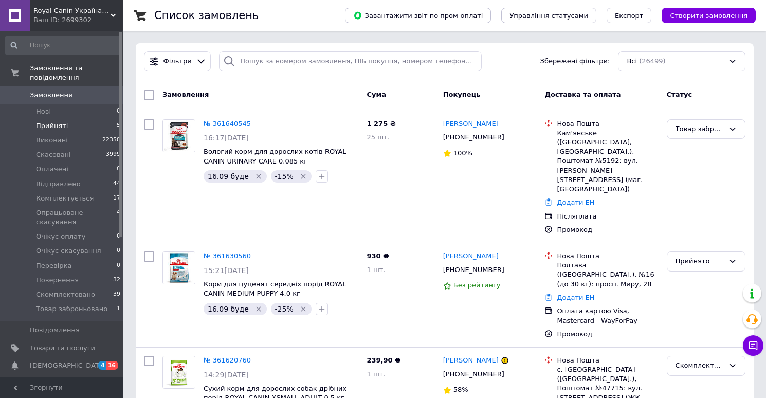
click at [61, 124] on span "Прийняті" at bounding box center [52, 125] width 32 height 9
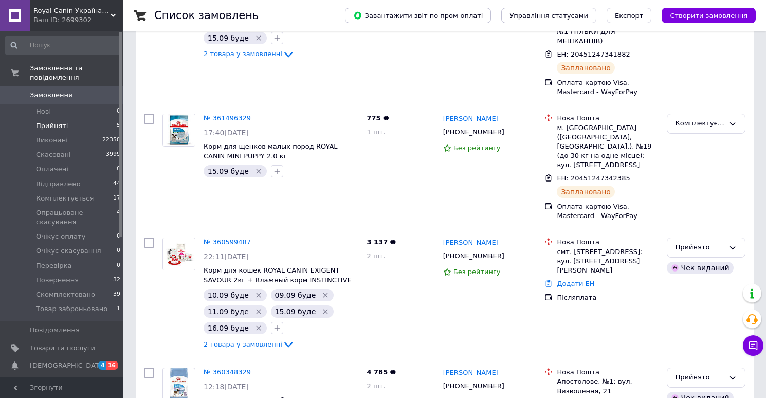
scroll to position [371, 0]
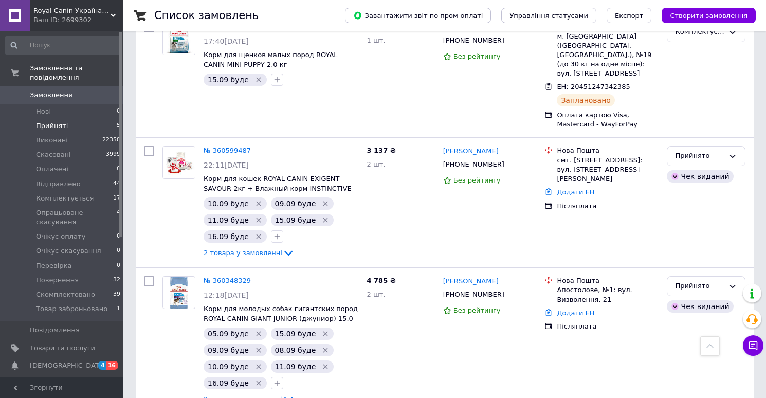
click at [64, 94] on span "Замовлення" at bounding box center [51, 94] width 43 height 9
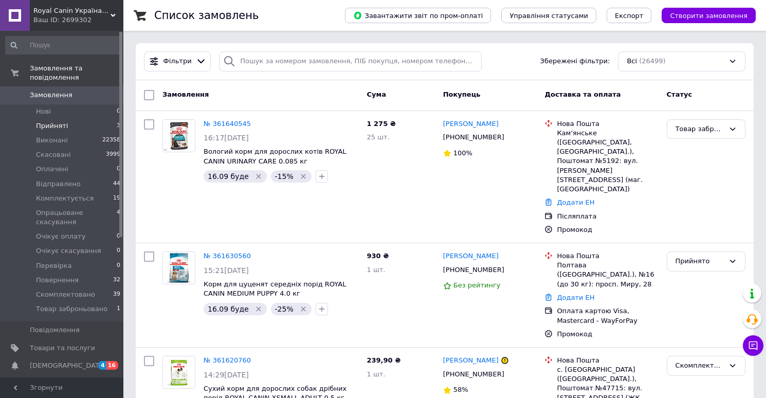
click at [54, 126] on span "Прийняті" at bounding box center [52, 125] width 32 height 9
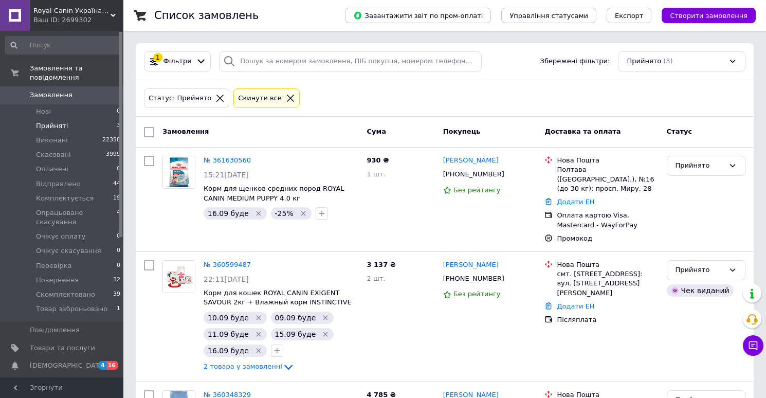
click at [59, 92] on span "Замовлення" at bounding box center [51, 94] width 43 height 9
